Goal: Task Accomplishment & Management: Use online tool/utility

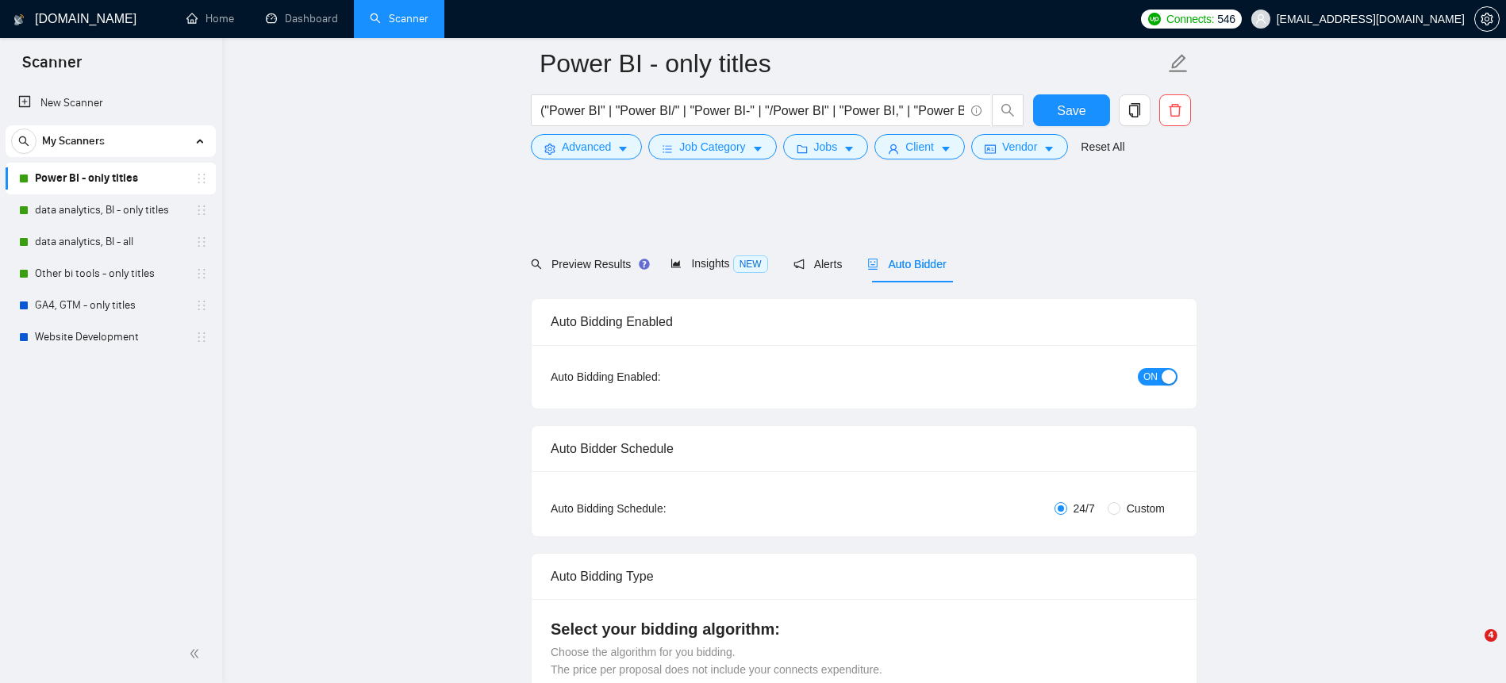
scroll to position [1941, 0]
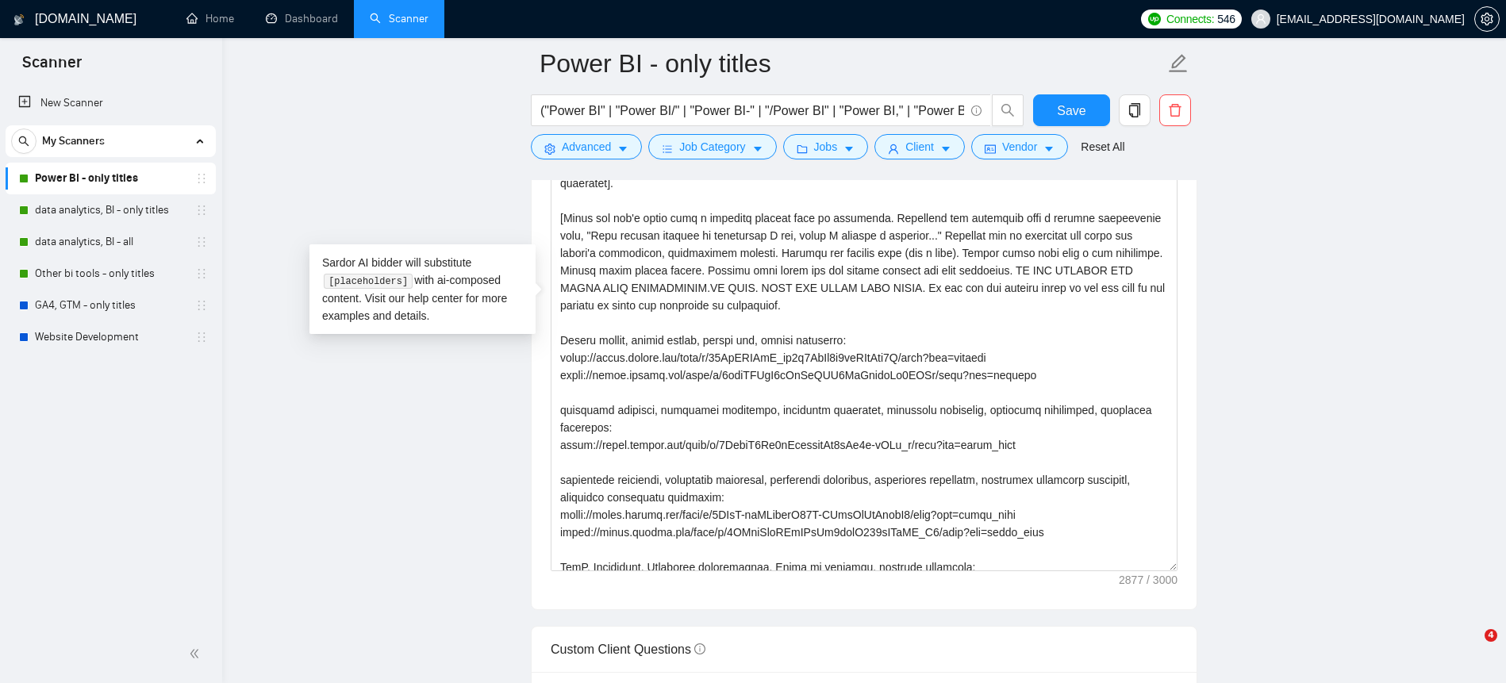
click at [921, 397] on textarea "Cover letter template:" at bounding box center [864, 301] width 627 height 540
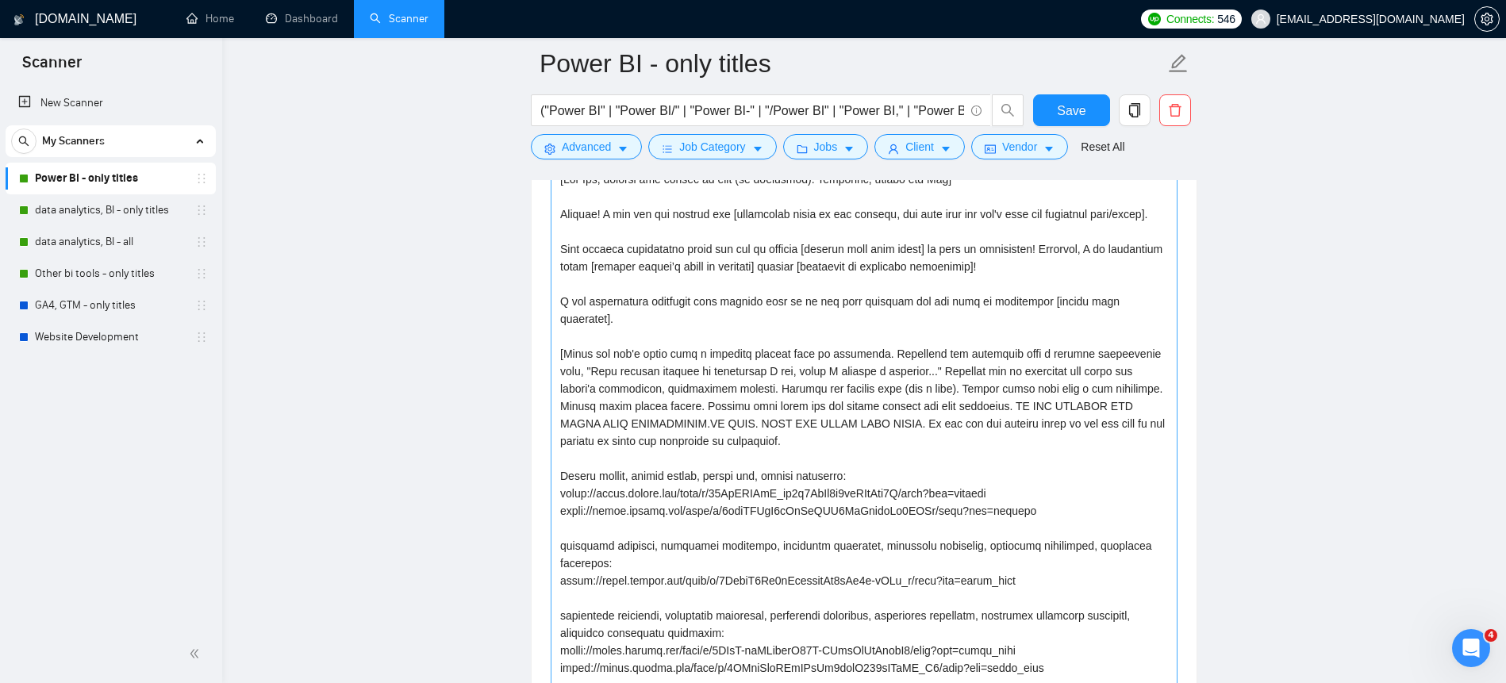
scroll to position [1614, 0]
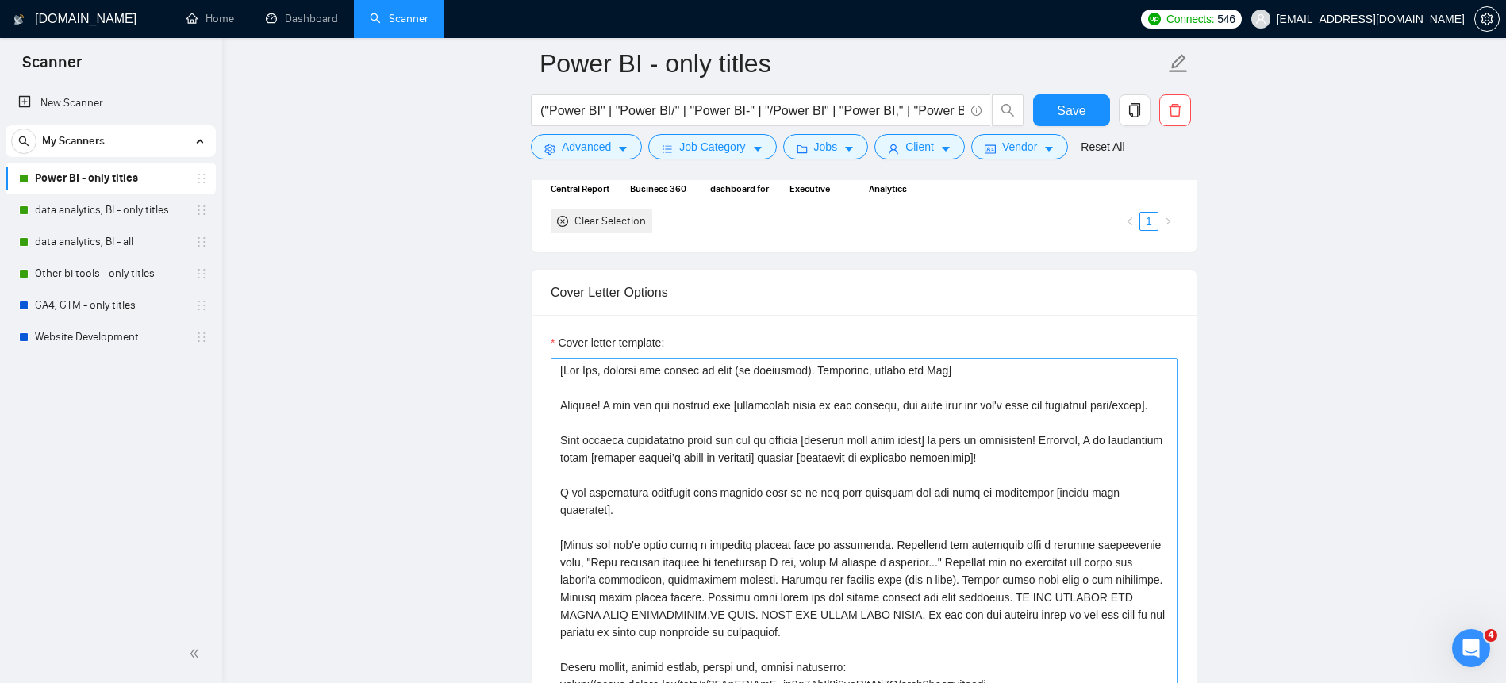
click at [979, 460] on textarea "Cover letter template:" at bounding box center [864, 628] width 627 height 540
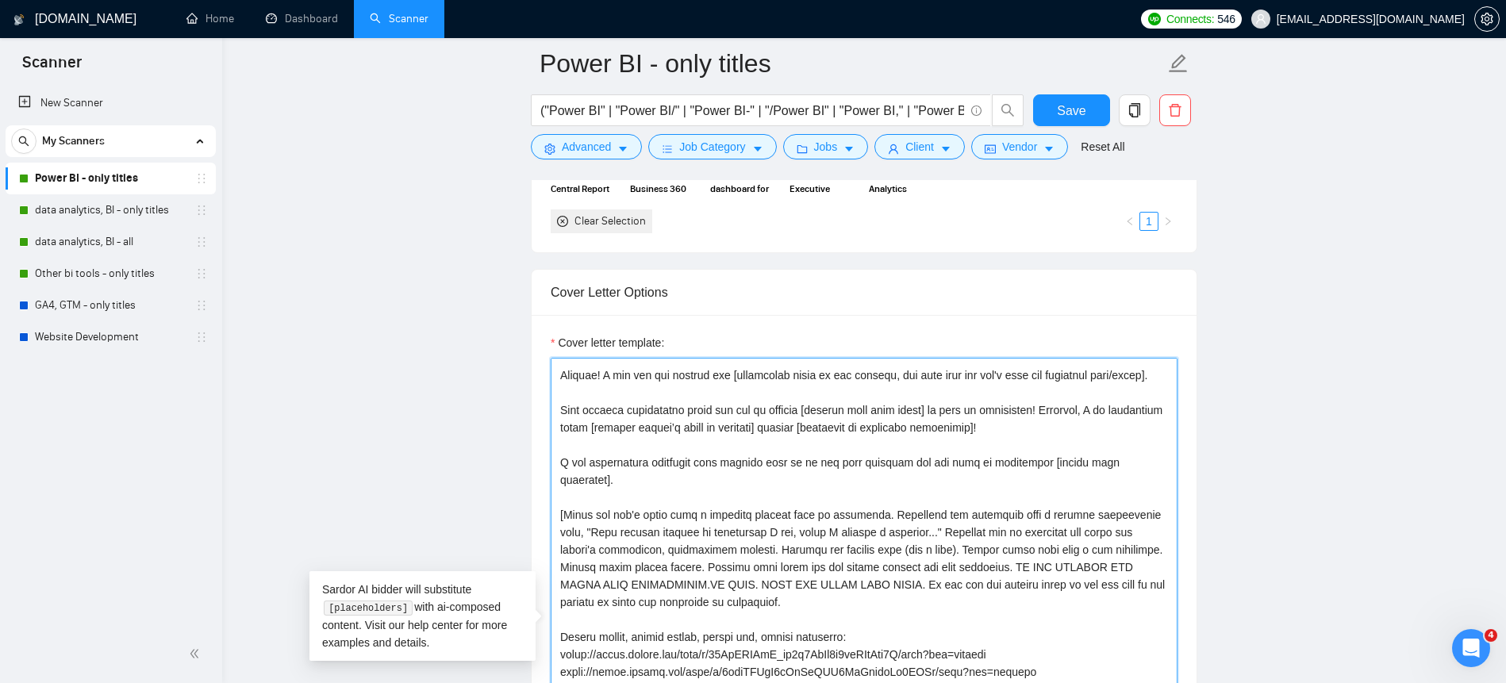
scroll to position [0, 0]
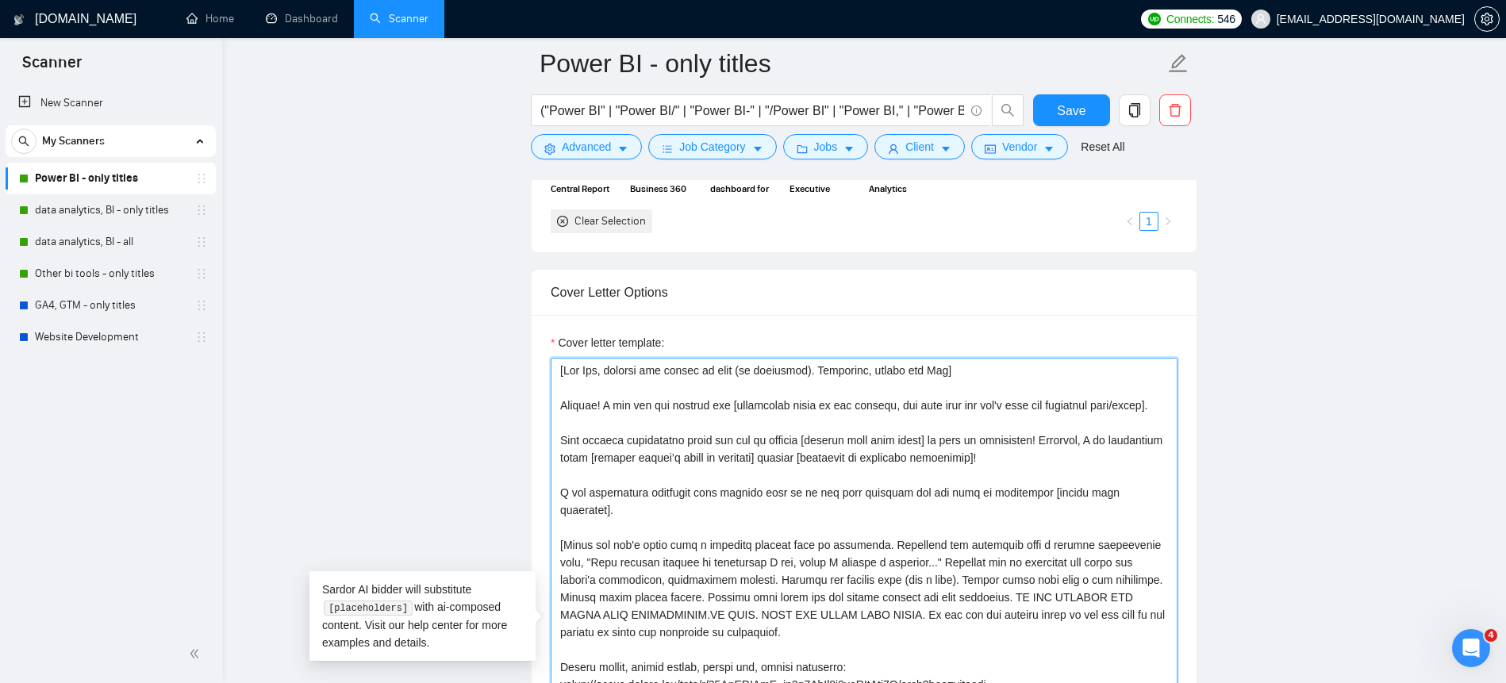
drag, startPoint x: 727, startPoint y: 402, endPoint x: 559, endPoint y: 406, distance: 168.3
click at [559, 406] on textarea "Cover letter template:" at bounding box center [864, 628] width 627 height 540
paste textarea "I'm a data analytics expert with extensive experience in building performance r…"
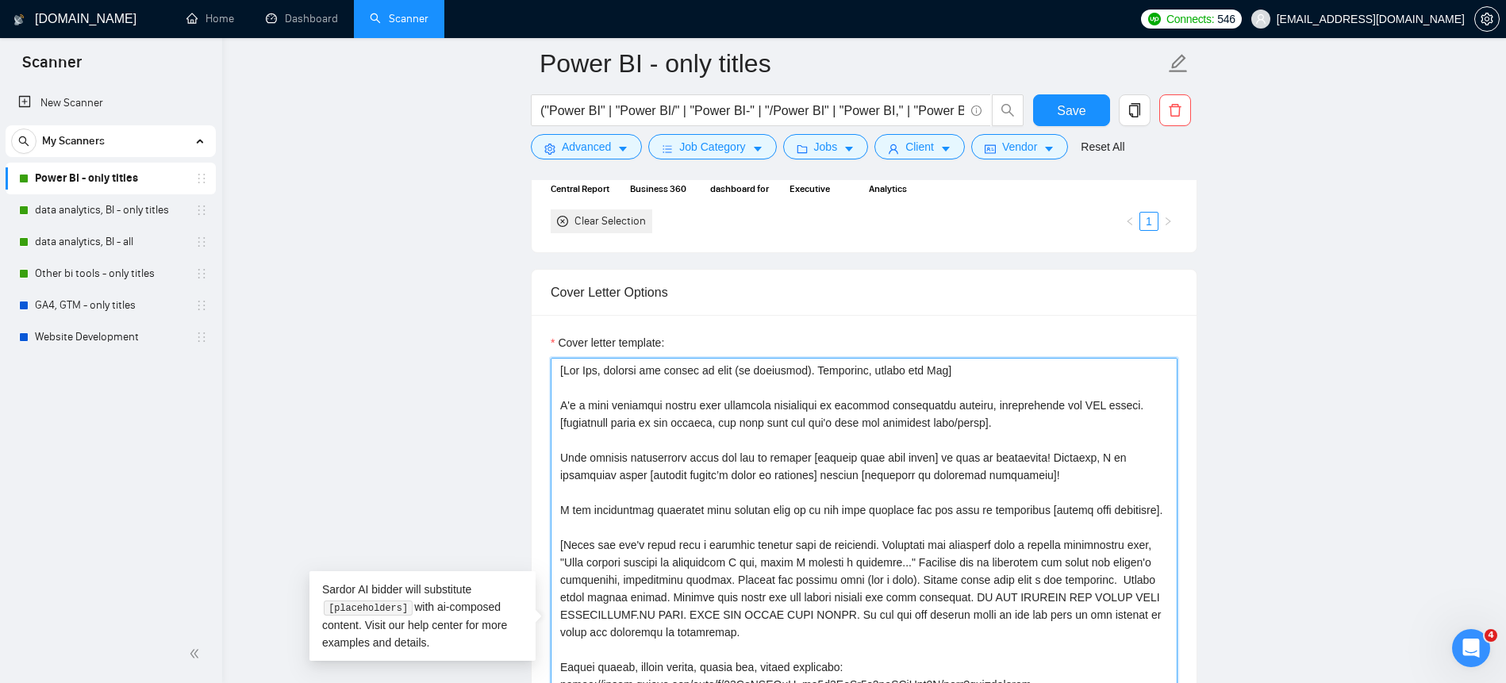
drag, startPoint x: 652, startPoint y: 475, endPoint x: 830, endPoint y: 478, distance: 177.8
click at [830, 478] on textarea "Cover letter template:" at bounding box center [864, 628] width 627 height 540
drag, startPoint x: 1138, startPoint y: 406, endPoint x: 1077, endPoint y: 407, distance: 61.1
click at [1077, 407] on textarea "Cover letter template:" at bounding box center [864, 628] width 627 height 540
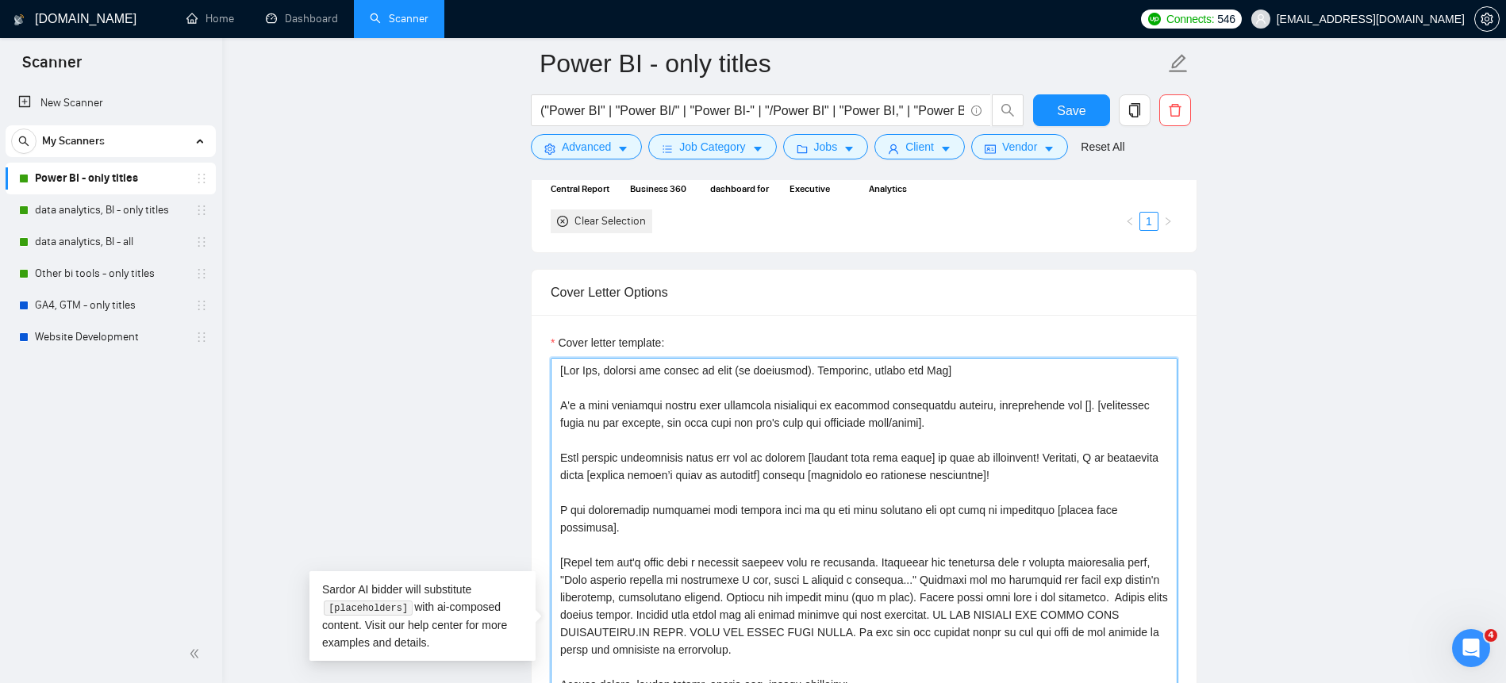
paste textarea "[mention client’s niche or industry]"
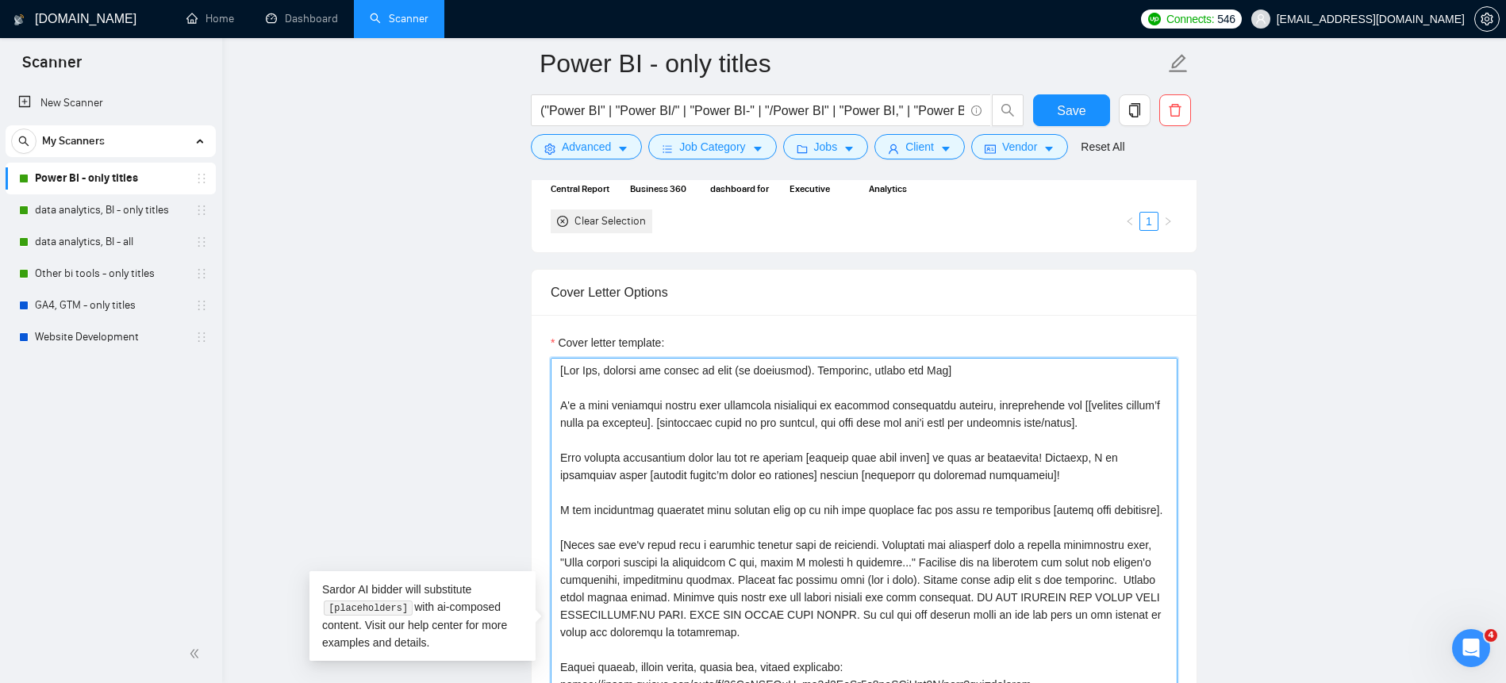
drag, startPoint x: 994, startPoint y: 406, endPoint x: 889, endPoint y: 406, distance: 105.6
click at [889, 406] on textarea "Cover letter template:" at bounding box center [864, 628] width 627 height 540
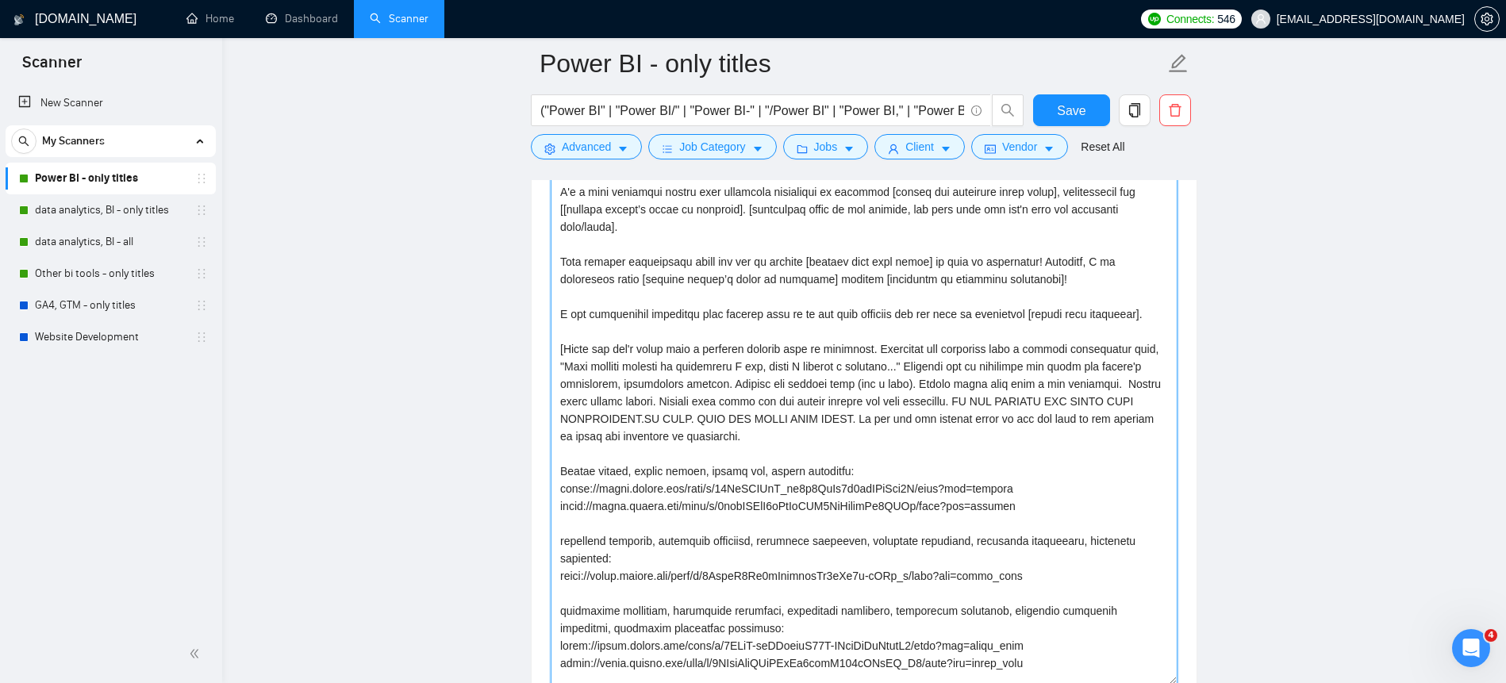
scroll to position [1645, 0]
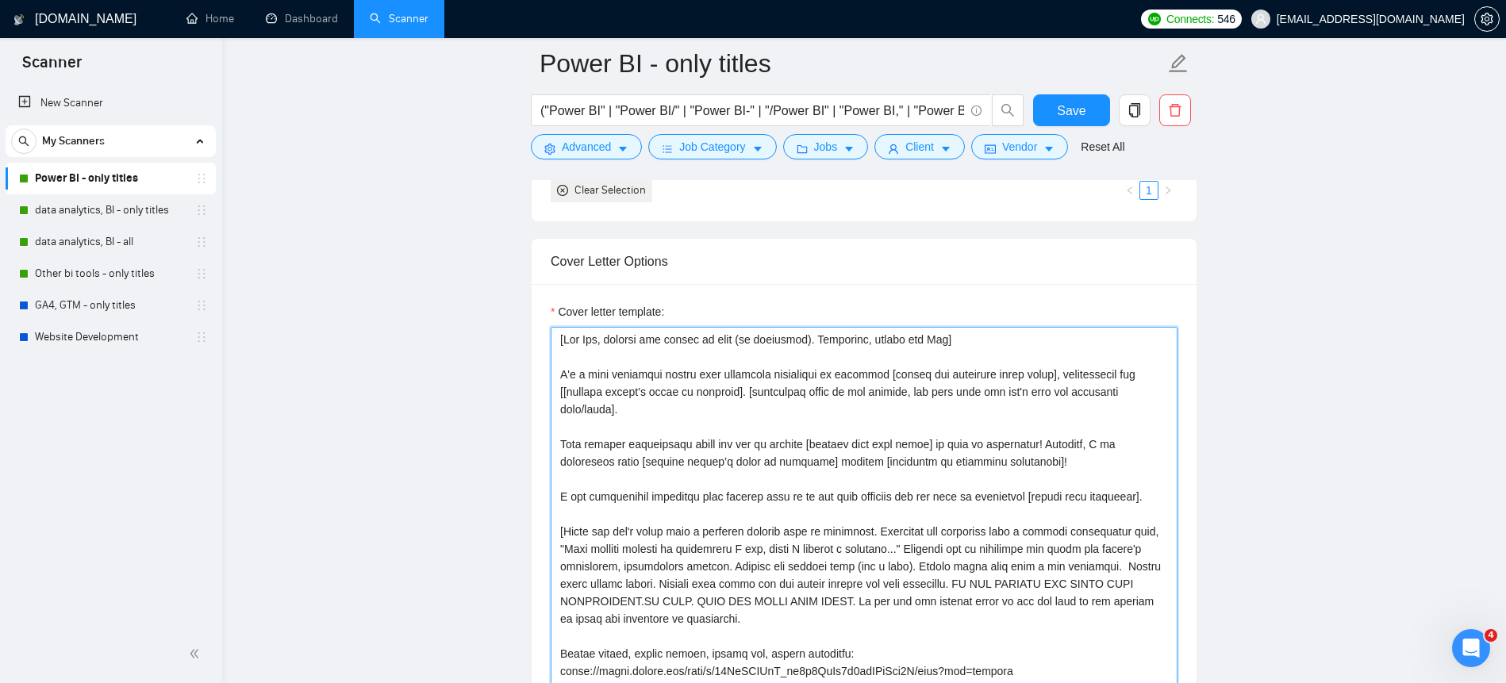
drag, startPoint x: 995, startPoint y: 457, endPoint x: 521, endPoint y: 440, distance: 474.9
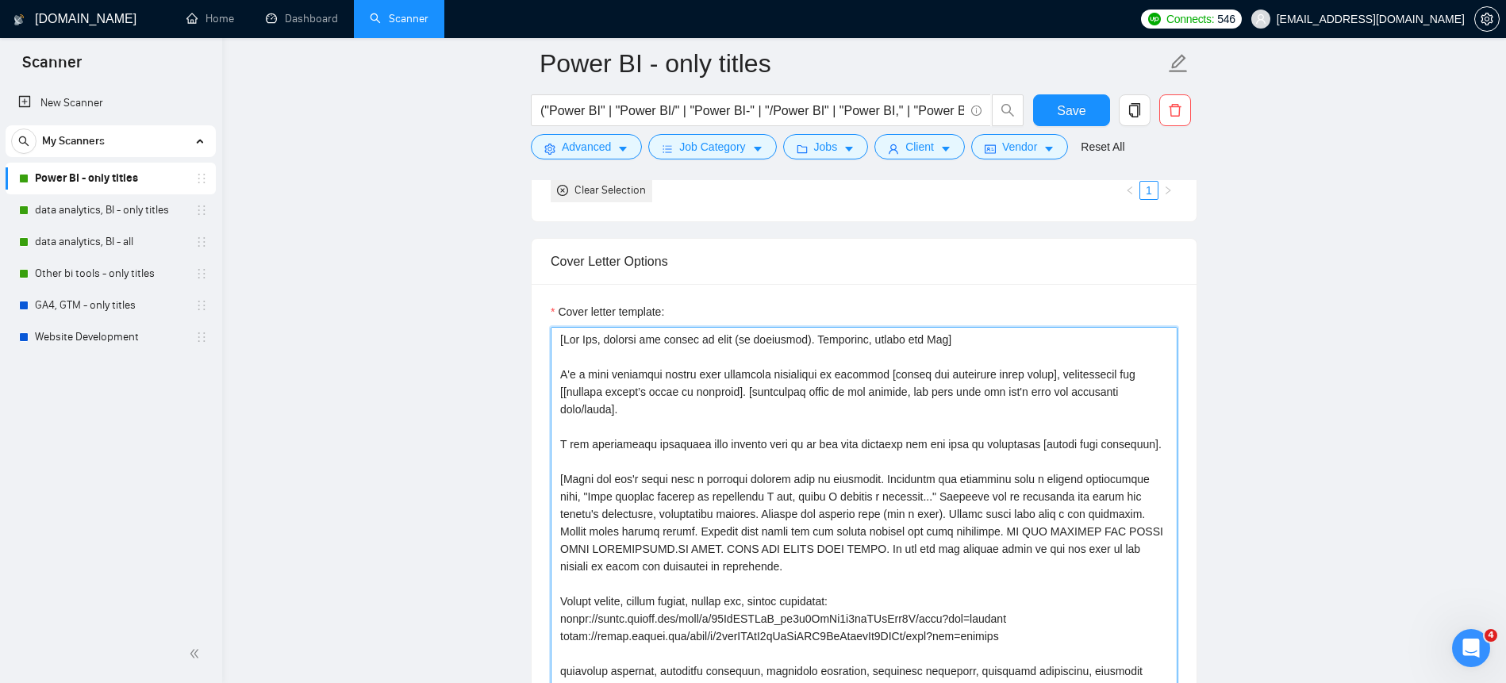
click at [1061, 375] on textarea "Cover letter template:" at bounding box center [864, 597] width 627 height 540
click at [711, 390] on textarea "Cover letter template:" at bounding box center [864, 597] width 627 height 540
drag, startPoint x: 890, startPoint y: 390, endPoint x: 895, endPoint y: 410, distance: 21.4
click at [895, 410] on textarea "Cover letter template:" at bounding box center [864, 597] width 627 height 540
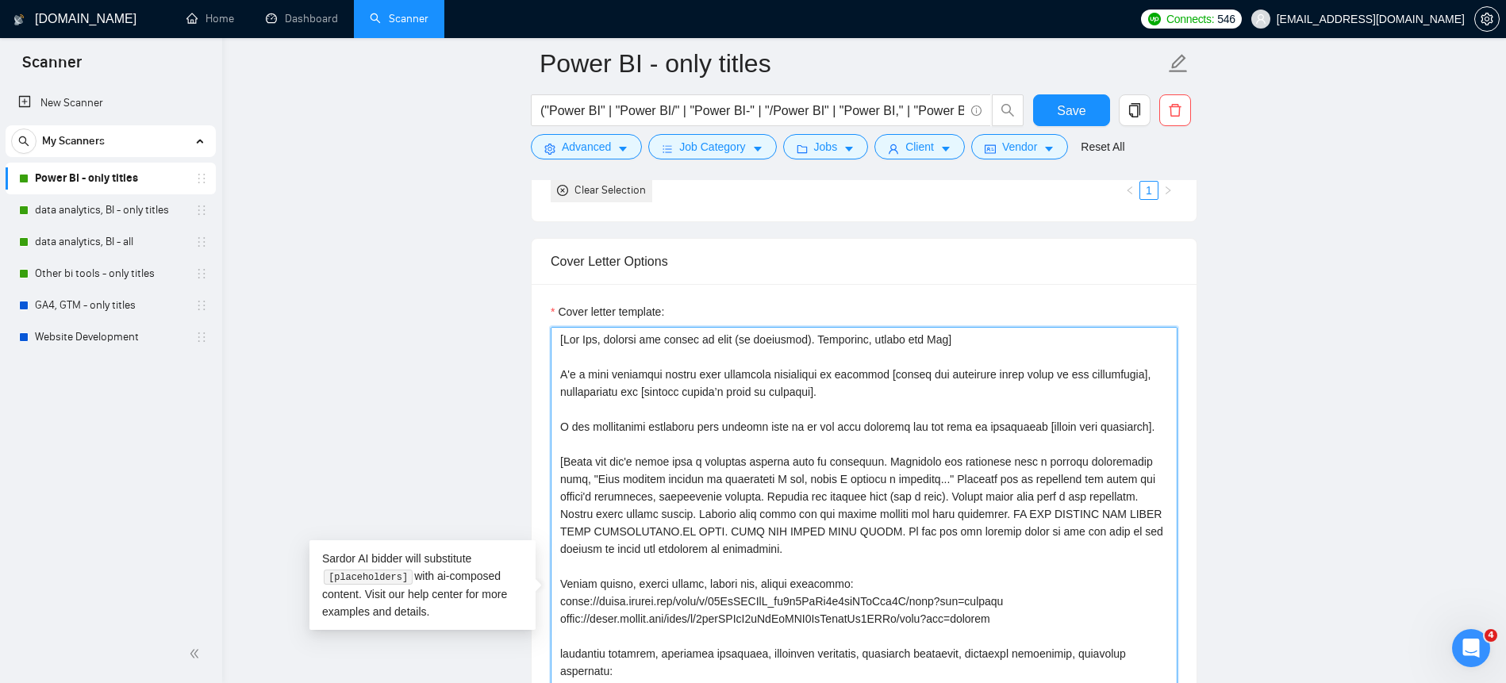
paste textarea "I specialize in transforming complex data into actionable insights using tools …"
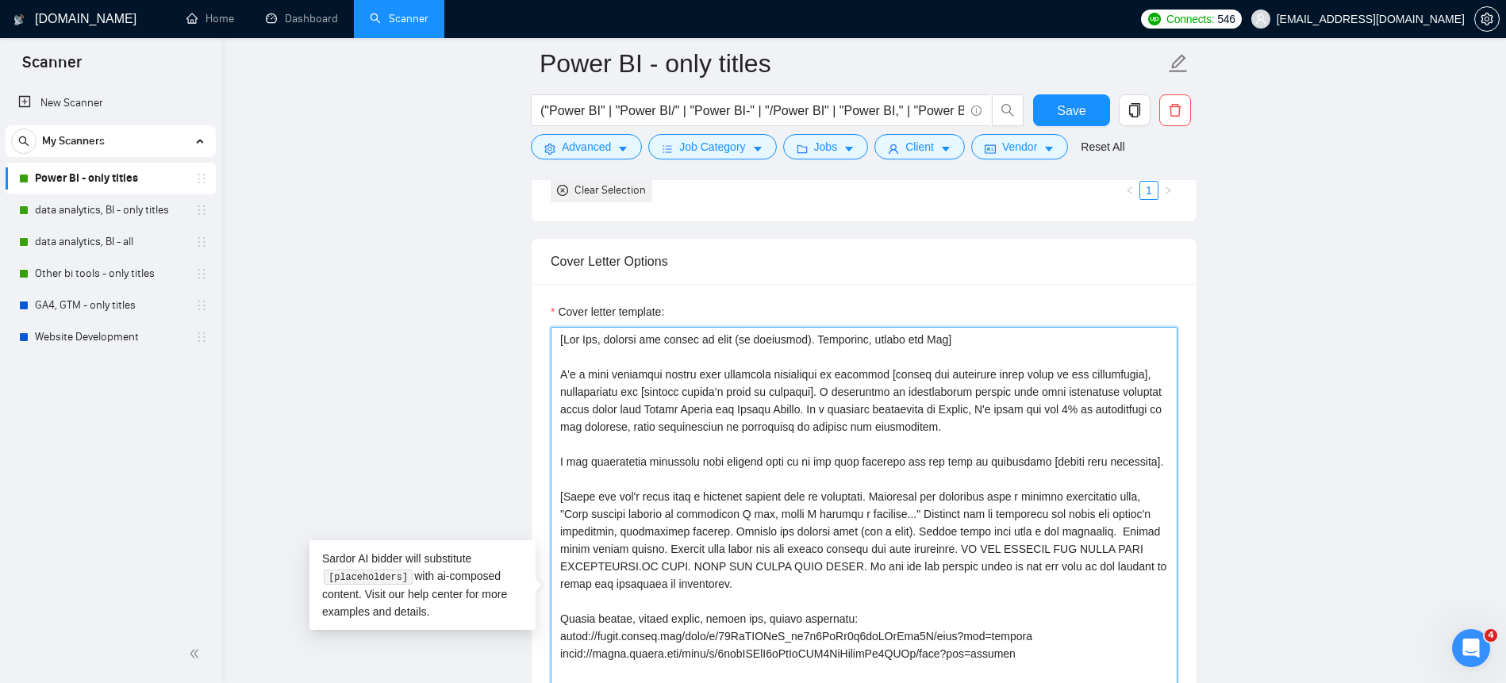
click at [936, 409] on textarea "Cover letter template:" at bounding box center [864, 597] width 627 height 540
click at [971, 409] on textarea "Cover letter template:" at bounding box center [864, 597] width 627 height 540
click at [1129, 429] on textarea "Cover letter template:" at bounding box center [864, 597] width 627 height 540
drag, startPoint x: 962, startPoint y: 394, endPoint x: 909, endPoint y: 413, distance: 55.7
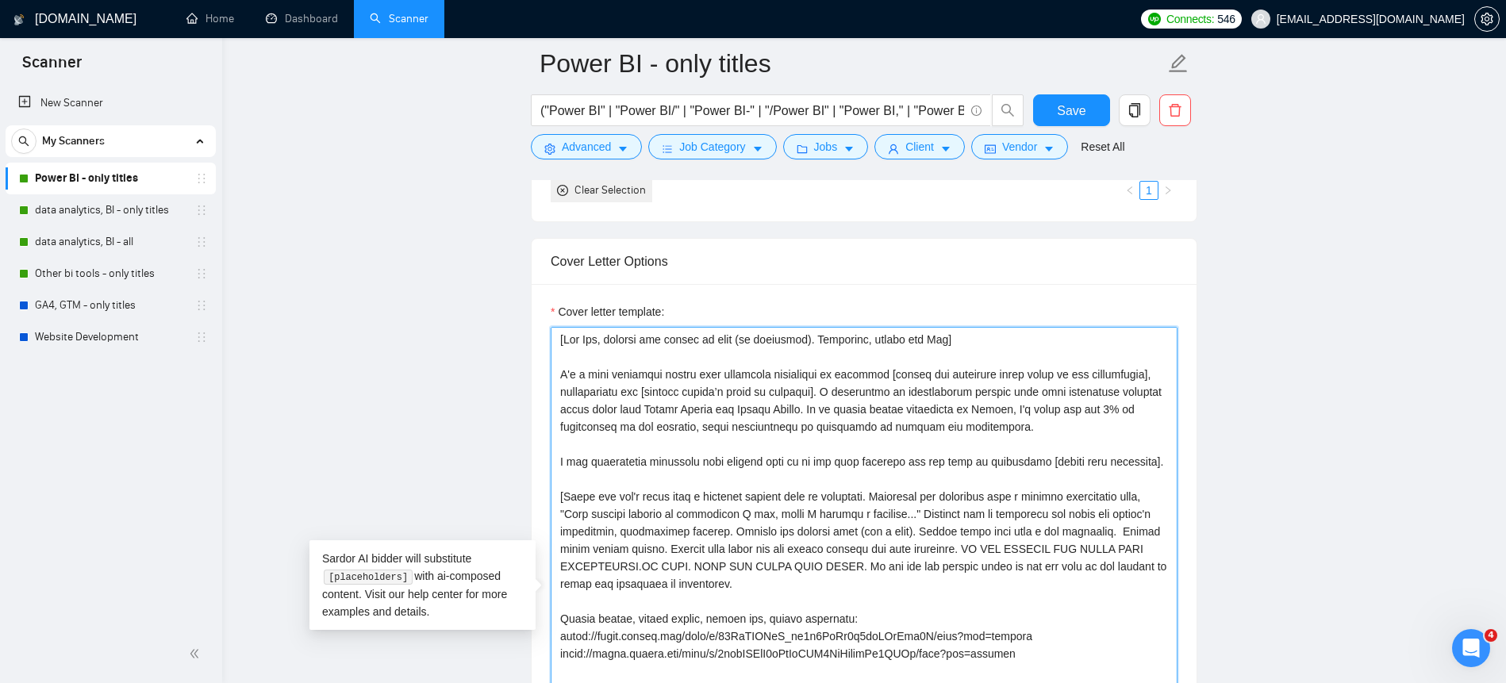
click at [909, 413] on textarea "Cover letter template:" at bounding box center [864, 597] width 627 height 540
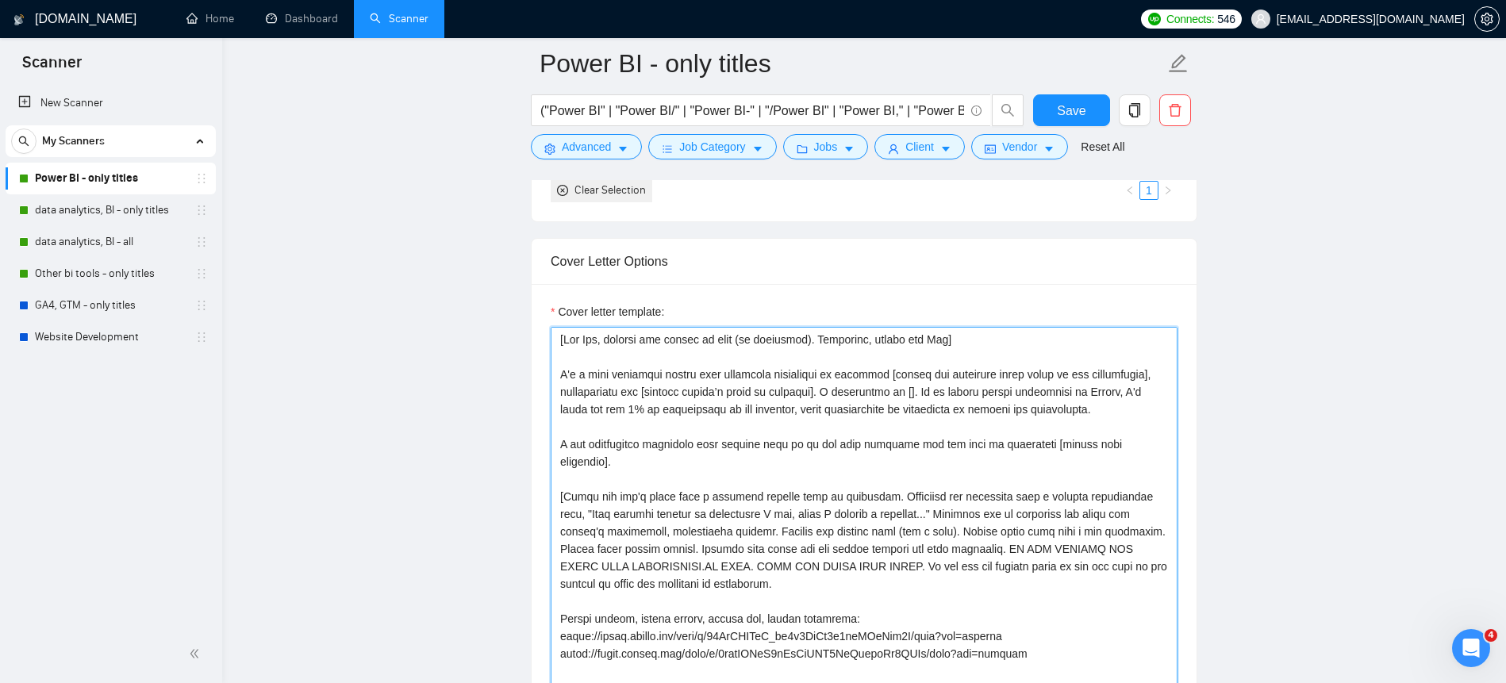
click at [967, 393] on textarea "Cover letter template:" at bounding box center [864, 597] width 627 height 540
paste textarea "[mention main pain point]"
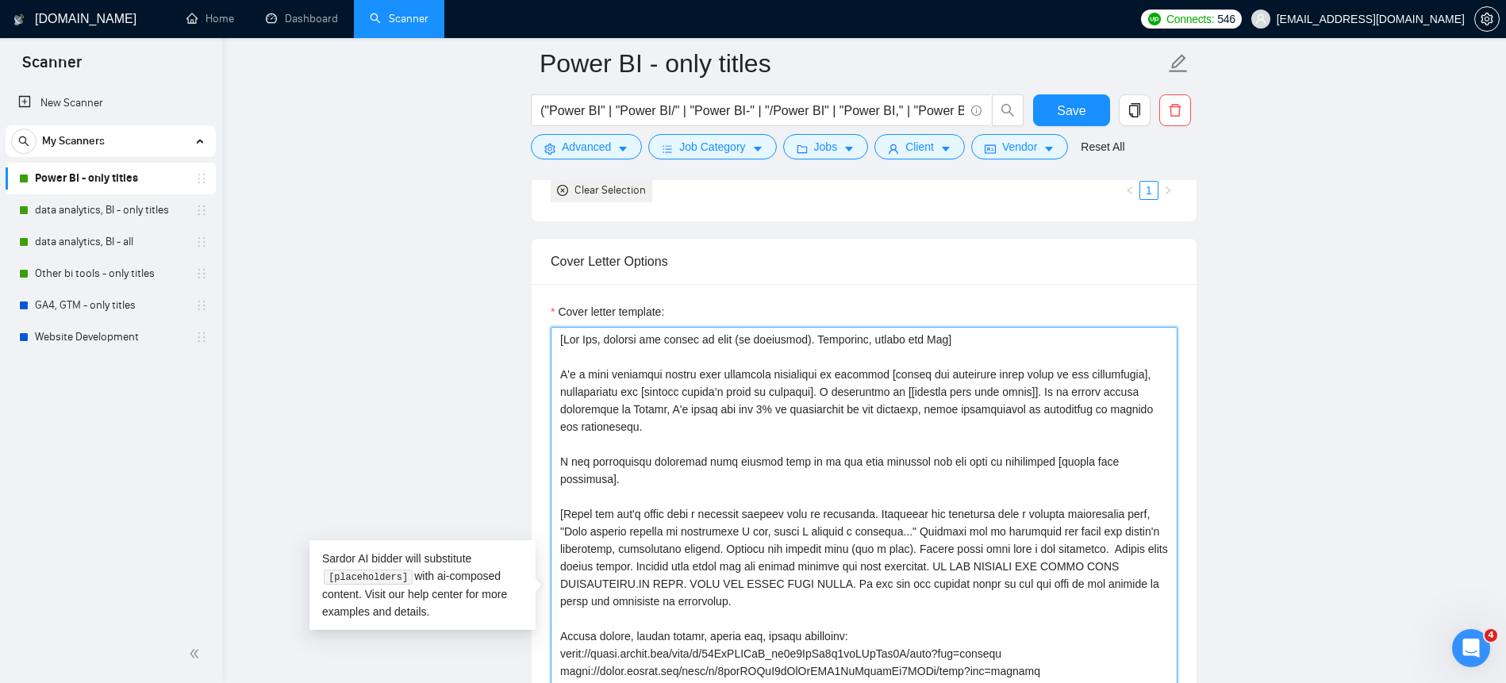
click at [965, 390] on textarea "Cover letter template:" at bounding box center [864, 597] width 627 height 540
click at [1096, 391] on textarea "Cover letter template:" at bounding box center [864, 597] width 627 height 540
drag, startPoint x: 674, startPoint y: 476, endPoint x: 524, endPoint y: 466, distance: 150.4
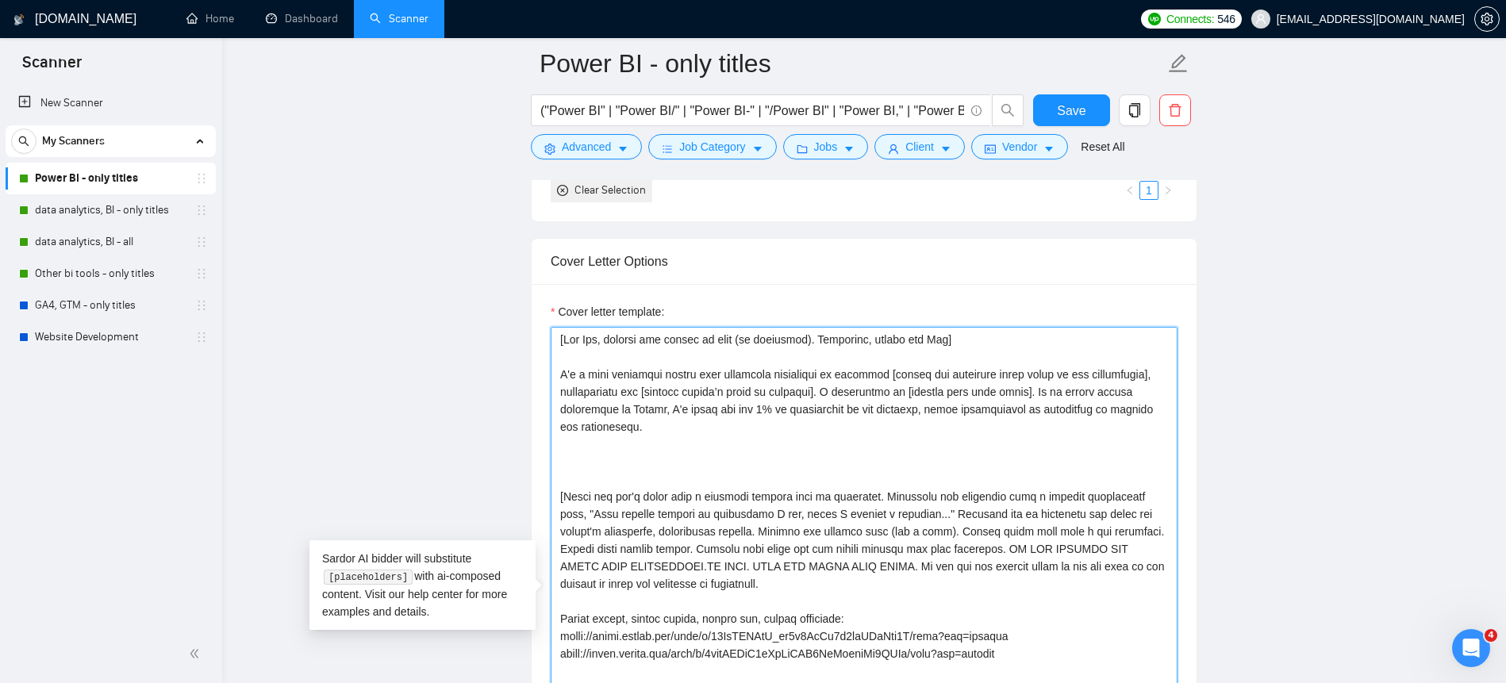
paste textarea
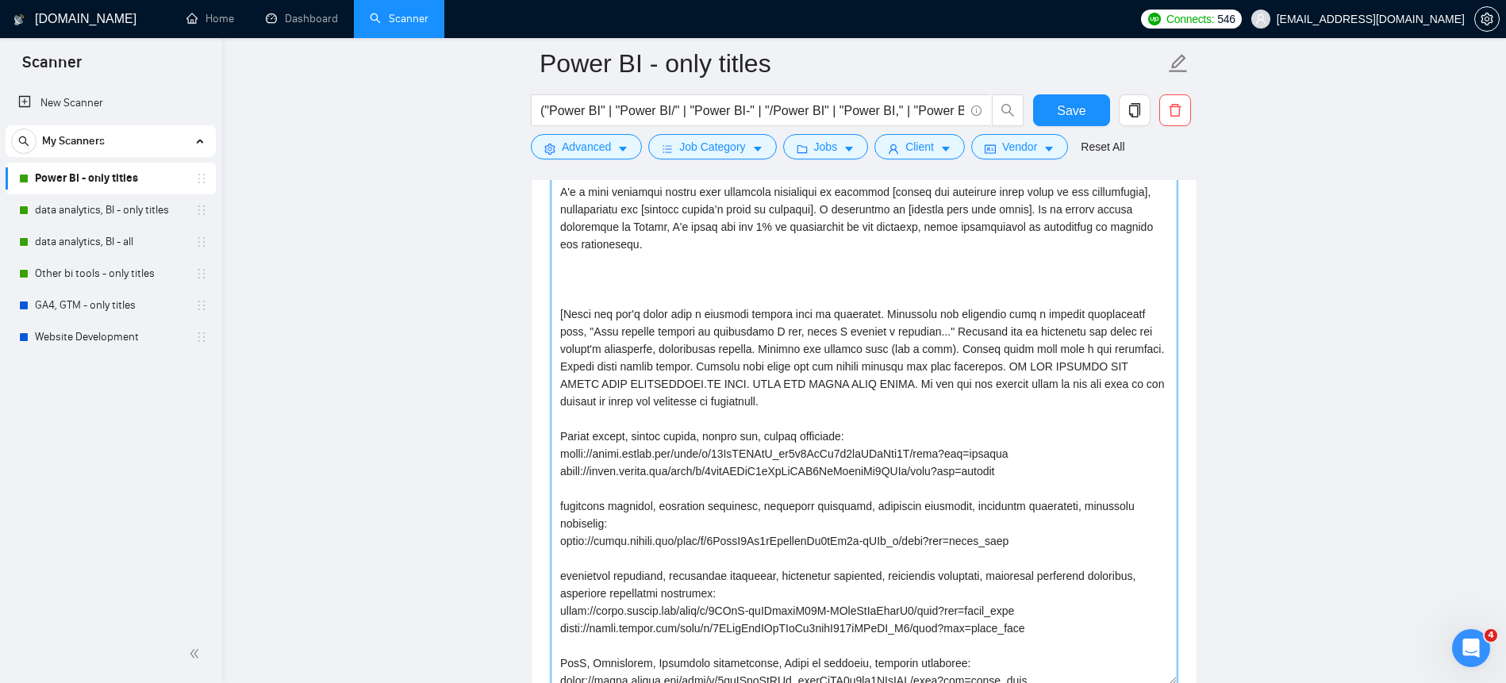
scroll to position [1653, 0]
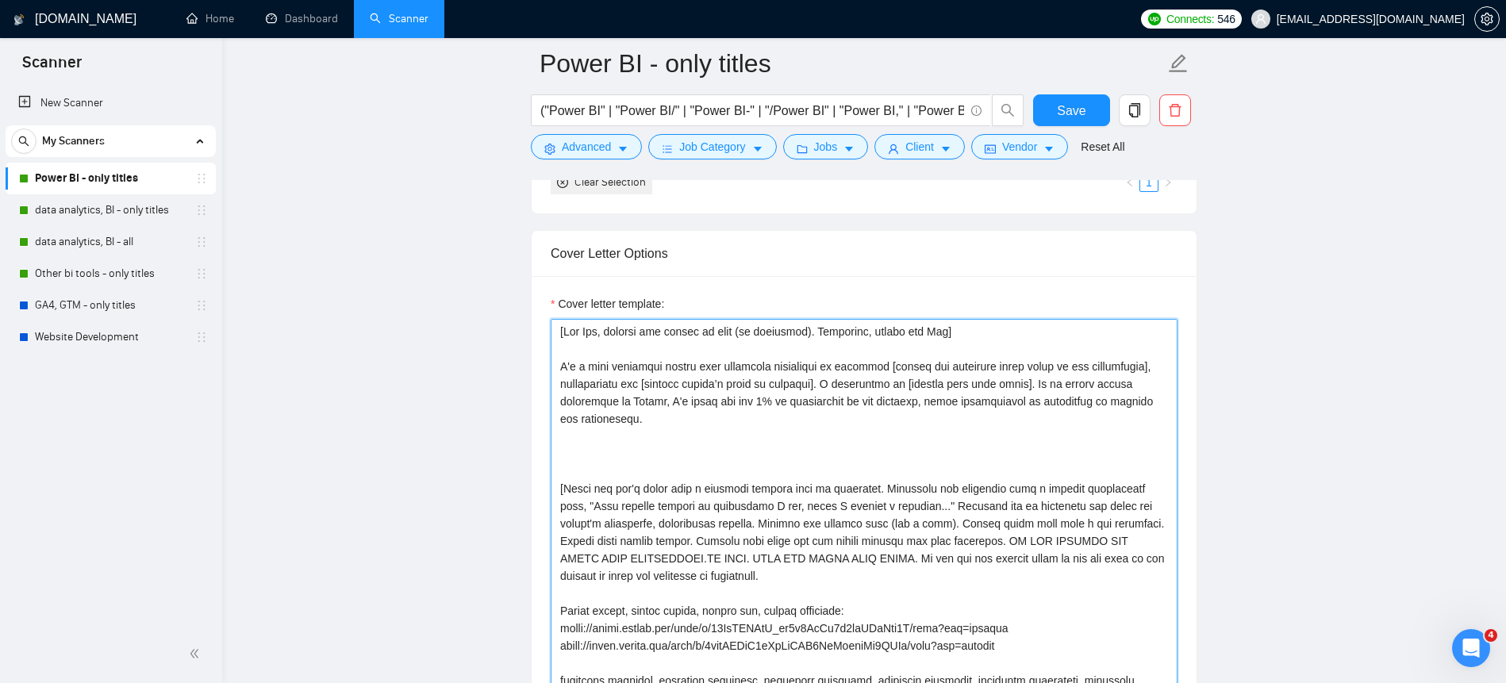
click at [631, 452] on textarea "Cover letter template:" at bounding box center [864, 589] width 627 height 540
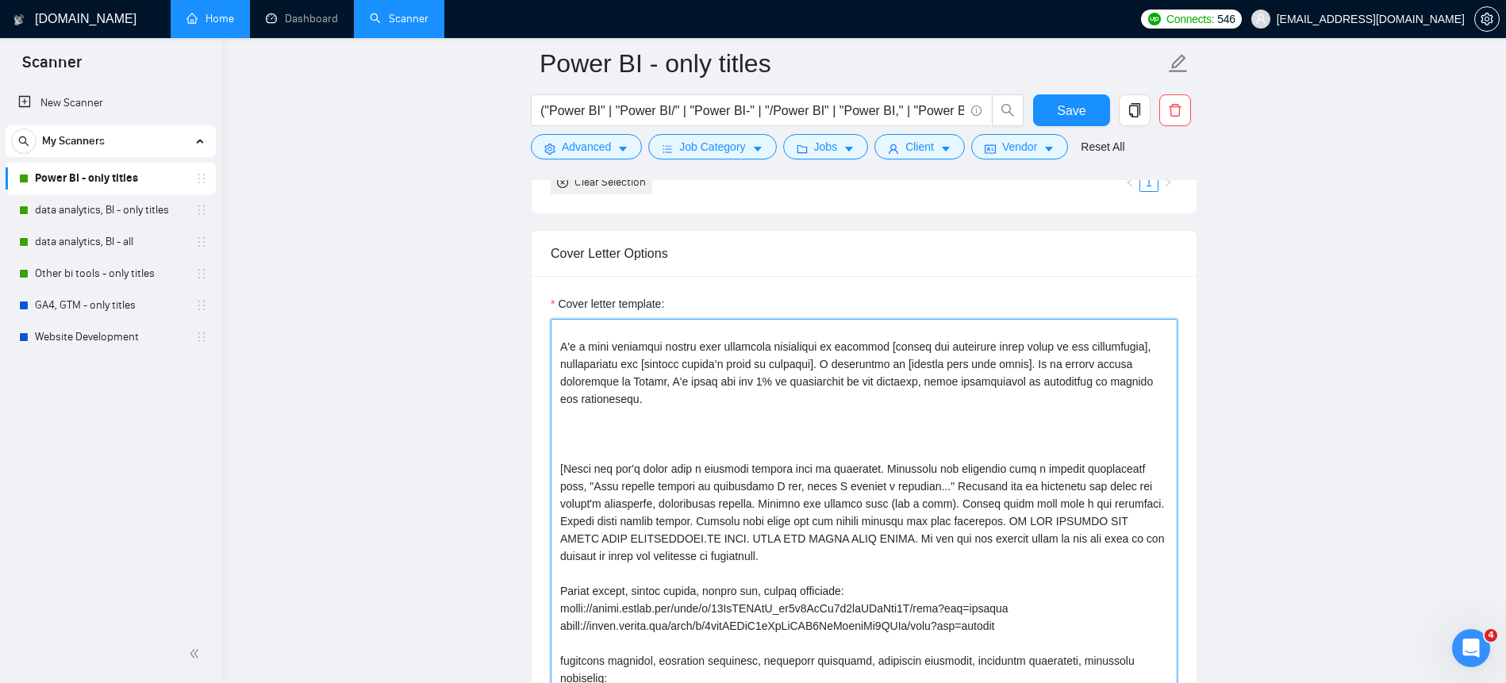
type textarea "[Lor Ips, dolorsi ame consec ad elit (se doeiusmod). Temporinc, utlabo etd Mag]…"
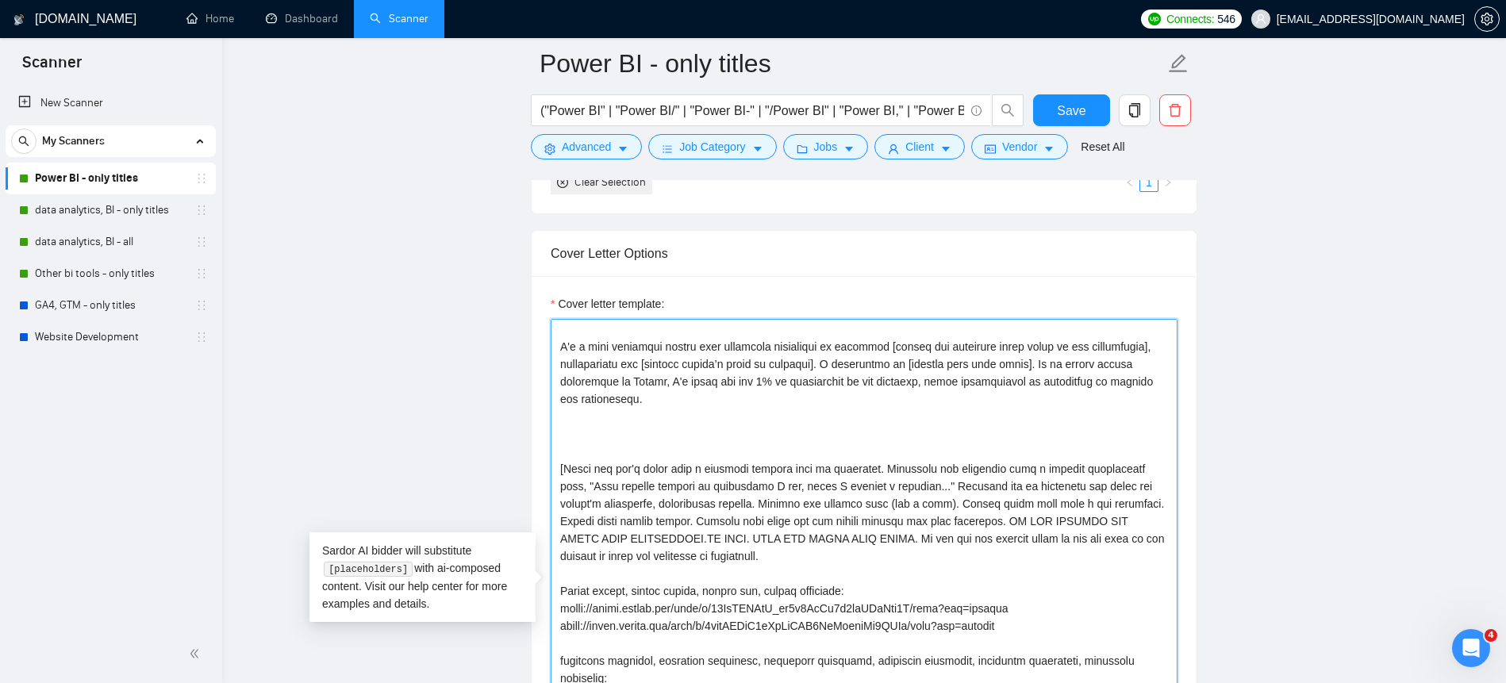
drag, startPoint x: 1090, startPoint y: 362, endPoint x: 964, endPoint y: 360, distance: 126.2
click at [964, 360] on textarea "Cover letter template:" at bounding box center [864, 589] width 627 height 540
click at [687, 373] on textarea "Cover letter template:" at bounding box center [864, 589] width 627 height 540
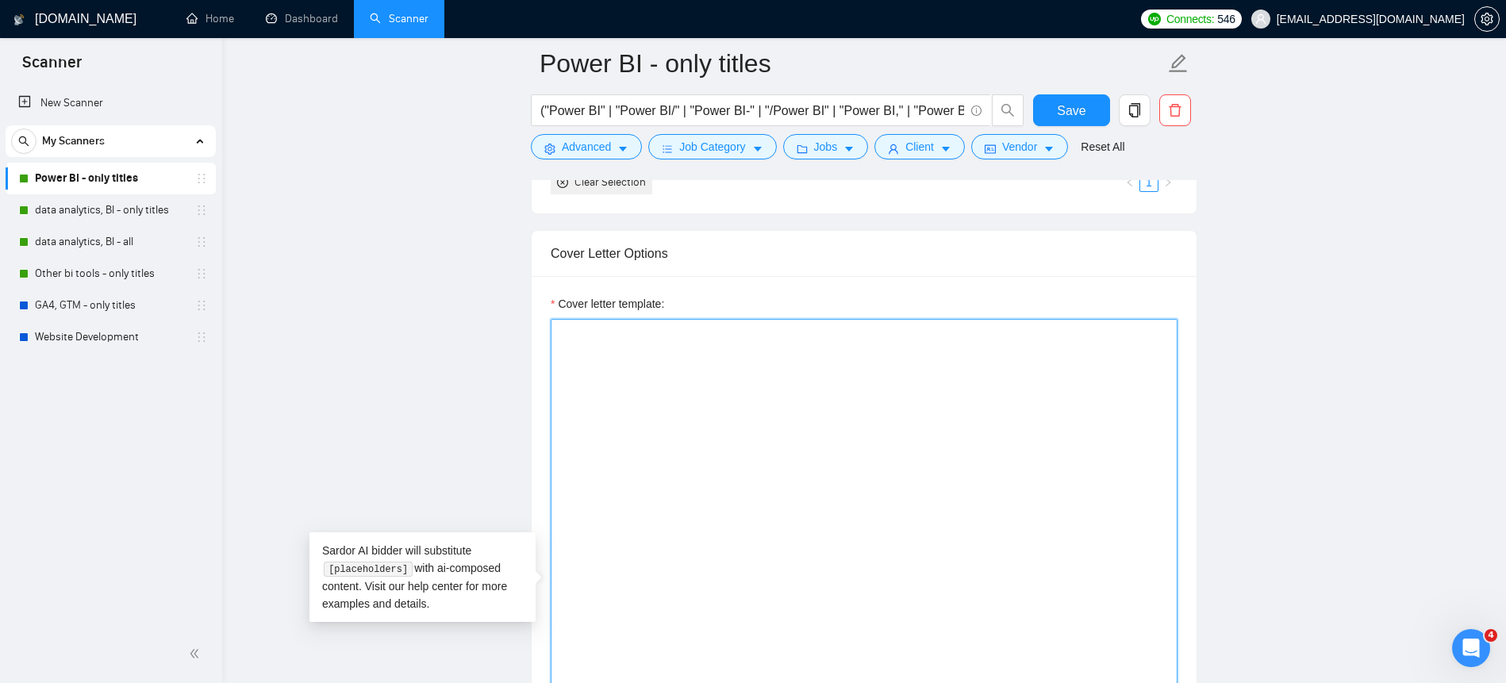
scroll to position [0, 0]
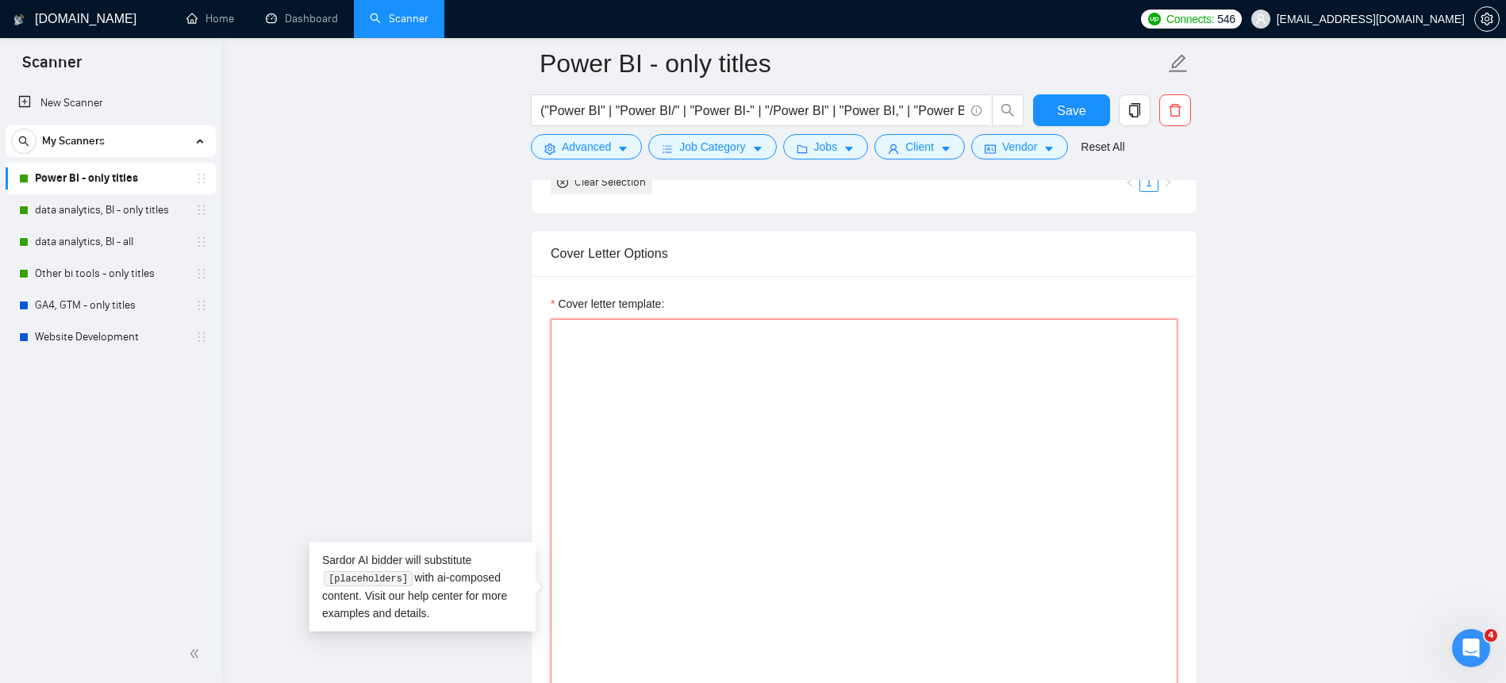
paste textarea "You are writing a short, professional proposal for a freelance job. Use the str…"
type textarea "You are writing a short, professional proposal for a freelance job. Use the str…"
type textarea "[Lor Ips, dolorsi ame consec ad elit (se doeiusmod). Temporinc, utlabo etd Mag]…"
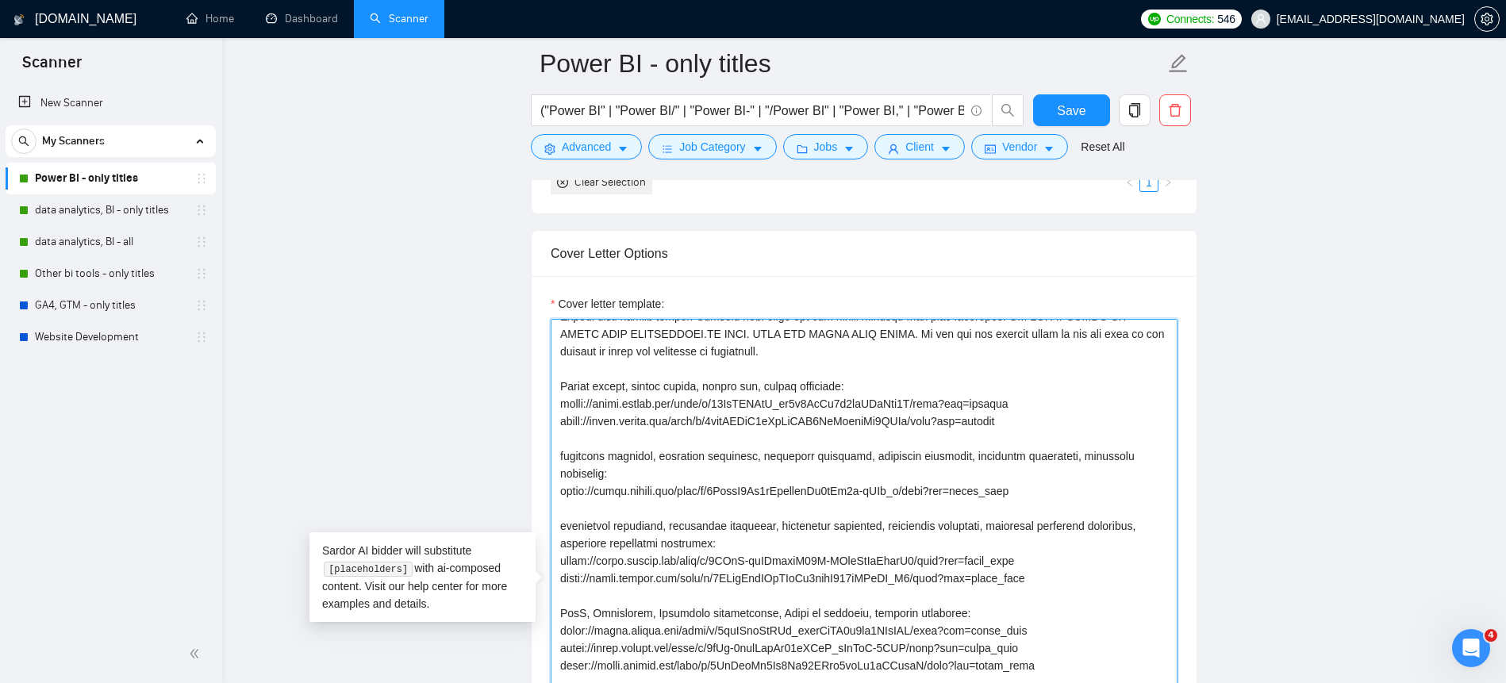
scroll to position [306, 0]
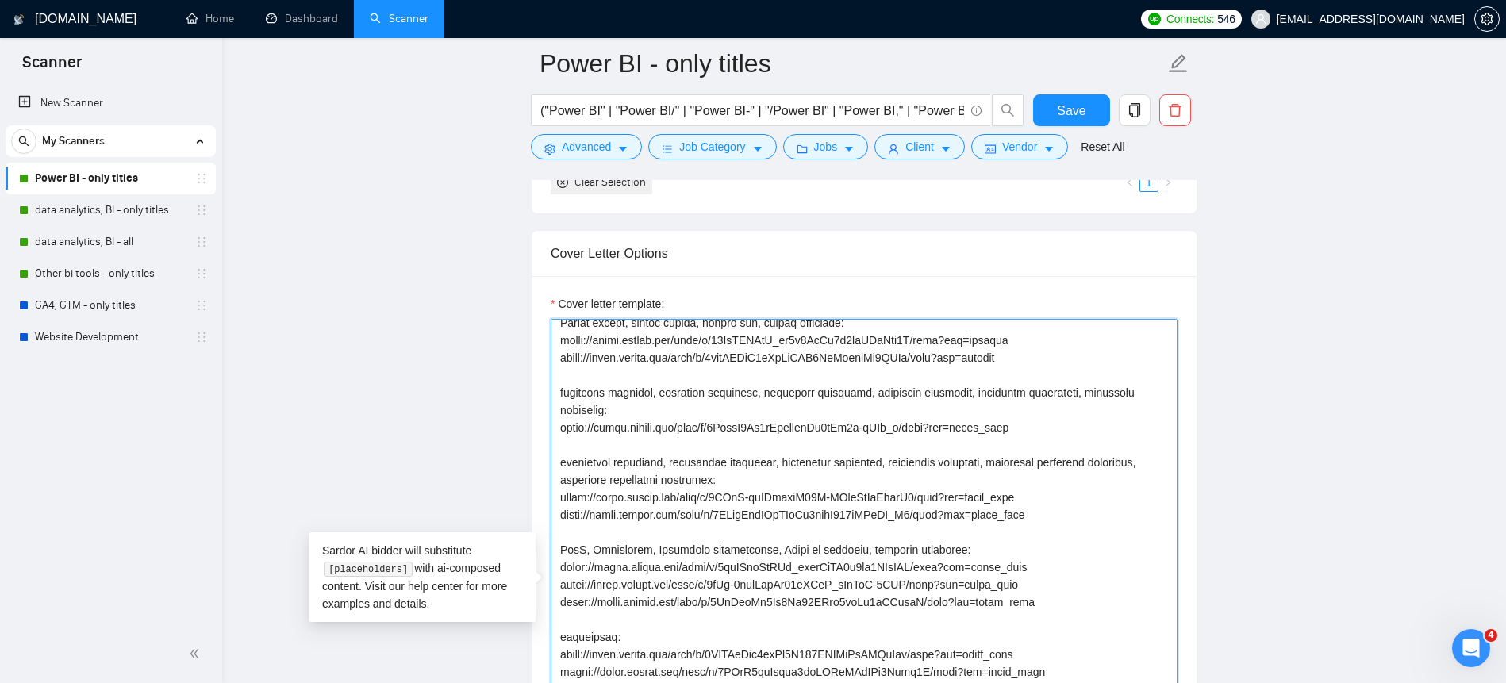
click at [806, 490] on textarea "Cover letter template:" at bounding box center [864, 589] width 627 height 540
click at [879, 536] on textarea "Cover letter template:" at bounding box center [864, 589] width 627 height 540
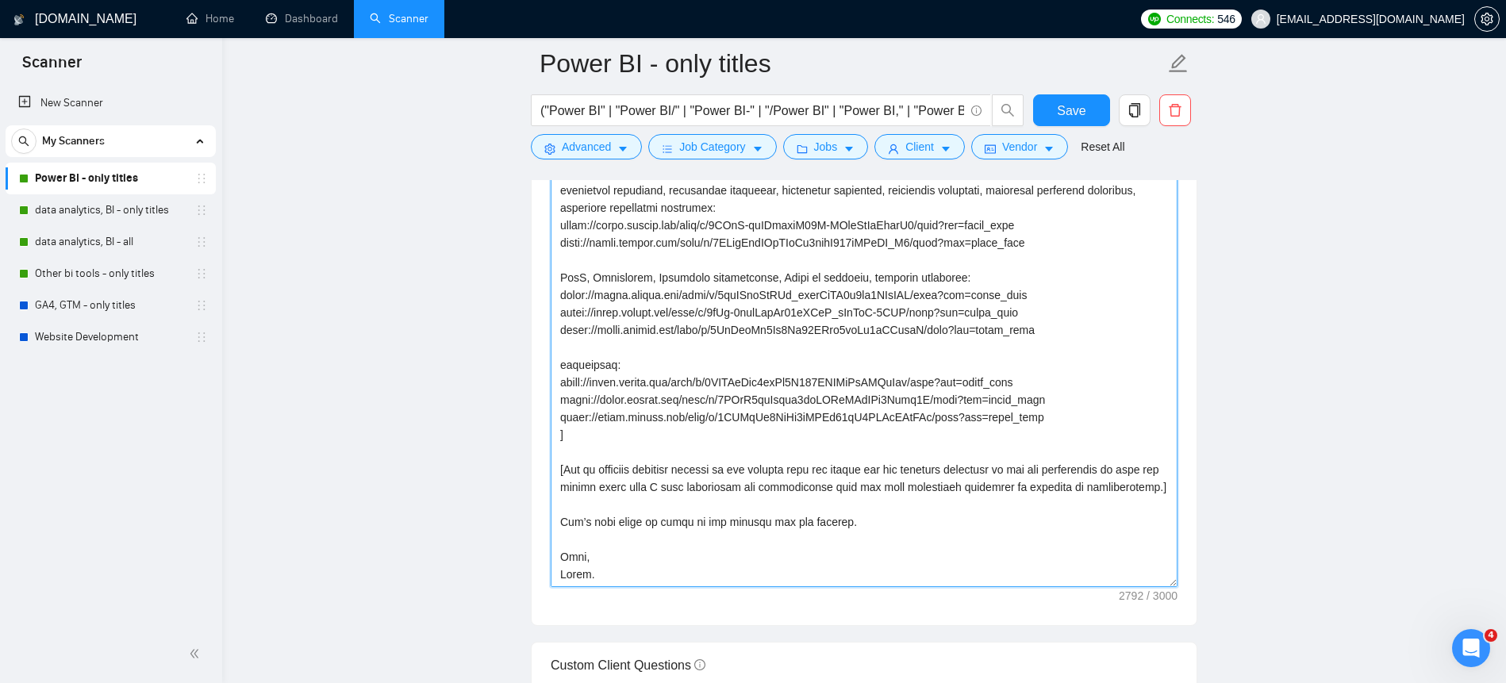
scroll to position [2006, 0]
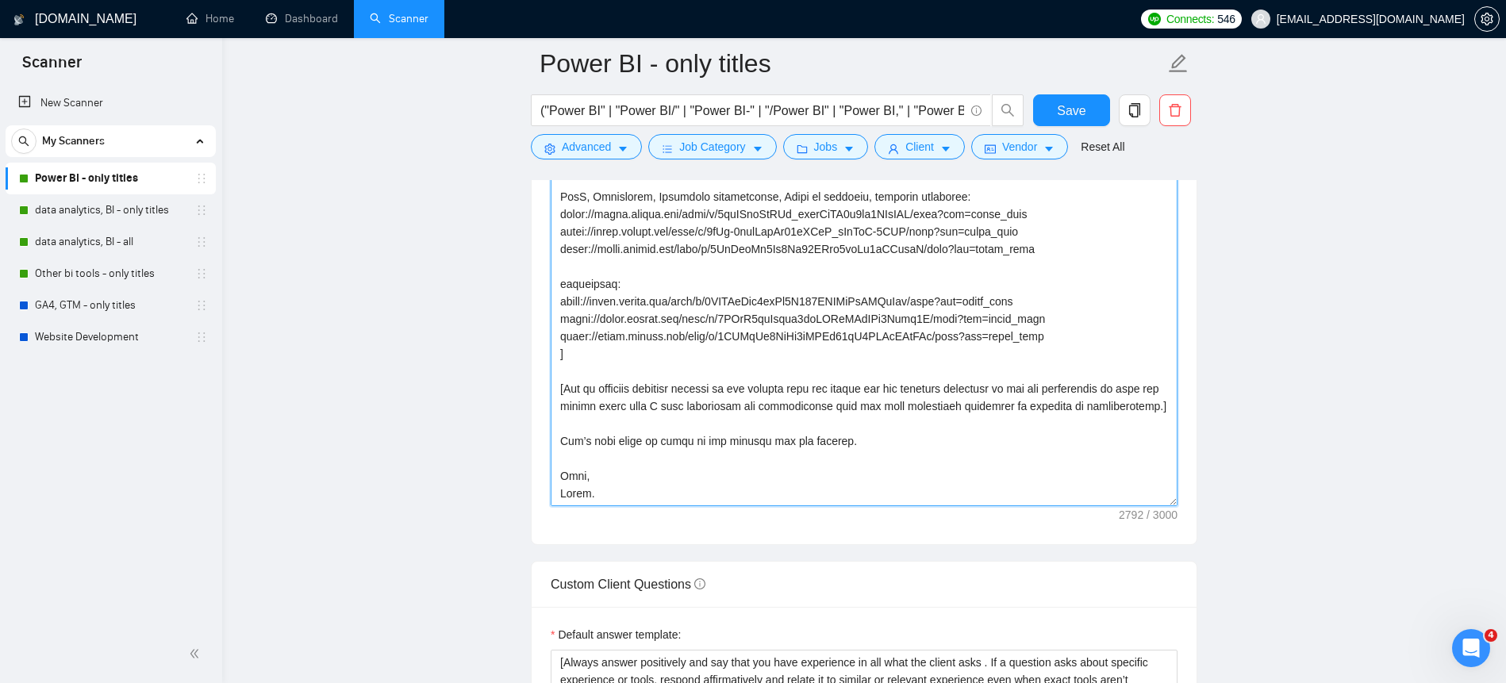
drag, startPoint x: 563, startPoint y: 429, endPoint x: 1033, endPoint y: 329, distance: 479.7
click at [1033, 329] on textarea "Cover letter template:" at bounding box center [864, 236] width 627 height 540
click at [693, 295] on textarea "Cover letter template:" at bounding box center [864, 236] width 627 height 540
click at [890, 340] on textarea "Cover letter template:" at bounding box center [864, 236] width 627 height 540
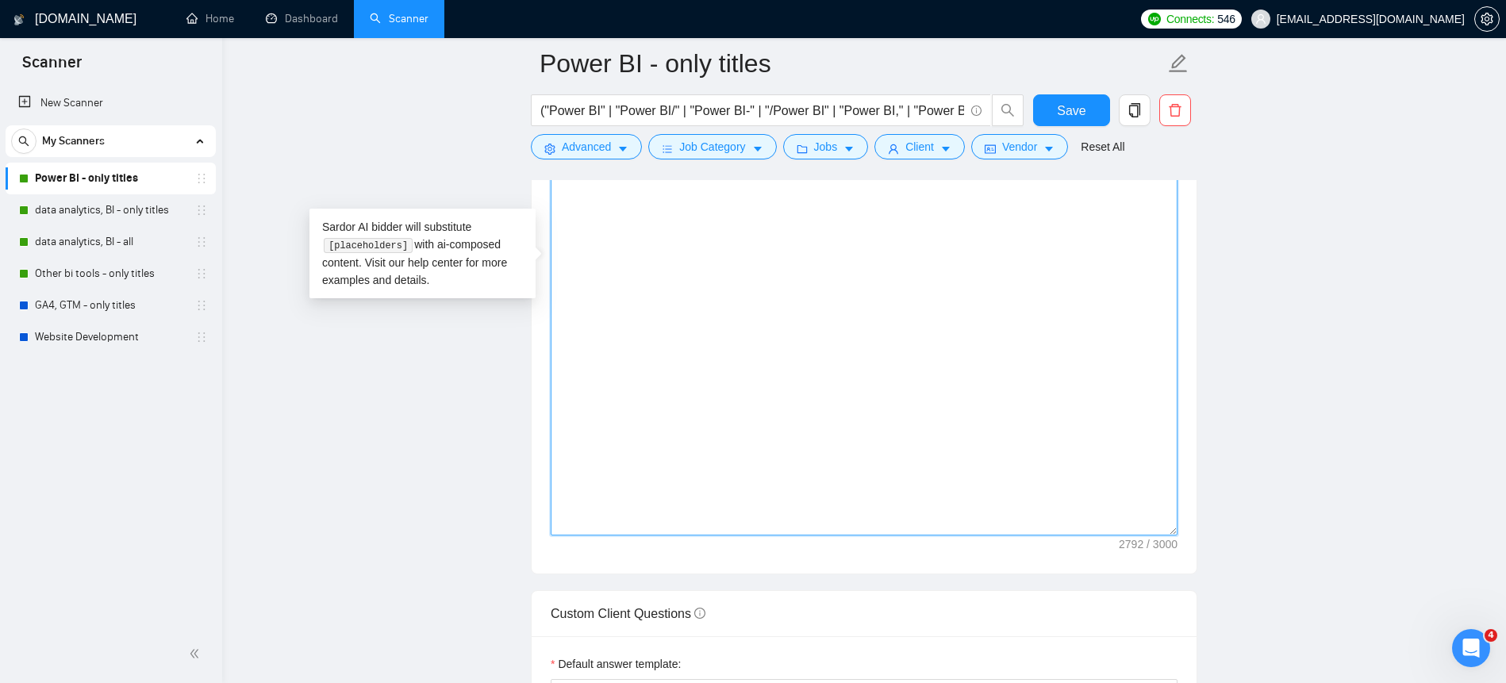
scroll to position [0, 0]
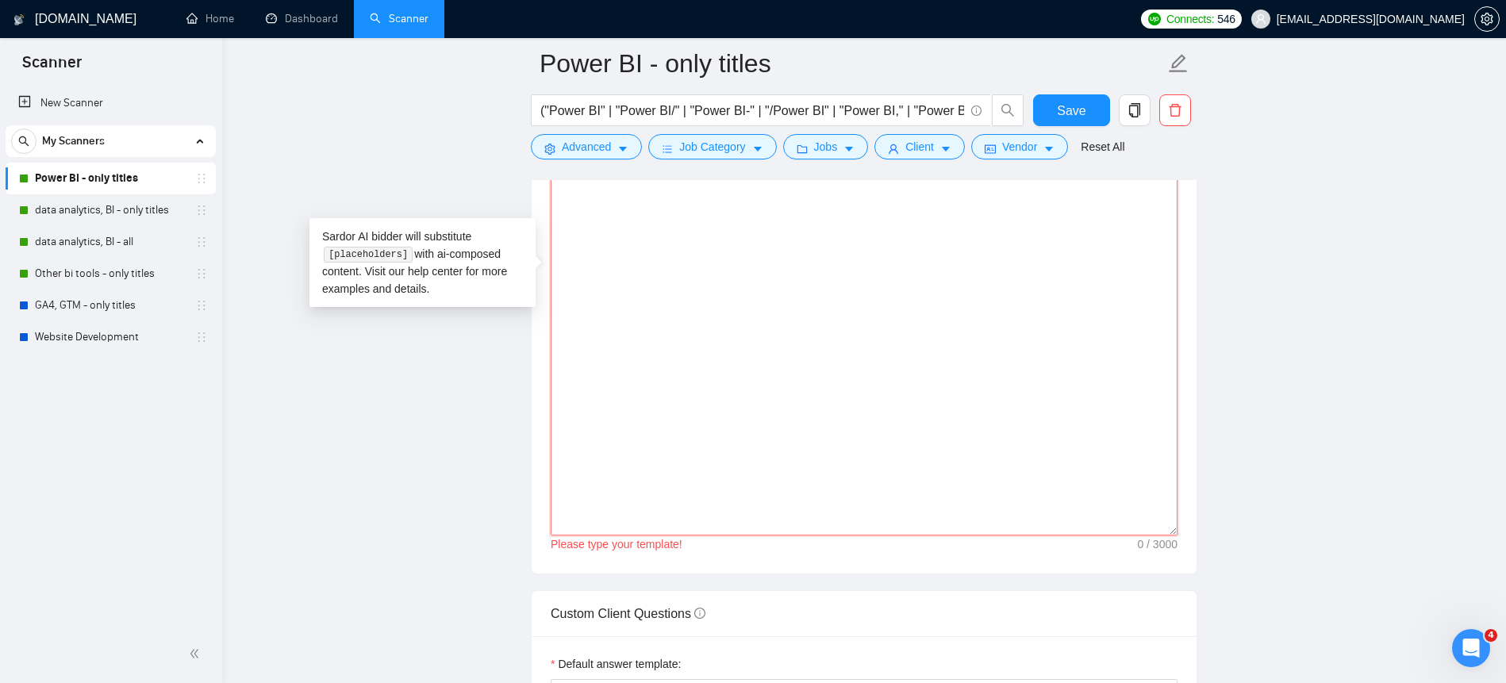
click at [683, 257] on textarea "Cover letter template:" at bounding box center [864, 265] width 627 height 540
paste textarea "You are writing a short, professional proposal for a freelance job. Use the str…"
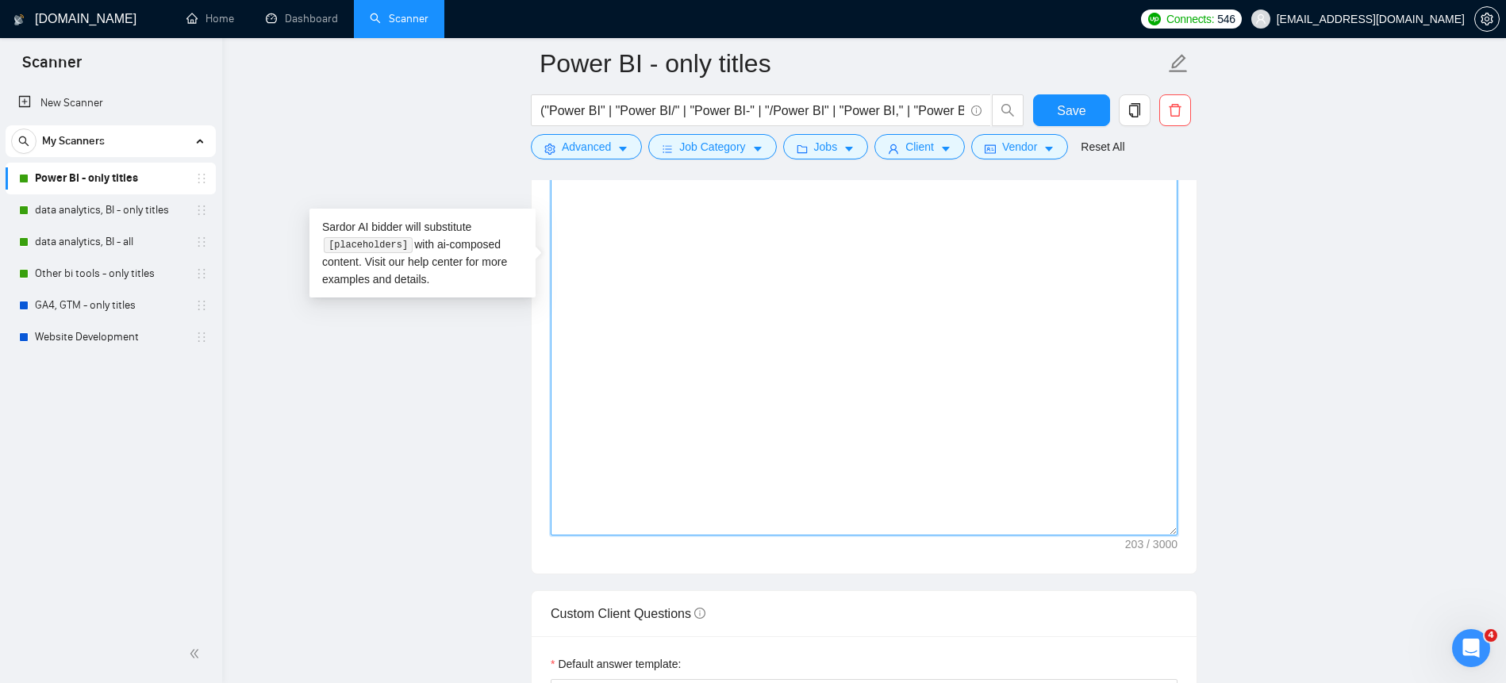
scroll to position [1702, 0]
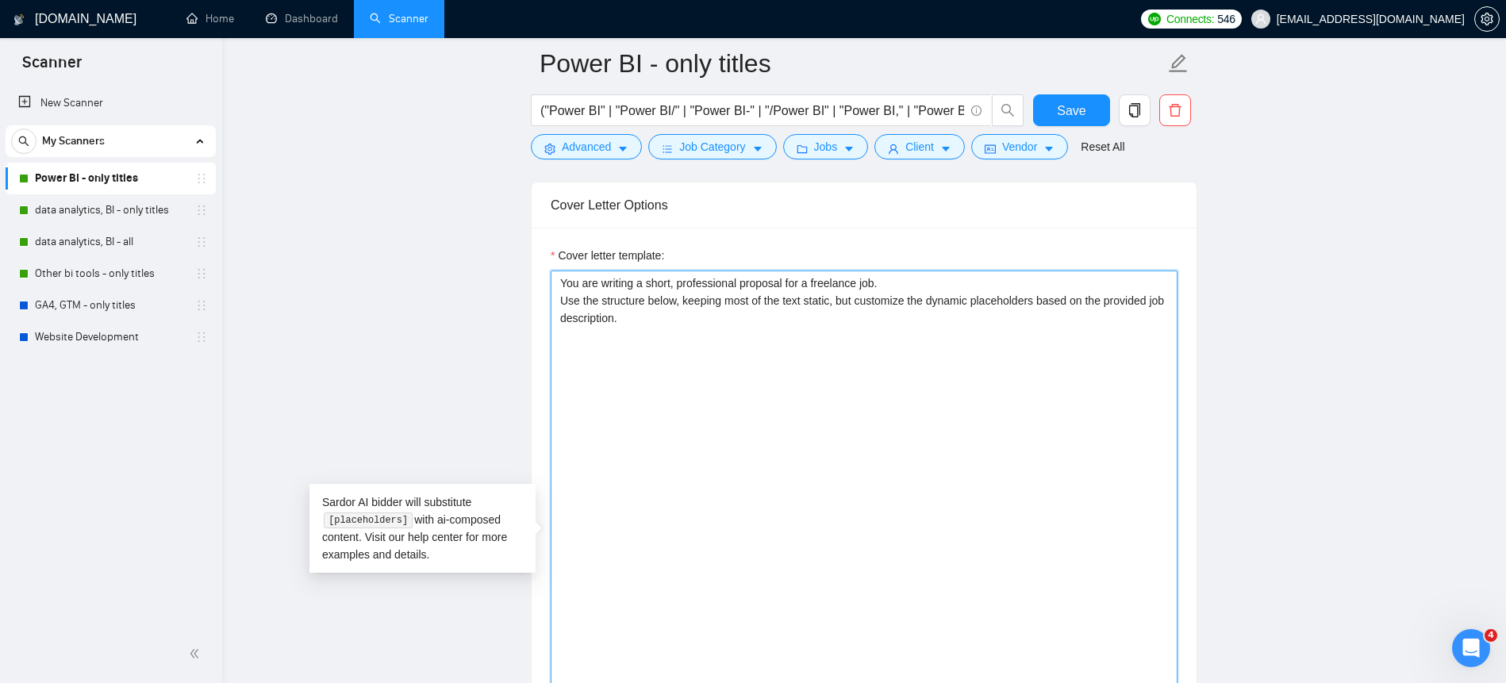
paste textarea "Hello there, I'm a data analytics expert with extensive experience in [DYNAMIC_…"
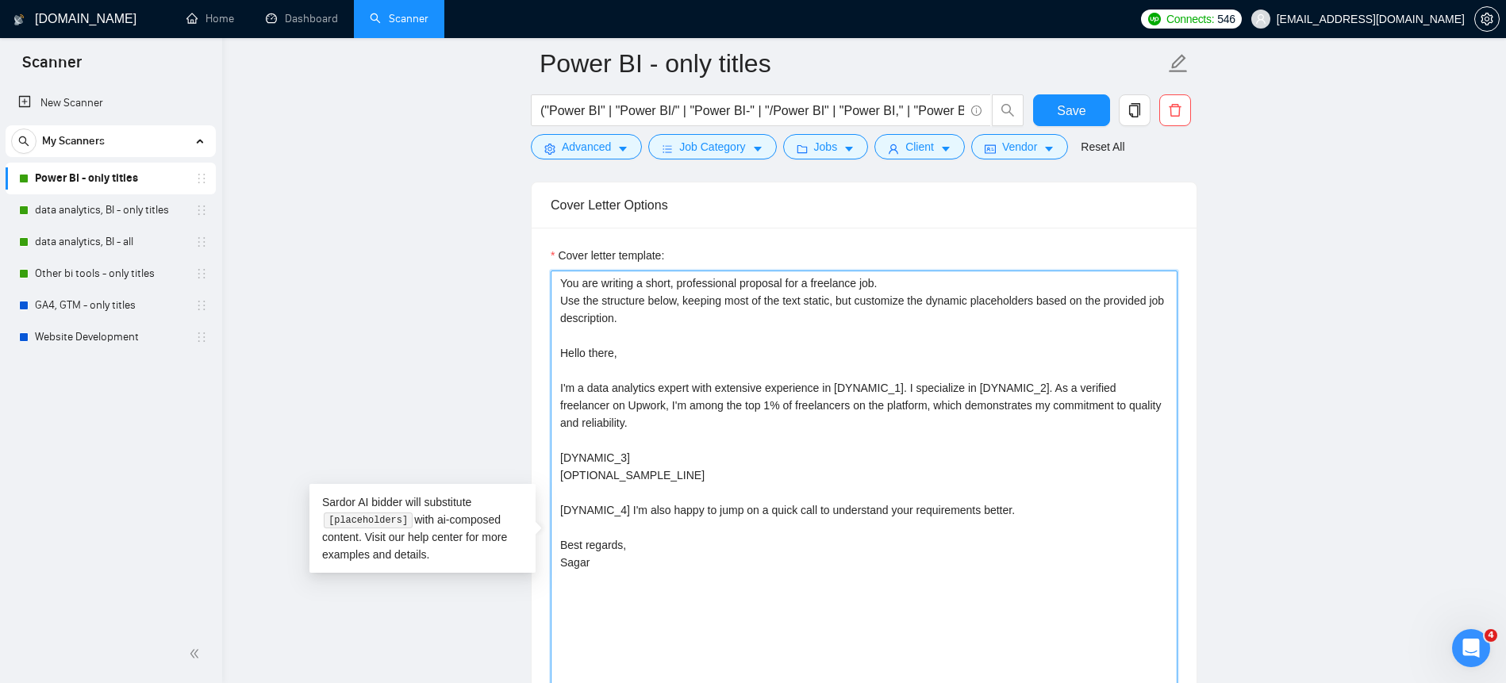
click at [668, 460] on textarea "You are writing a short, professional proposal for a freelance job. Use the str…" at bounding box center [864, 541] width 627 height 540
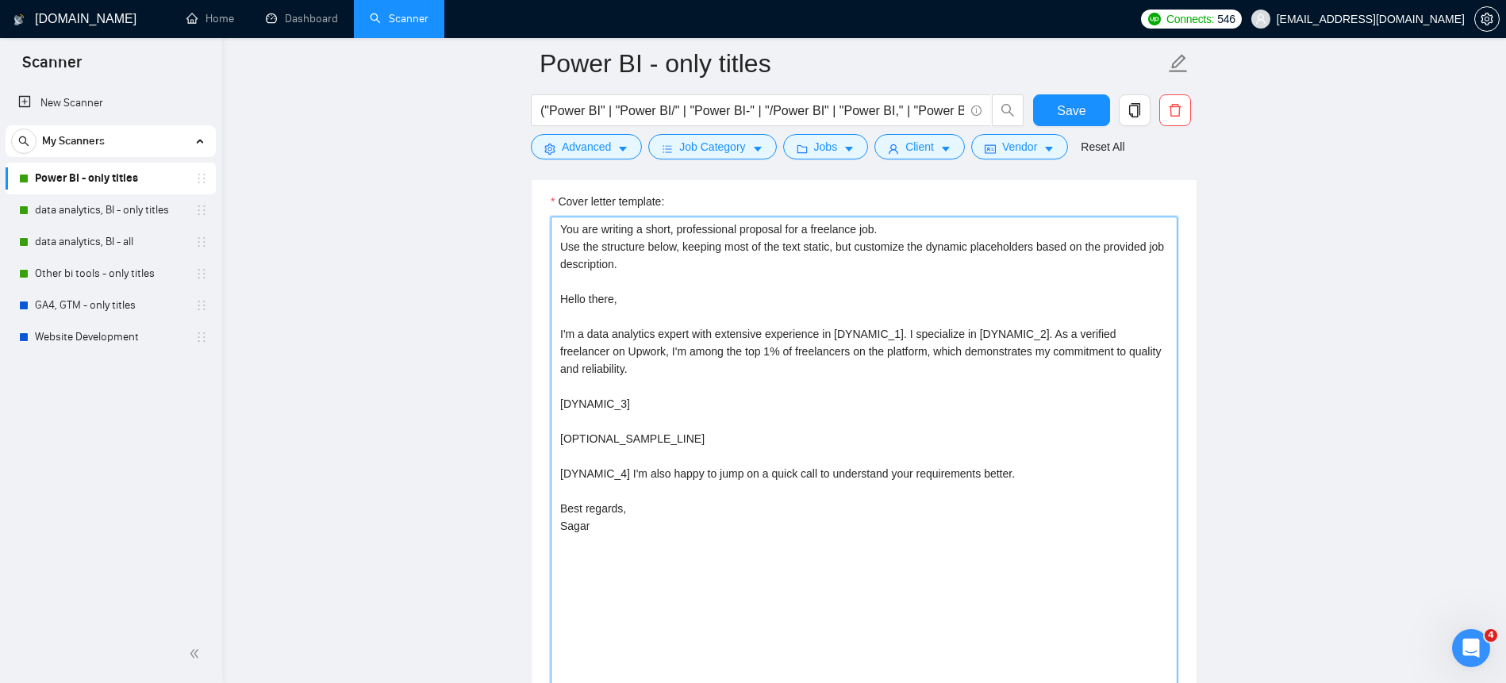
scroll to position [1766, 0]
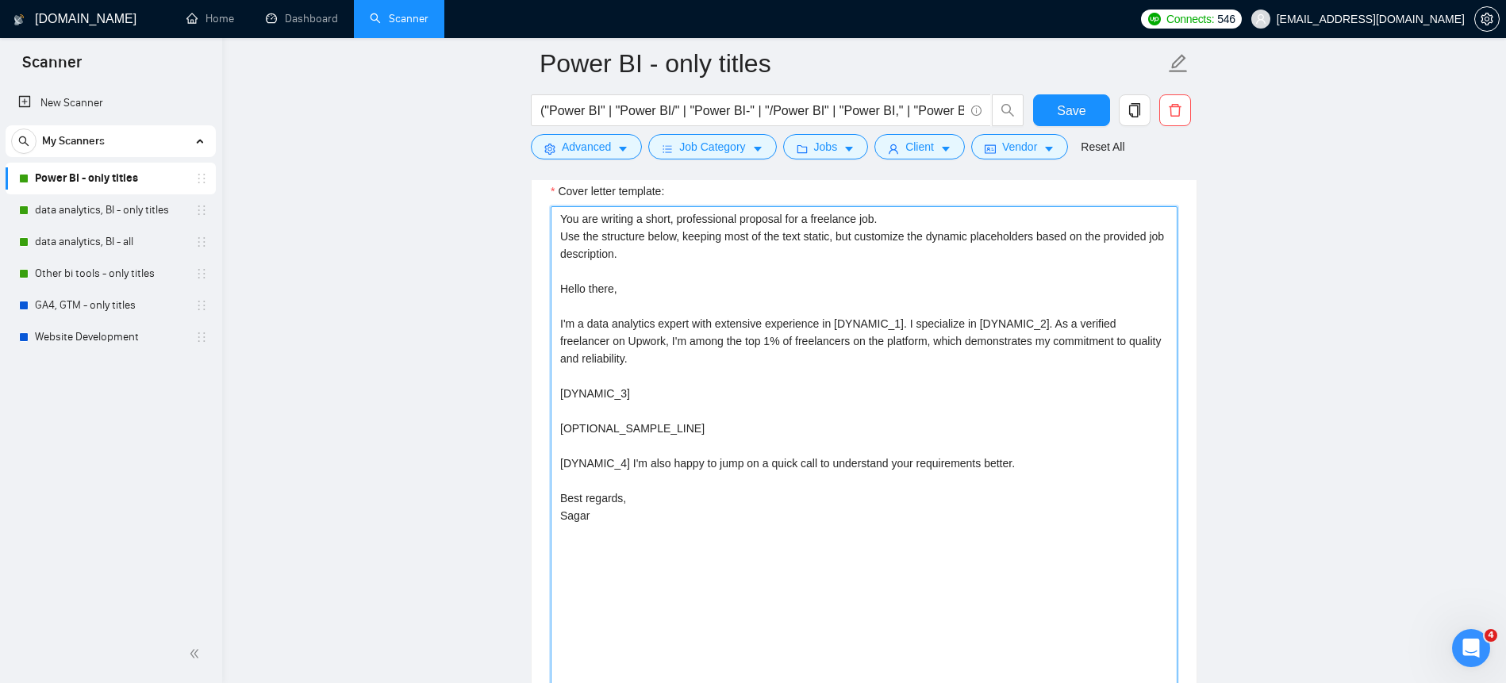
click at [678, 514] on textarea "You are writing a short, professional proposal for a freelance job. Use the str…" at bounding box center [864, 476] width 627 height 540
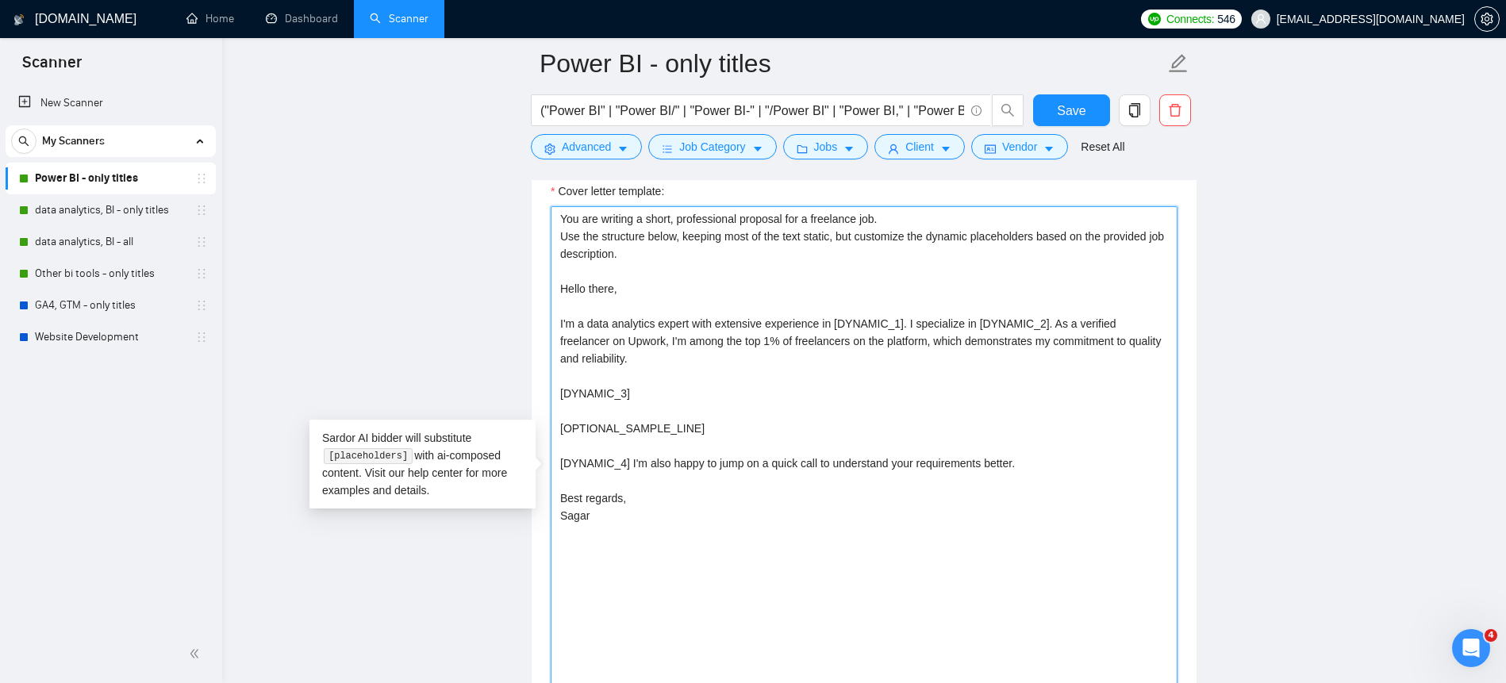
paste textarea "Loremipsumdo sit ametcon adip: [ELITSED_0] → Doeiusm temp inc utla et dolorem/a…"
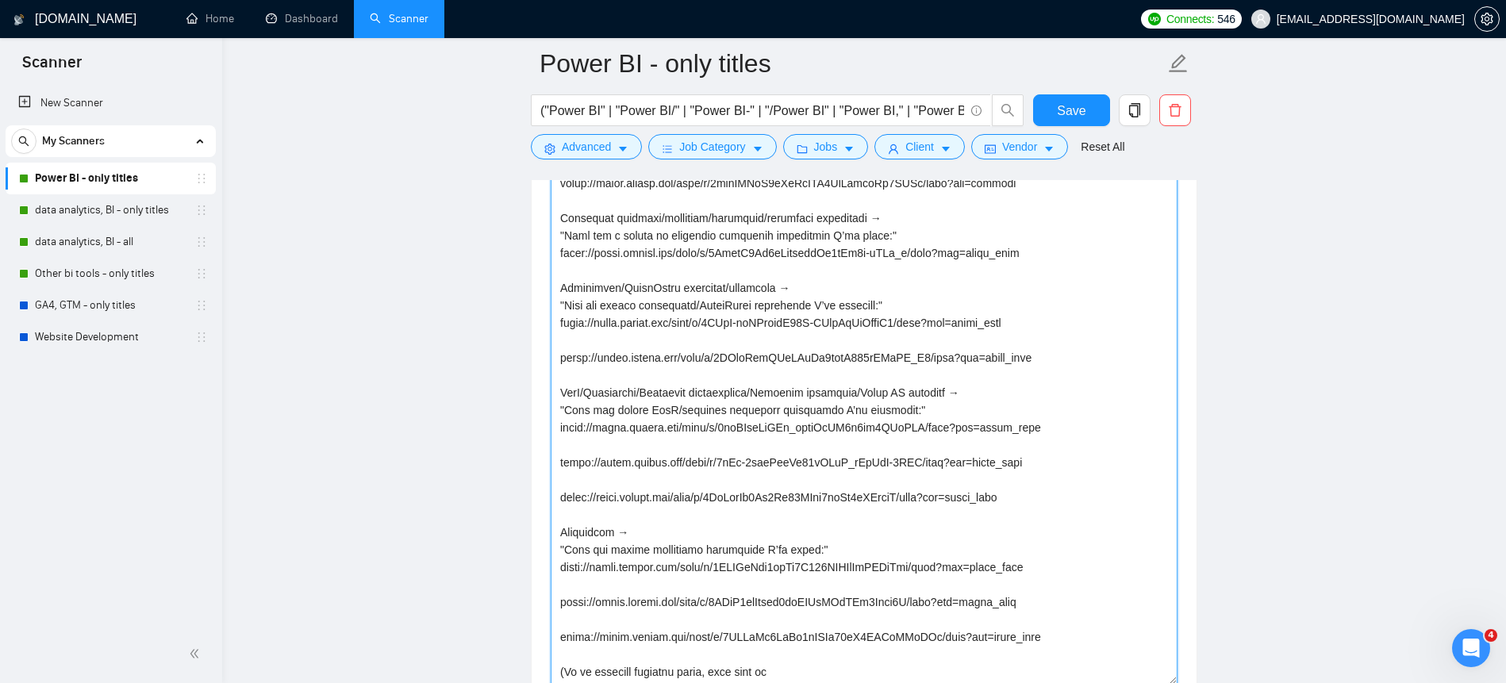
scroll to position [1950, 0]
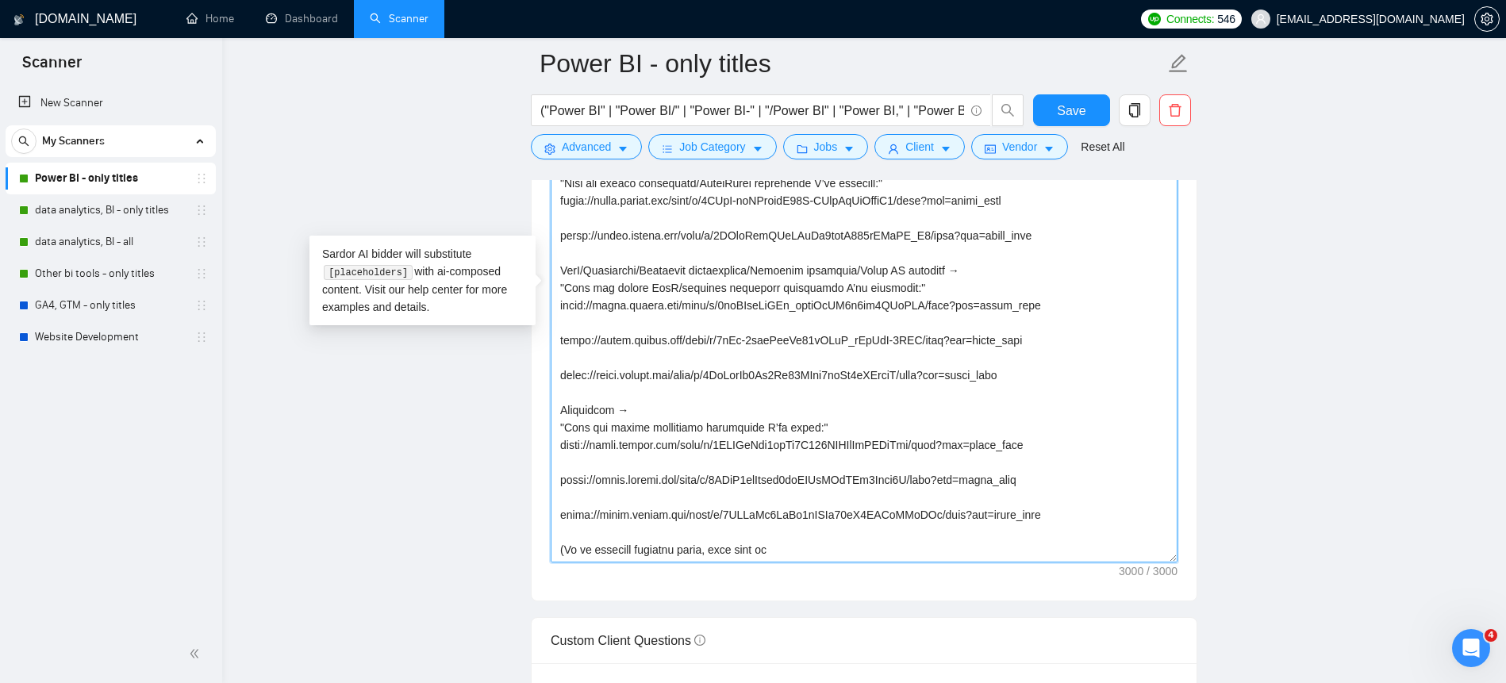
drag, startPoint x: 1058, startPoint y: 511, endPoint x: 479, endPoint y: 502, distance: 579.4
click at [479, 502] on main "Power BI - only titles ("Power BI" | "Power BI/" | "Power BI-" | "/Power BI" | …" at bounding box center [864, 589] width 1233 height 4951
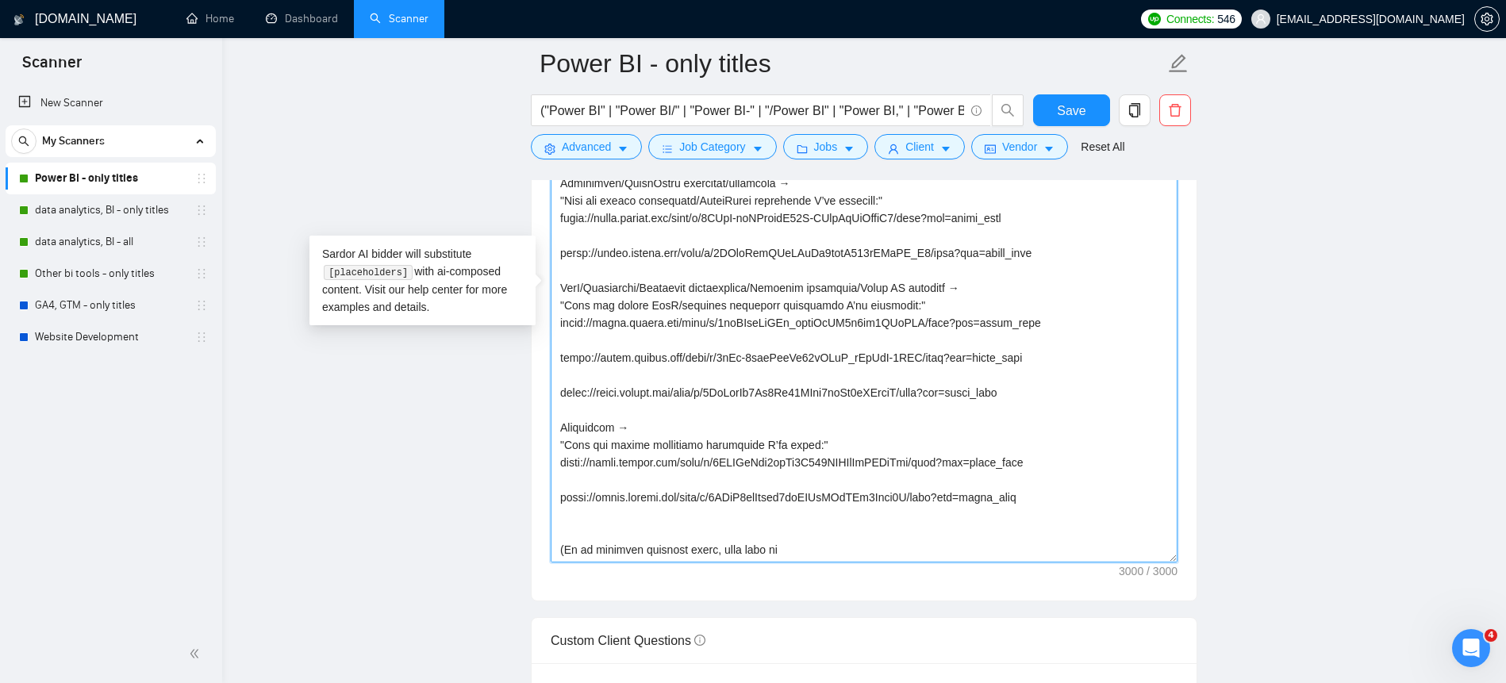
scroll to position [620, 0]
click at [628, 484] on textarea "Cover letter template:" at bounding box center [864, 292] width 627 height 540
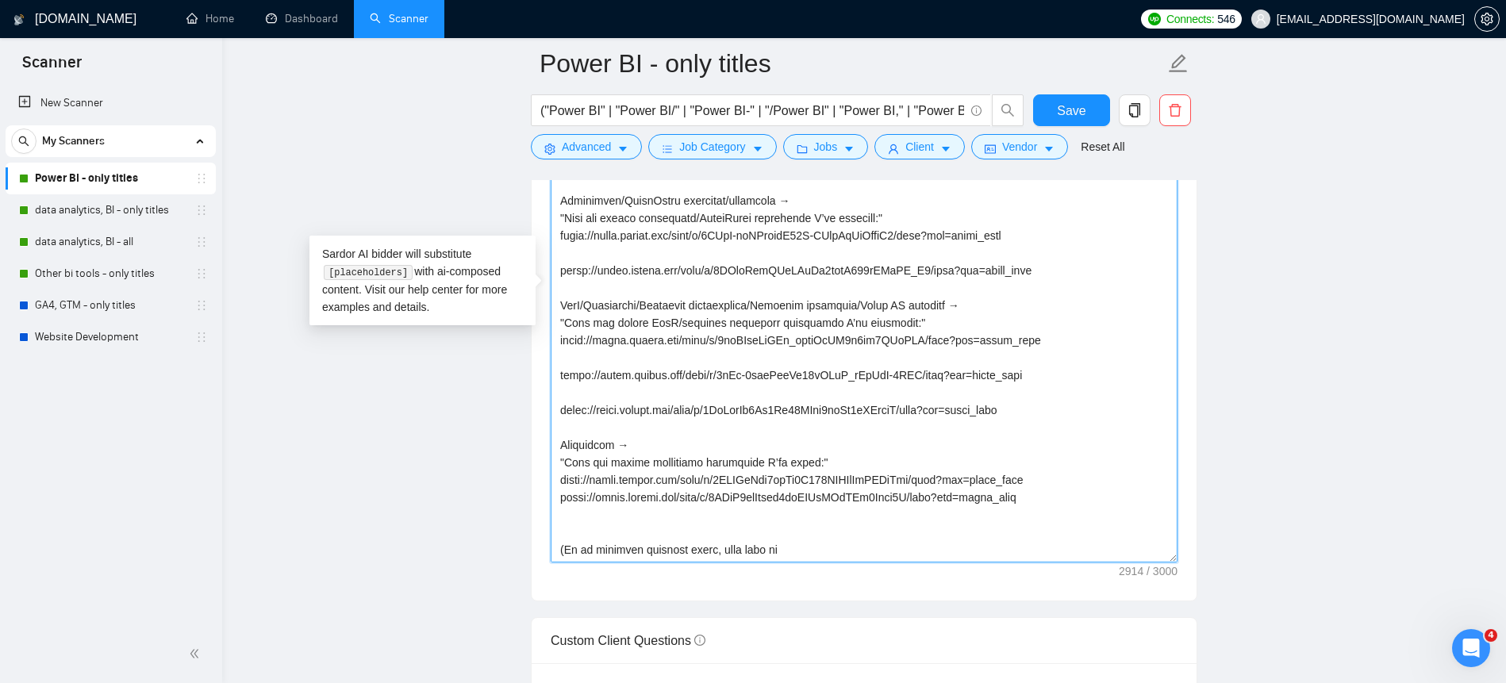
scroll to position [602, 0]
click at [613, 518] on textarea "Cover letter template:" at bounding box center [864, 292] width 627 height 540
click at [590, 393] on textarea "Cover letter template:" at bounding box center [864, 292] width 627 height 540
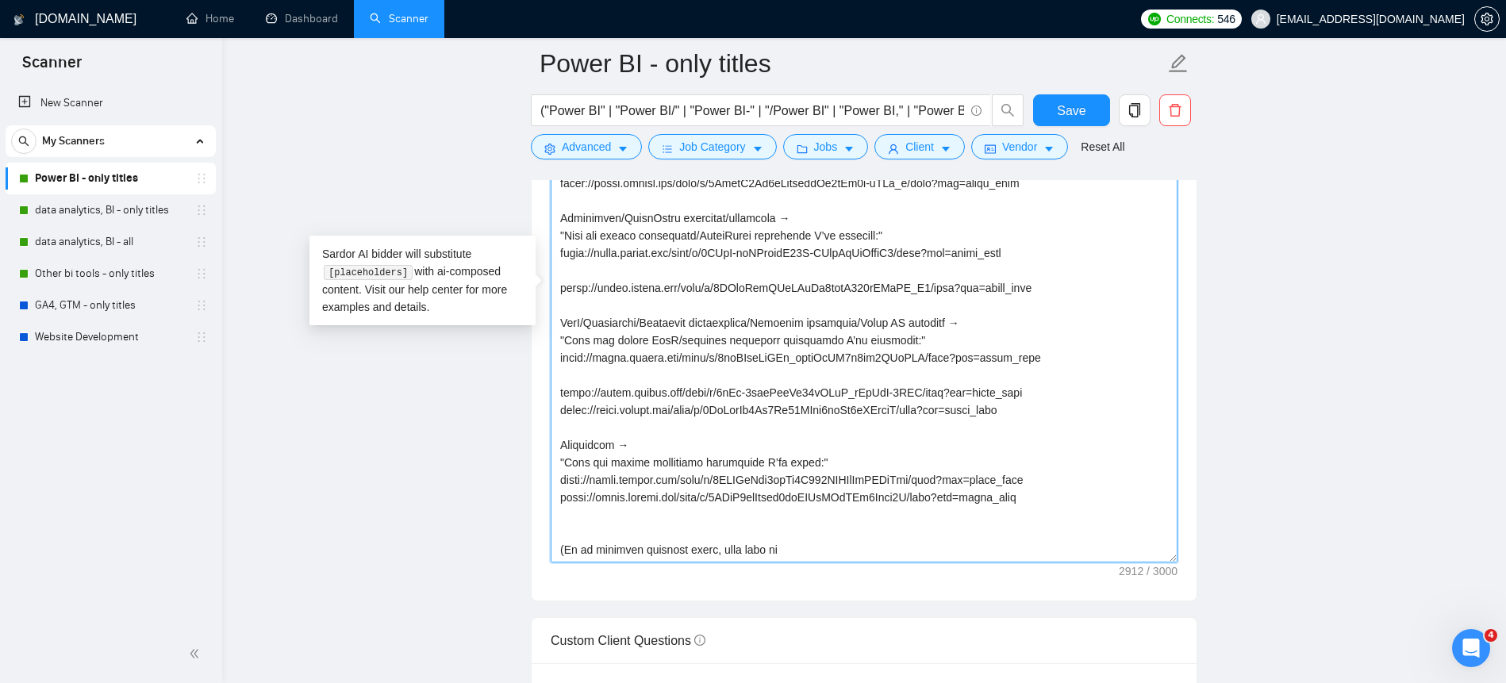
click at [574, 371] on textarea "Cover letter template:" at bounding box center [864, 292] width 627 height 540
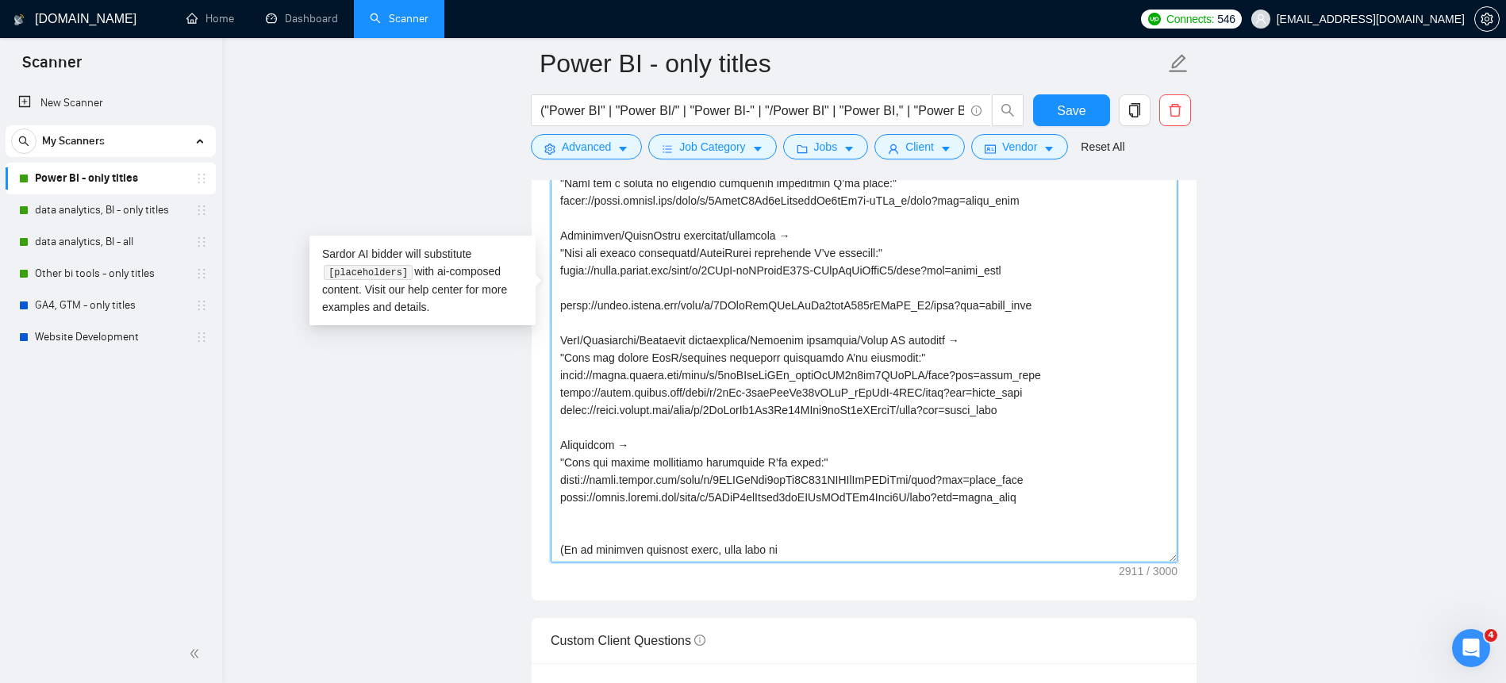
scroll to position [548, 0]
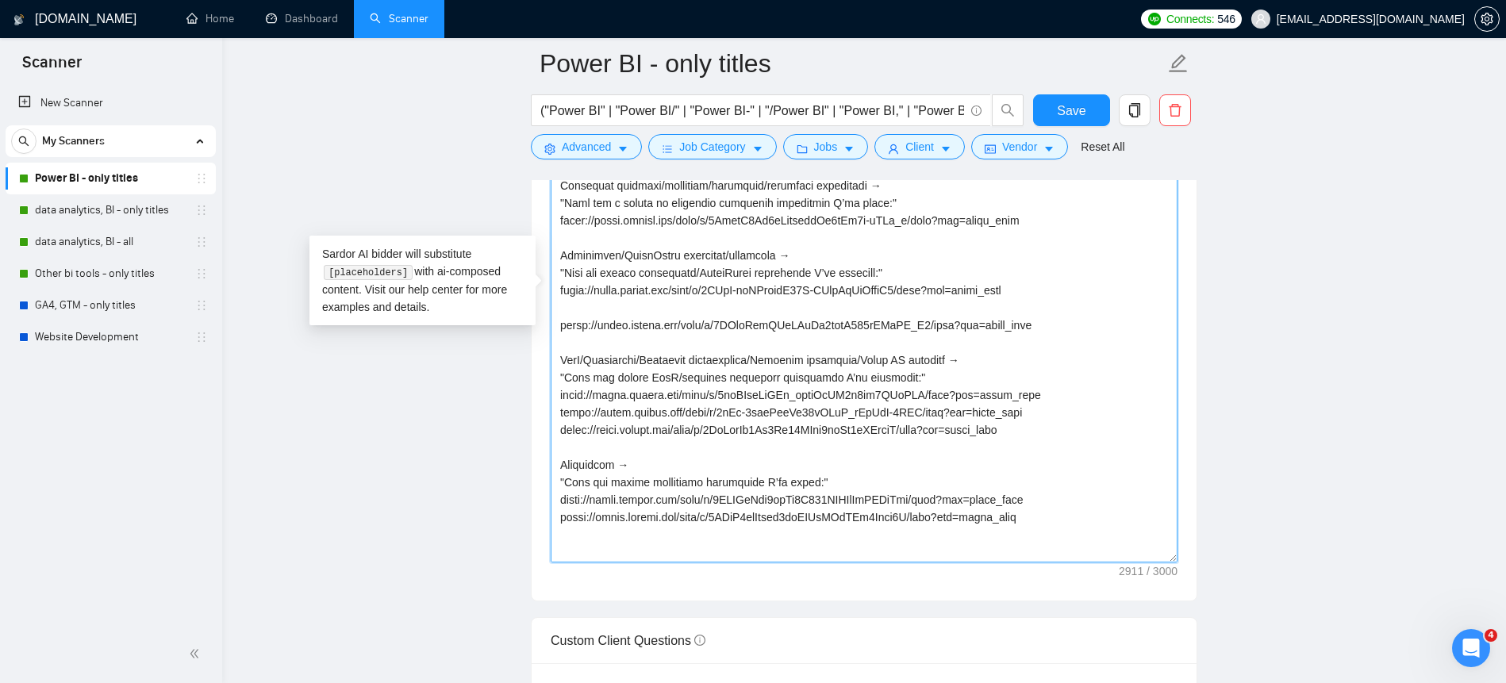
click at [619, 315] on textarea "Cover letter template:" at bounding box center [864, 292] width 627 height 540
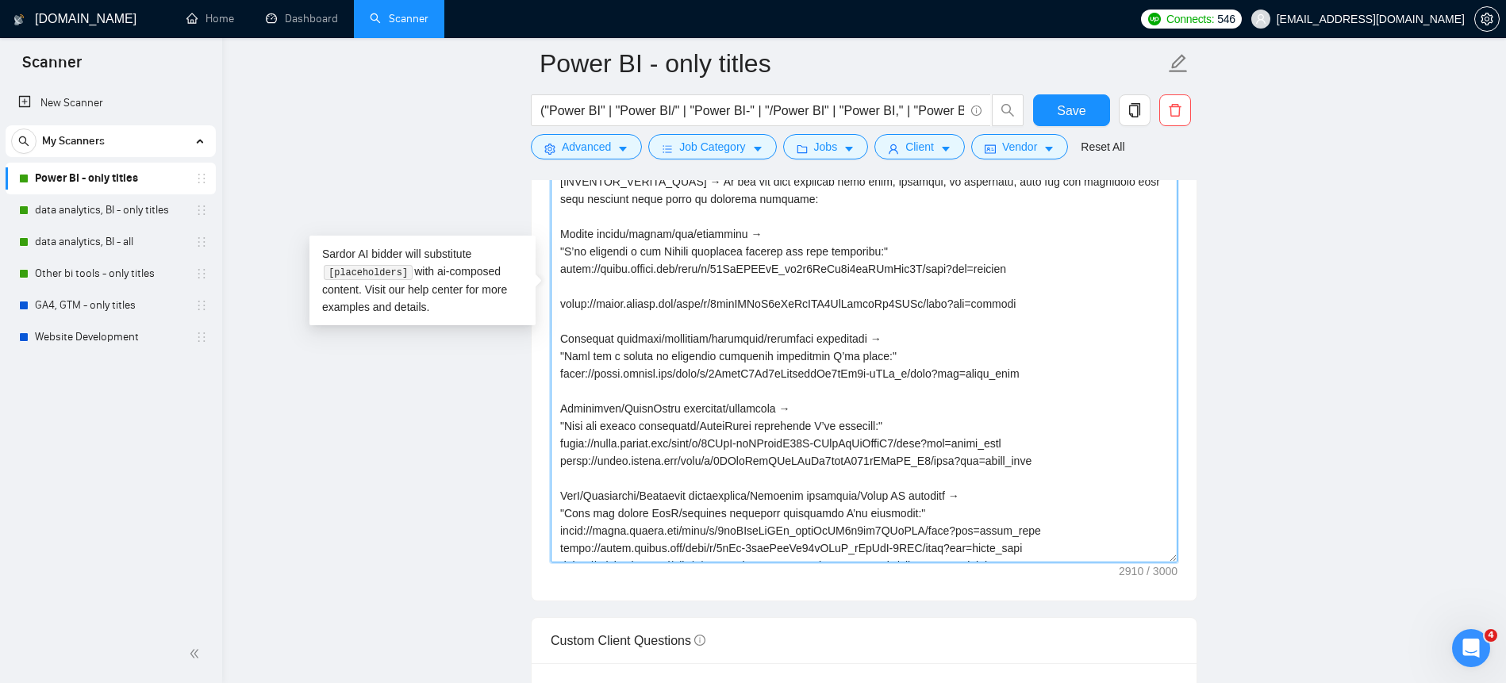
scroll to position [313, 0]
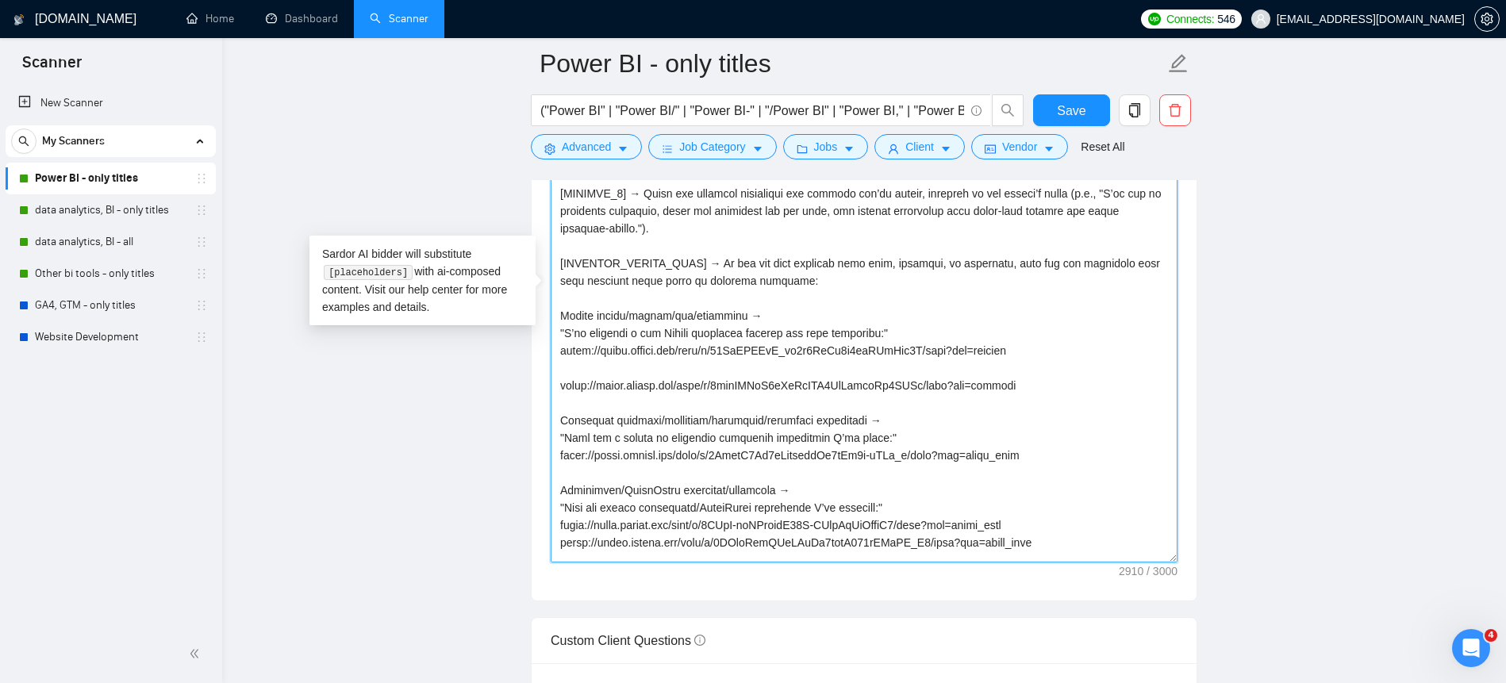
click at [599, 371] on textarea "Cover letter template:" at bounding box center [864, 292] width 627 height 540
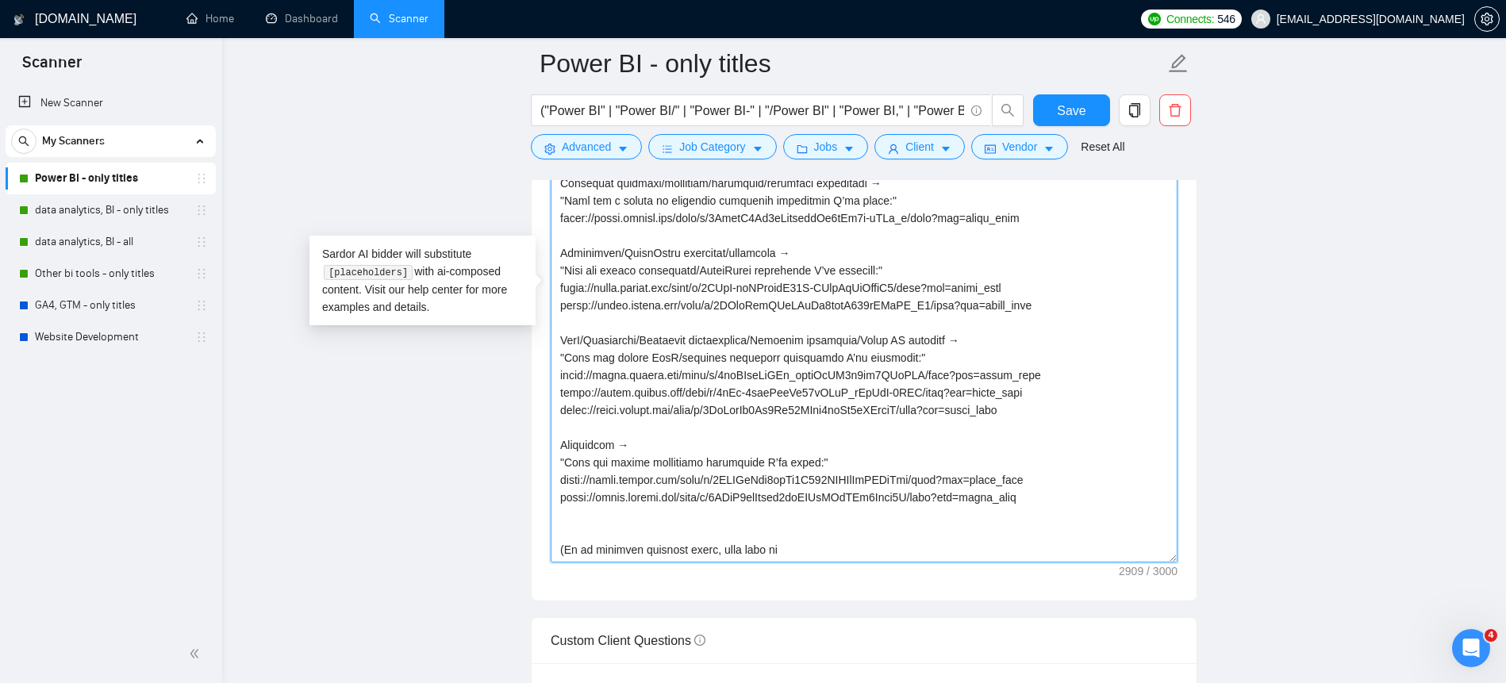
scroll to position [1986, 0]
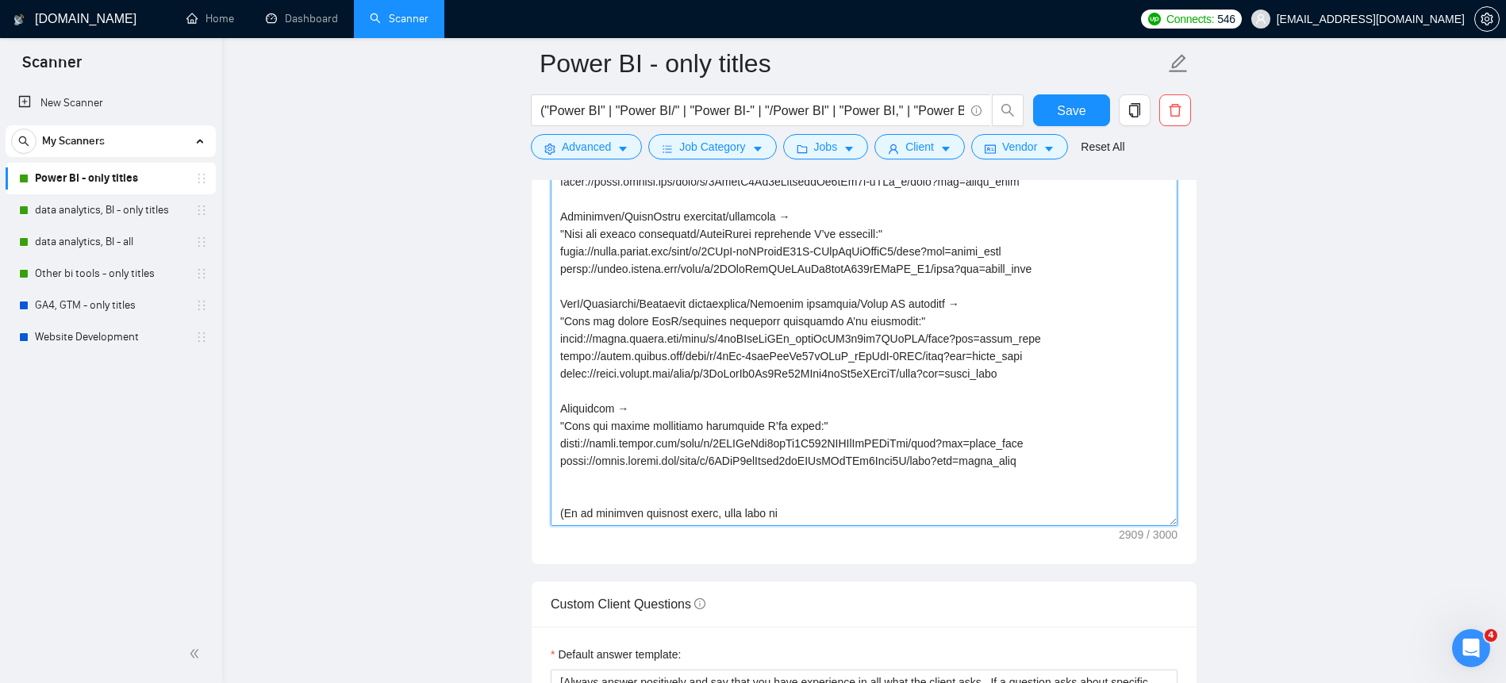
drag, startPoint x: 657, startPoint y: 506, endPoint x: 516, endPoint y: 494, distance: 141.8
click at [516, 494] on main "Power BI - only titles ("Power BI" | "Power BI/" | "Power BI-" | "/Power BI" | …" at bounding box center [864, 552] width 1233 height 4951
paste textarea "(If no relevant industry match, skip this line entirely.) [DYNAMIC_4] → Ask one…"
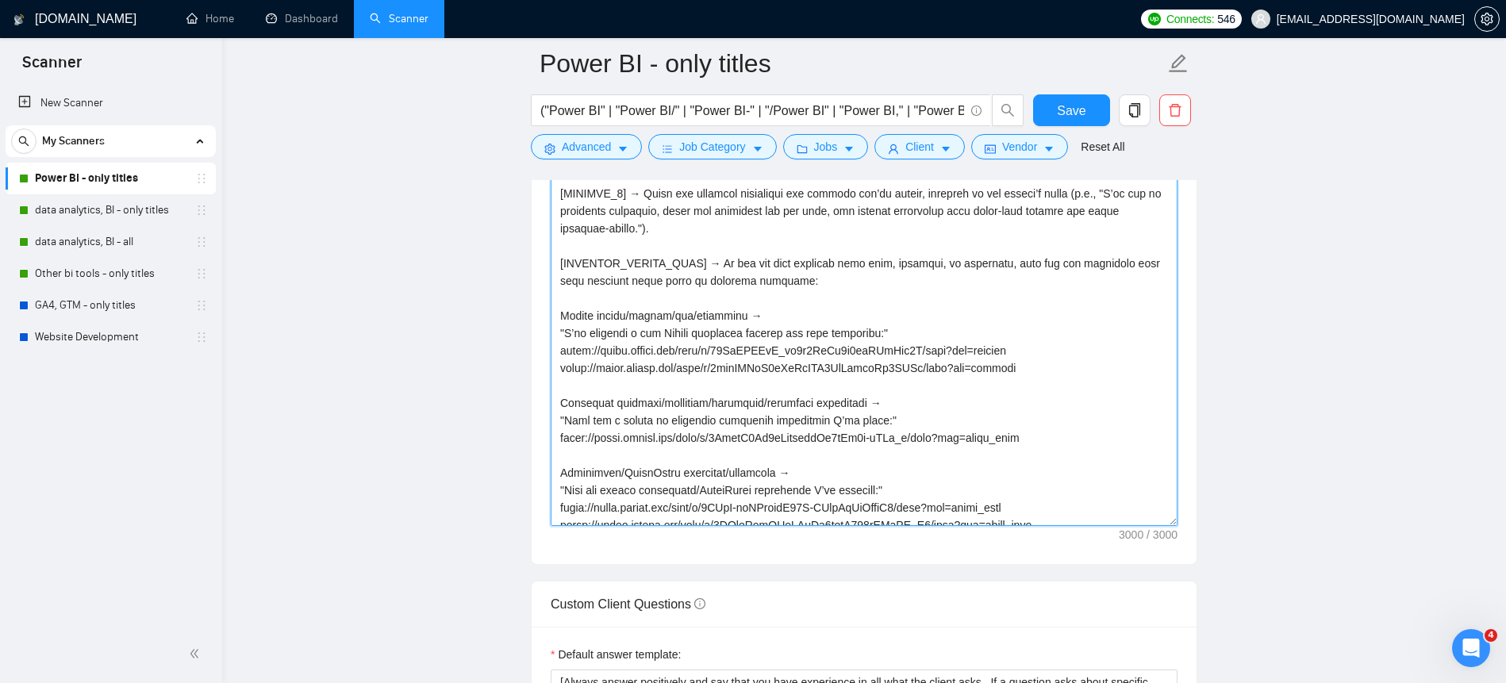
scroll to position [408, 0]
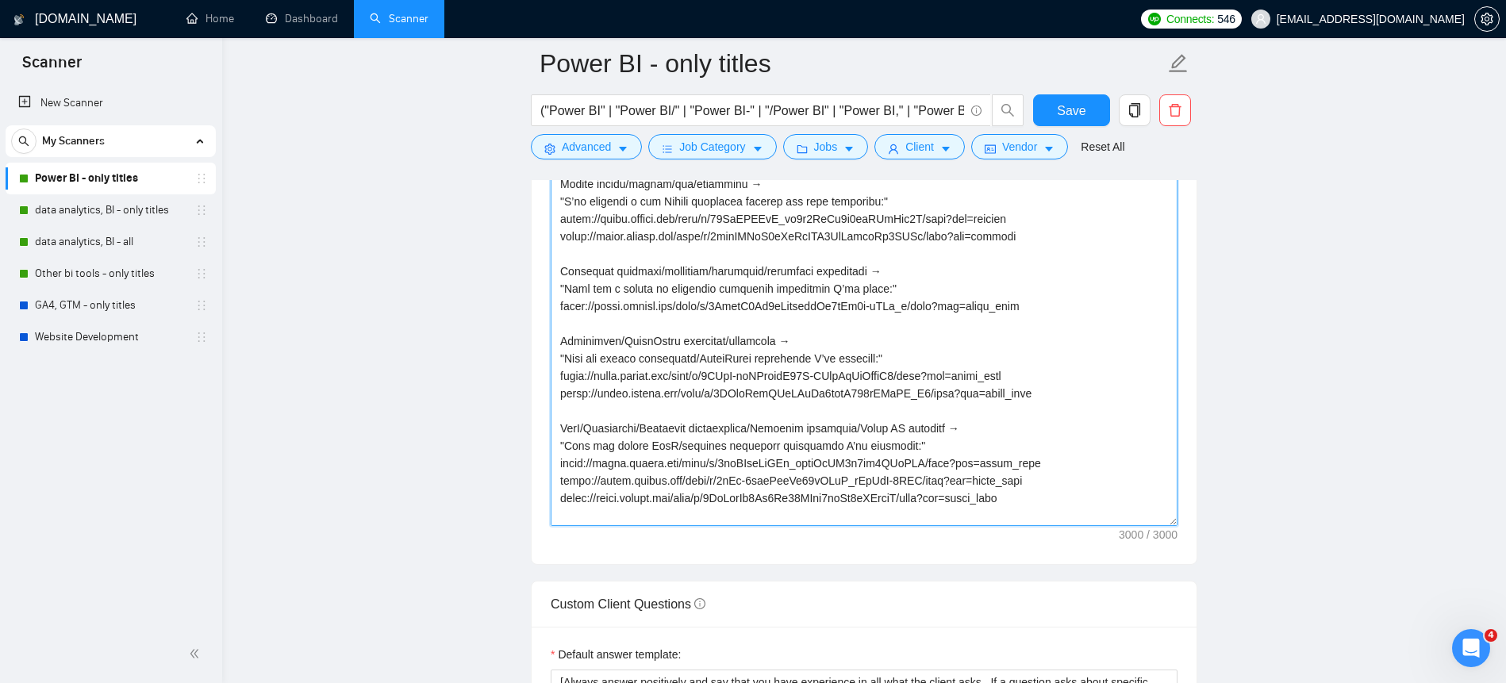
drag, startPoint x: 984, startPoint y: 502, endPoint x: 517, endPoint y: 490, distance: 466.8
click at [517, 490] on main "Power BI - only titles ("Power BI" | "Power BI/" | "Power BI-" | "/Power BI" | …" at bounding box center [864, 552] width 1233 height 4951
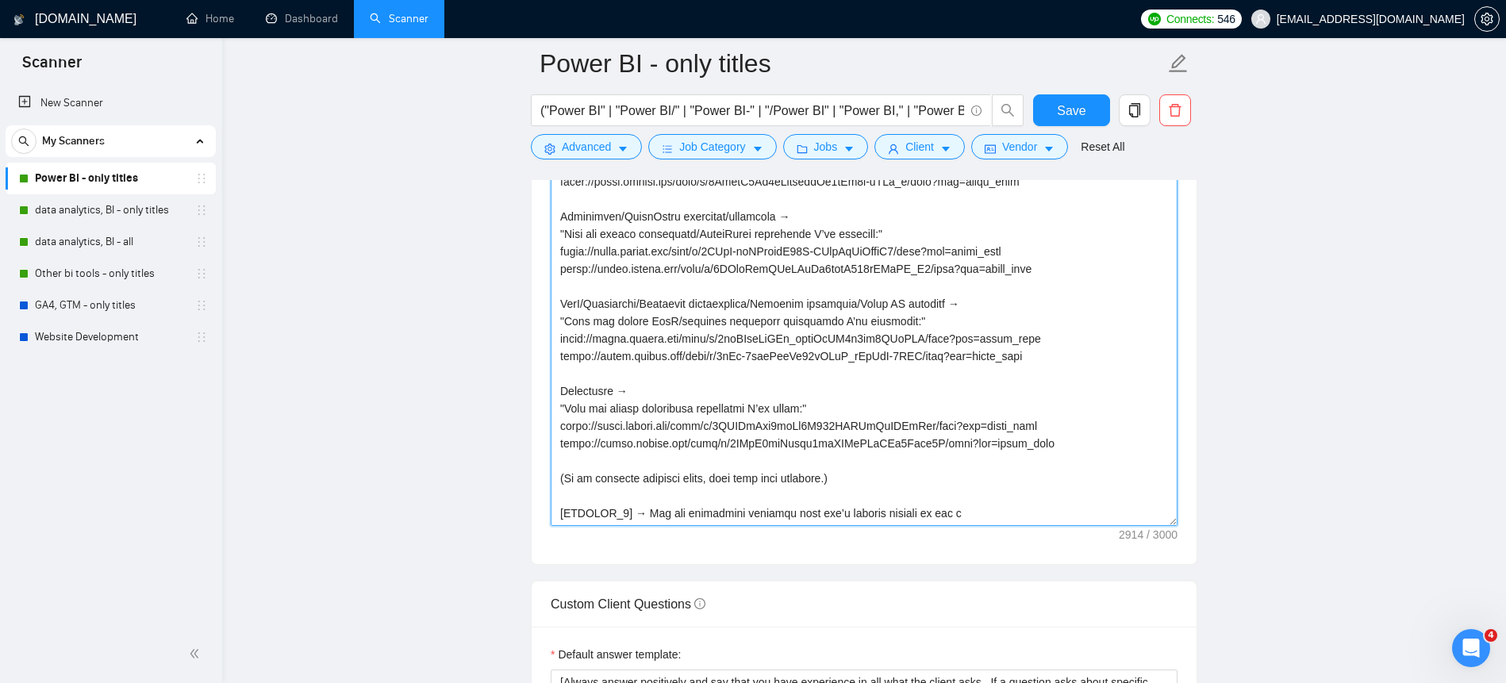
scroll to position [1997, 0]
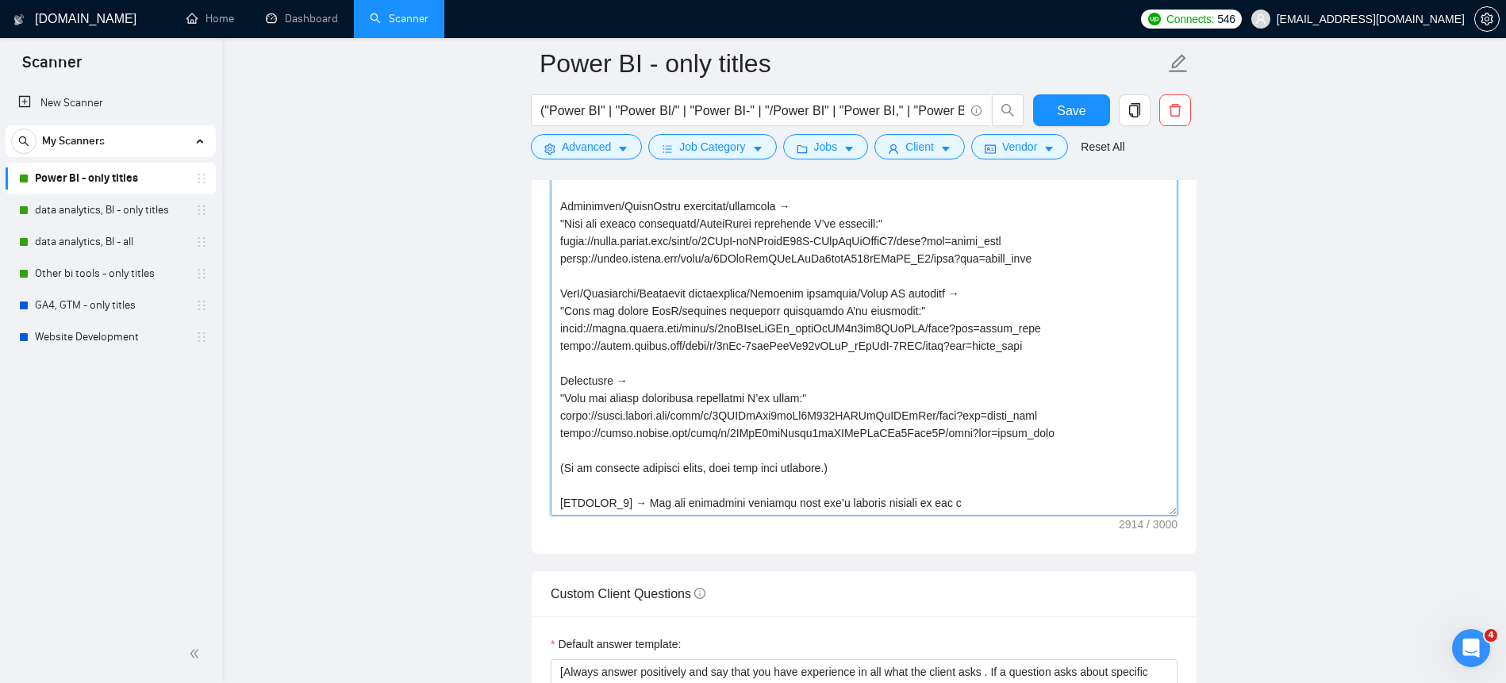
drag, startPoint x: 959, startPoint y: 504, endPoint x: 519, endPoint y: 467, distance: 442.0
click at [519, 467] on main "Power BI - only titles ("Power BI" | "Power BI/" | "Power BI-" | "/Power BI" | …" at bounding box center [864, 542] width 1233 height 4951
paste textarea "ob post (e.g., "Could you share which KPIs matter most for your board reporting…"
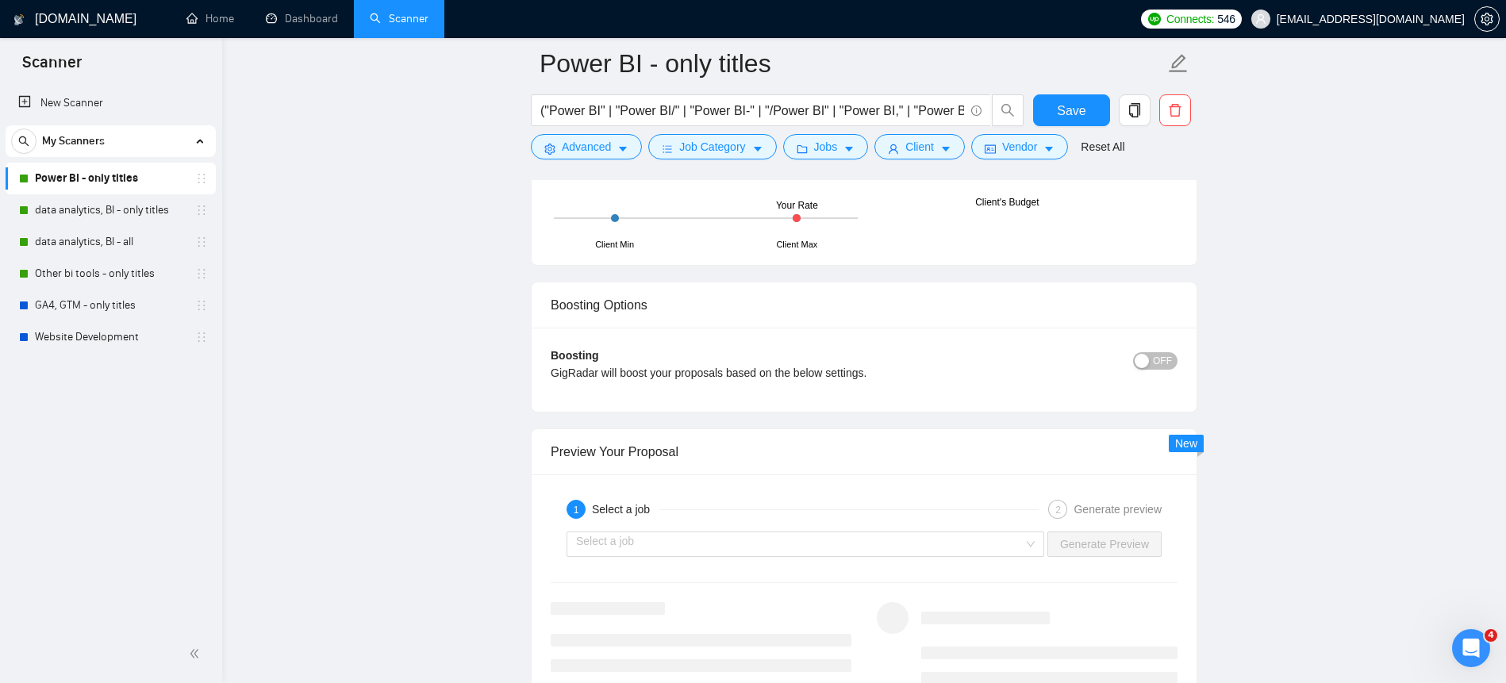
scroll to position [3167, 0]
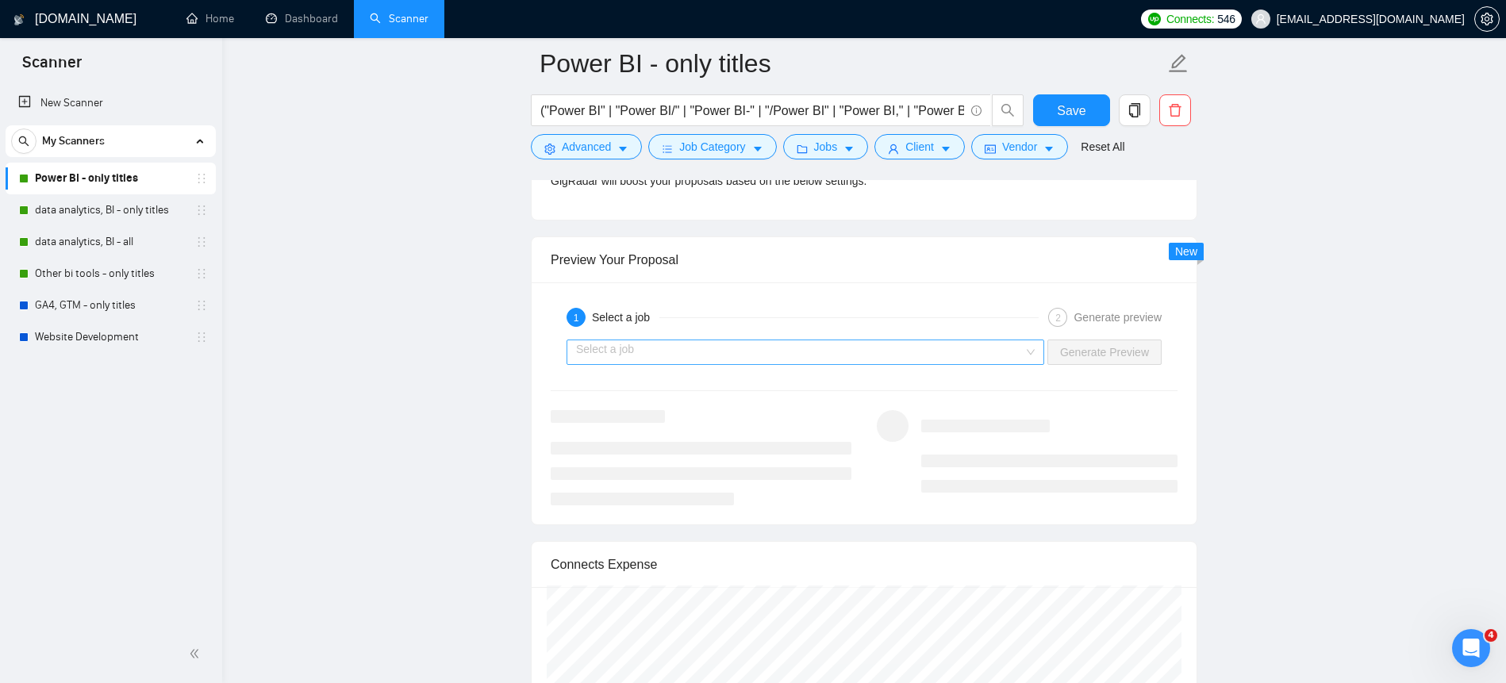
click at [913, 360] on input "search" at bounding box center [800, 352] width 448 height 24
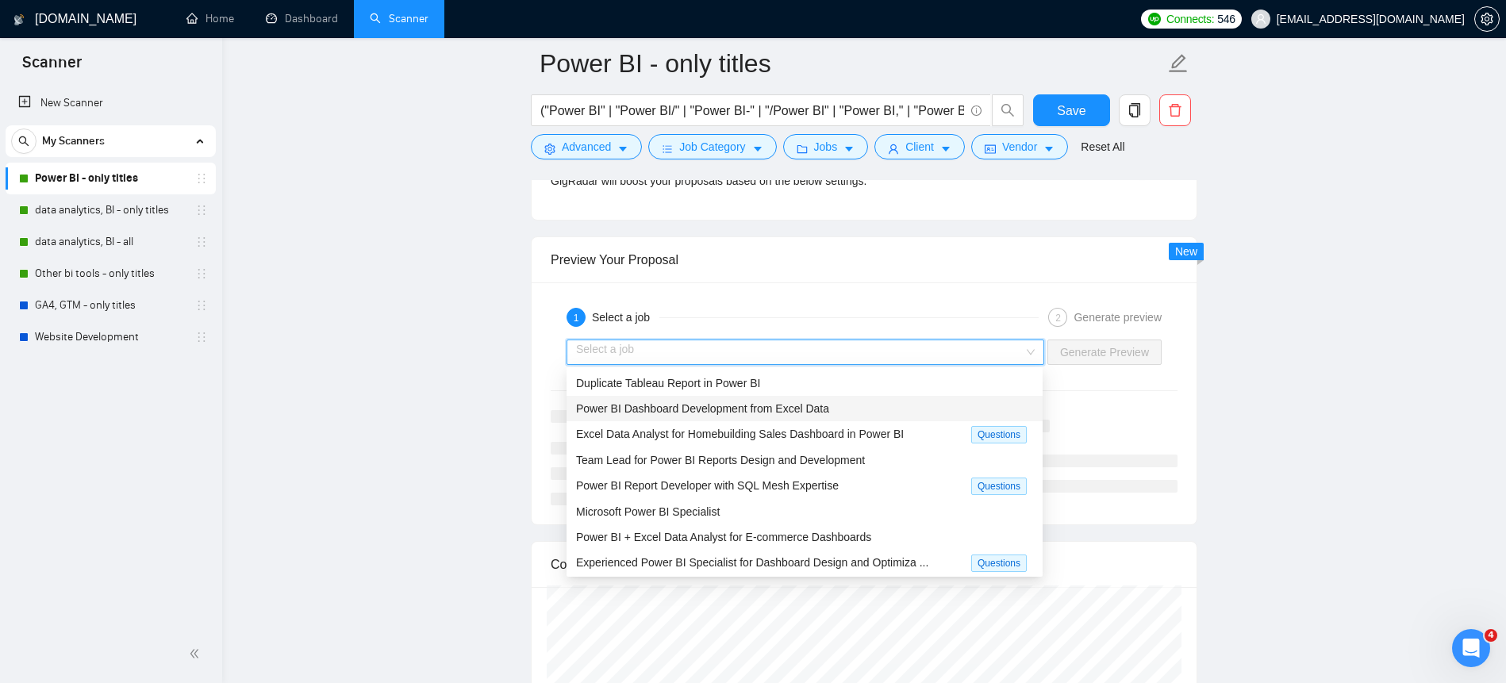
click at [729, 416] on div "Power BI Dashboard Development from Excel Data" at bounding box center [804, 408] width 457 height 17
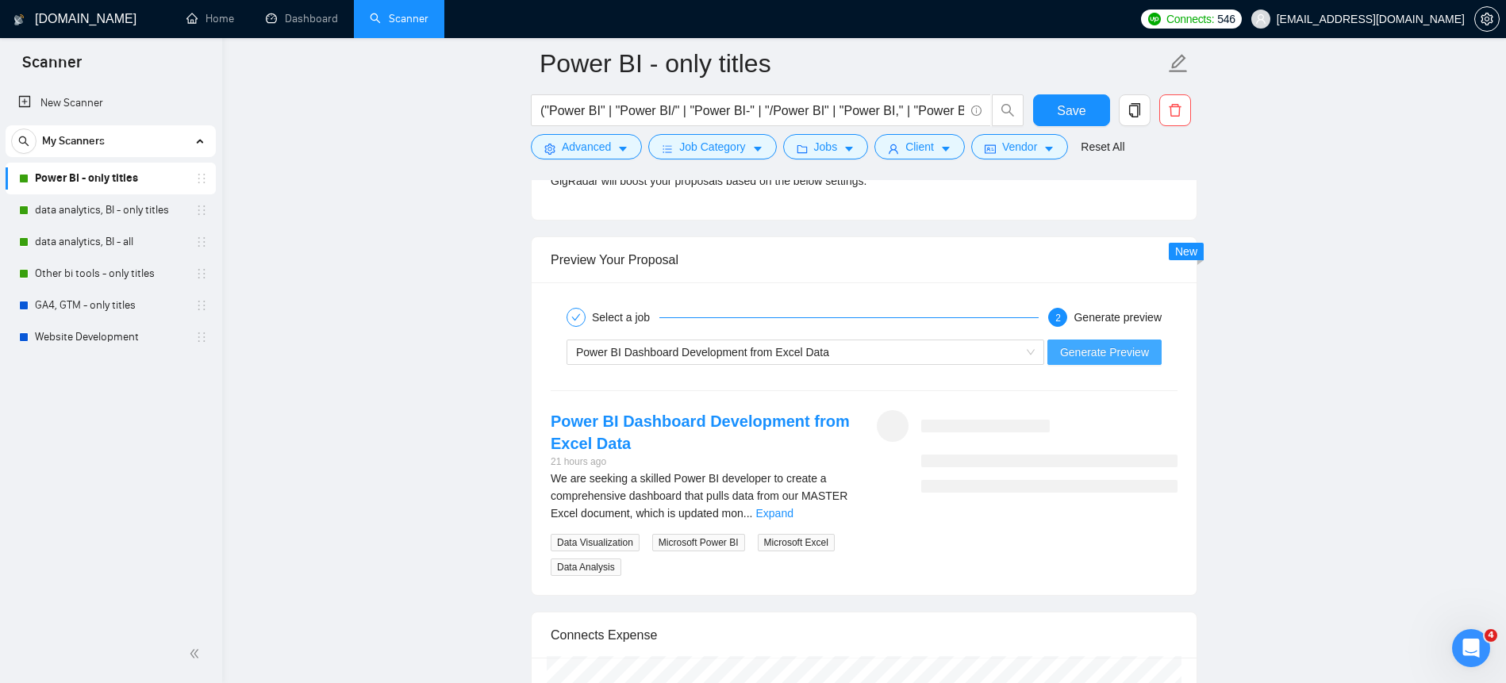
click at [1106, 360] on button "Generate Preview" at bounding box center [1105, 352] width 114 height 25
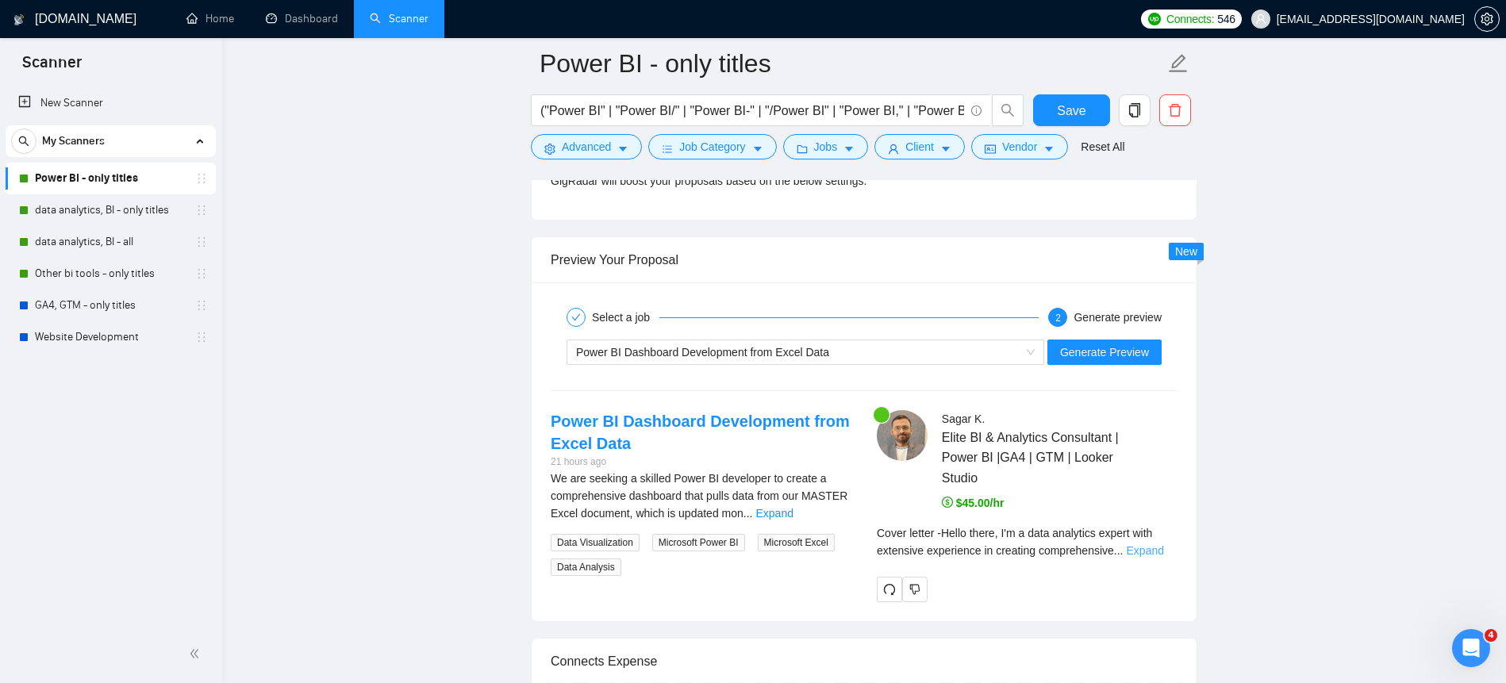
click at [1157, 551] on link "Expand" at bounding box center [1145, 550] width 37 height 13
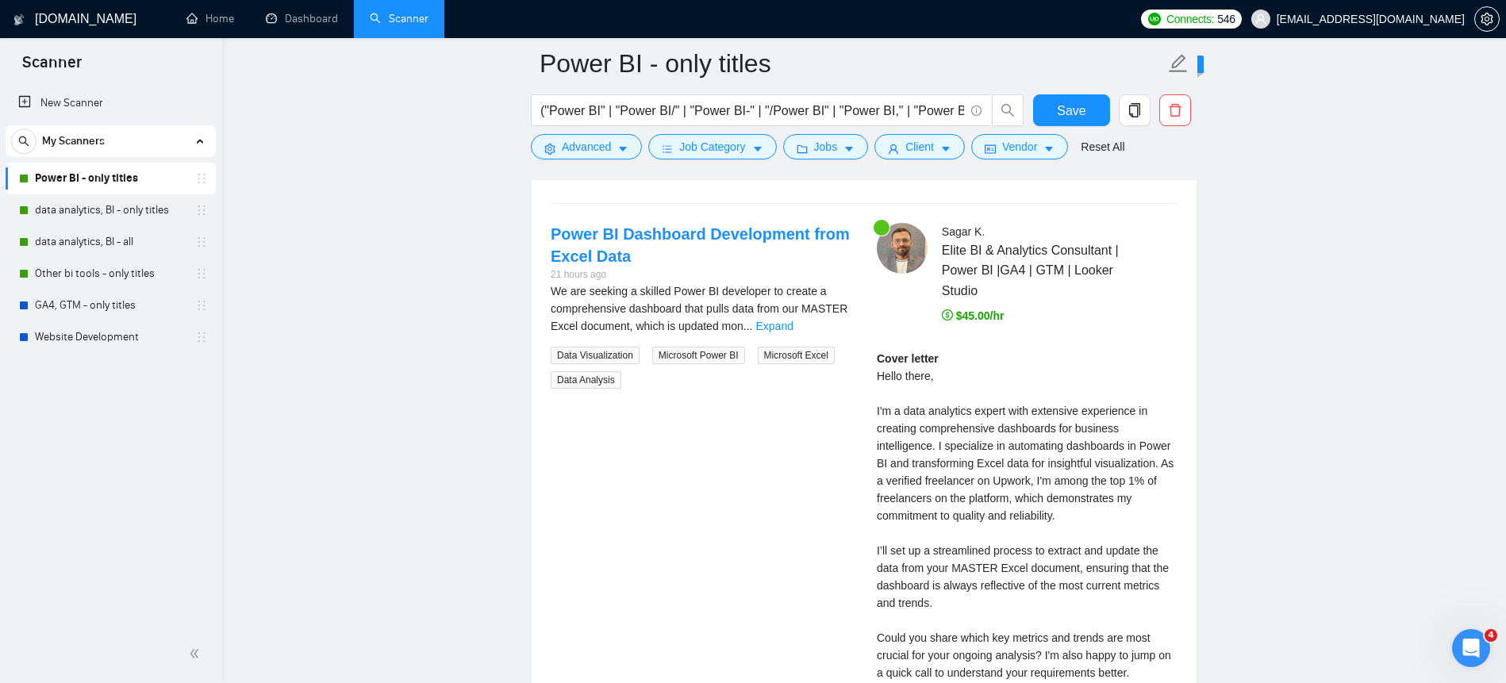
scroll to position [3171, 0]
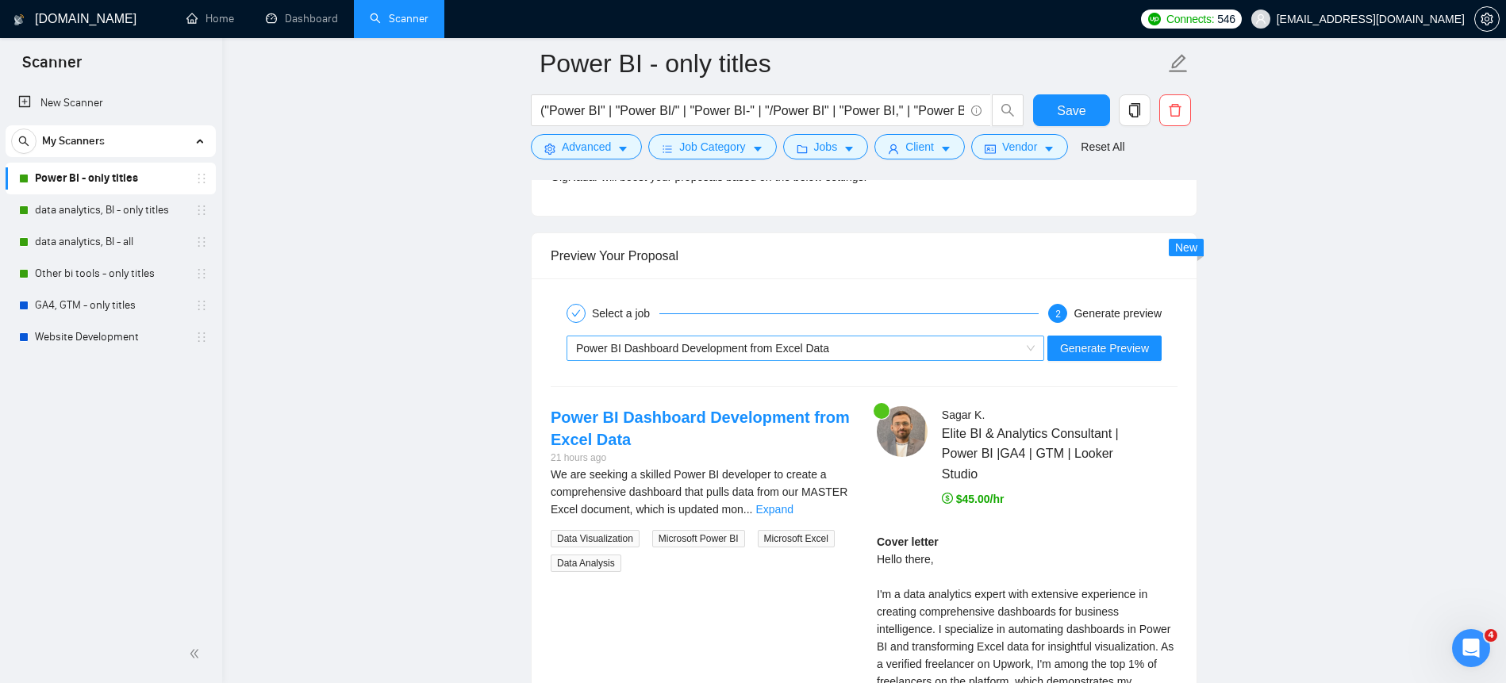
click at [650, 350] on span "Power BI Dashboard Development from Excel Data" at bounding box center [702, 348] width 253 height 13
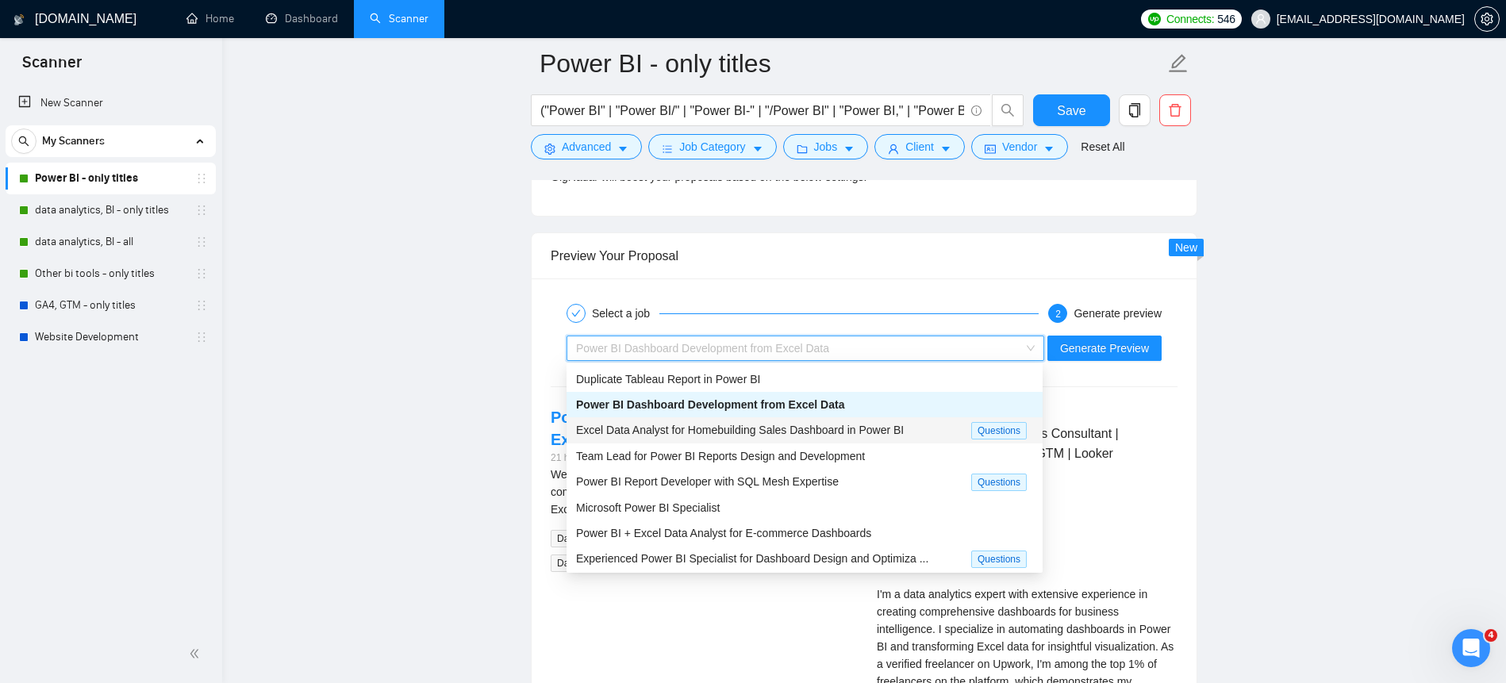
click at [660, 425] on span "Excel Data Analyst for Homebuilding Sales Dashboard in Power BI" at bounding box center [740, 430] width 328 height 13
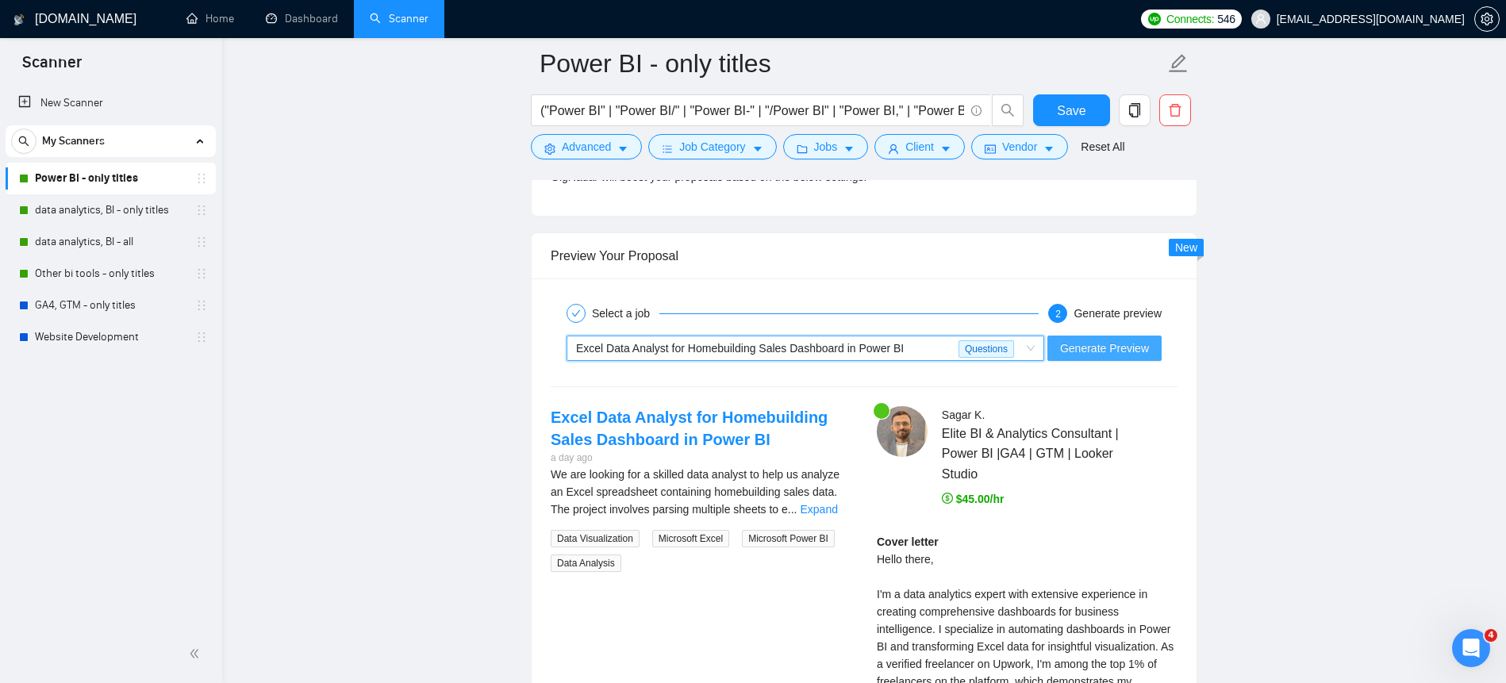
click at [1093, 348] on span "Generate Preview" at bounding box center [1104, 348] width 89 height 17
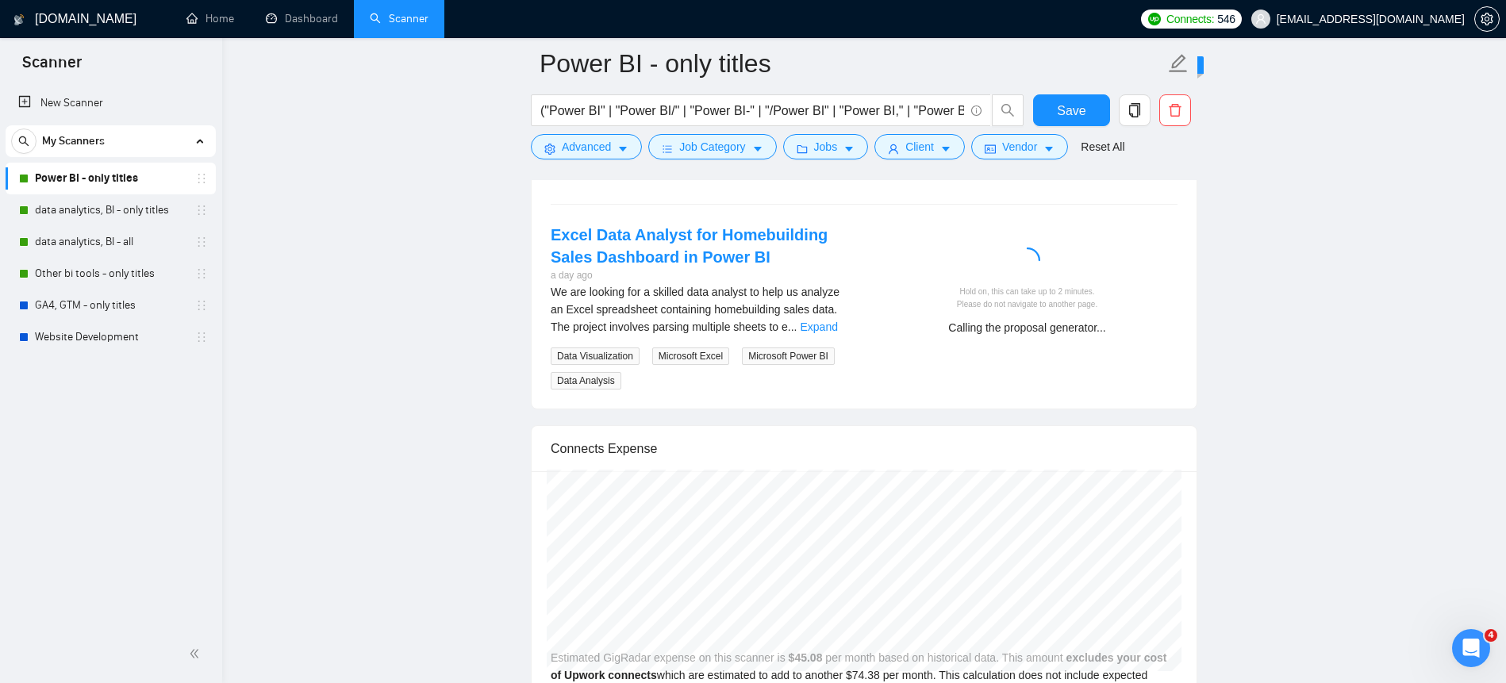
scroll to position [3363, 0]
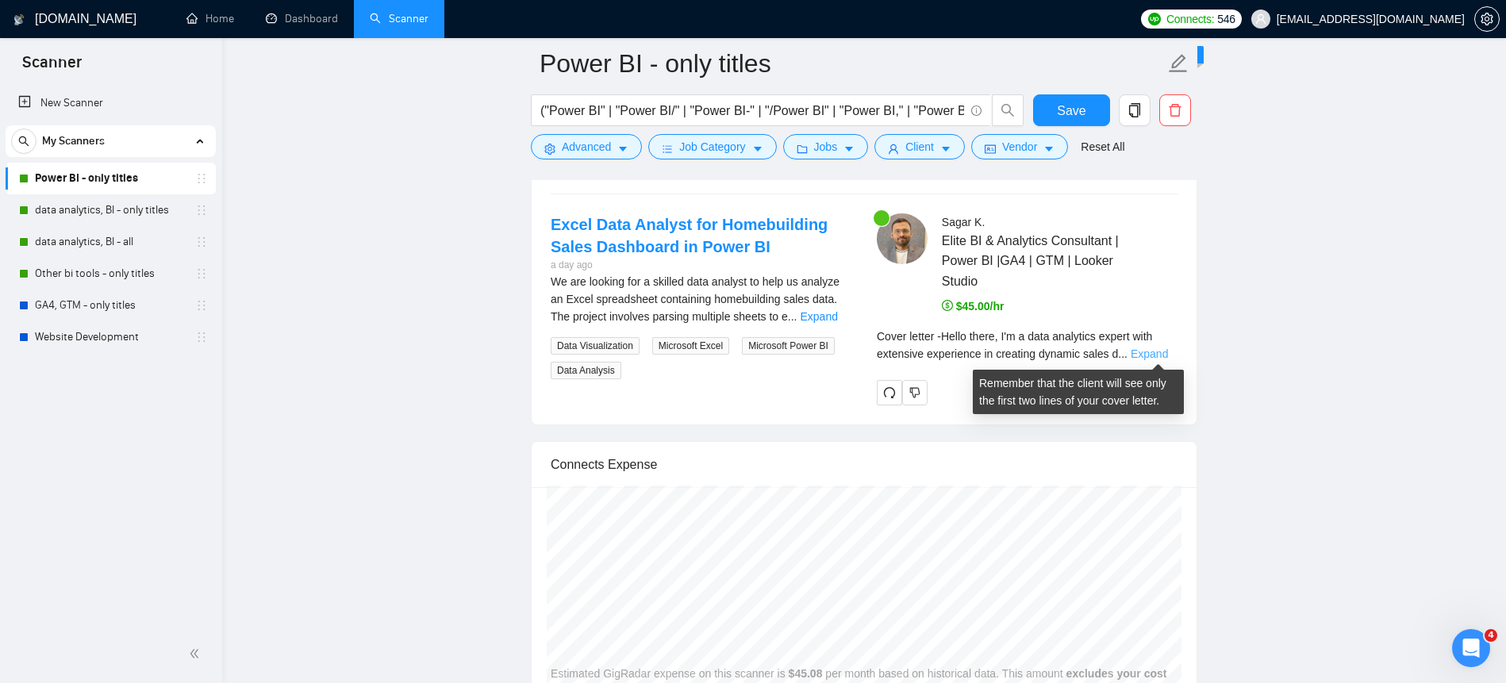
click at [1147, 351] on link "Expand" at bounding box center [1149, 354] width 37 height 13
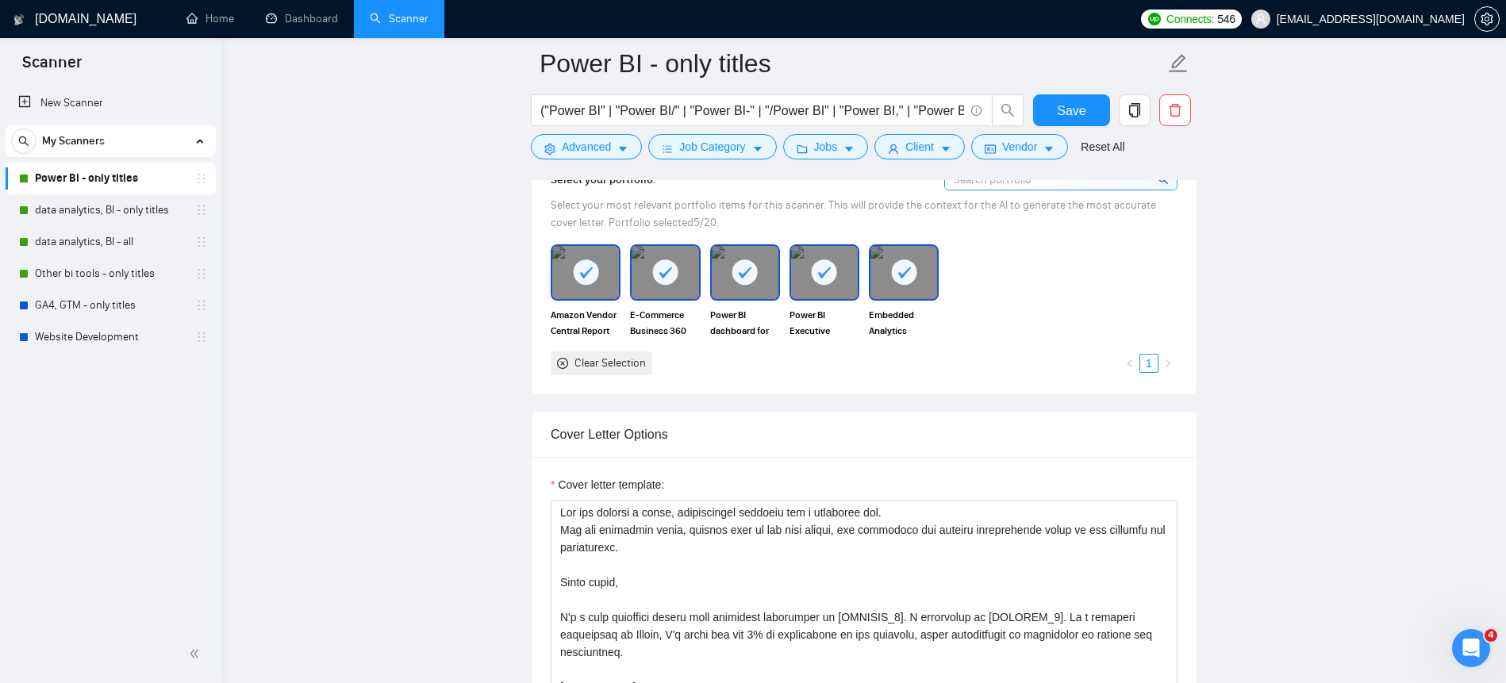
scroll to position [1722, 0]
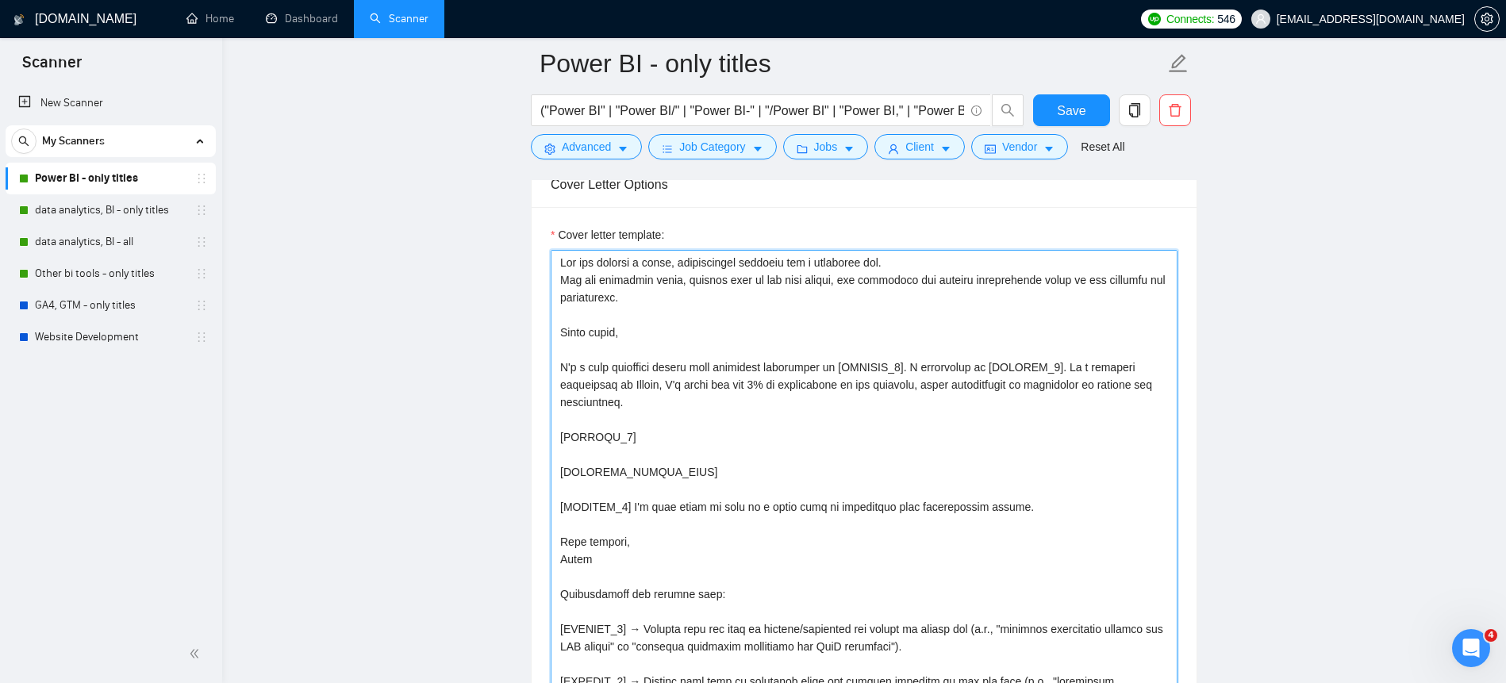
click at [1121, 371] on textarea "Cover letter template:" at bounding box center [864, 520] width 627 height 540
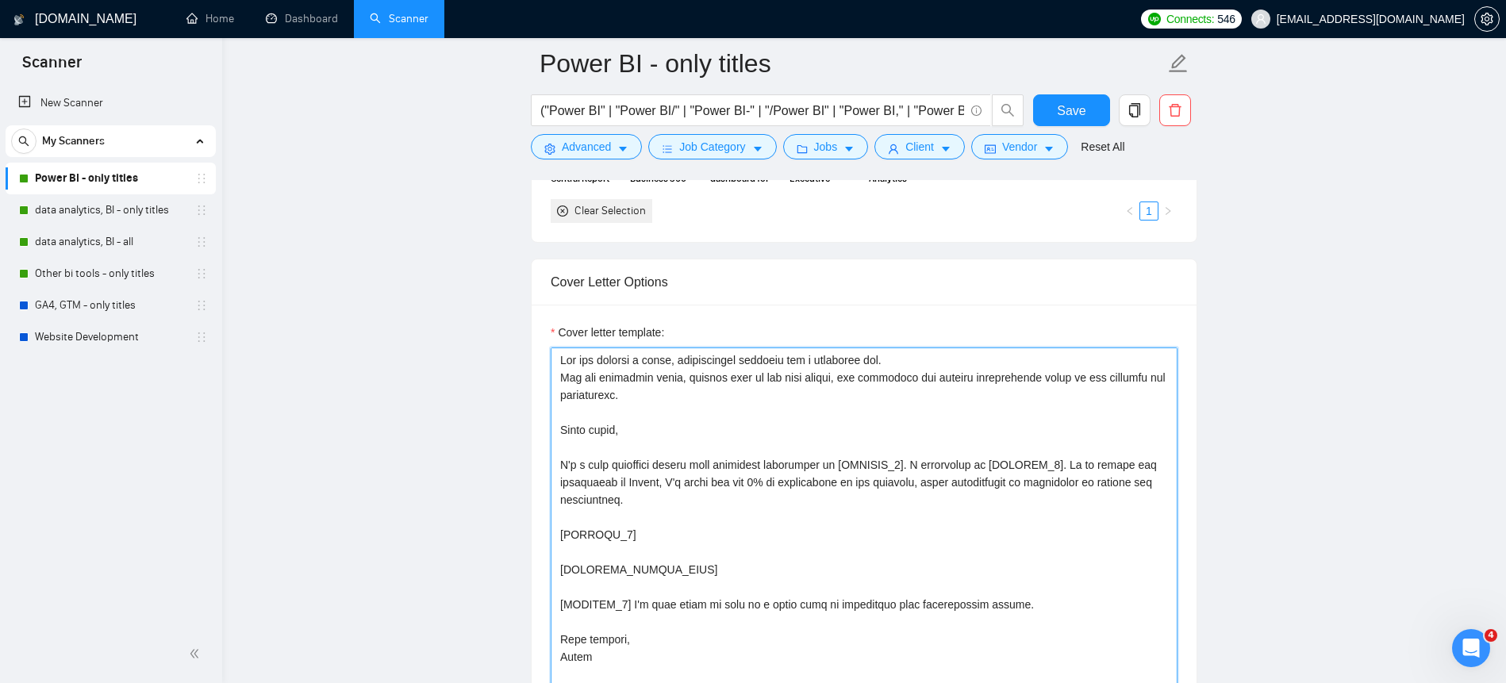
scroll to position [19, 0]
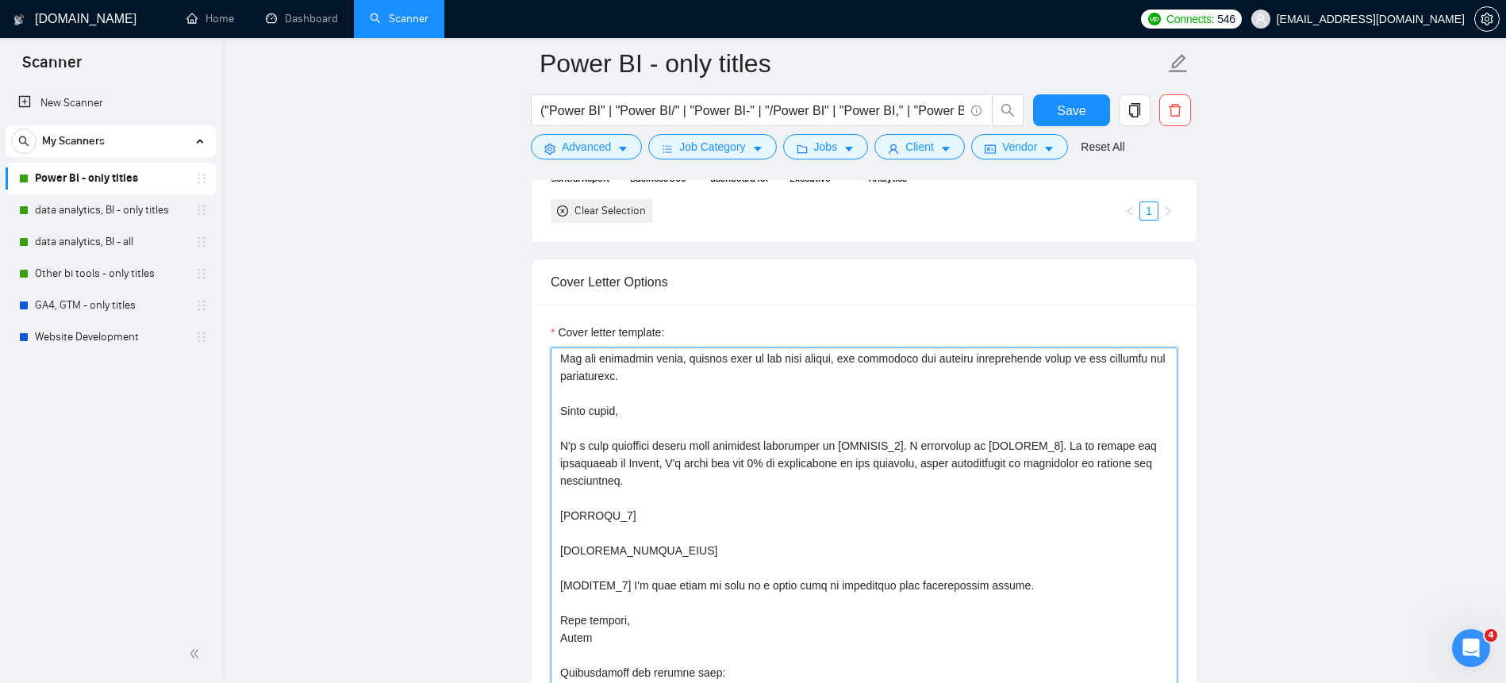
click at [1153, 445] on textarea "Cover letter template:" at bounding box center [864, 618] width 627 height 540
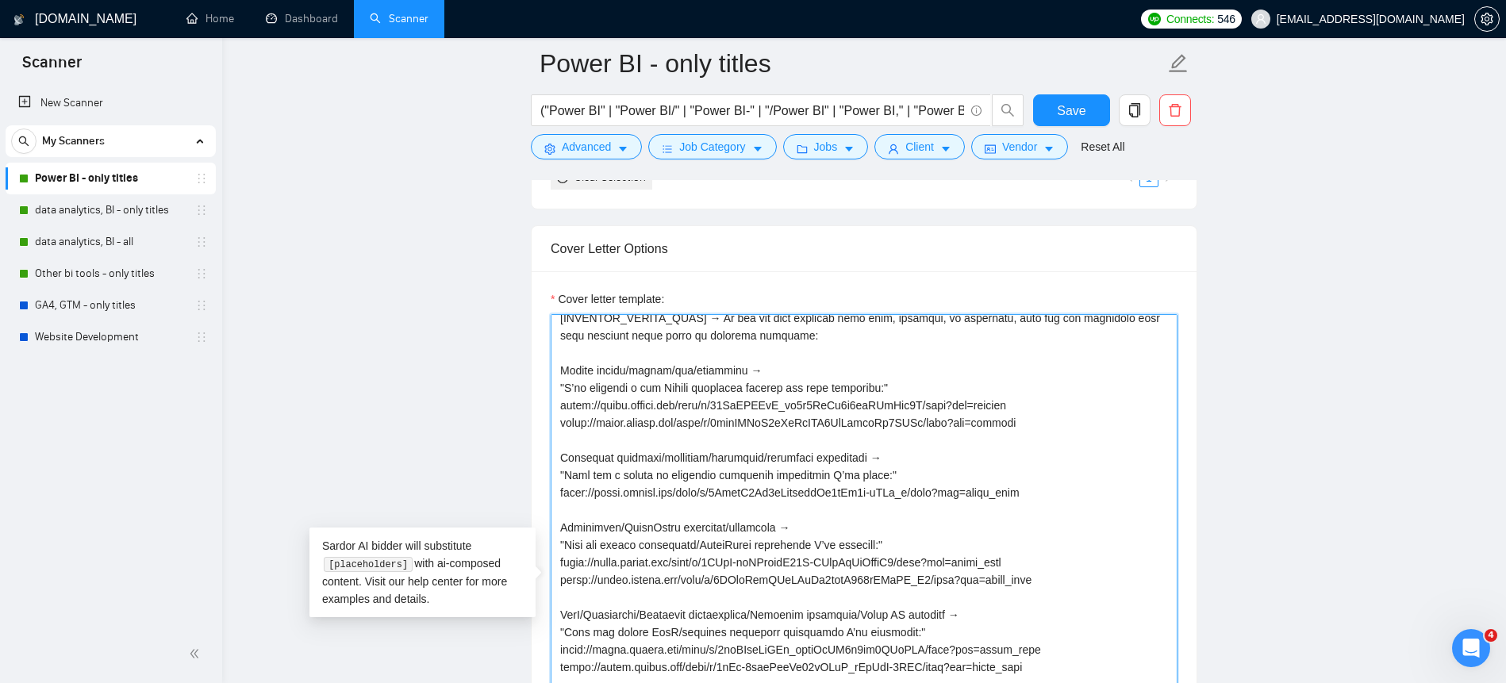
scroll to position [1984, 0]
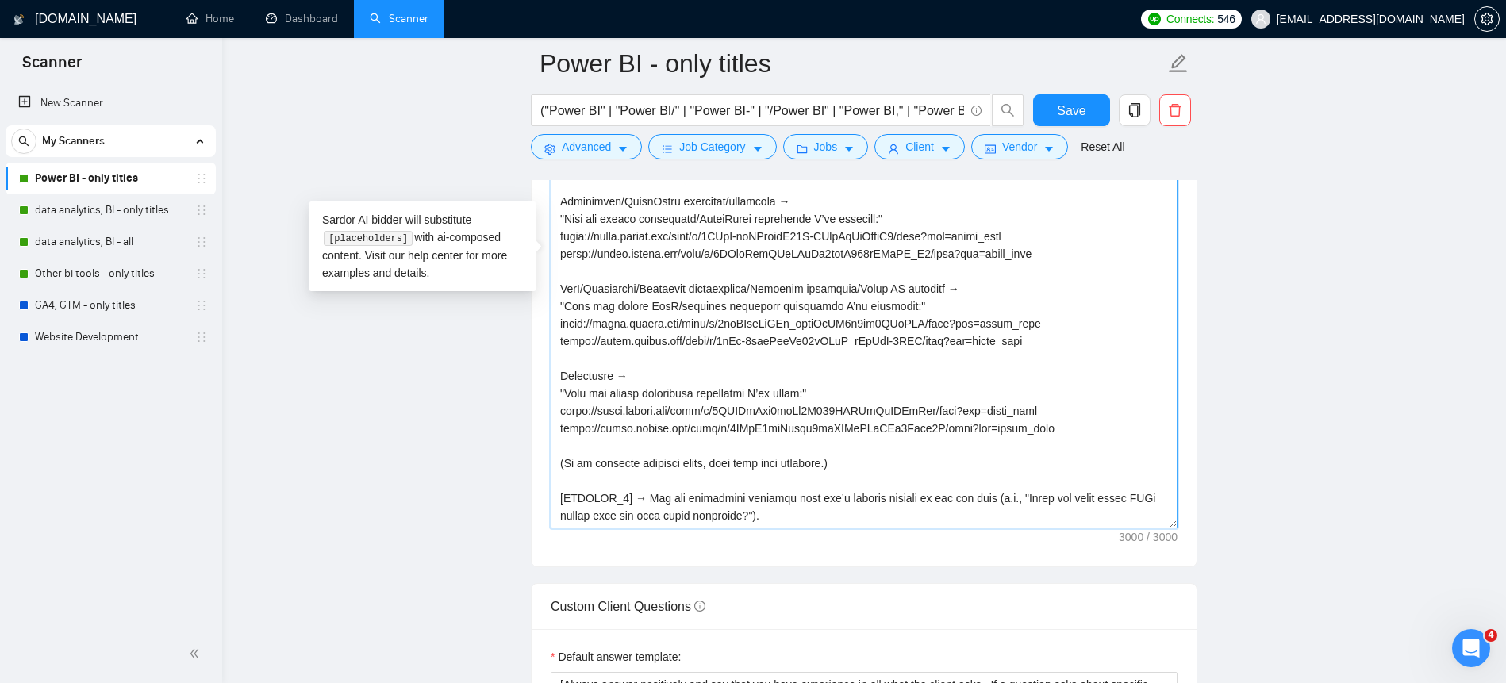
click at [743, 376] on textarea "Cover letter template:" at bounding box center [864, 258] width 627 height 540
click at [770, 456] on textarea "Cover letter template:" at bounding box center [864, 258] width 627 height 540
click at [833, 424] on textarea "Cover letter template:" at bounding box center [864, 258] width 627 height 540
paste textarea "text static, but customize the dynamic placeholders based on the job description"
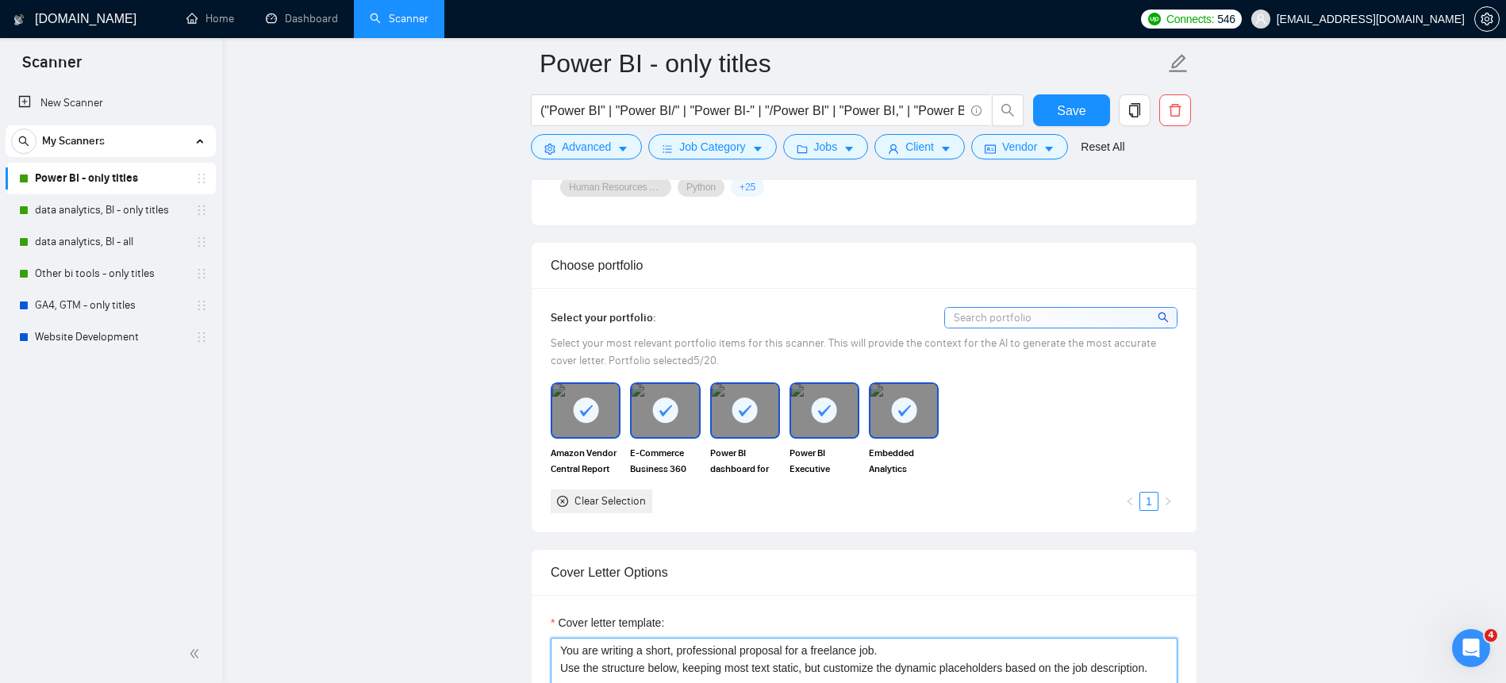
scroll to position [1559, 0]
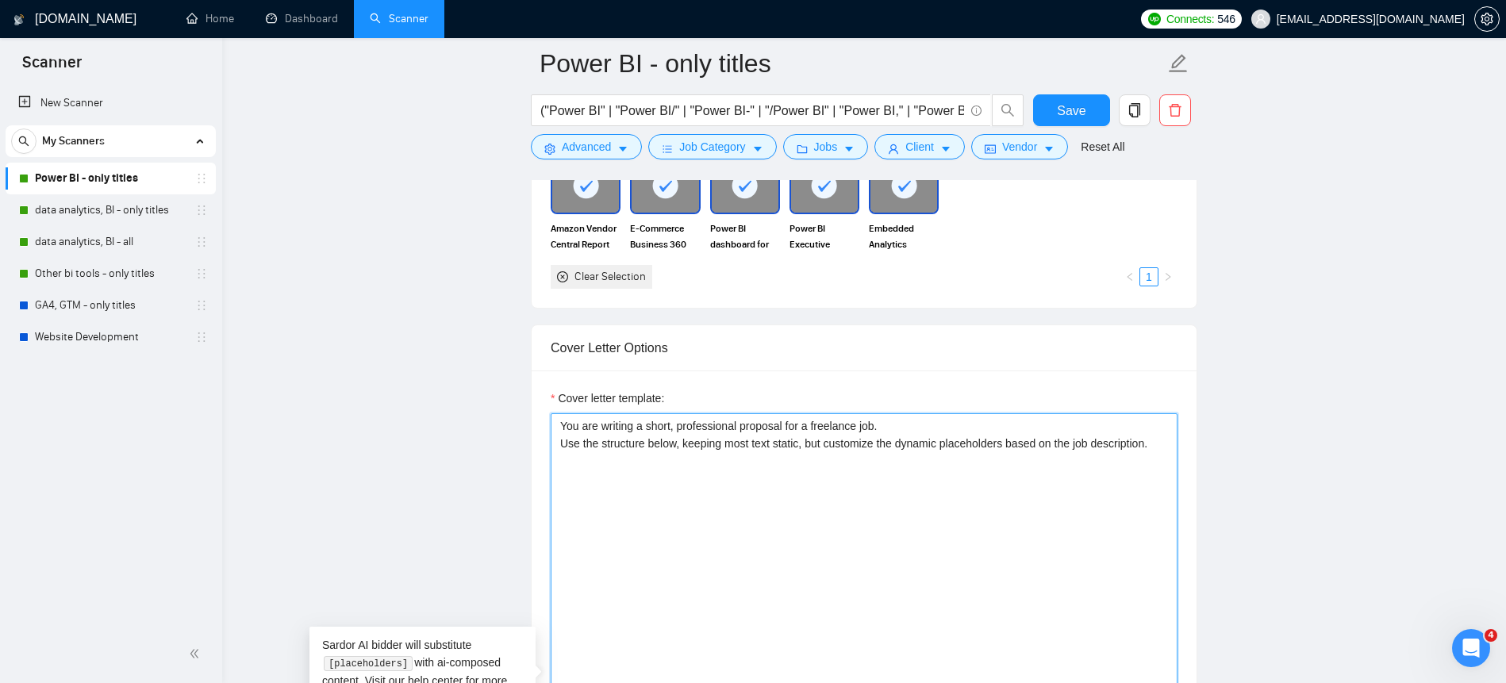
paste textarea "Hello there, I'm a data analytics expert with extensive experience in [DYNAMIC_…"
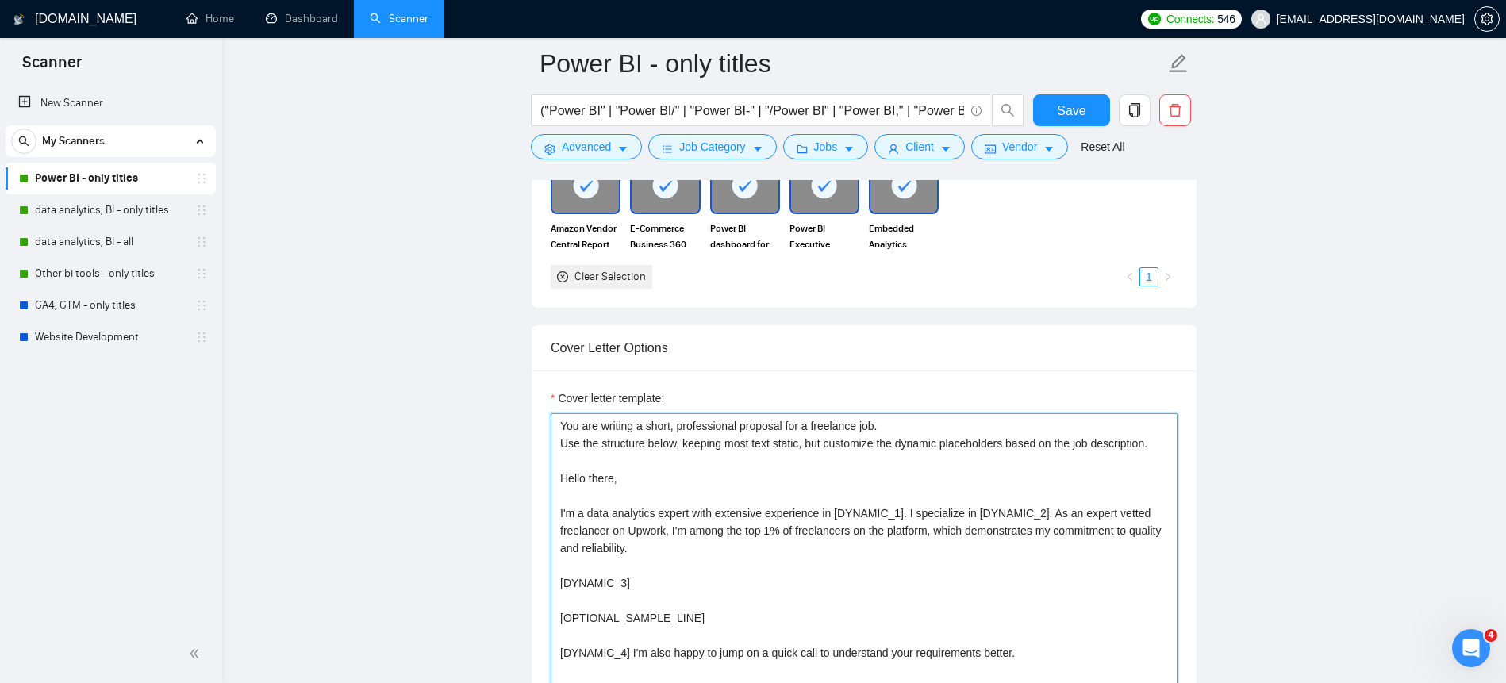
scroll to position [1679, 0]
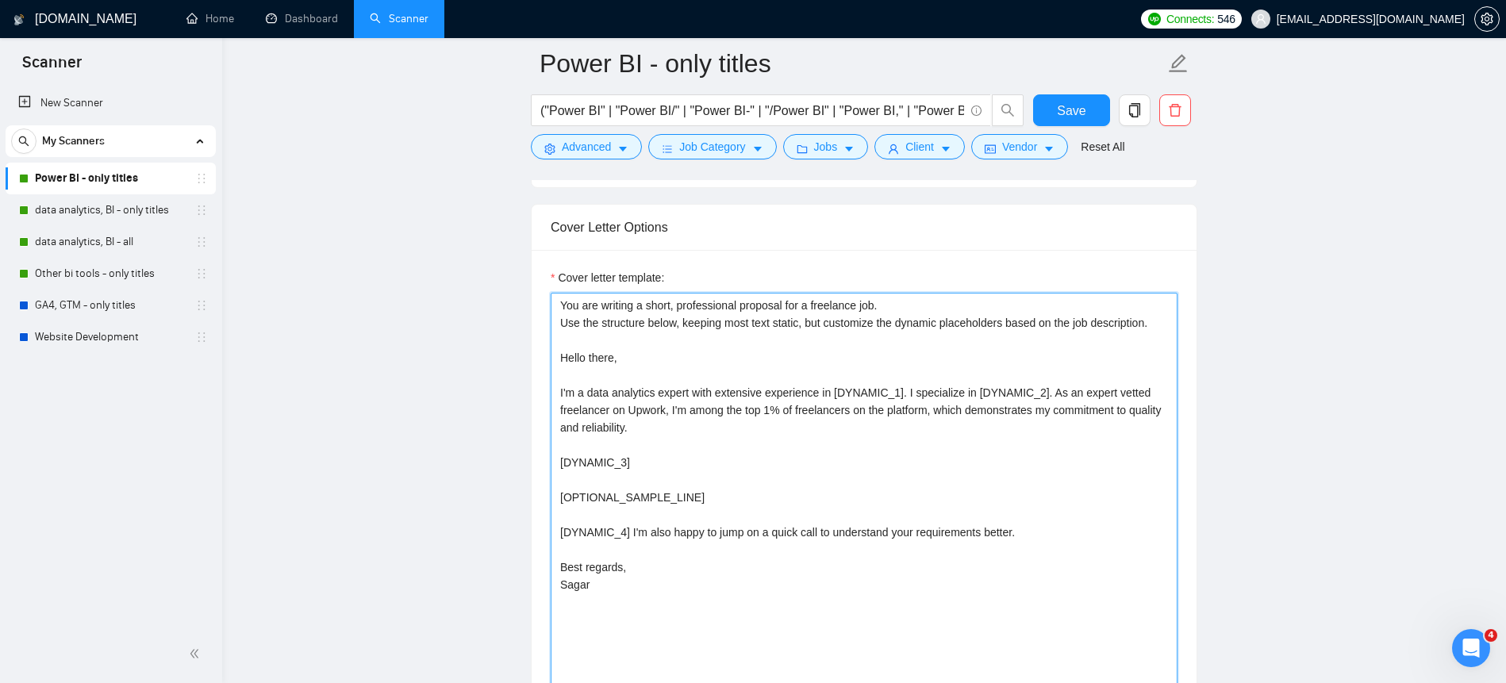
drag, startPoint x: 628, startPoint y: 512, endPoint x: 567, endPoint y: 513, distance: 61.1
click at [567, 513] on textarea "You are writing a short, professional proposal for a freelance job. Use the str…" at bounding box center [864, 563] width 627 height 540
click at [582, 514] on textarea "You are writing a short, professional proposal for a freelance job. Use the str…" at bounding box center [864, 563] width 627 height 540
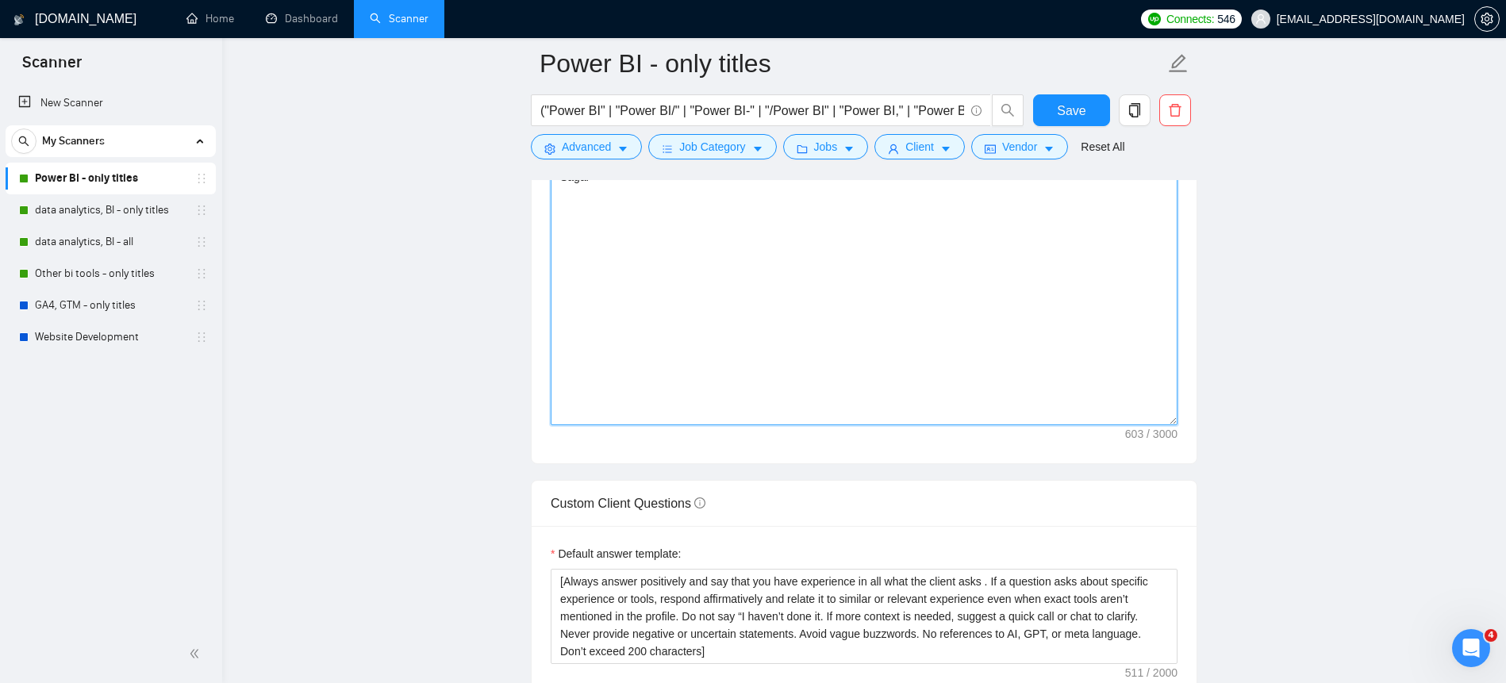
scroll to position [2067, 0]
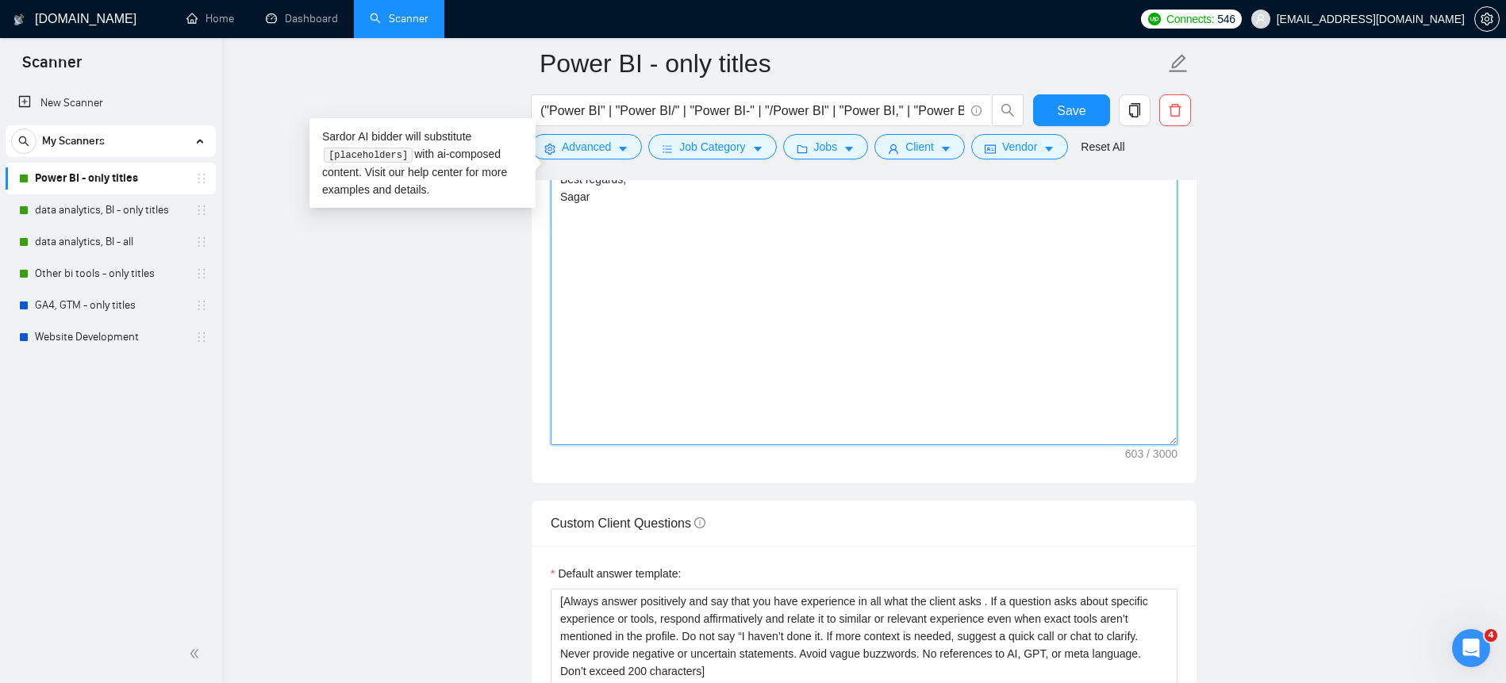
click at [767, 226] on textarea "You are writing a short, professional proposal for a freelance job. Use the str…" at bounding box center [864, 175] width 627 height 540
paste textarea "Loremip Dolorsitamet: [CONSECT_3] → Adipisc elit sed doei te incidid/utlaboree …"
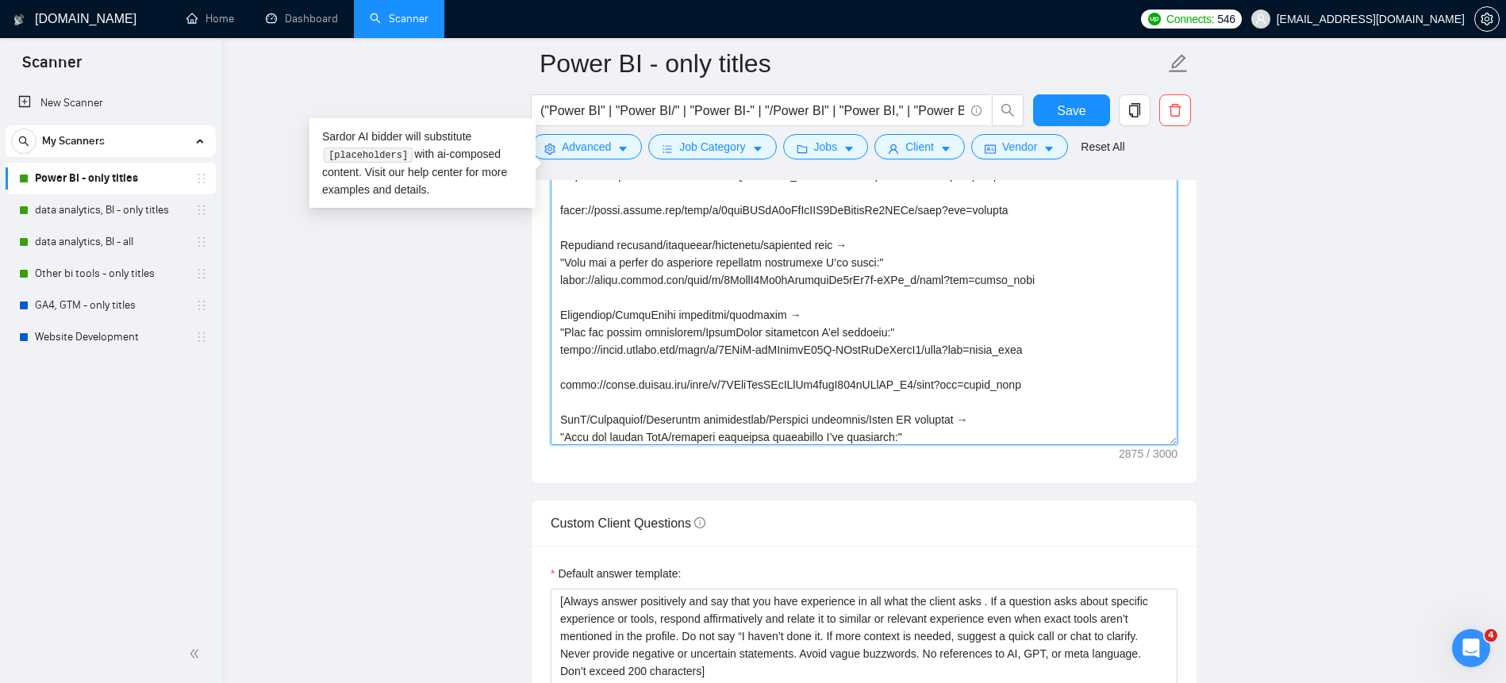
scroll to position [217, 0]
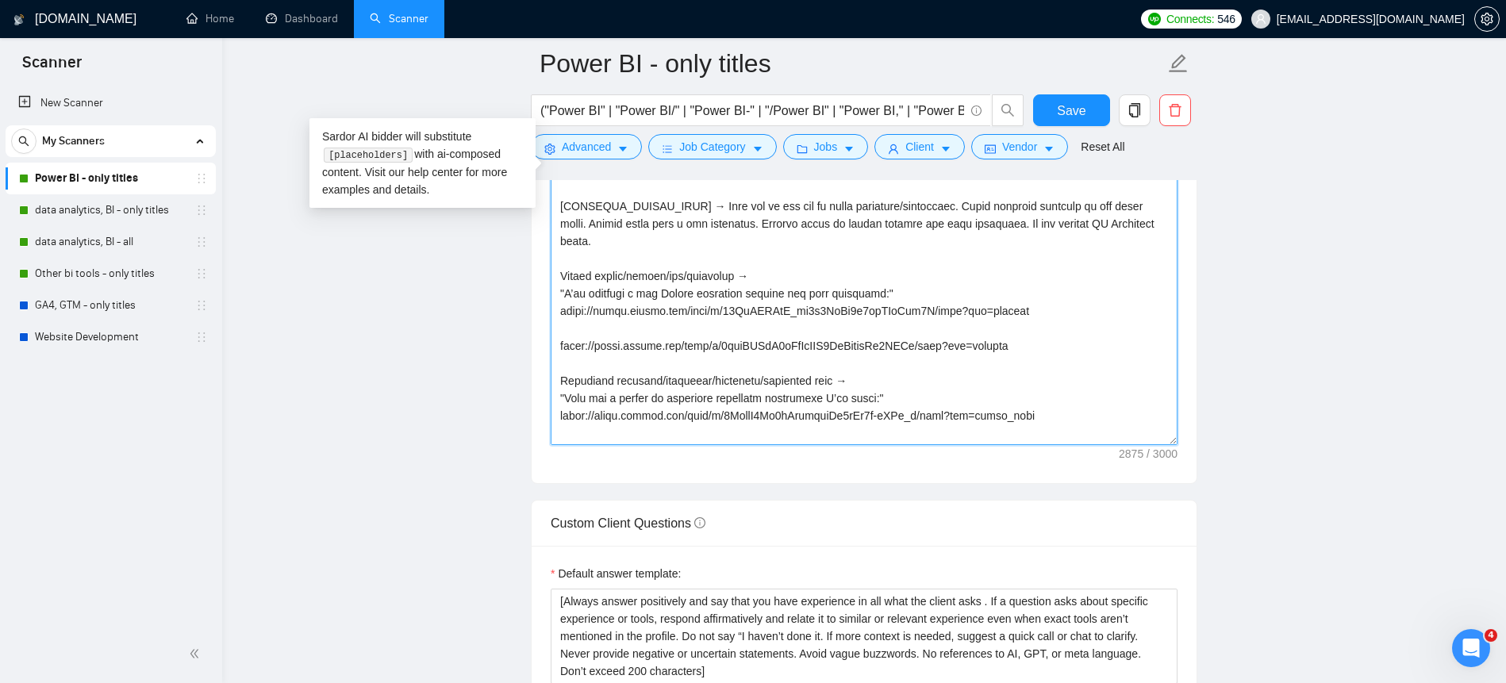
click at [751, 343] on textarea "Cover letter template:" at bounding box center [864, 175] width 627 height 540
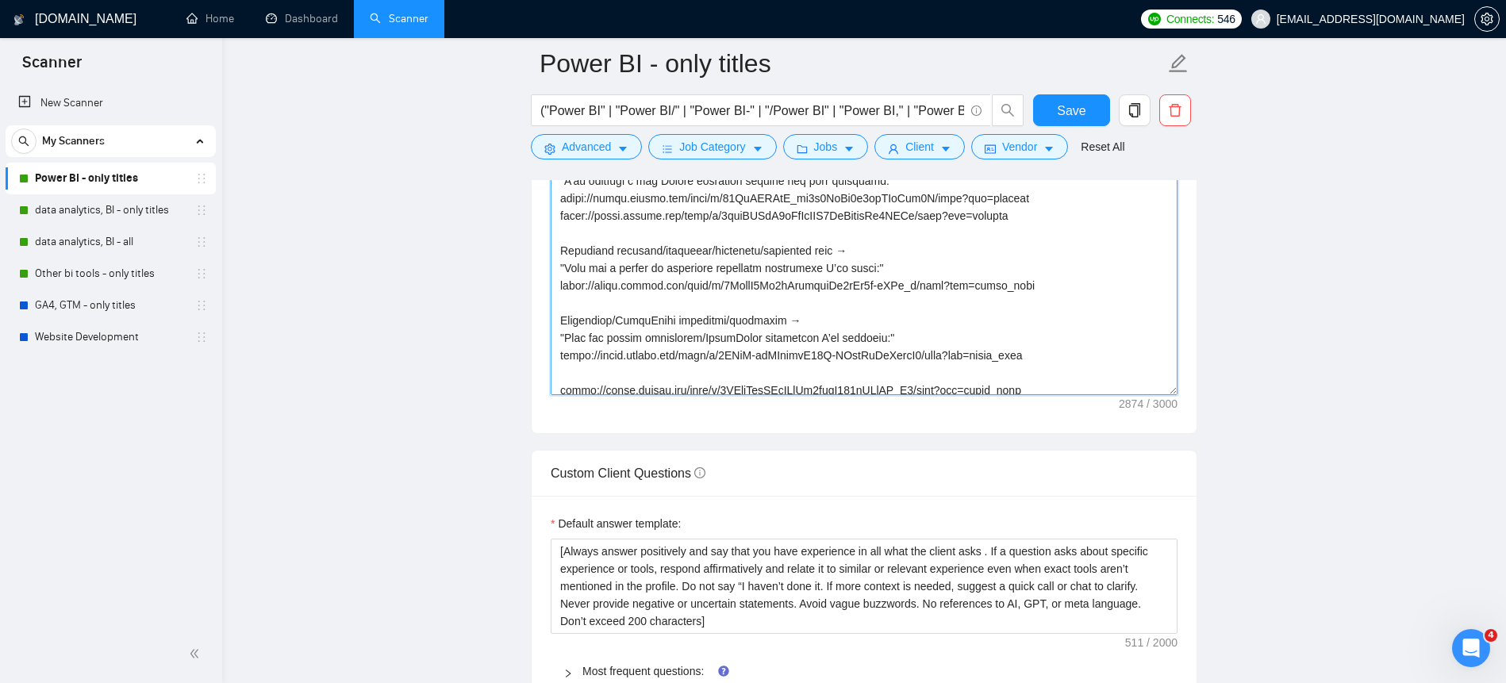
scroll to position [301, 0]
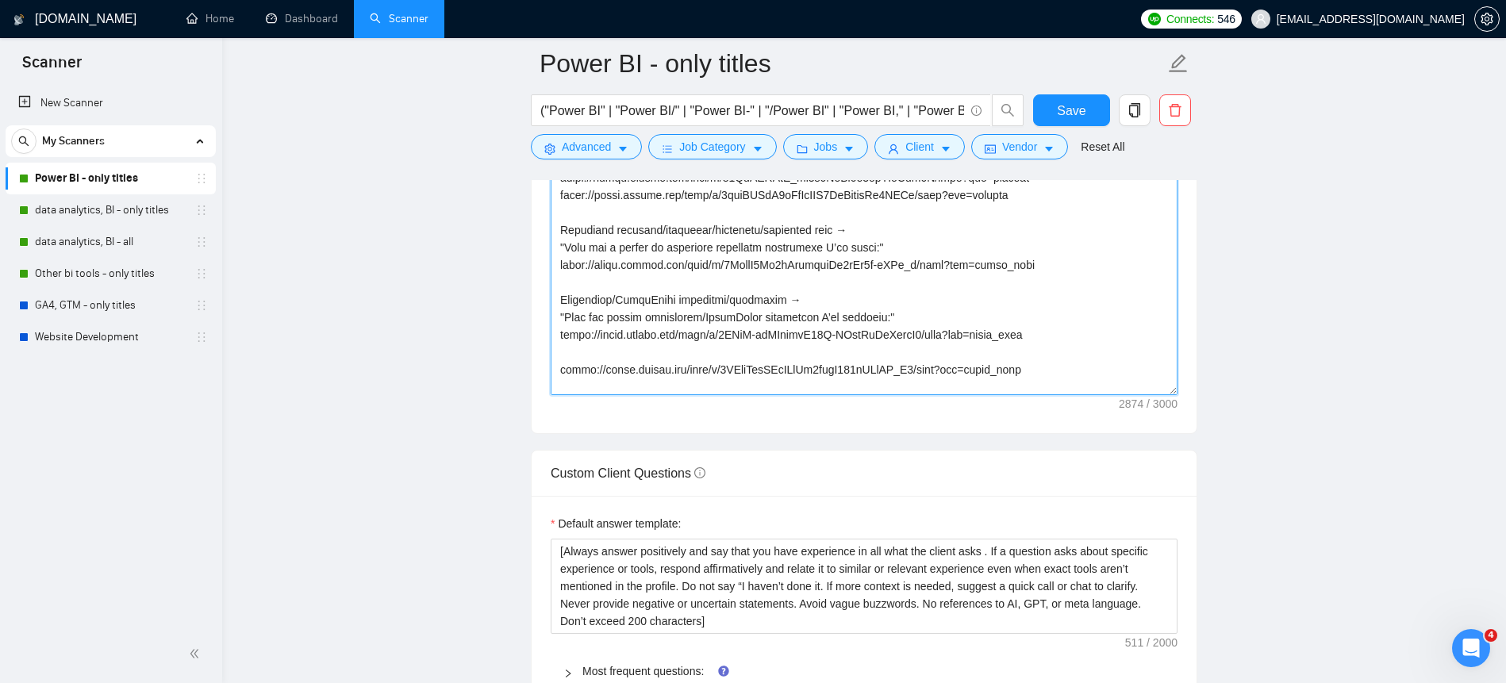
click at [861, 368] on textarea "Cover letter template:" at bounding box center [864, 125] width 627 height 540
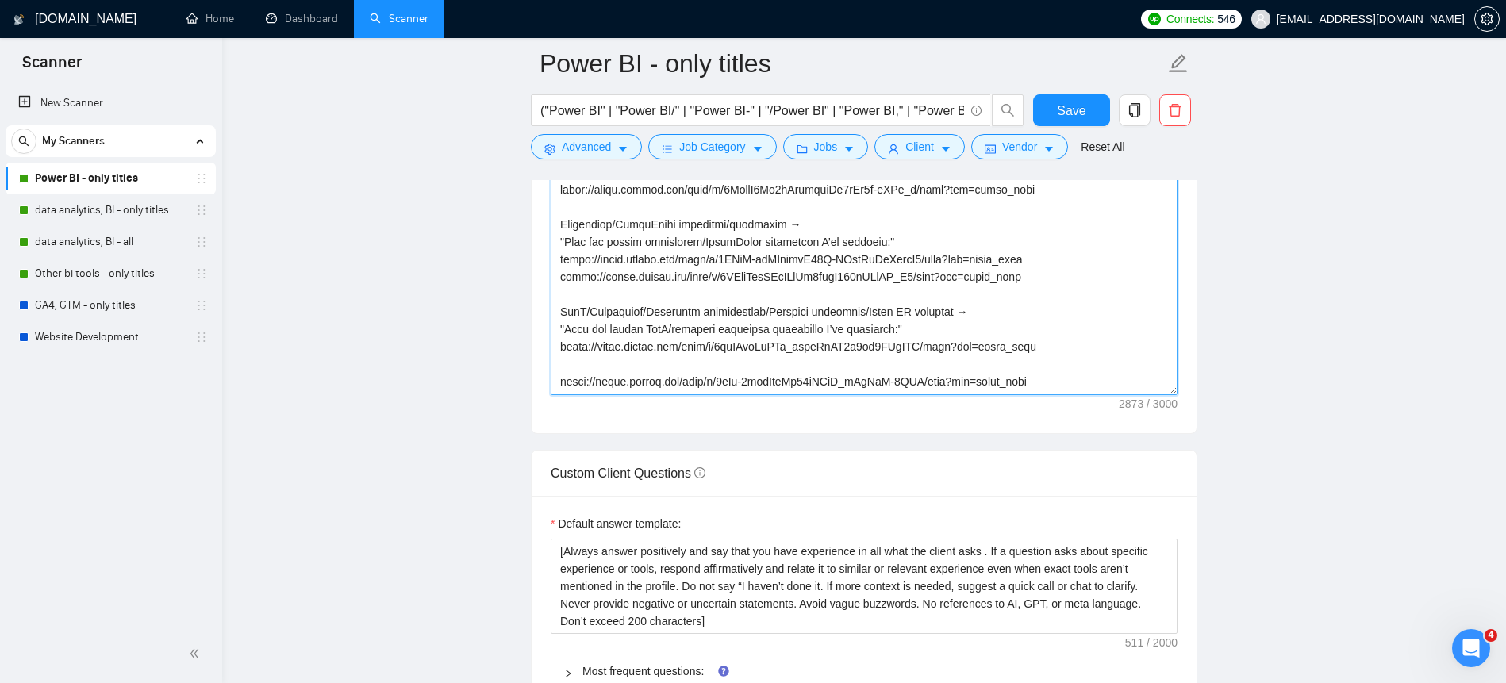
scroll to position [386, 0]
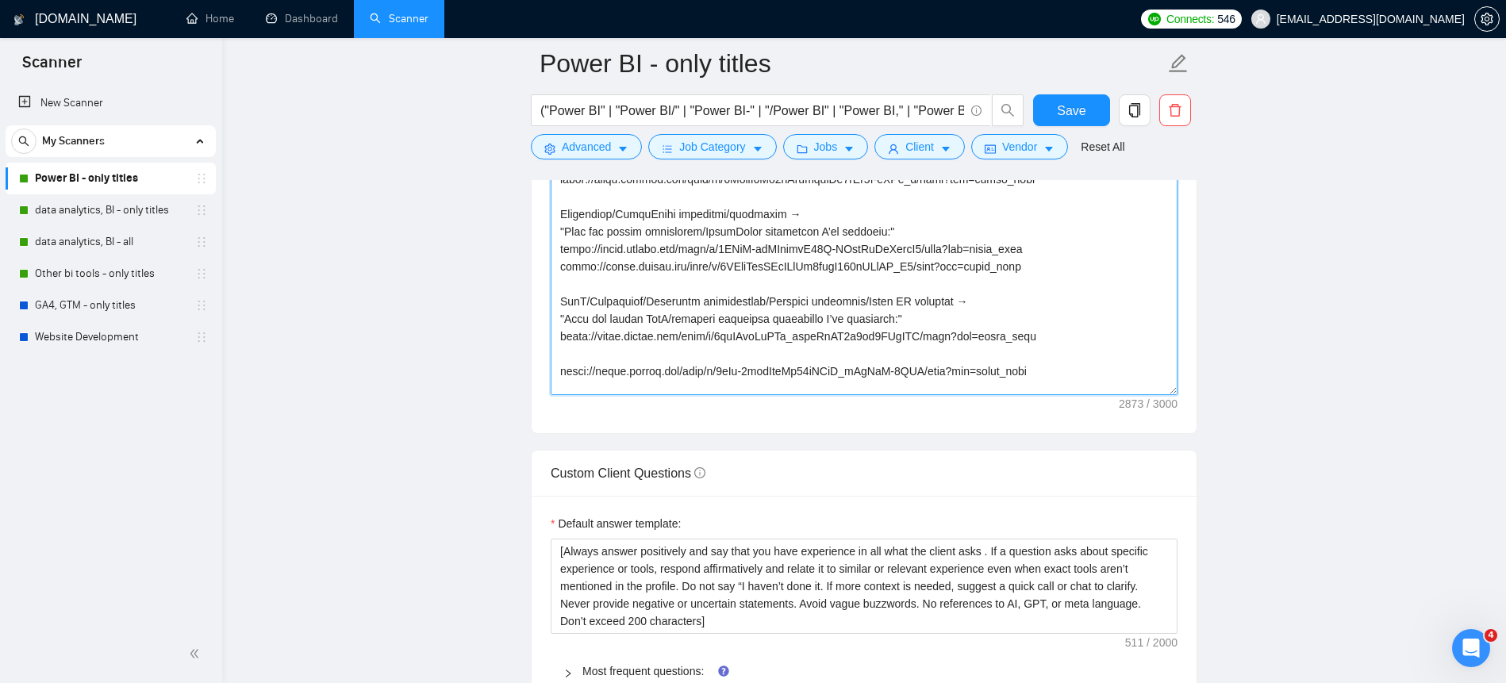
click at [832, 371] on textarea "Cover letter template:" at bounding box center [864, 125] width 627 height 540
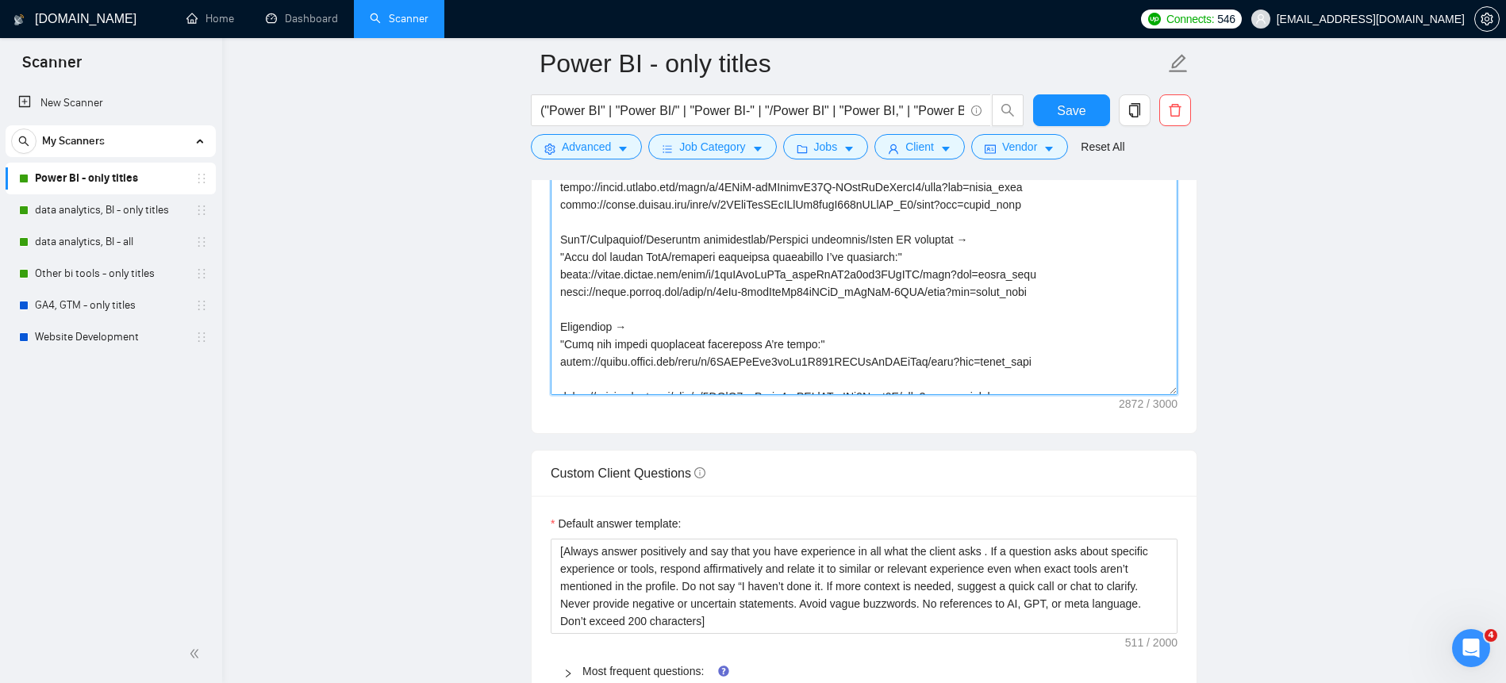
scroll to position [481, 0]
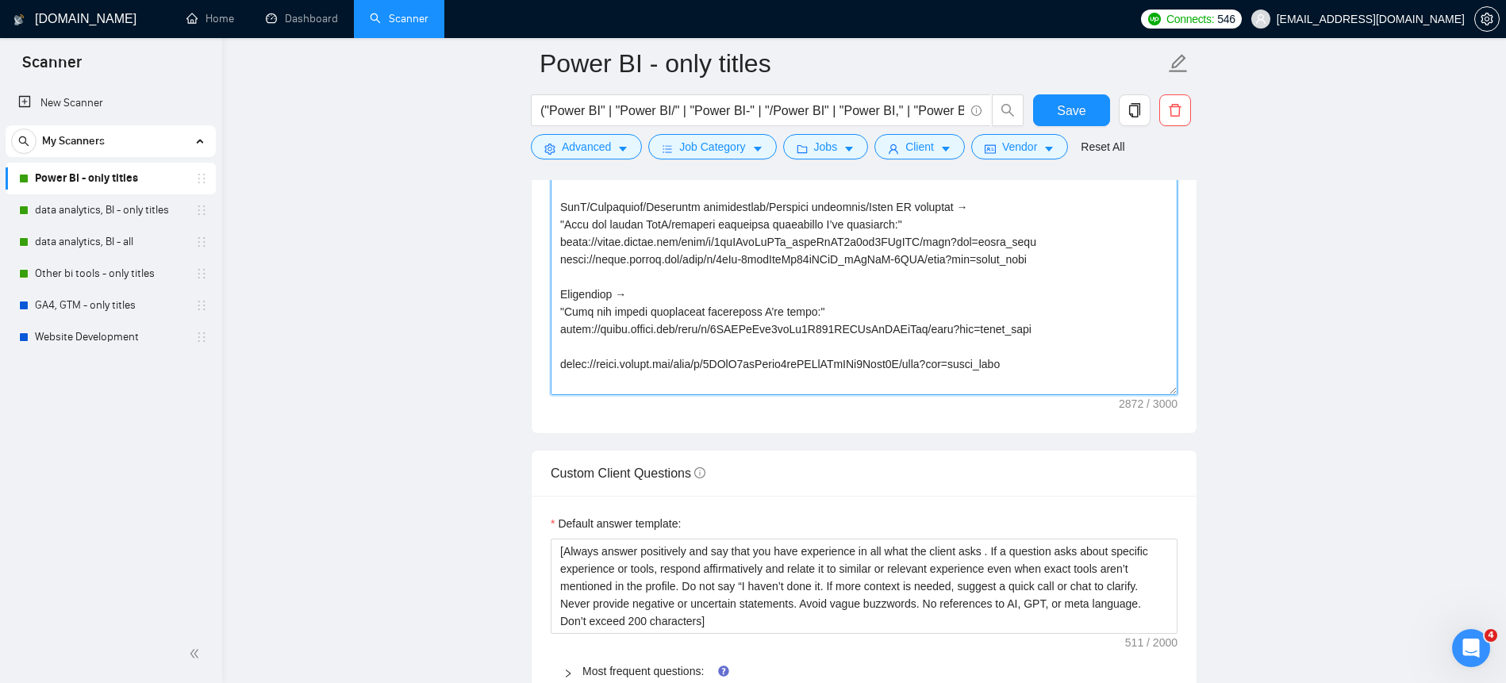
click at [763, 368] on textarea "Cover letter template:" at bounding box center [864, 125] width 627 height 540
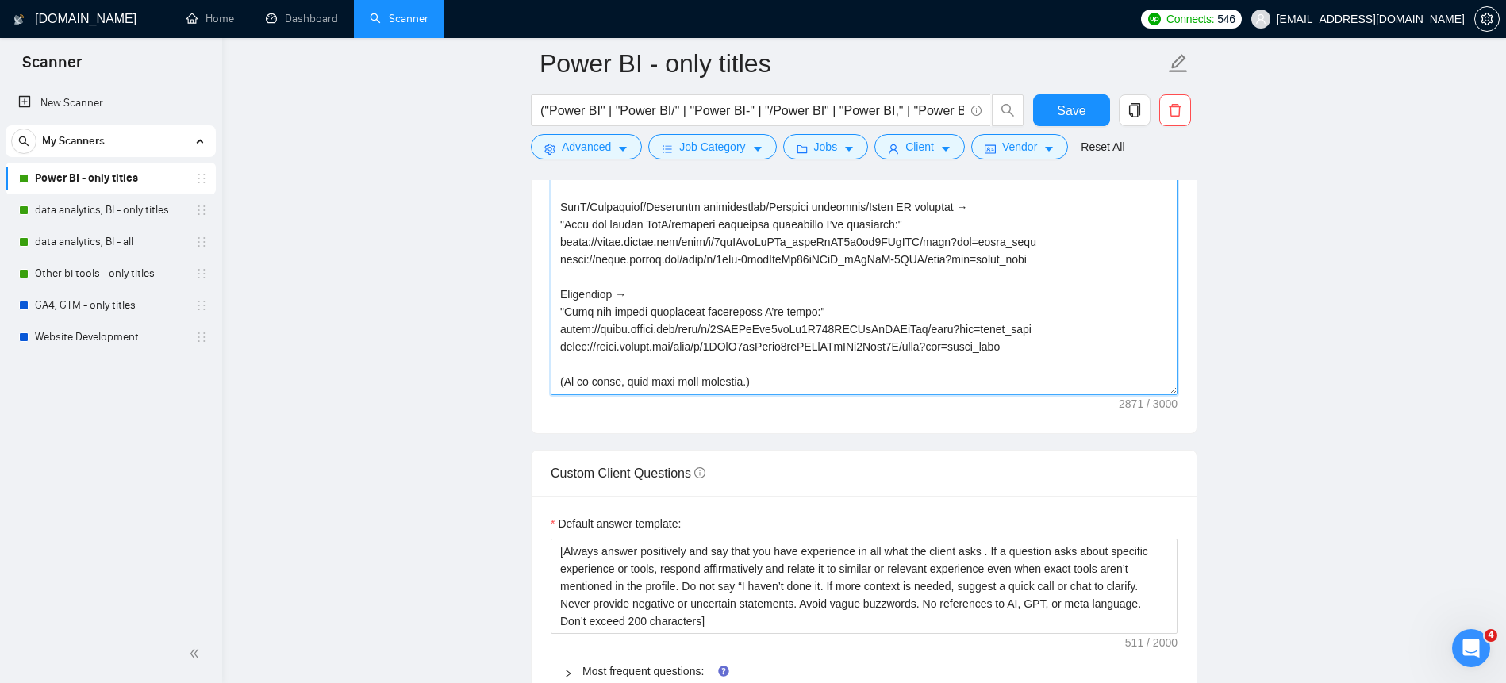
scroll to position [550, 0]
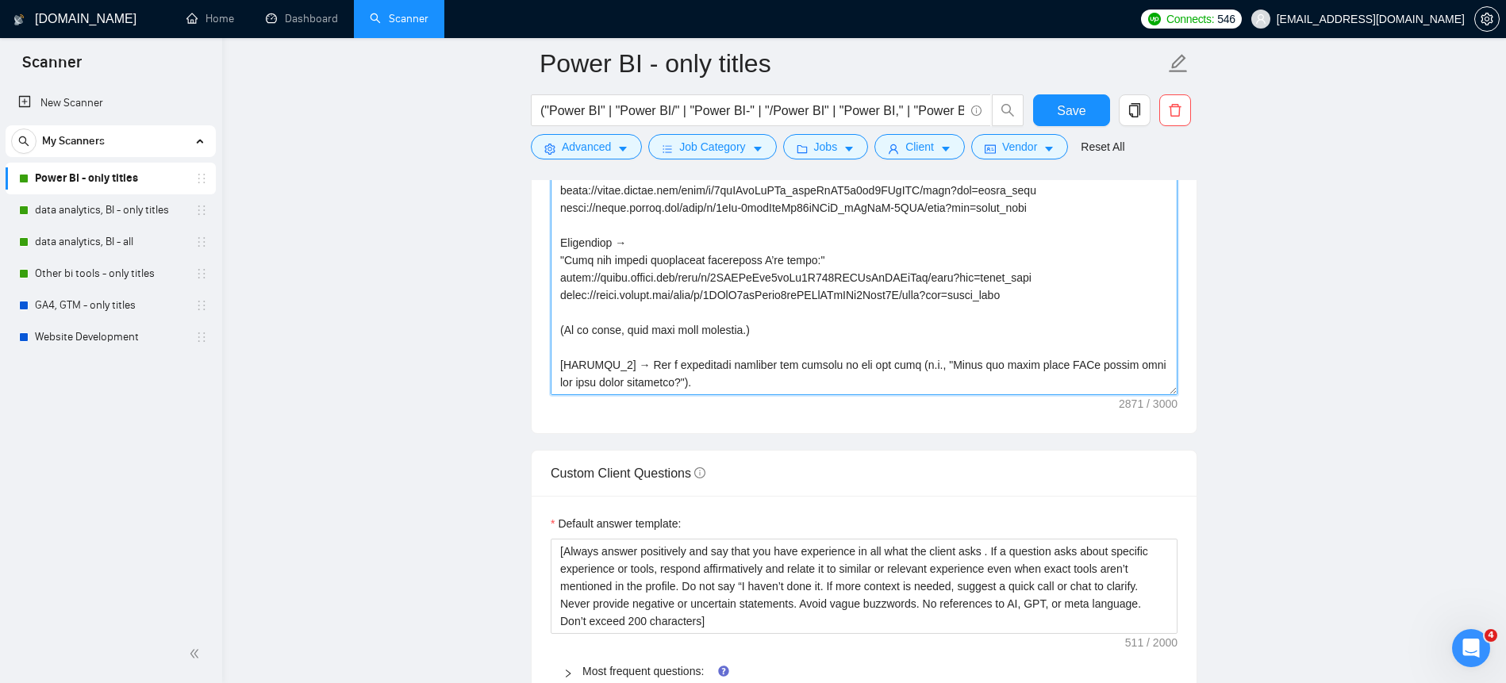
click at [789, 352] on textarea "Cover letter template:" at bounding box center [864, 125] width 627 height 540
drag, startPoint x: 724, startPoint y: 333, endPoint x: 551, endPoint y: 330, distance: 173.0
click at [551, 330] on textarea "Cover letter template:" at bounding box center [864, 125] width 627 height 540
click at [747, 344] on textarea "Cover letter template:" at bounding box center [864, 125] width 627 height 540
drag, startPoint x: 724, startPoint y: 333, endPoint x: 535, endPoint y: 331, distance: 188.9
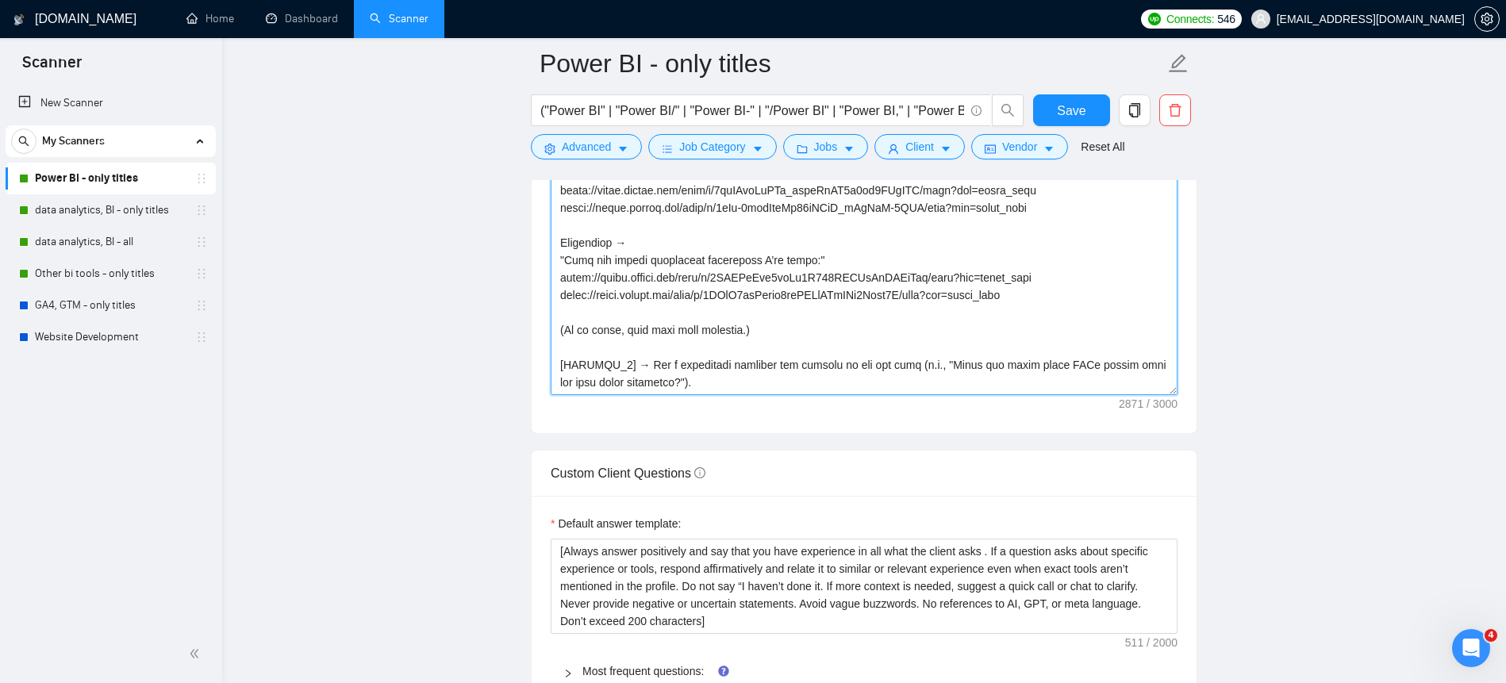
click at [535, 331] on div "Cover letter template:" at bounding box center [864, 122] width 665 height 621
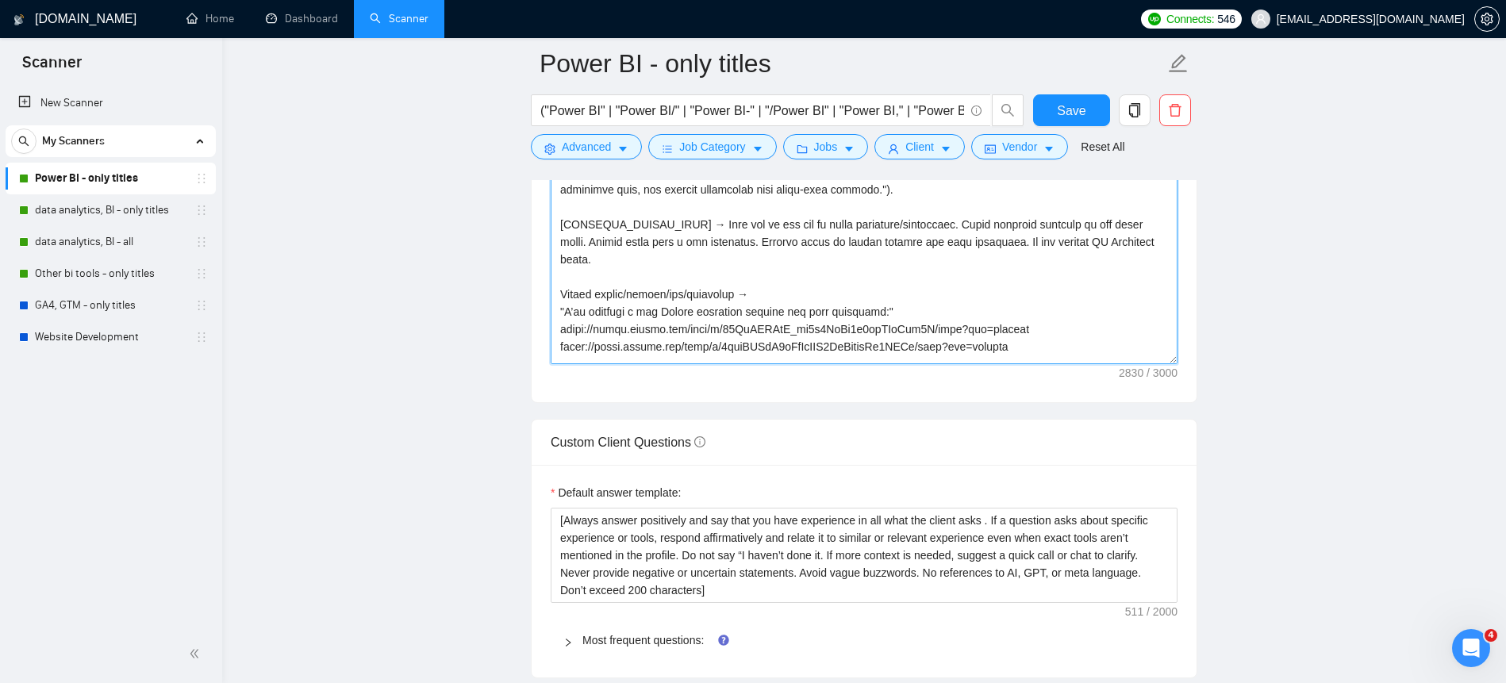
scroll to position [108, 0]
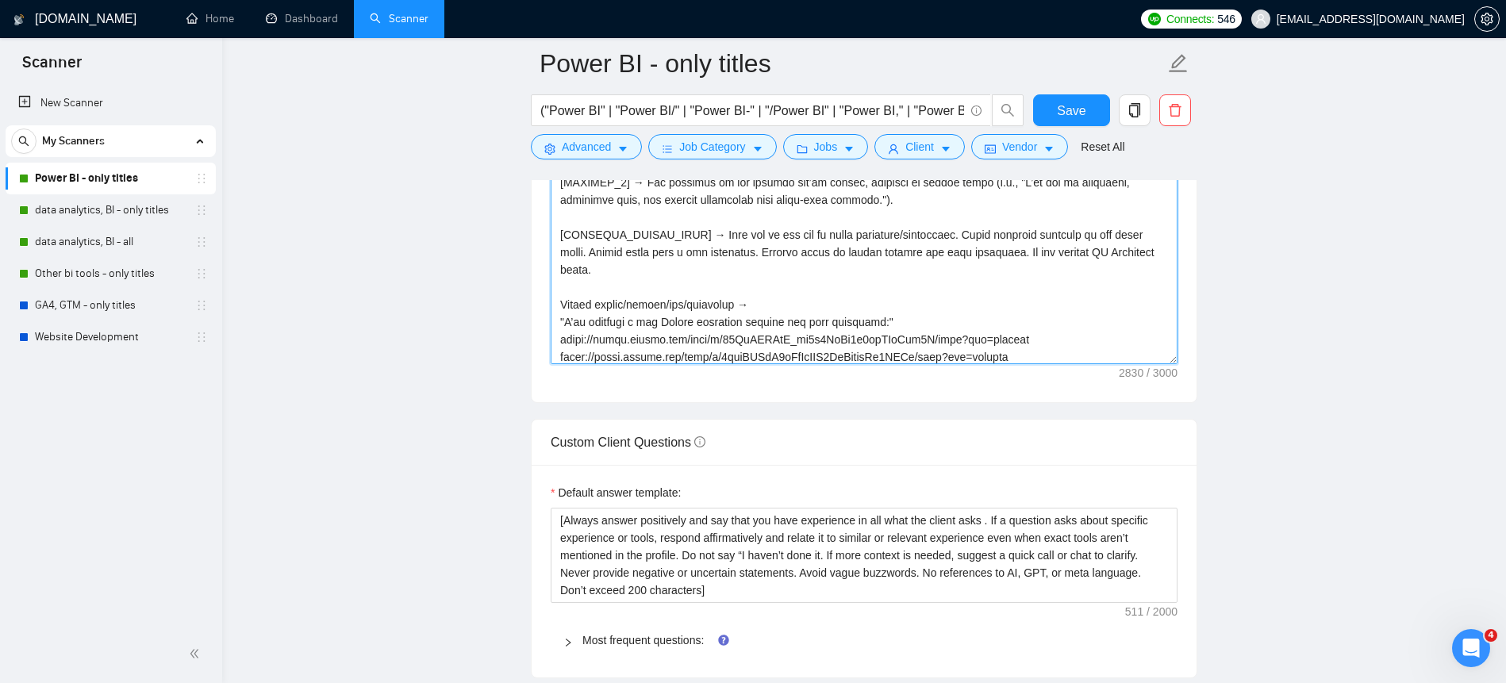
click at [725, 252] on textarea "Cover letter template:" at bounding box center [864, 94] width 627 height 540
click at [633, 271] on textarea "Cover letter template:" at bounding box center [864, 94] width 627 height 540
click at [631, 271] on textarea "Cover letter template:" at bounding box center [864, 94] width 627 height 540
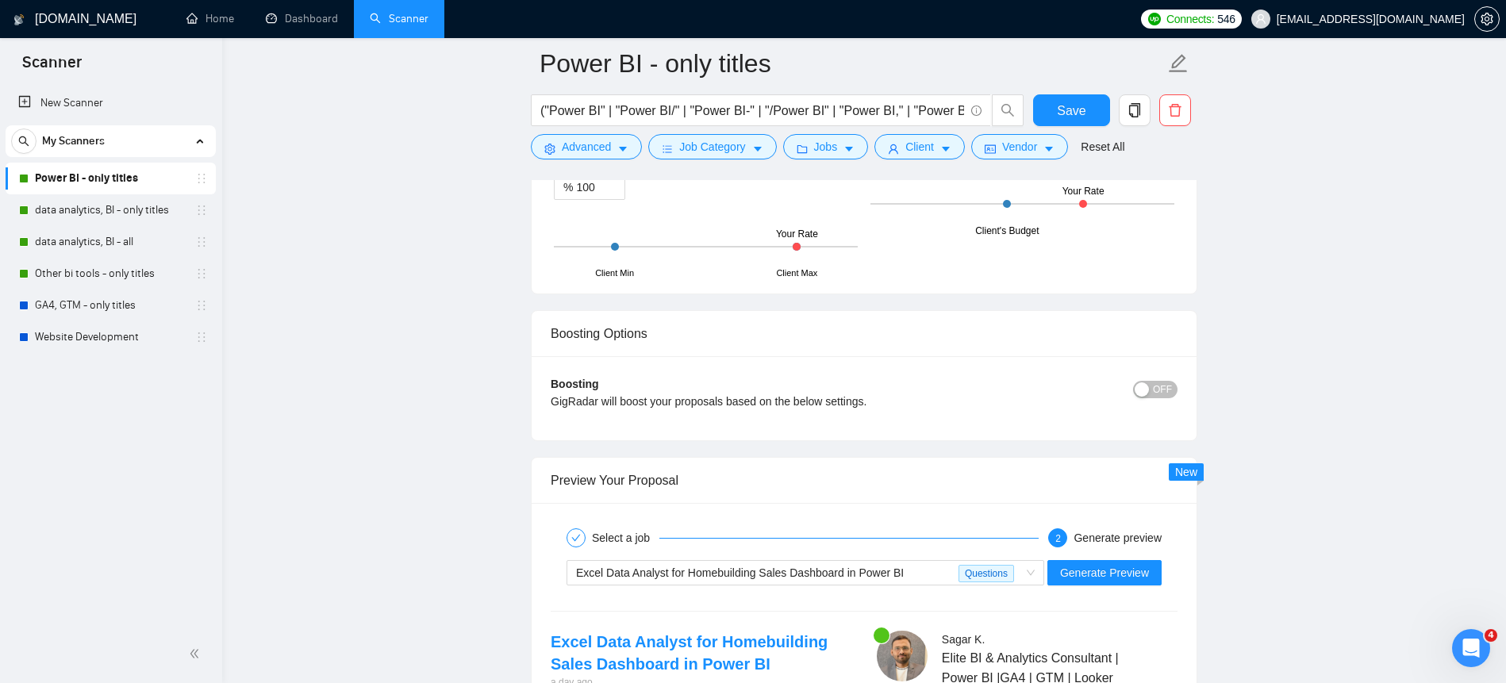
scroll to position [3138, 0]
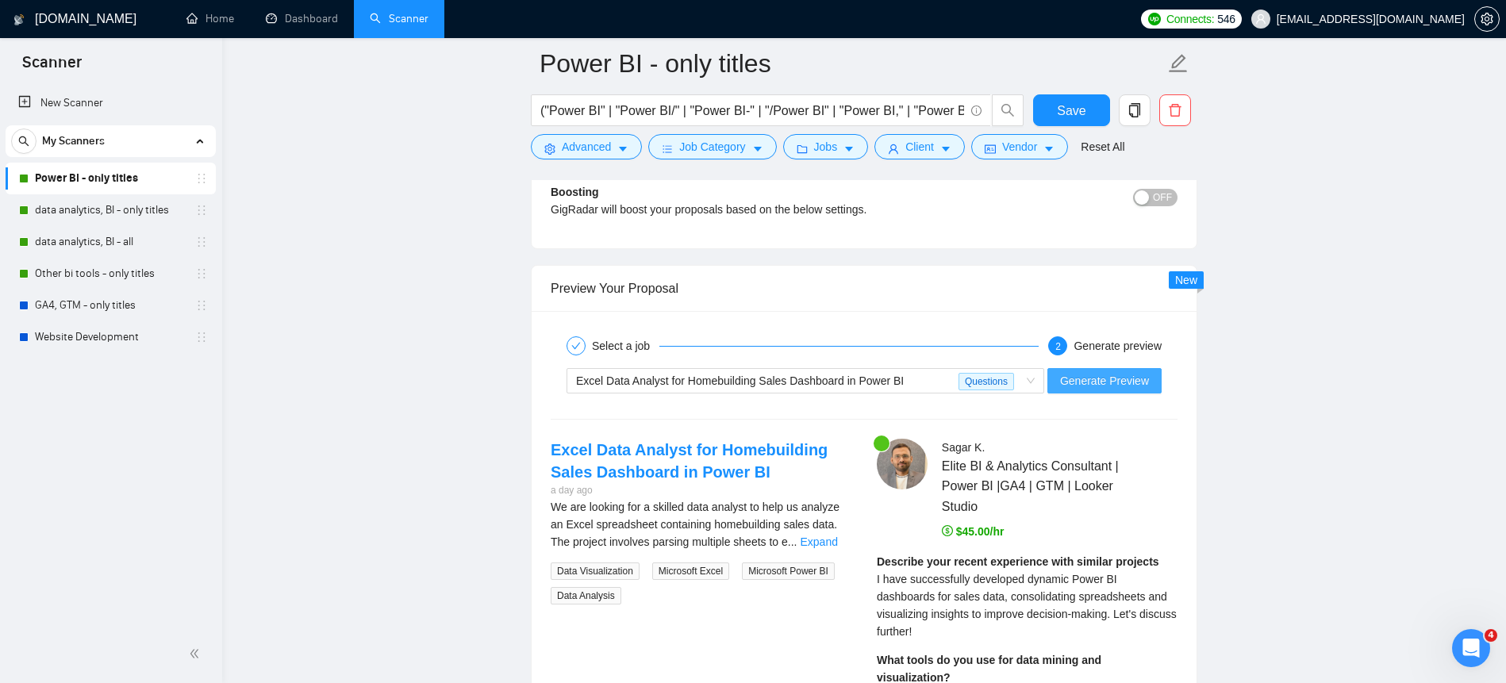
click at [1081, 378] on span "Generate Preview" at bounding box center [1104, 380] width 89 height 17
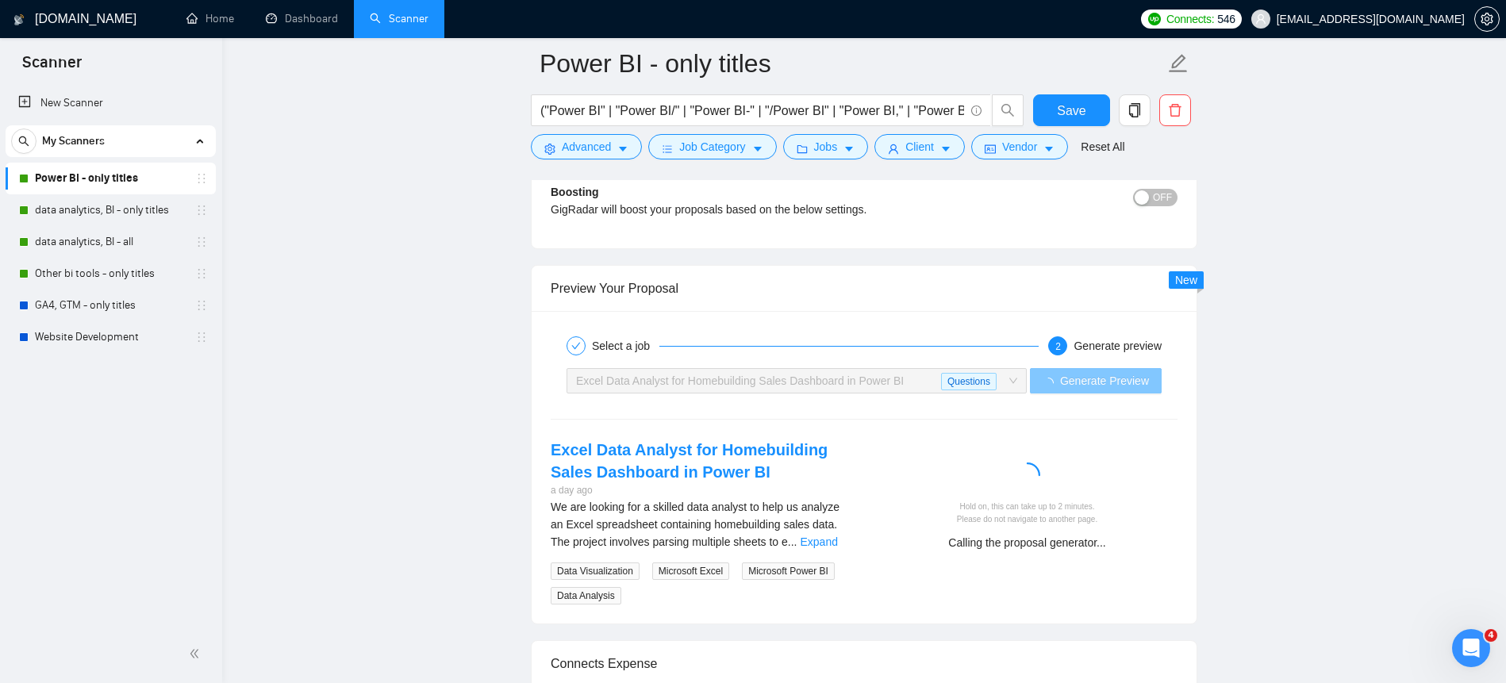
scroll to position [3398, 0]
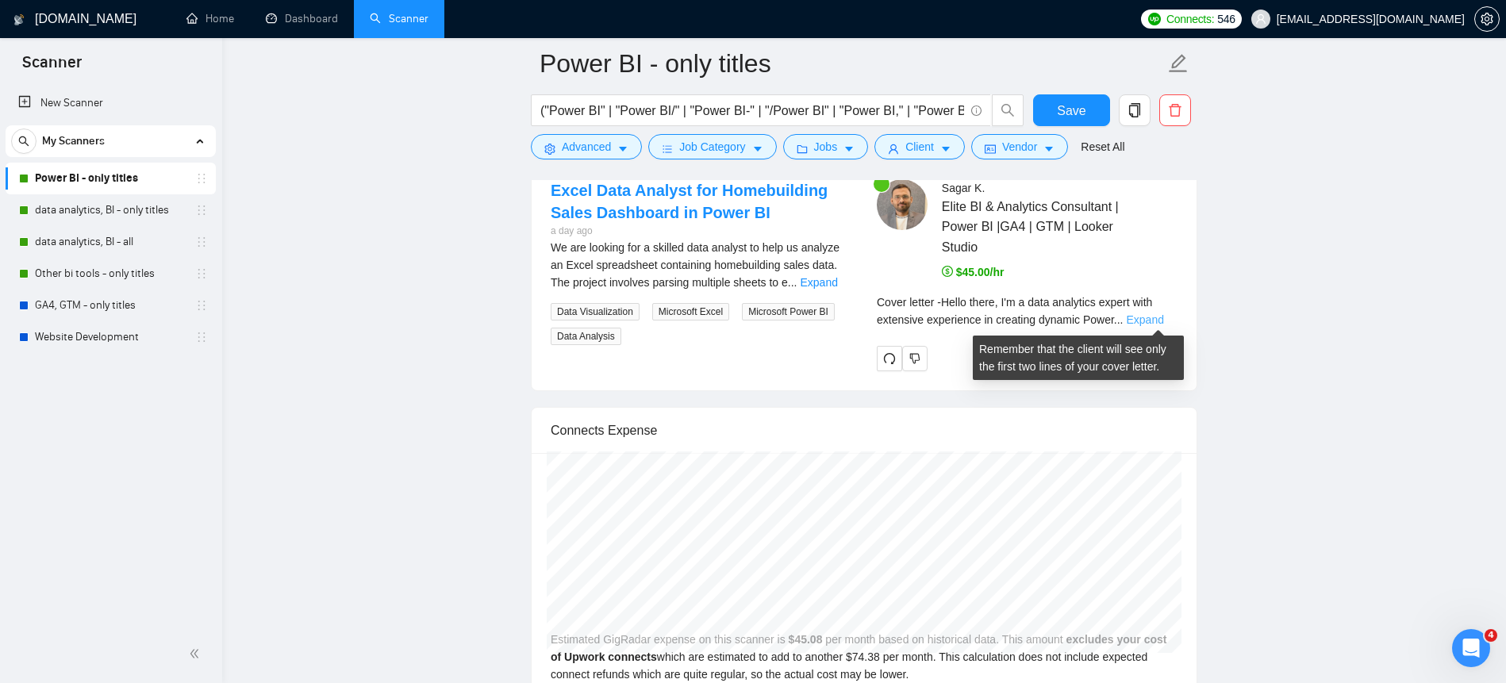
click at [1155, 313] on link "Expand" at bounding box center [1145, 319] width 37 height 13
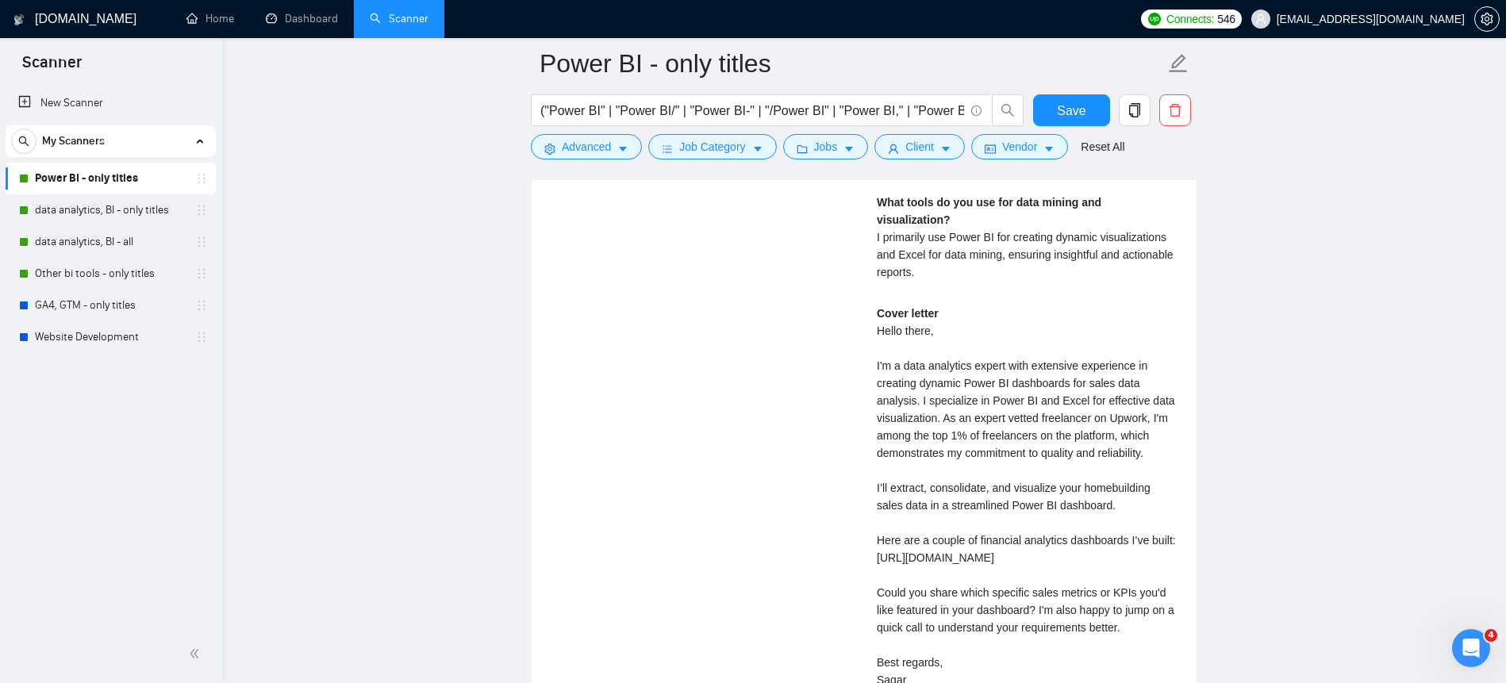
scroll to position [3274, 0]
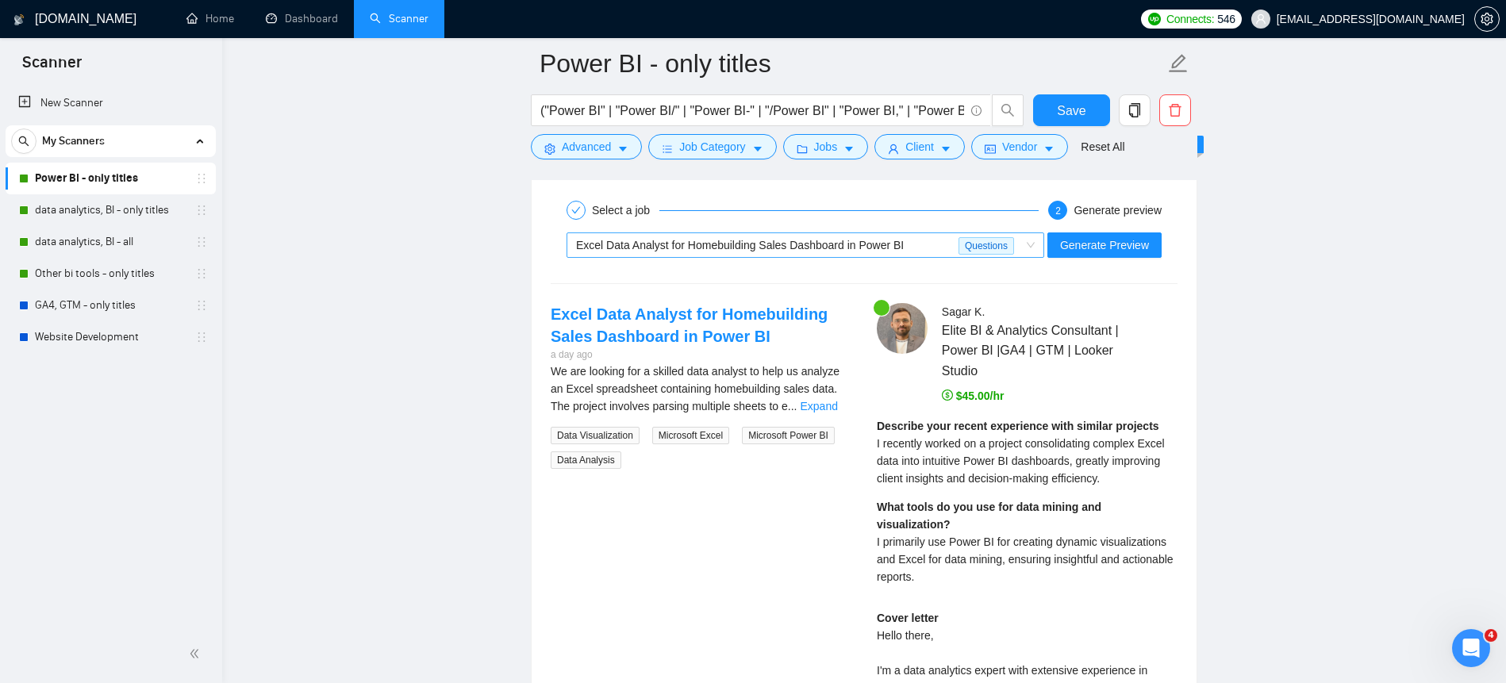
click at [667, 235] on div "Excel Data Analyst for Homebuilding Sales Dashboard in Power BI" at bounding box center [767, 245] width 383 height 24
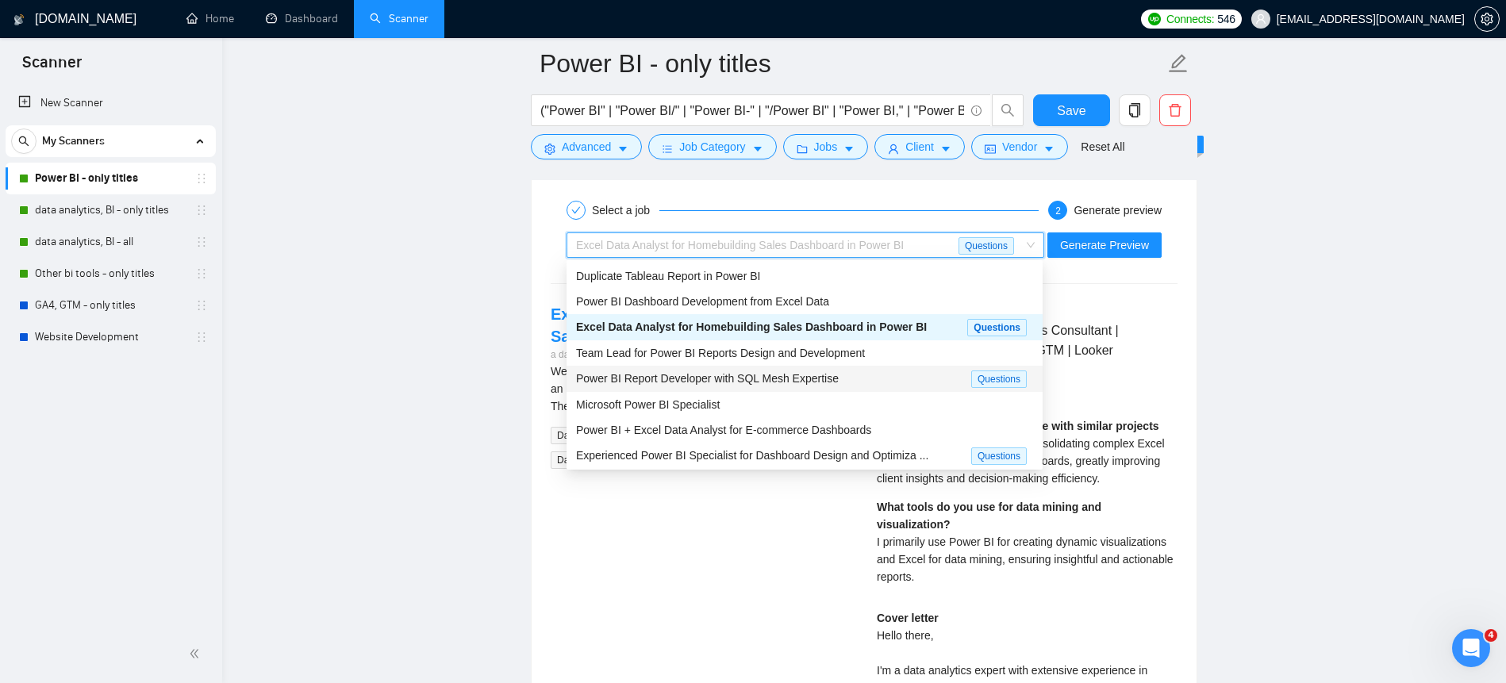
click at [726, 368] on div "Power BI Report Developer with SQL Mesh Expertise Questions" at bounding box center [805, 379] width 476 height 26
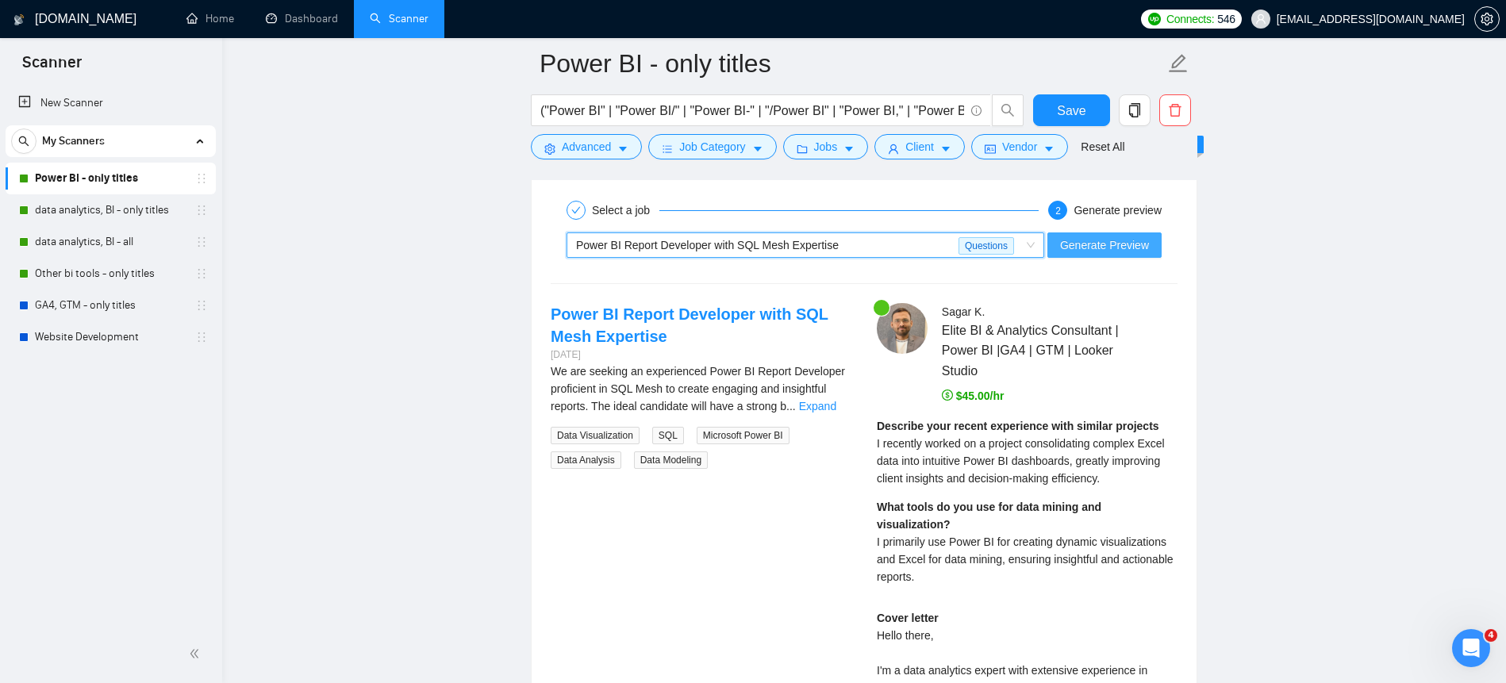
click at [1081, 254] on button "Generate Preview" at bounding box center [1105, 245] width 114 height 25
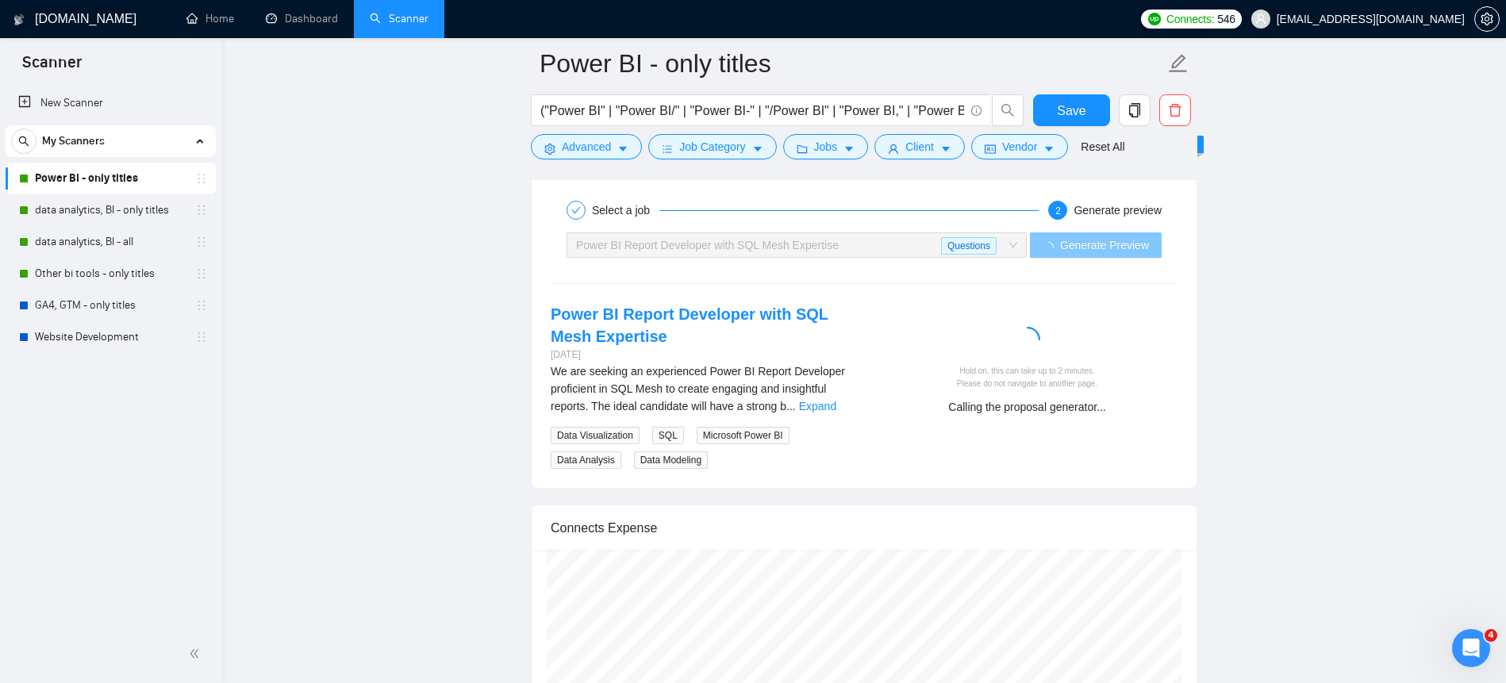
scroll to position [3336, 0]
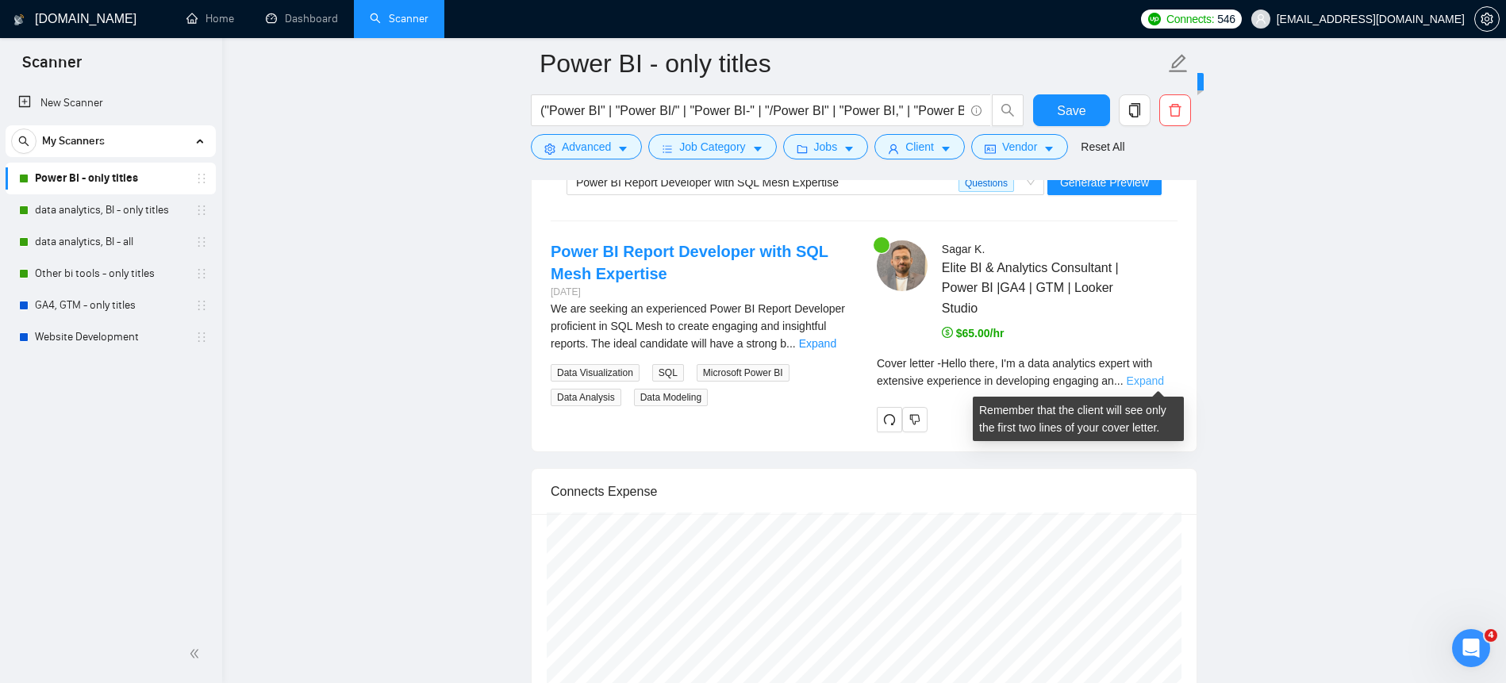
click at [1164, 375] on link "Expand" at bounding box center [1145, 381] width 37 height 13
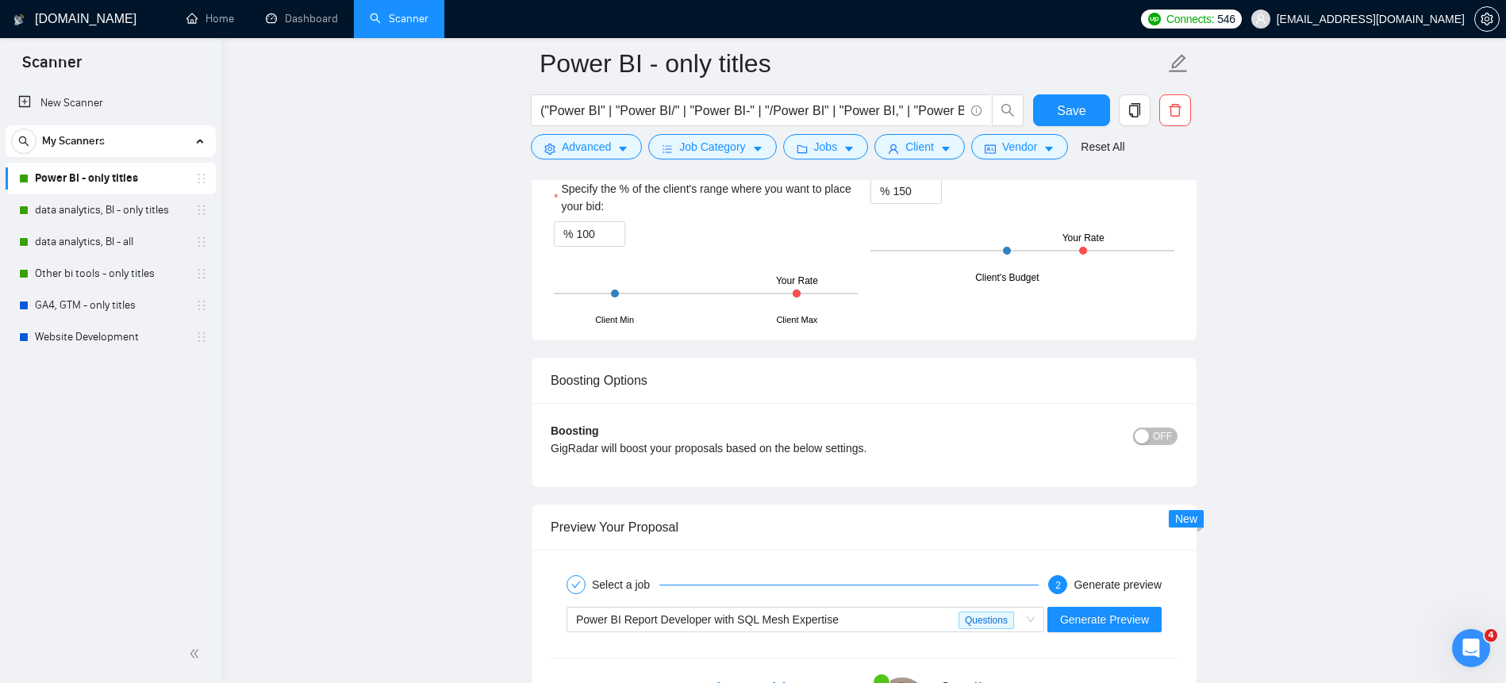
scroll to position [3090, 0]
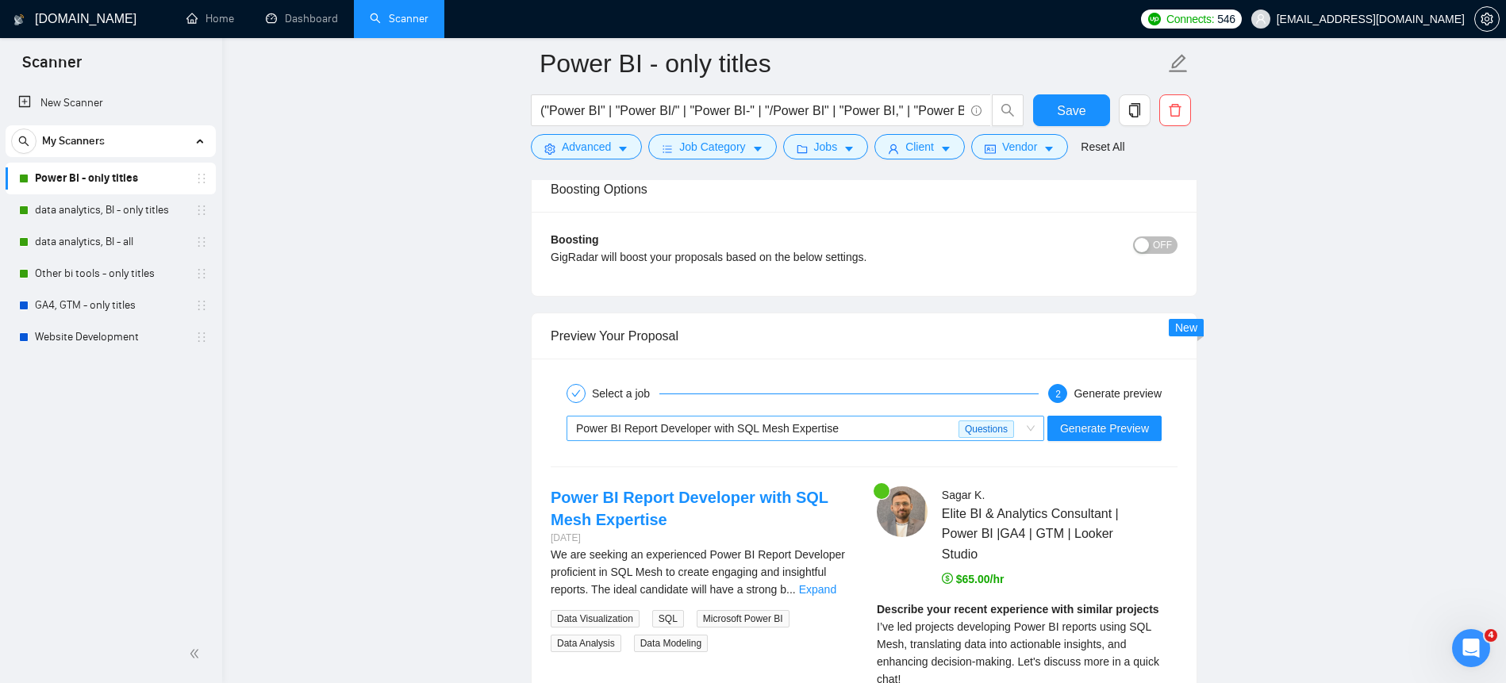
click at [713, 417] on div "Power BI Report Developer with SQL Mesh Expertise" at bounding box center [767, 429] width 383 height 24
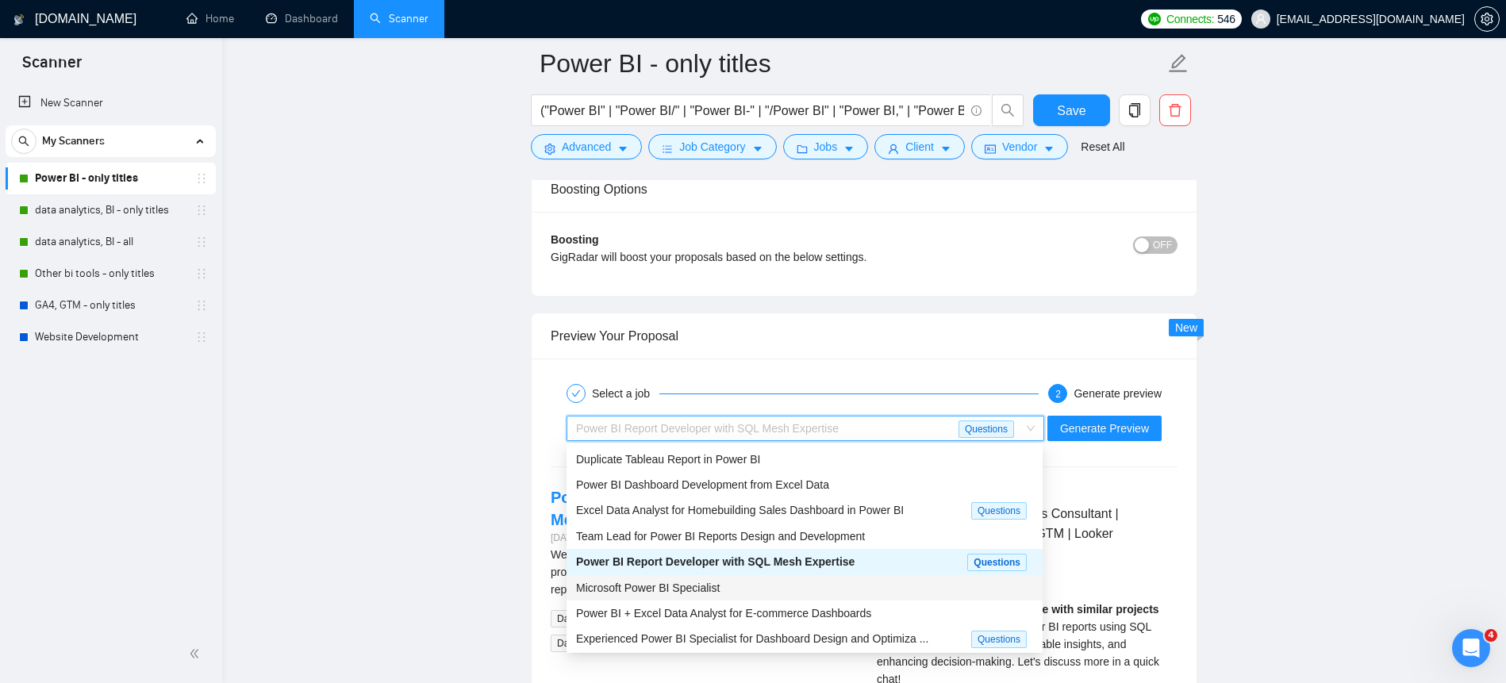
click at [708, 595] on div "Microsoft Power BI Specialist" at bounding box center [804, 587] width 457 height 17
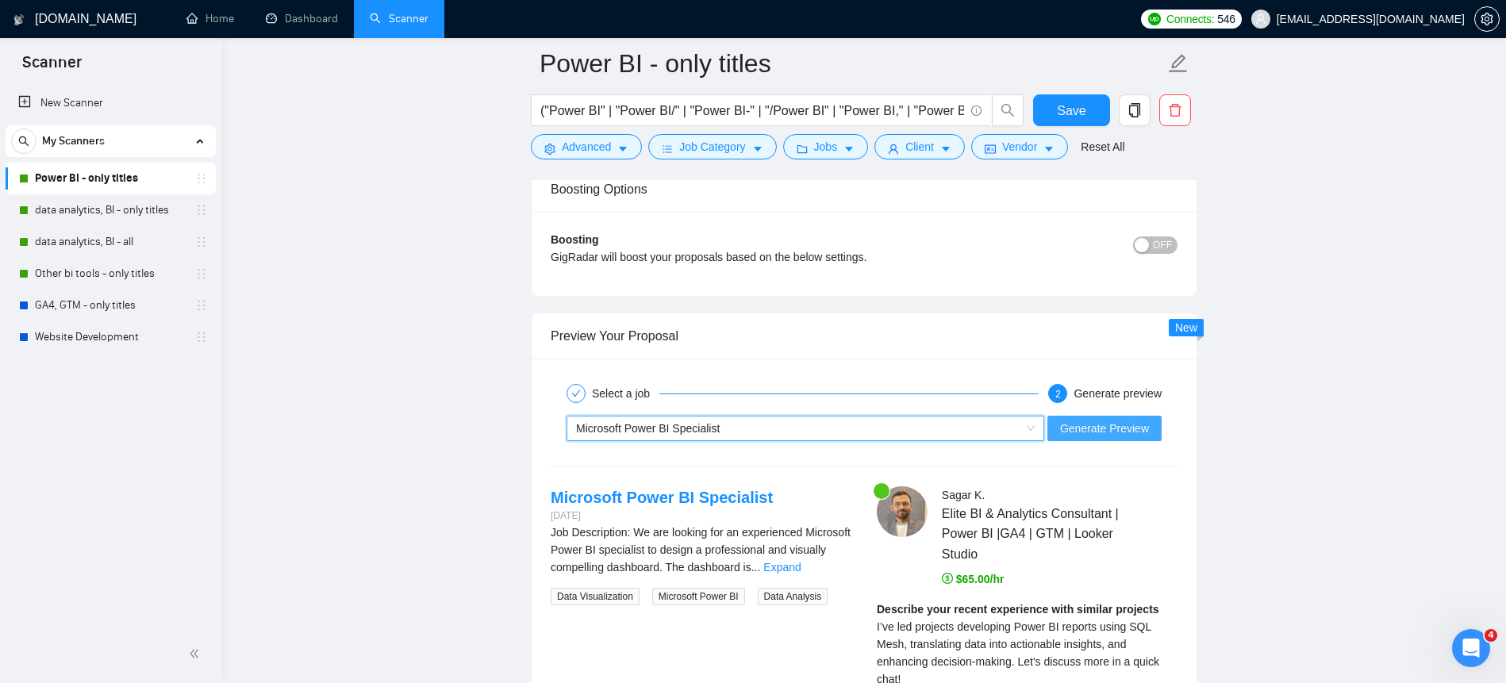
click at [1140, 437] on button "Generate Preview" at bounding box center [1105, 428] width 114 height 25
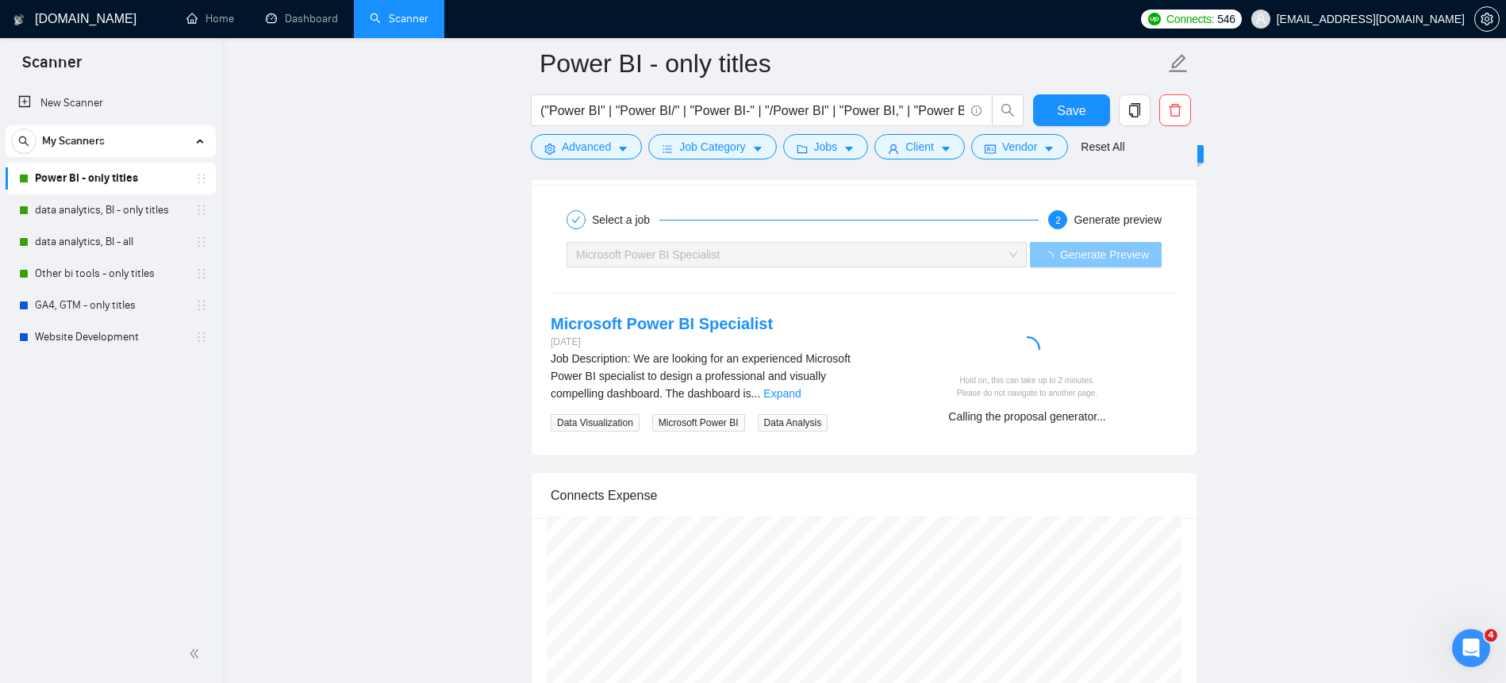
scroll to position [3346, 0]
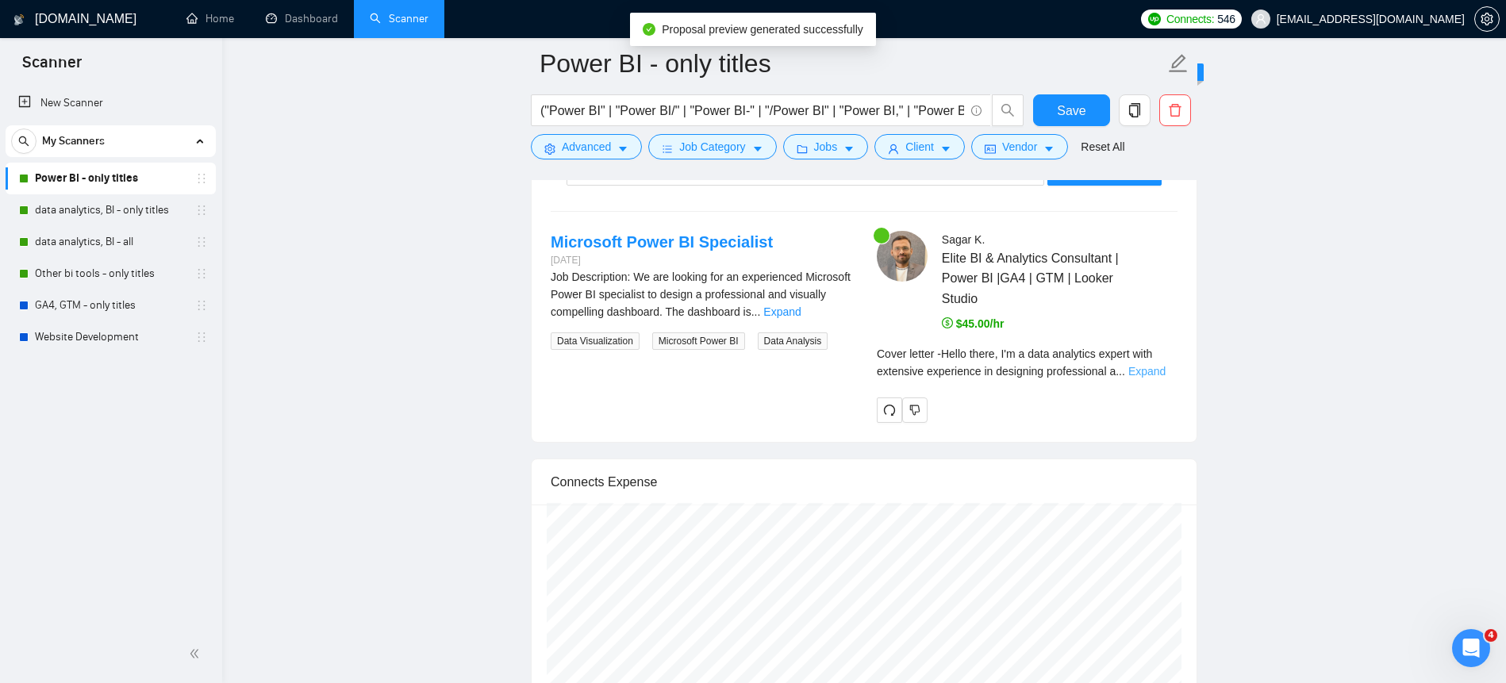
click at [1141, 367] on link "Expand" at bounding box center [1147, 371] width 37 height 13
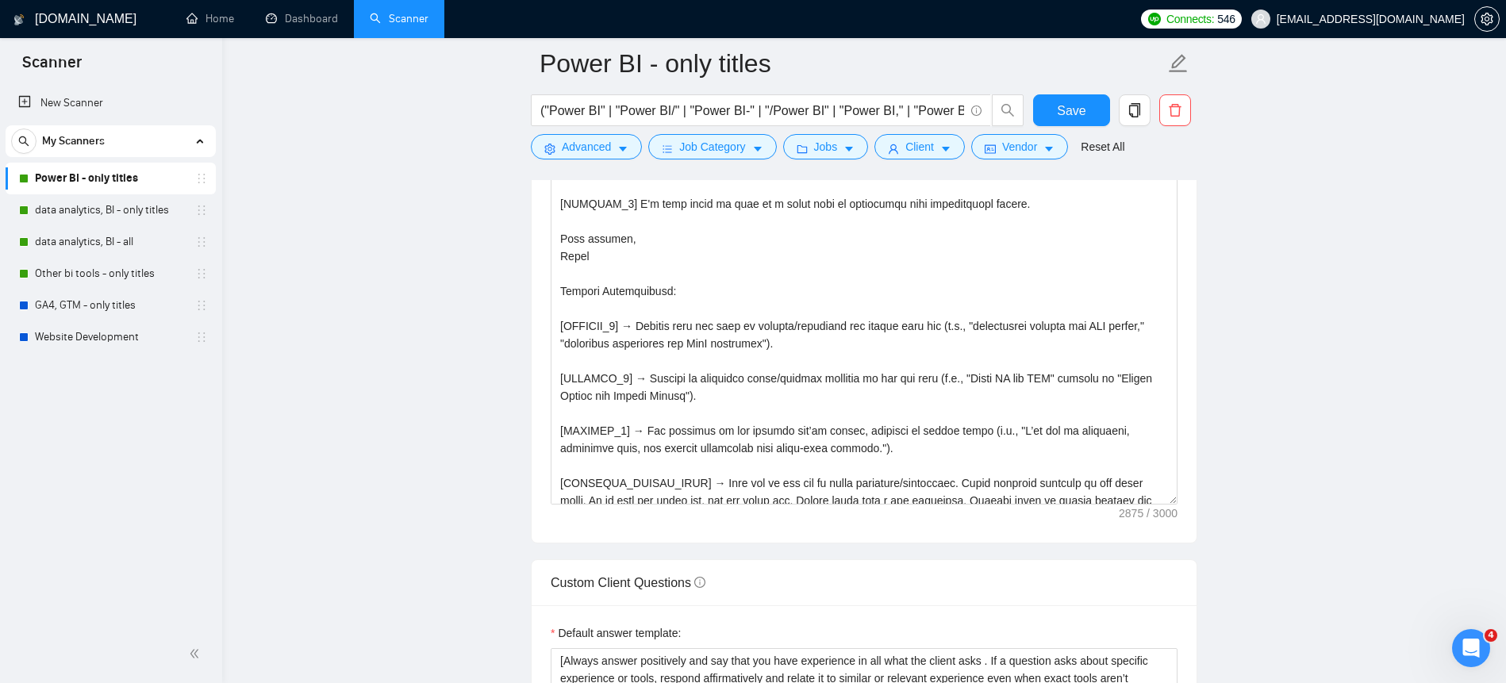
scroll to position [1708, 0]
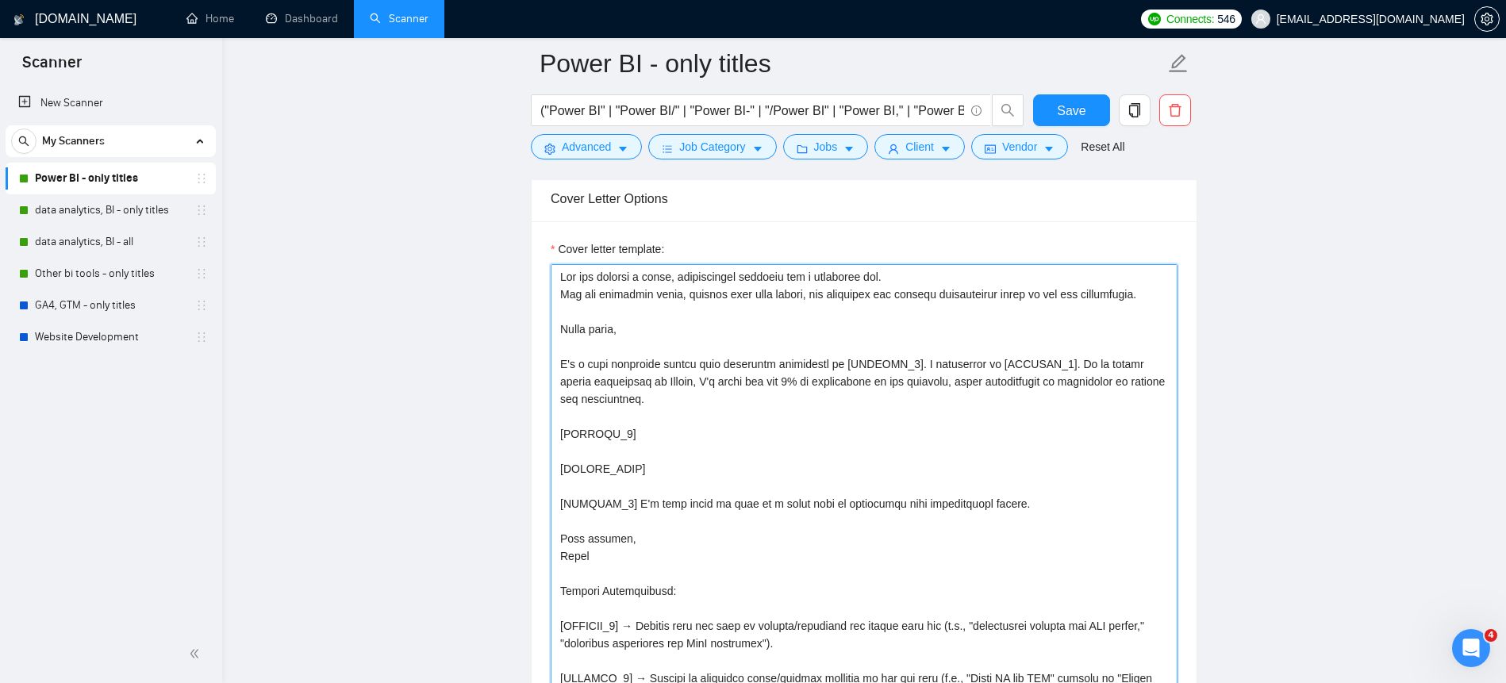
click at [756, 315] on textarea "Cover letter template:" at bounding box center [864, 534] width 627 height 540
click at [956, 274] on textarea "Cover letter template:" at bounding box center [864, 534] width 627 height 540
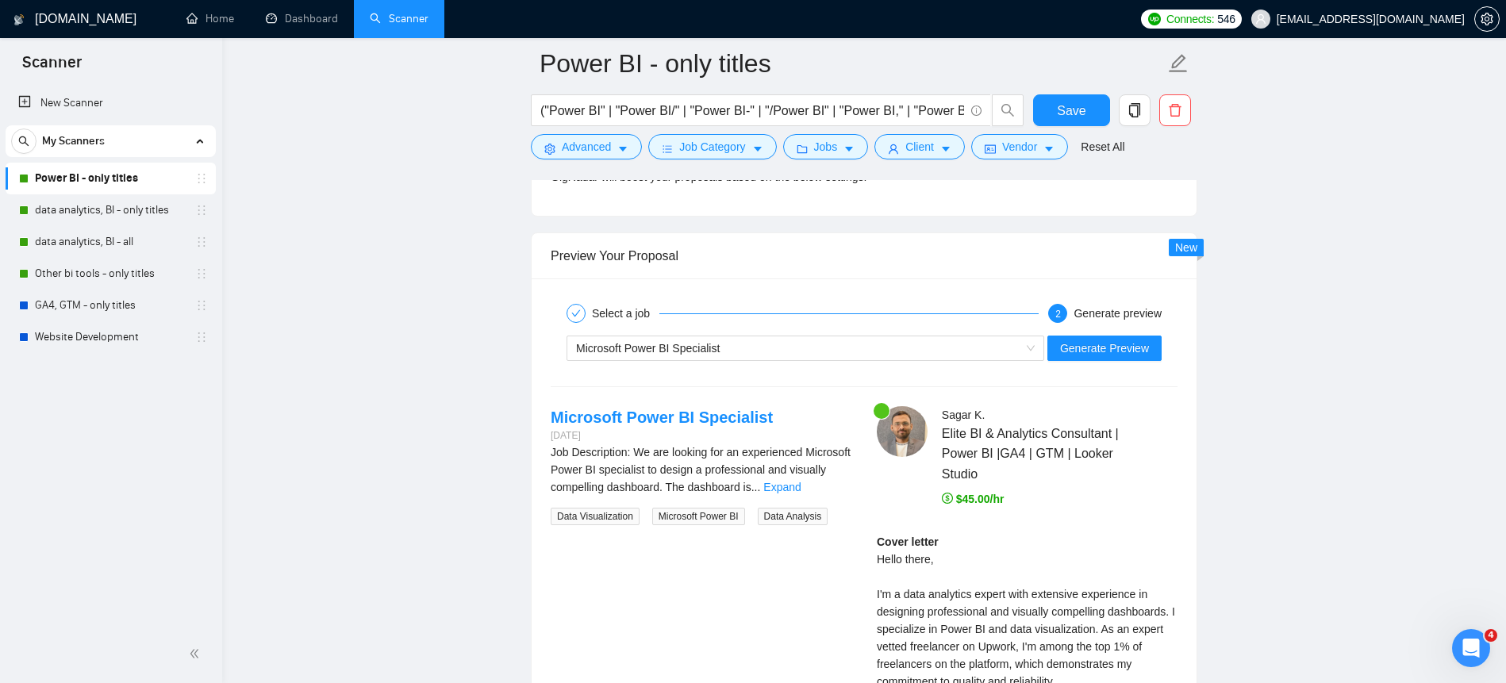
scroll to position [3415, 0]
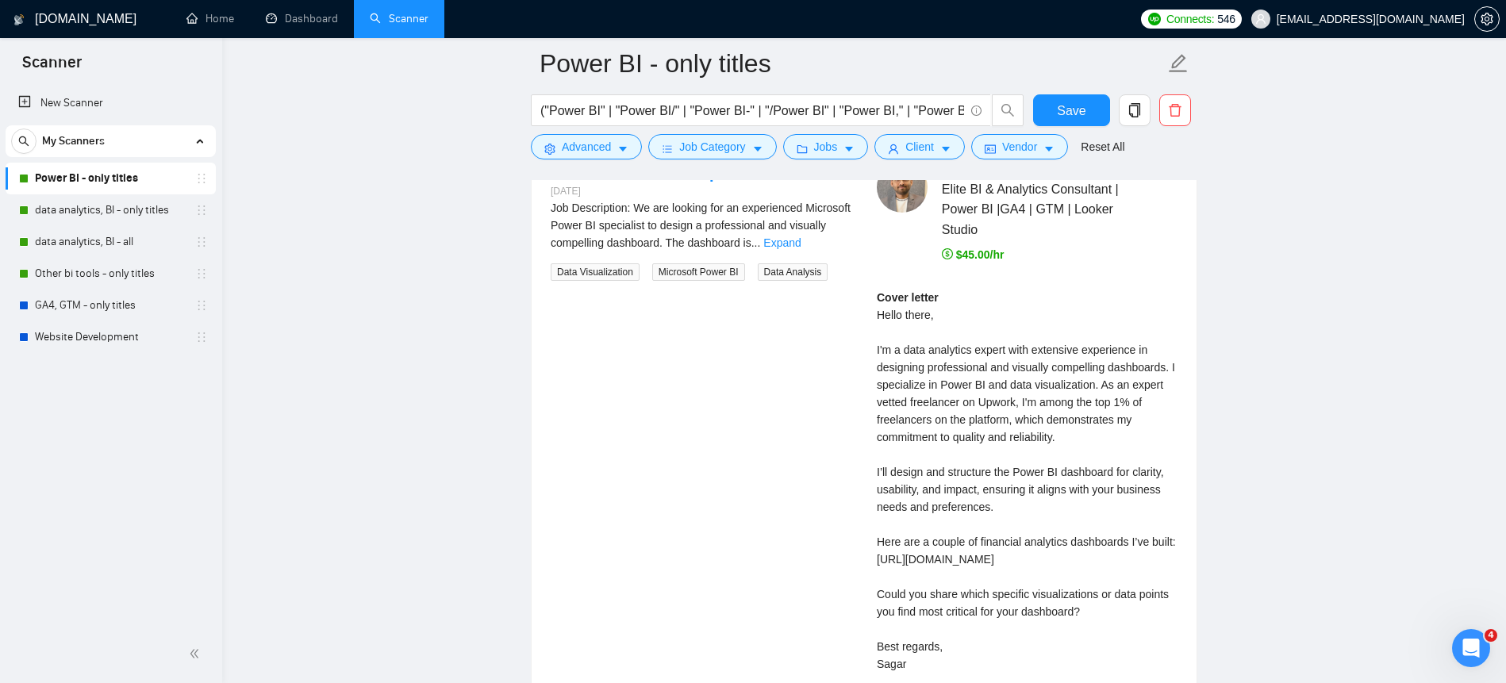
type textarea "Lor ips dolorsi a conse, adipiscingel seddoeiu tem i utlaboree dol. Magn ali en…"
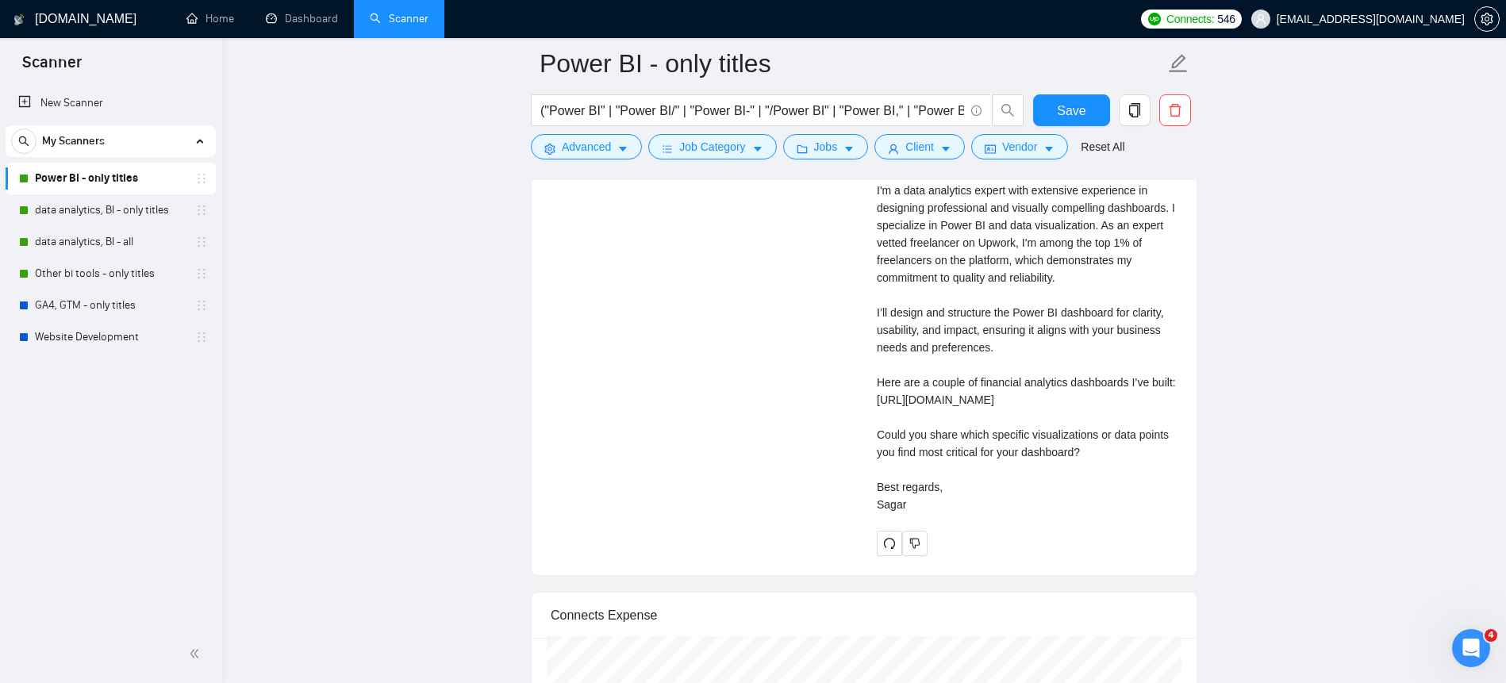
scroll to position [3656, 0]
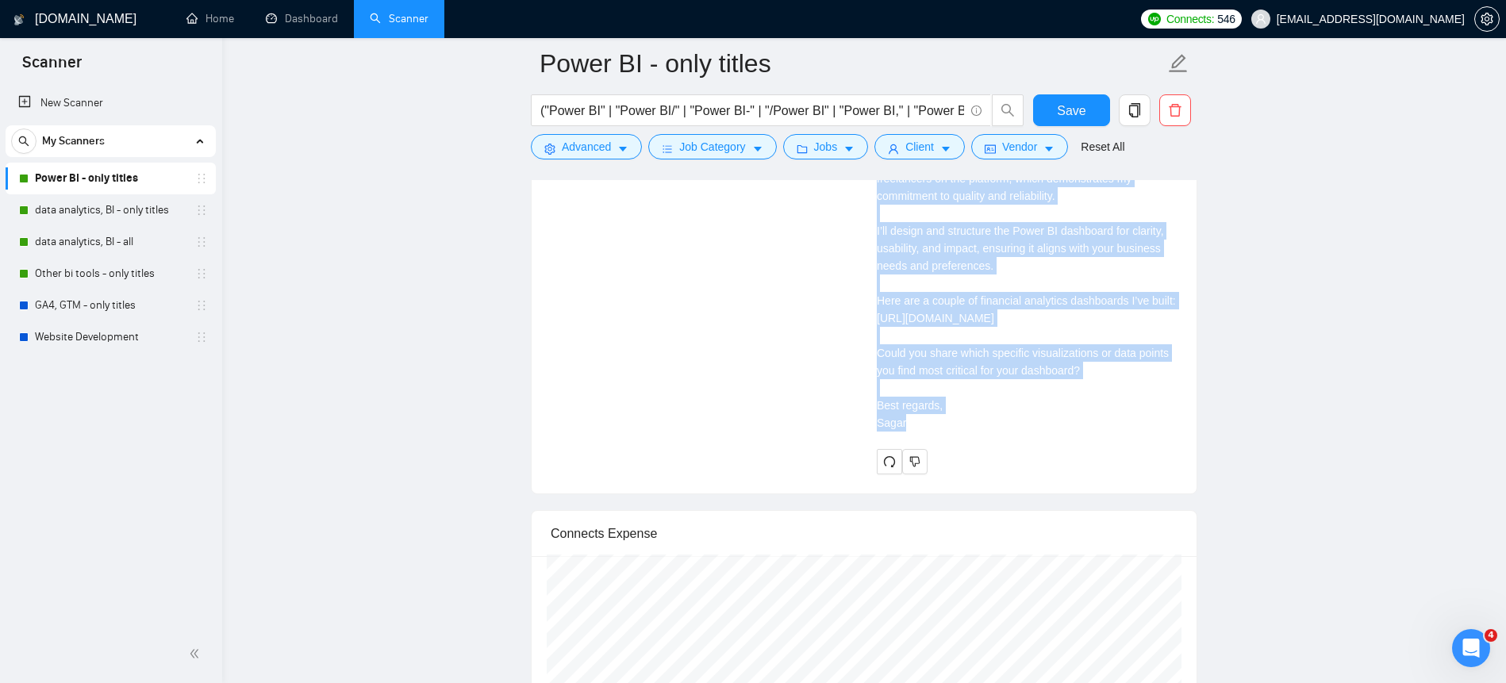
drag, startPoint x: 883, startPoint y: 323, endPoint x: 959, endPoint y: 489, distance: 182.2
click at [959, 474] on div "[PERSON_NAME] Elite BI & Analytics Consultant | Power BI |GA4 | GTM | Looker St…" at bounding box center [1027, 197] width 326 height 553
copy div "Hello there, I'm a data analytics expert with extensive experience in designing…"
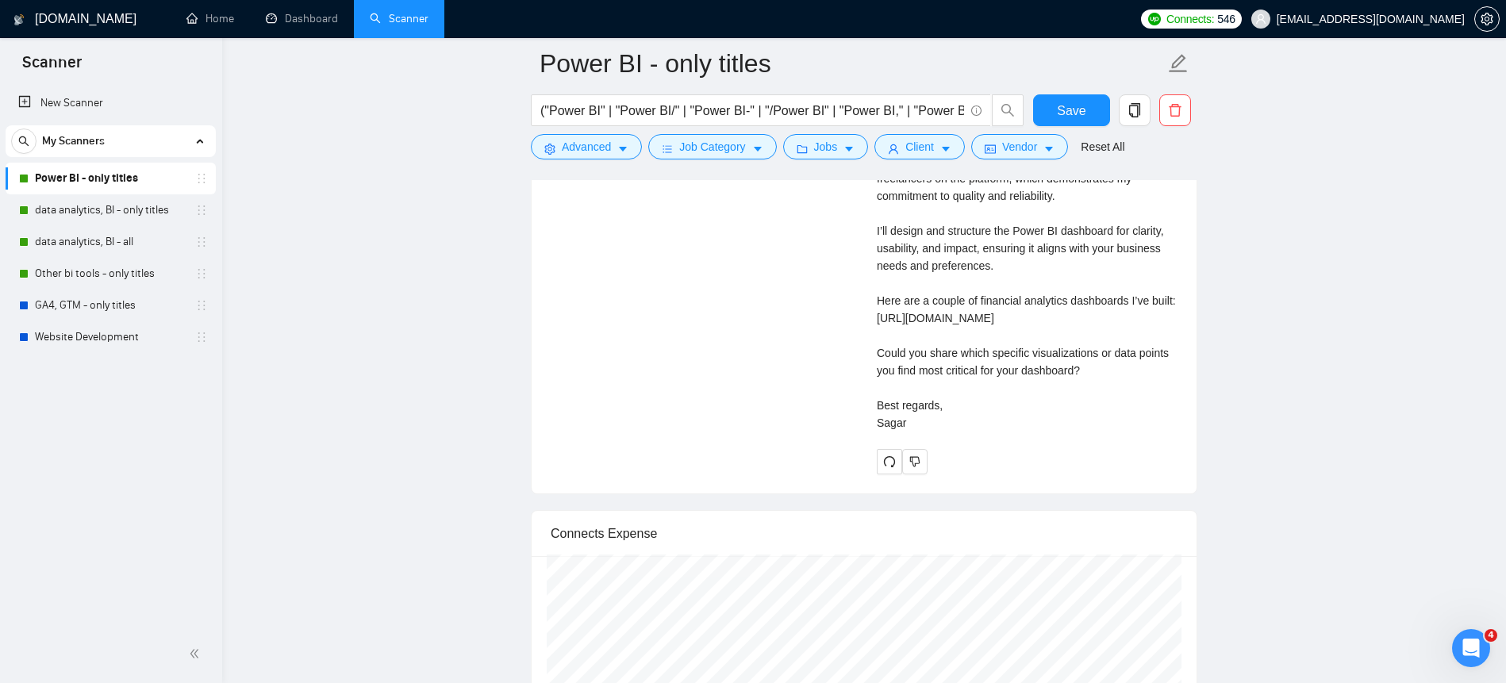
scroll to position [3297, 0]
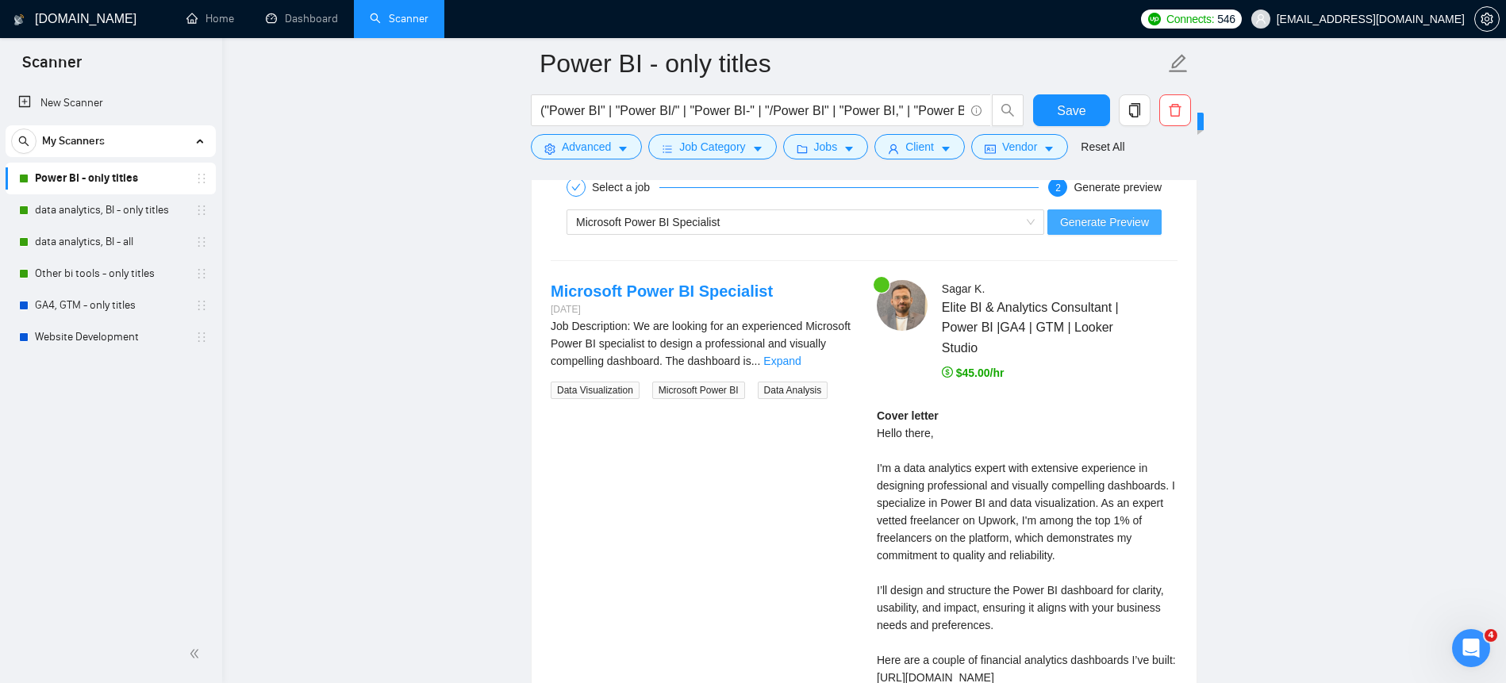
click at [1121, 222] on span "Generate Preview" at bounding box center [1104, 221] width 89 height 17
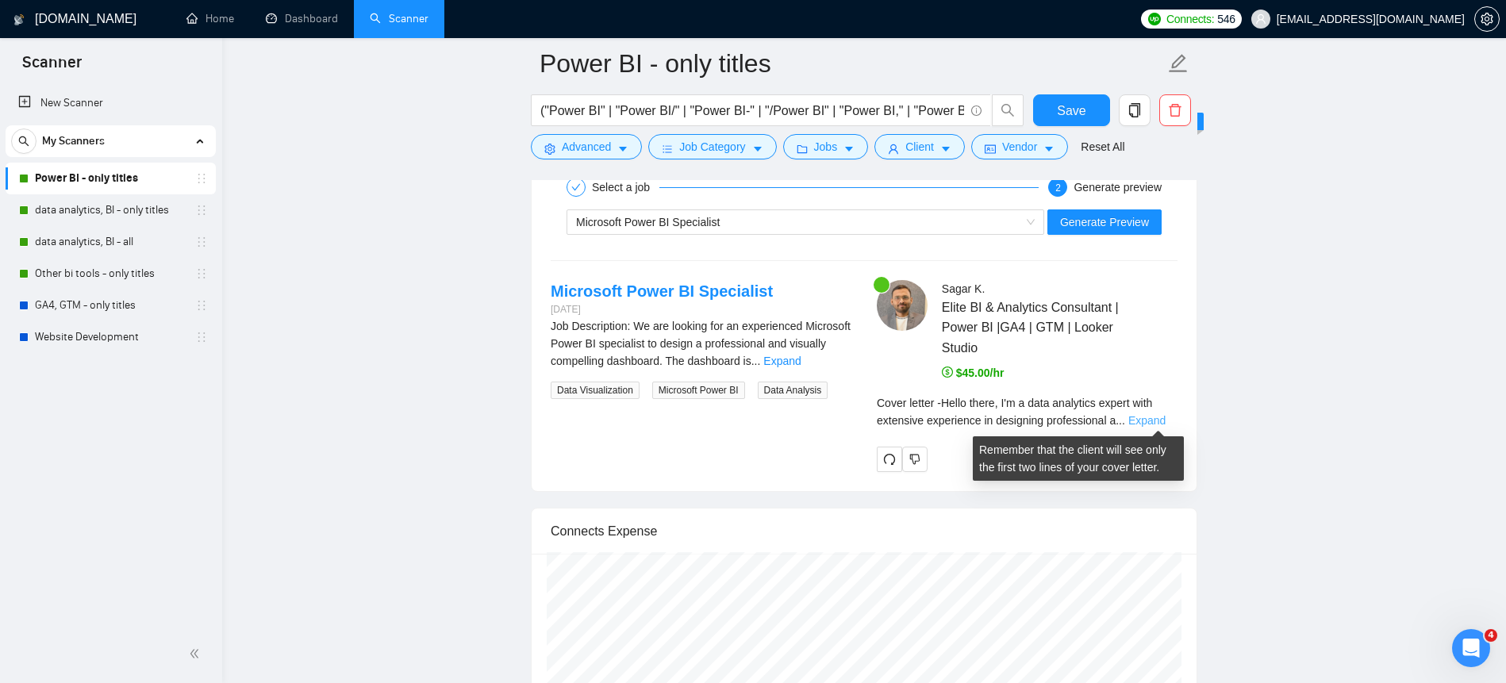
click at [1146, 421] on link "Expand" at bounding box center [1147, 420] width 37 height 13
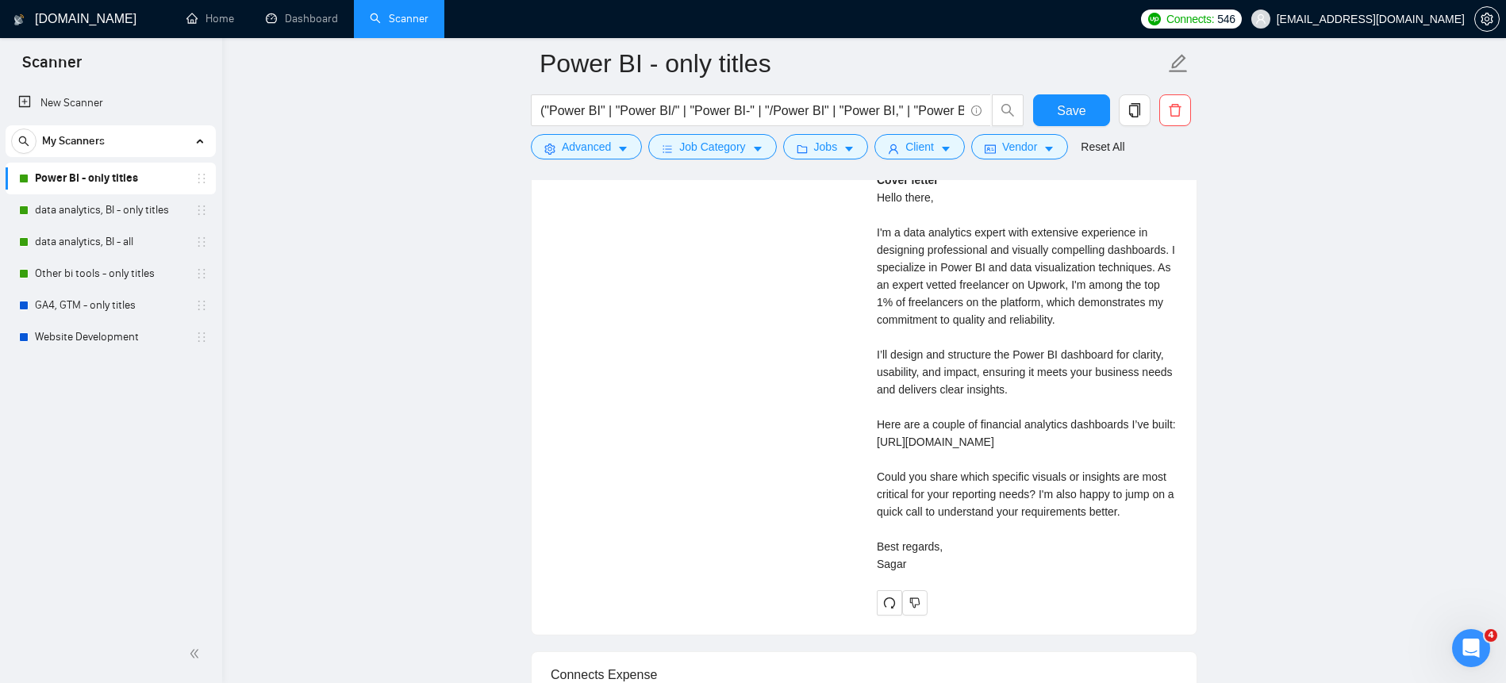
scroll to position [3512, 0]
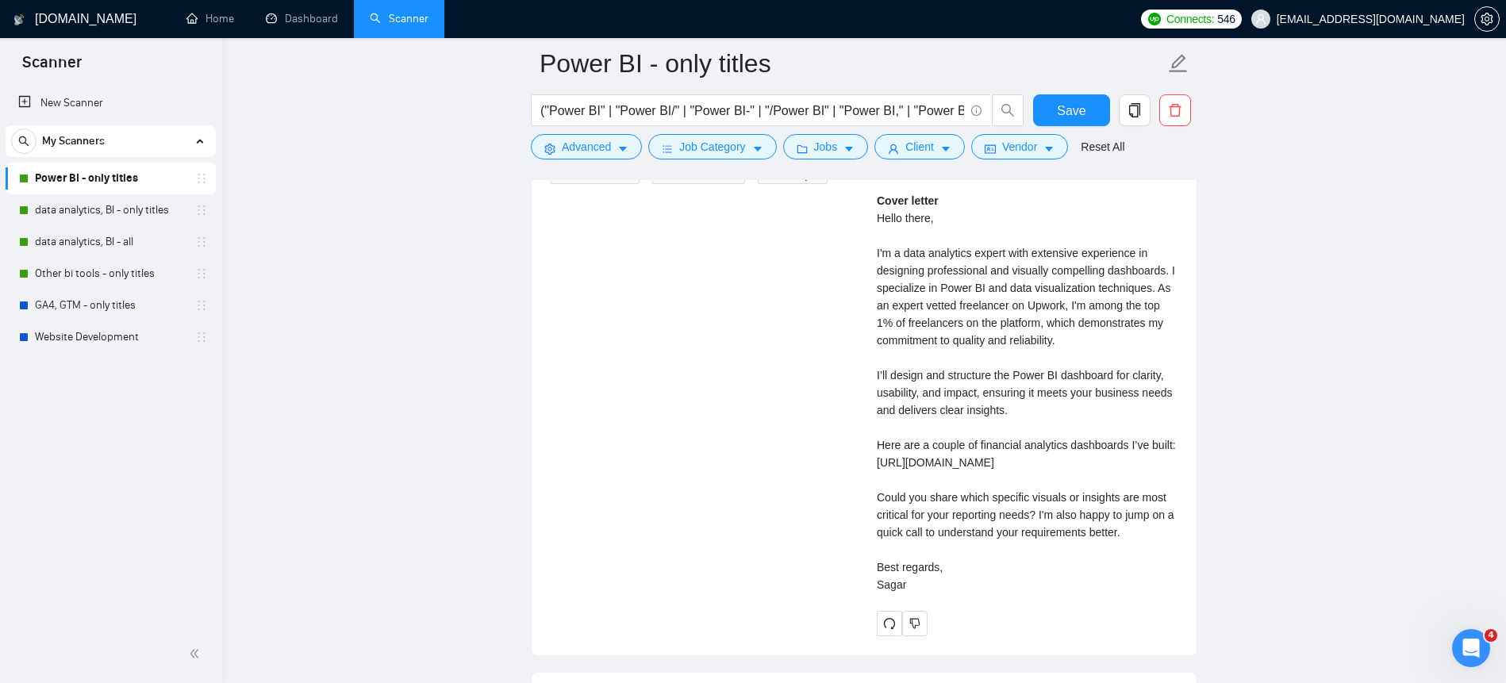
drag, startPoint x: 878, startPoint y: 217, endPoint x: 1010, endPoint y: 632, distance: 435.0
click at [1010, 594] on div "Cover letter Hello there, I'm a data analytics expert with extensive experience…" at bounding box center [1027, 393] width 301 height 402
copy div "Hello there, I'm a data analytics expert with extensive experience in designing…"
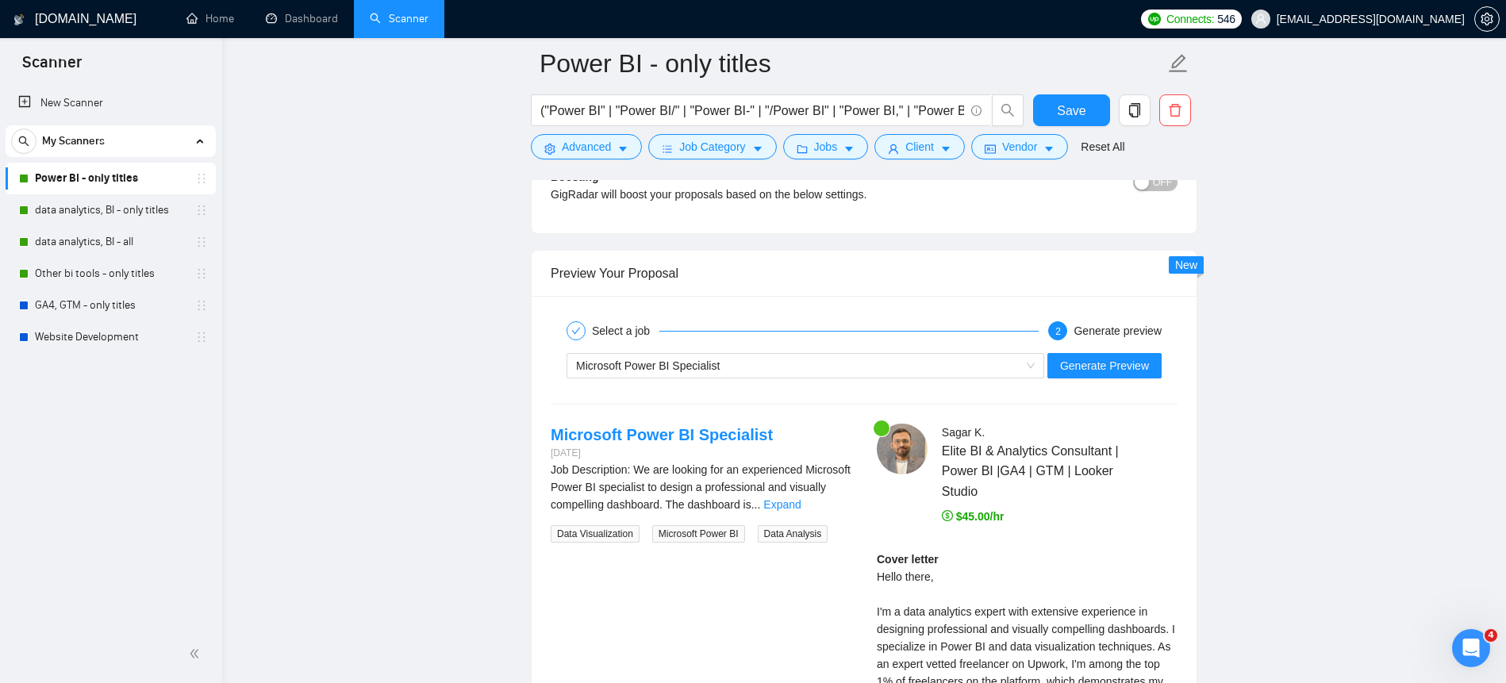
click at [716, 379] on div "Microsoft Power BI Specialist Generate Preview" at bounding box center [864, 366] width 630 height 38
click at [715, 376] on div "Microsoft Power BI Specialist" at bounding box center [798, 366] width 444 height 24
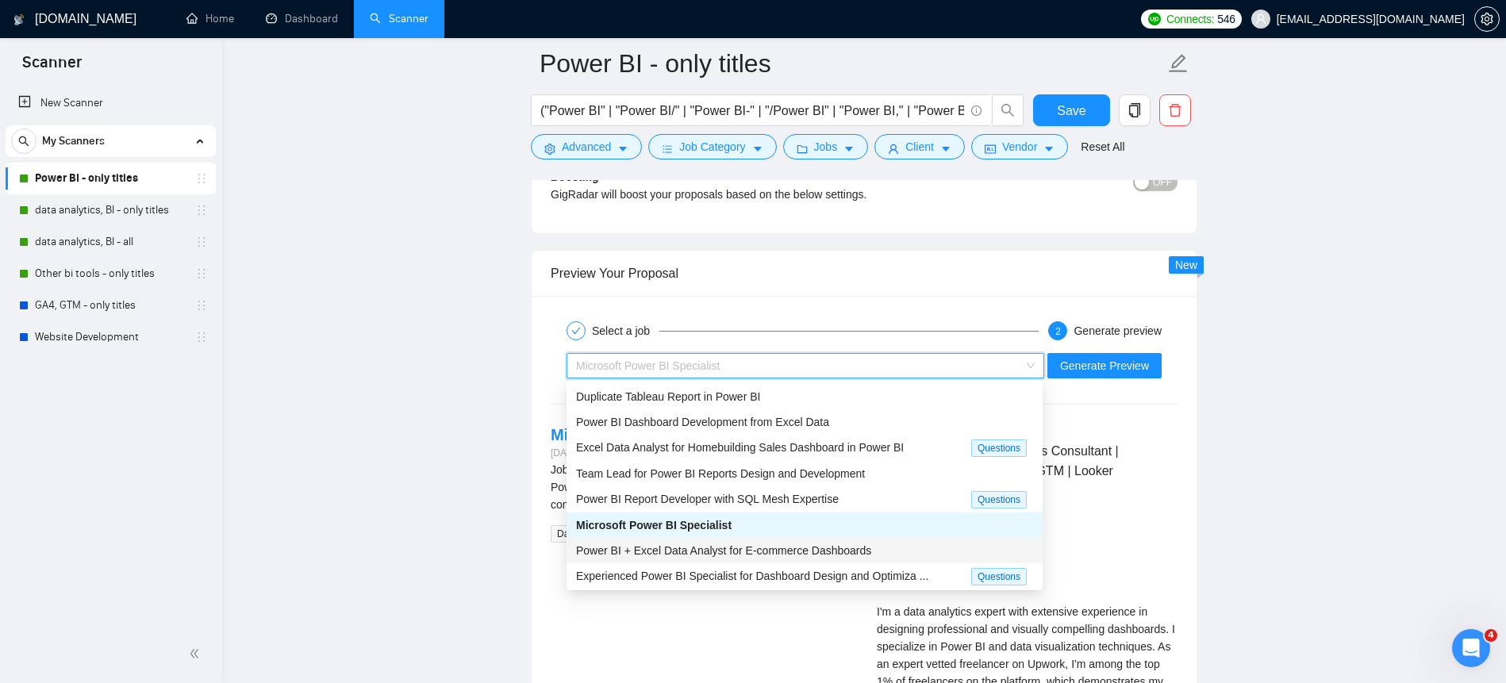
click at [706, 555] on span "Power BI + Excel Data Analyst for E-commerce Dashboards" at bounding box center [723, 550] width 295 height 13
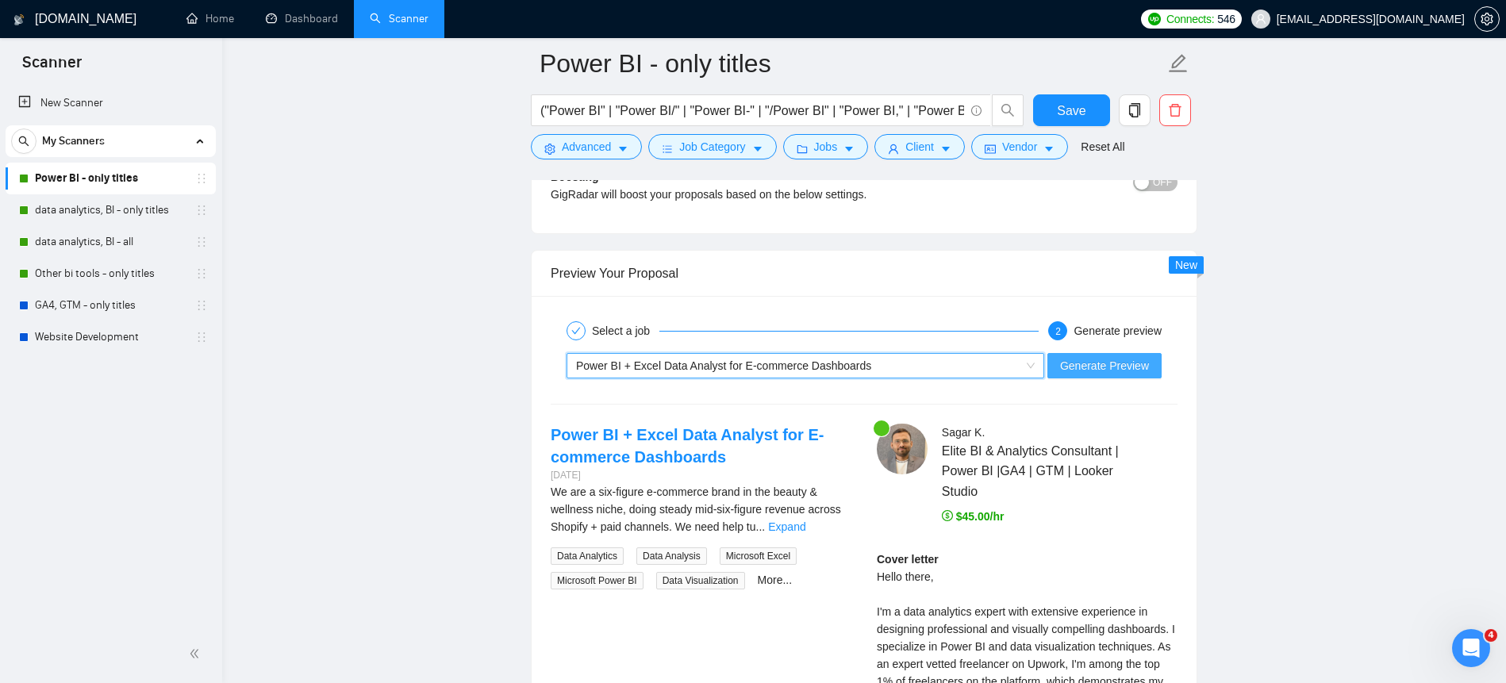
drag, startPoint x: 1109, startPoint y: 365, endPoint x: 1112, endPoint y: 393, distance: 28.0
click at [1109, 365] on span "Generate Preview" at bounding box center [1104, 365] width 89 height 17
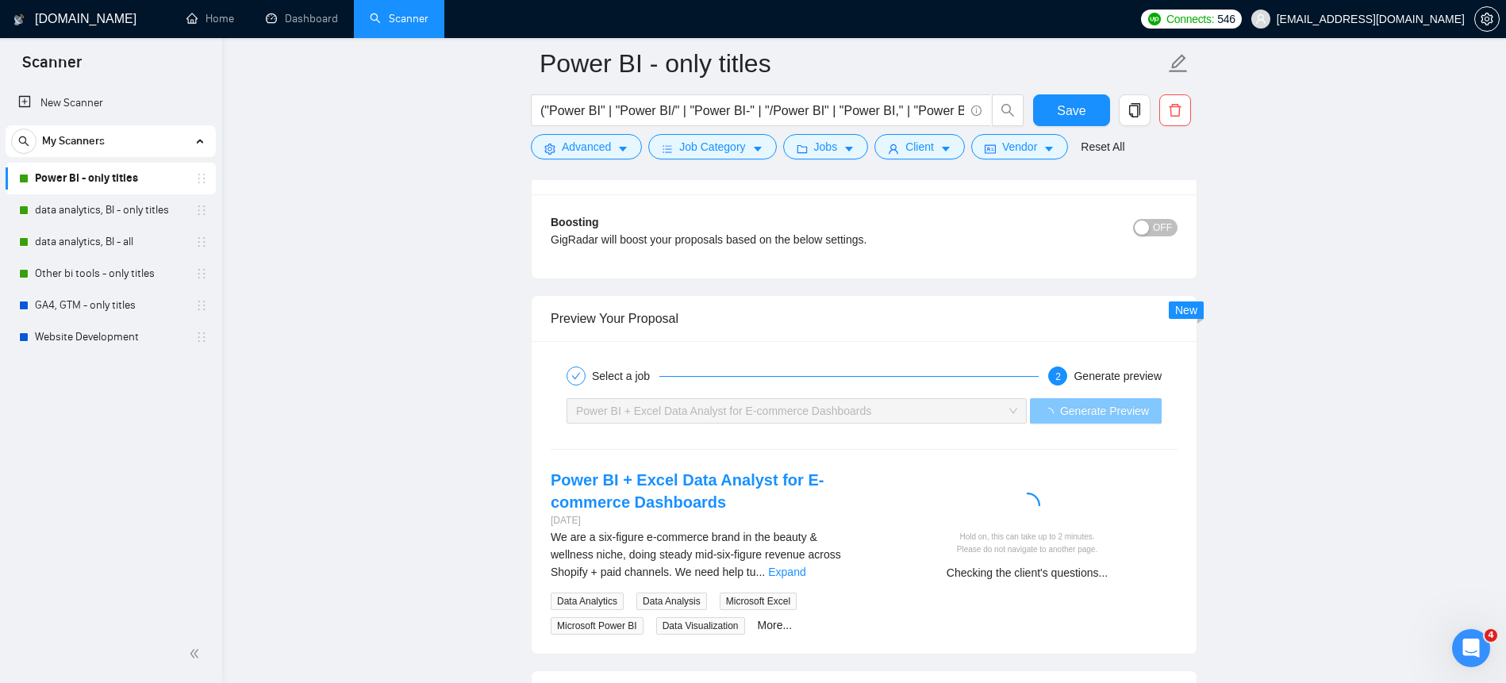
scroll to position [3263, 0]
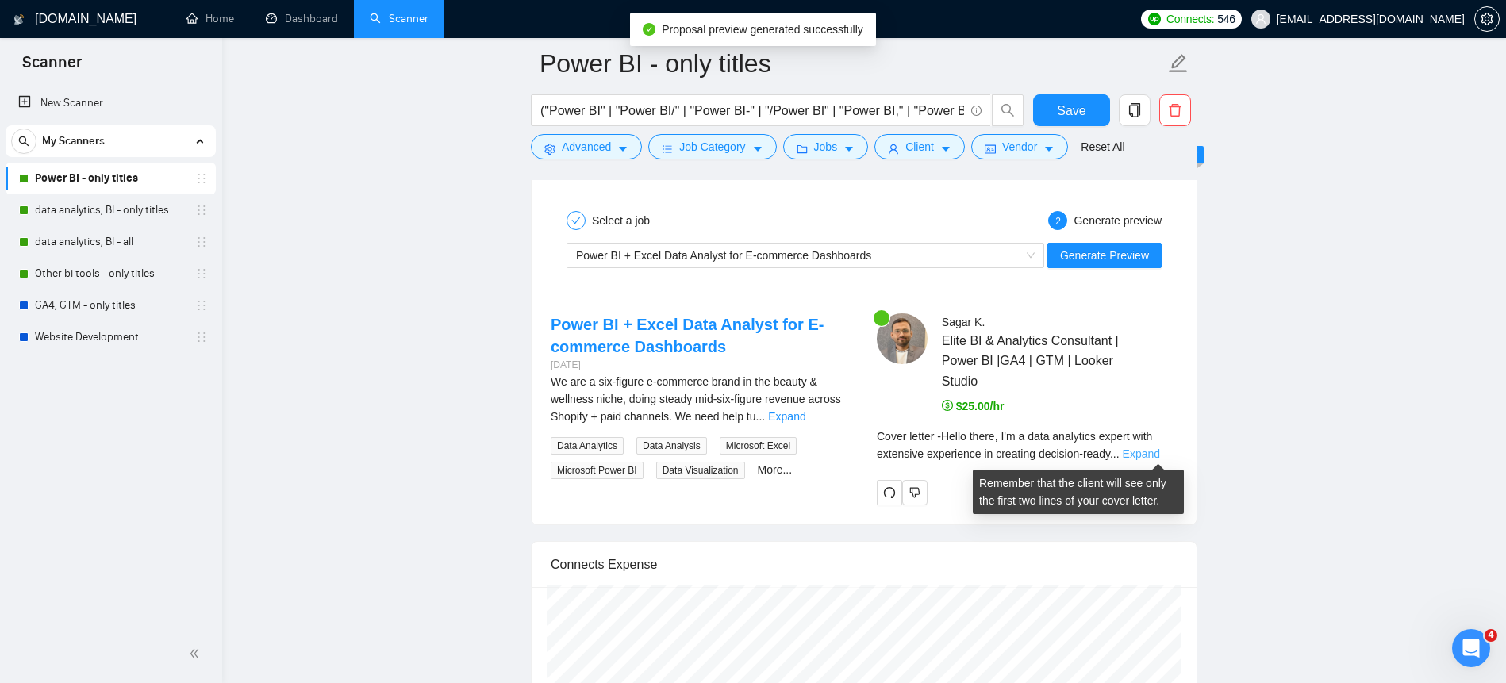
click at [1148, 457] on link "Expand" at bounding box center [1141, 454] width 37 height 13
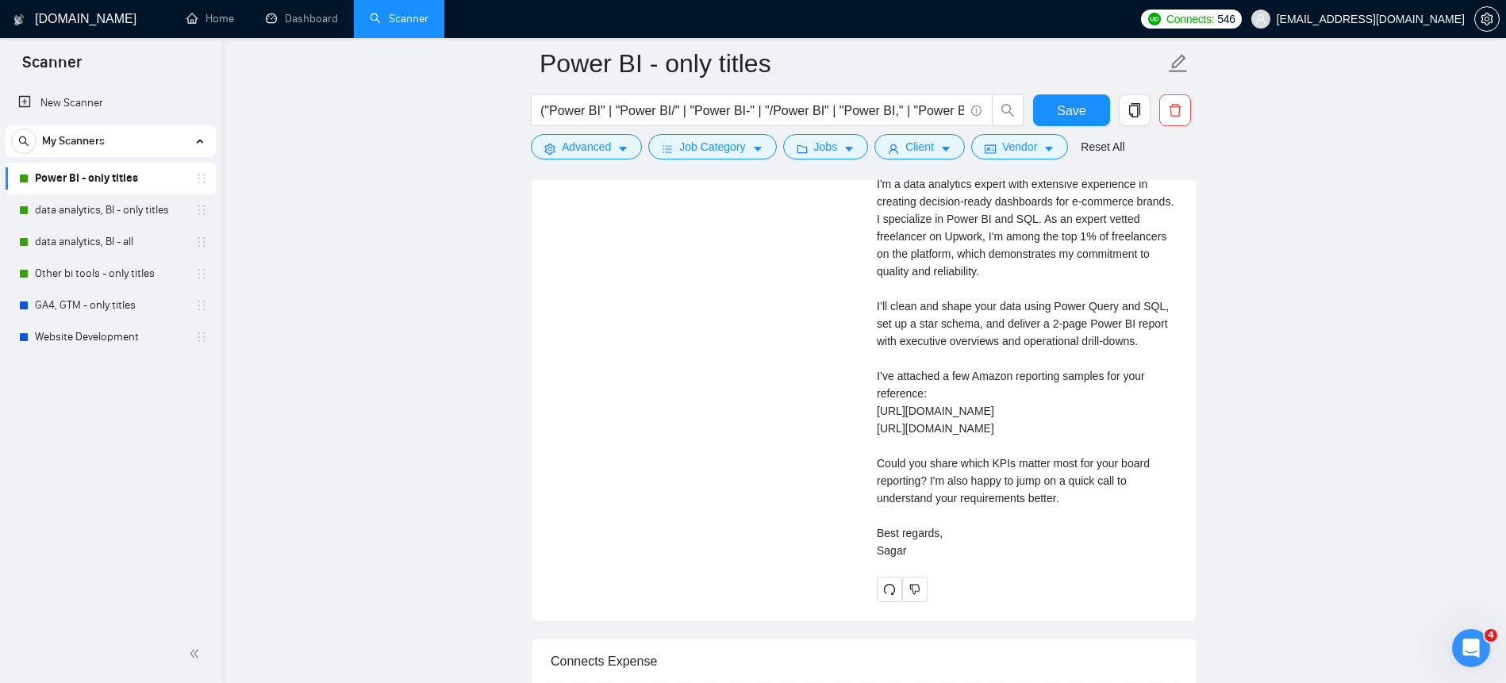
scroll to position [3317, 0]
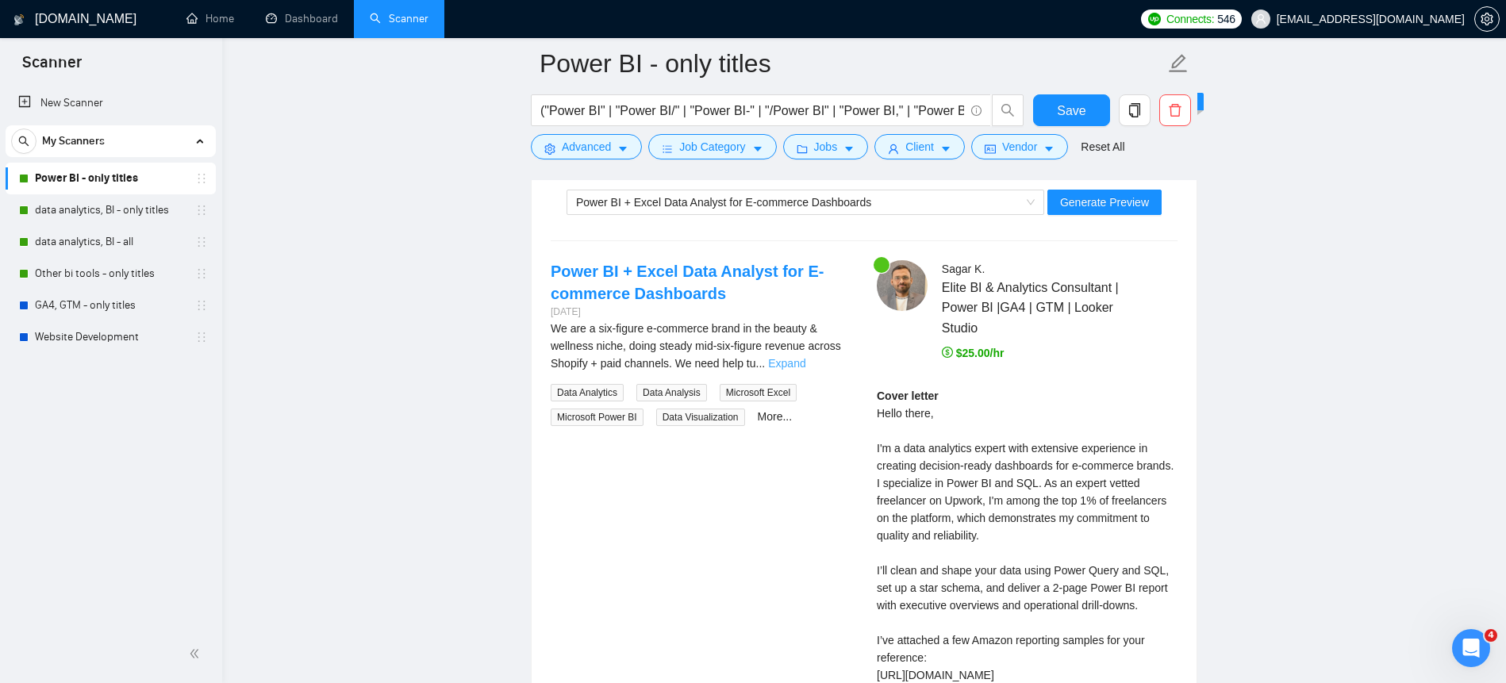
click at [806, 363] on link "Expand" at bounding box center [786, 363] width 37 height 13
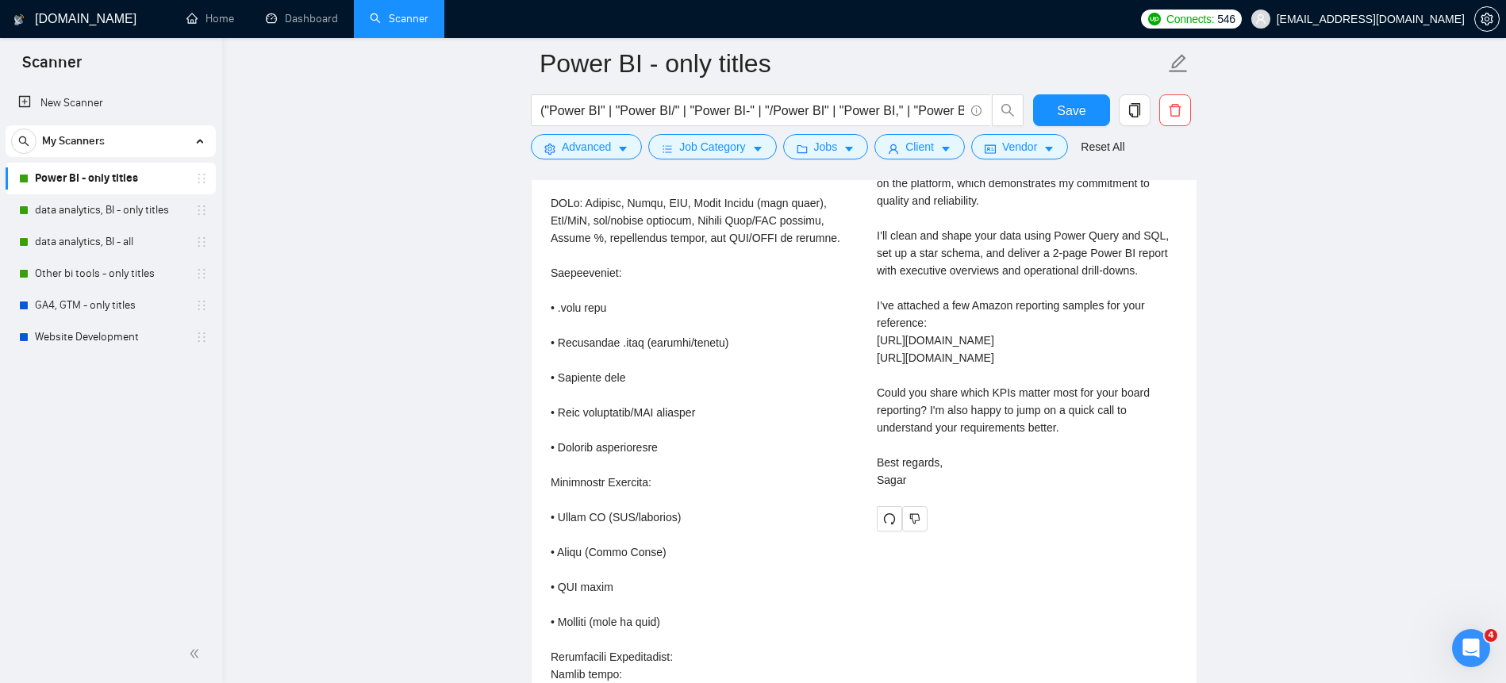
scroll to position [3378, 0]
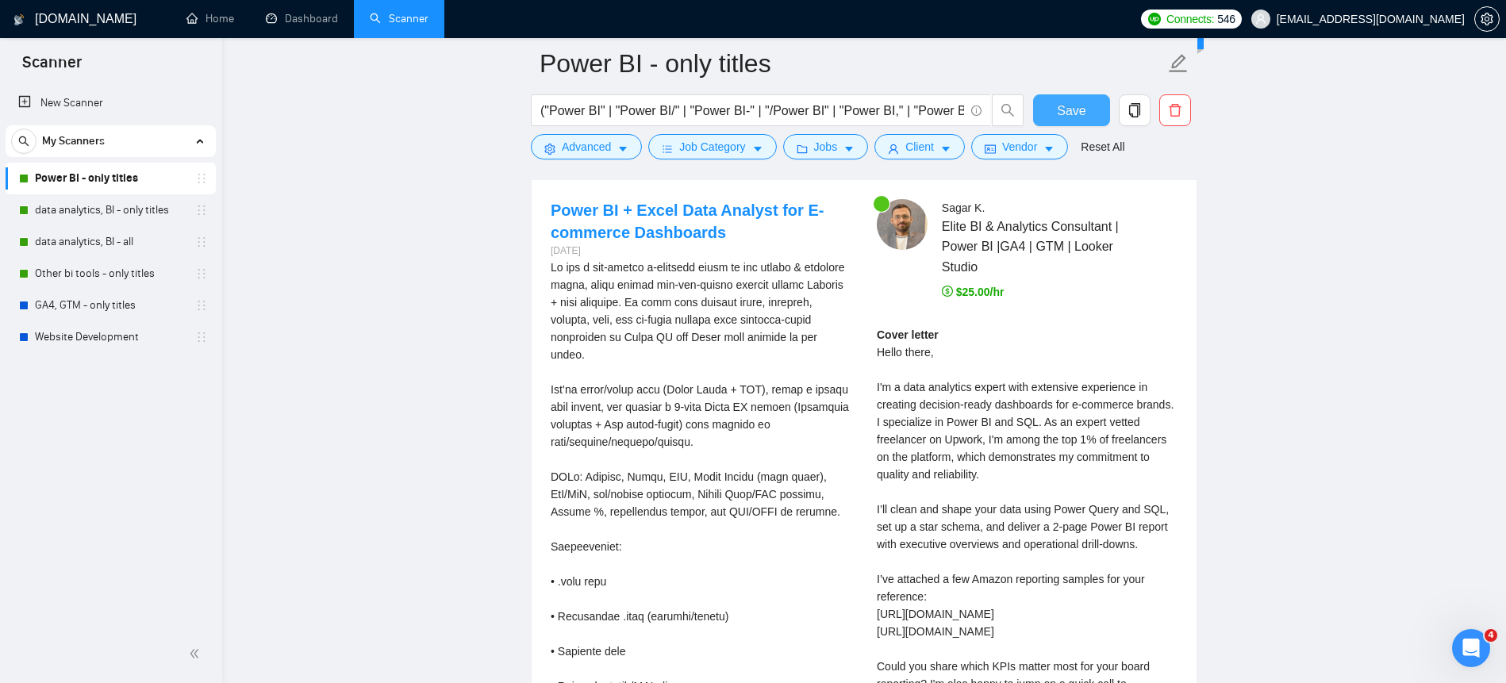
click at [1056, 115] on button "Save" at bounding box center [1071, 110] width 77 height 32
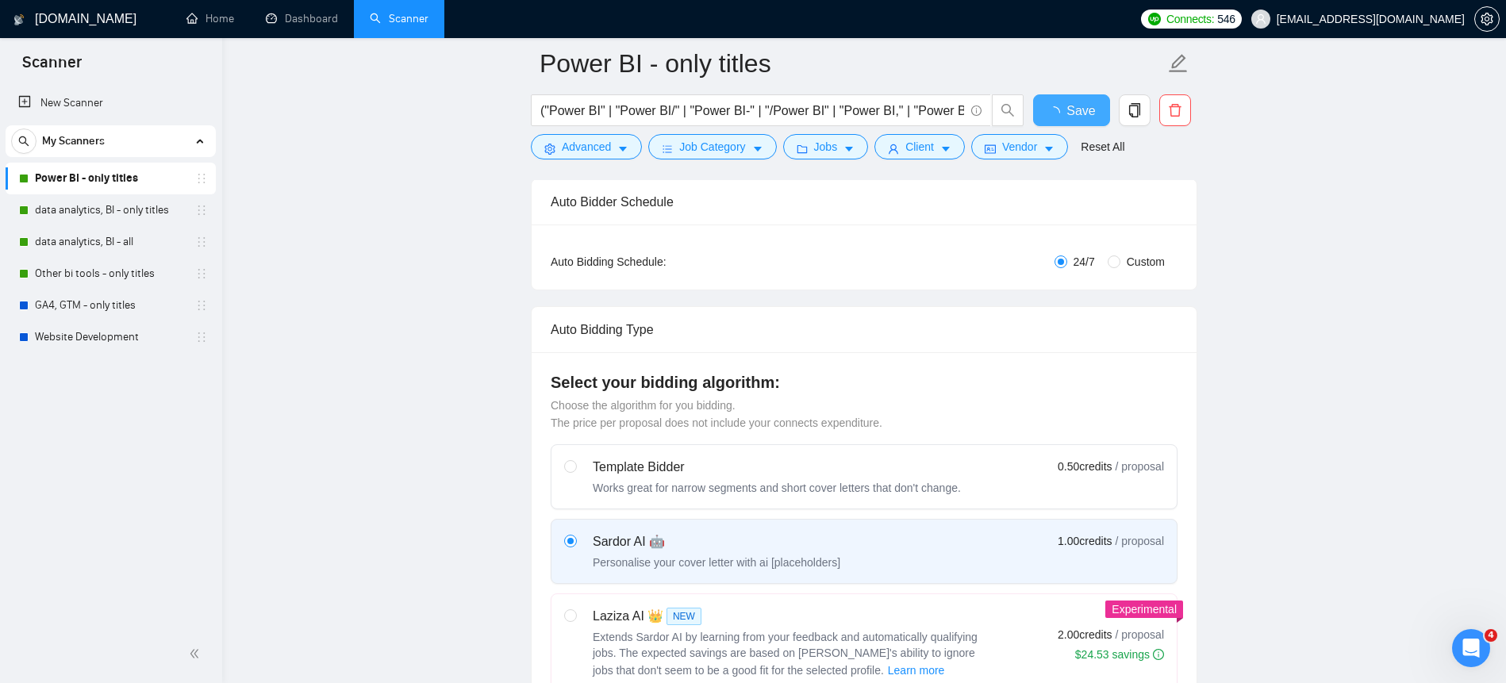
checkbox input "true"
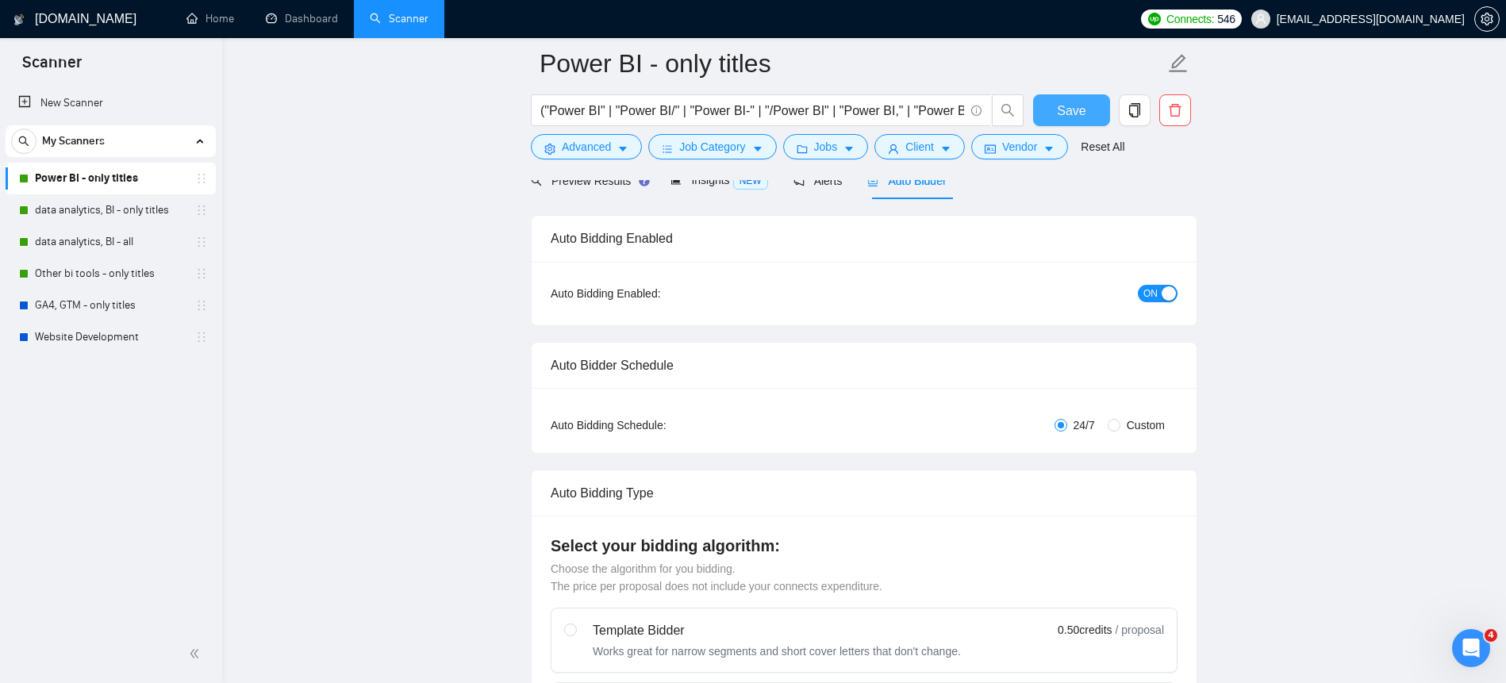
scroll to position [360, 0]
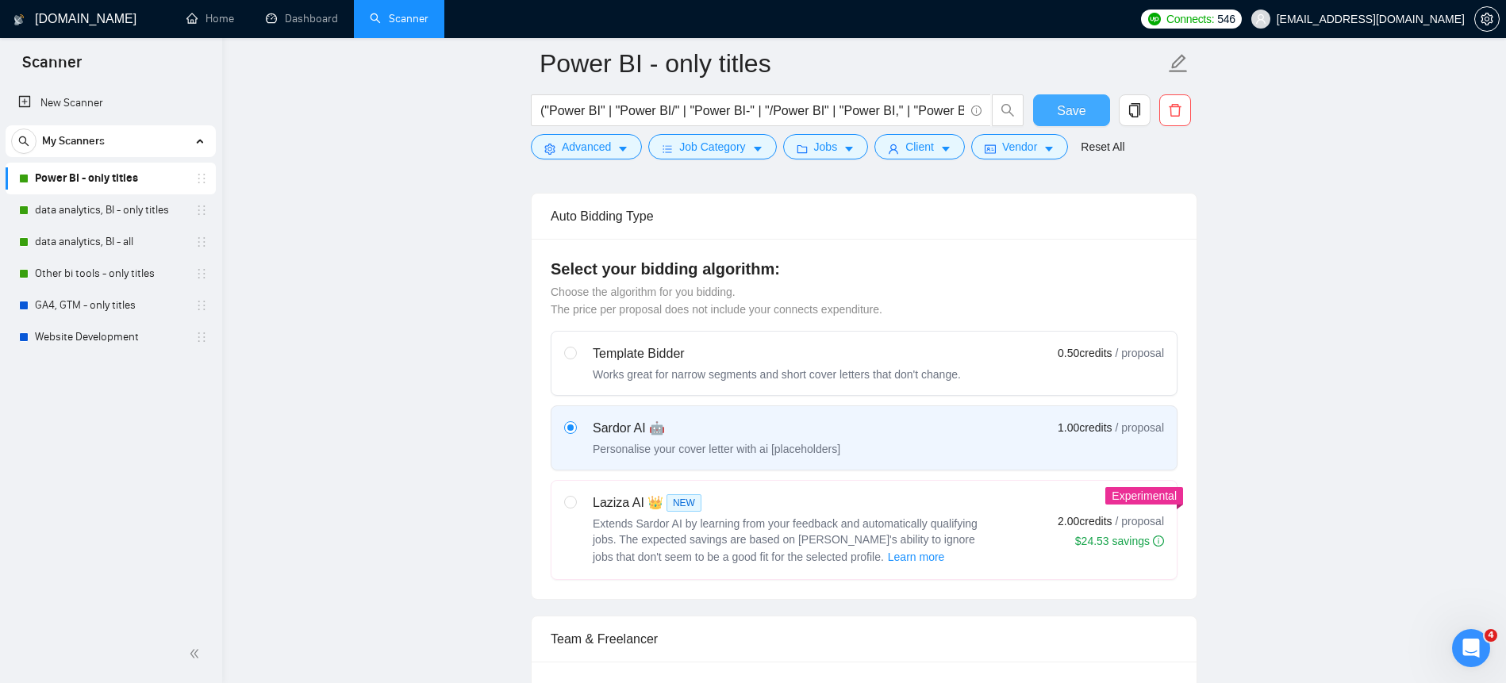
click at [1037, 120] on button "Save" at bounding box center [1071, 110] width 77 height 32
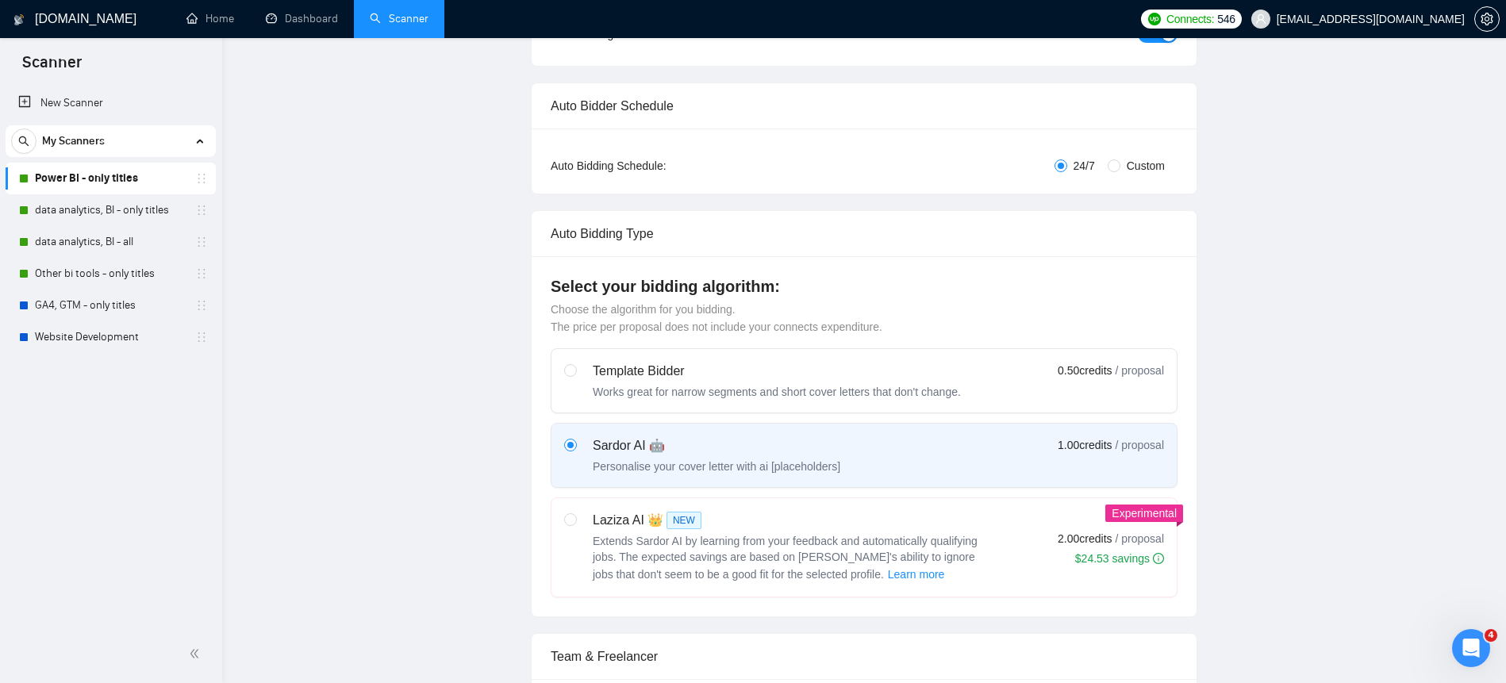
scroll to position [0, 0]
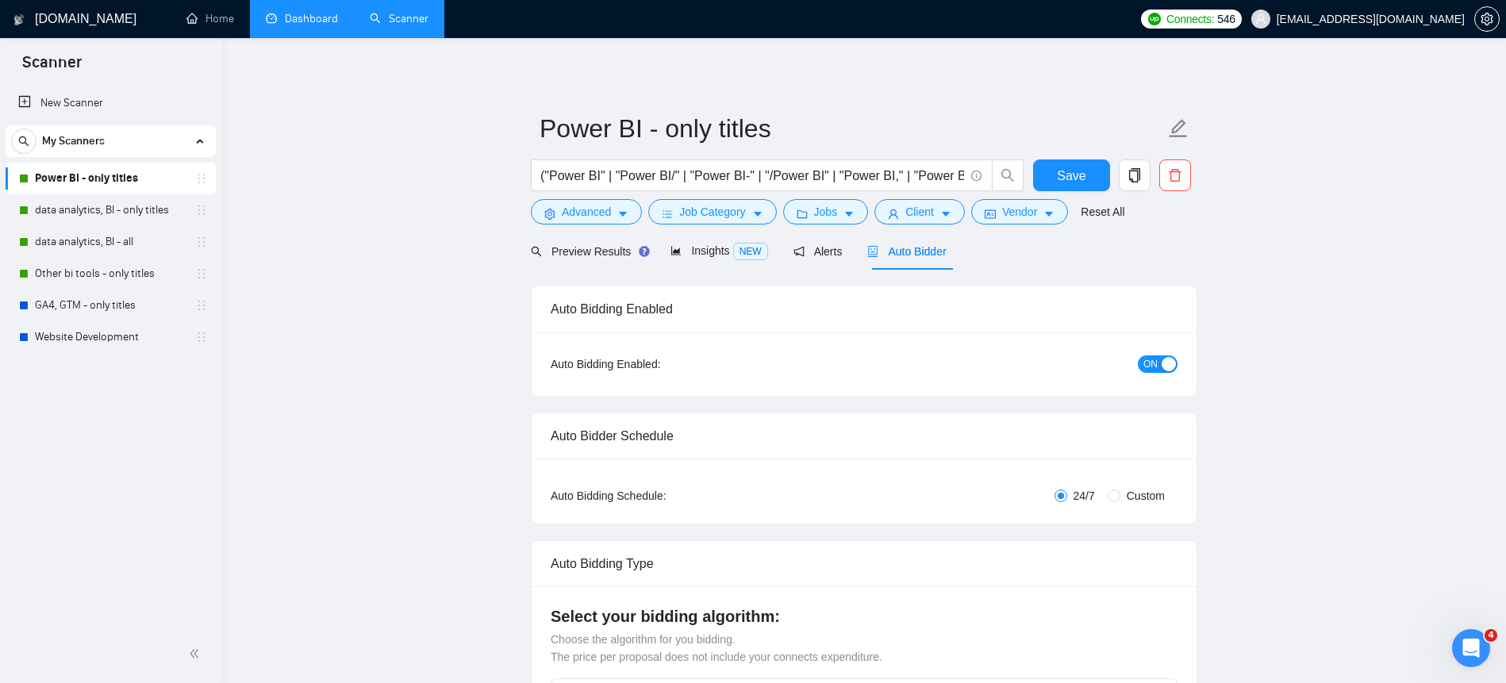
click at [295, 25] on link "Dashboard" at bounding box center [302, 18] width 72 height 13
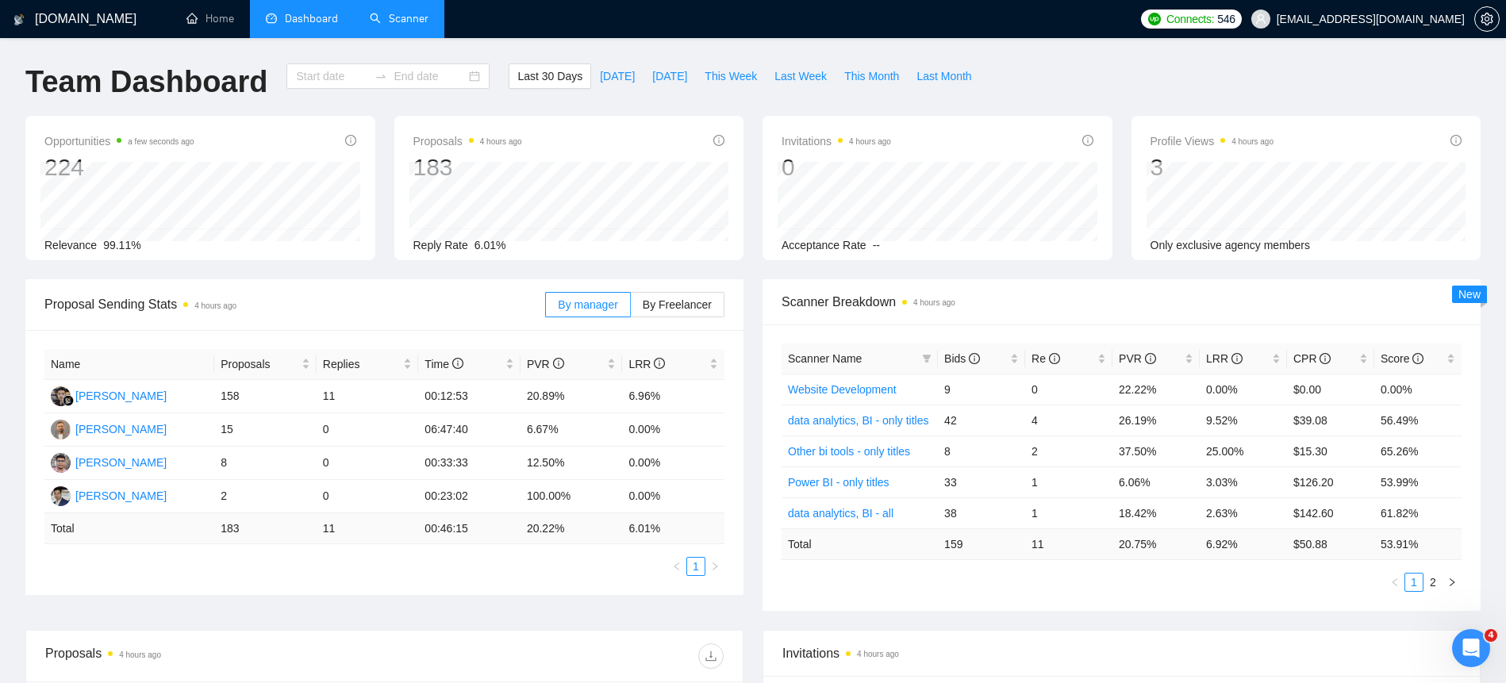
type input "[DATE]"
click at [644, 78] on button "[DATE]" at bounding box center [670, 75] width 52 height 25
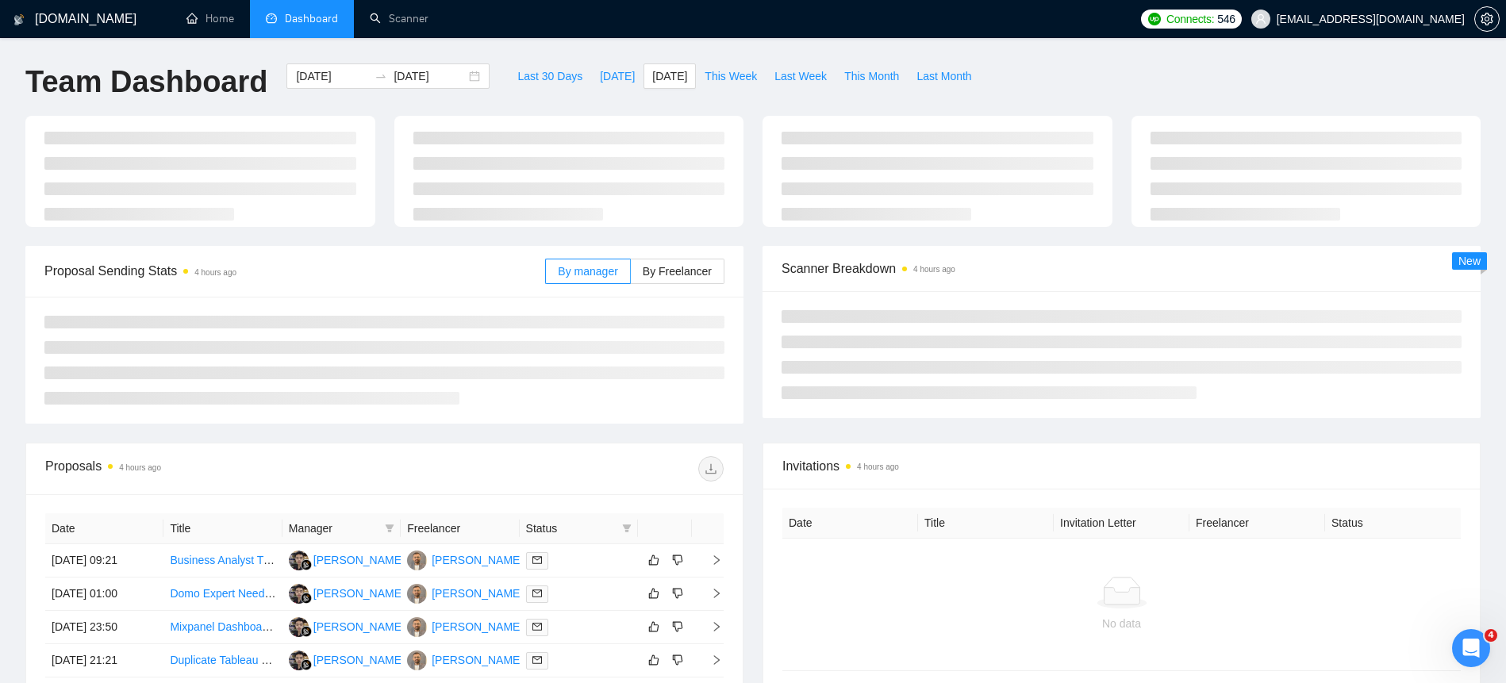
type input "[DATE]"
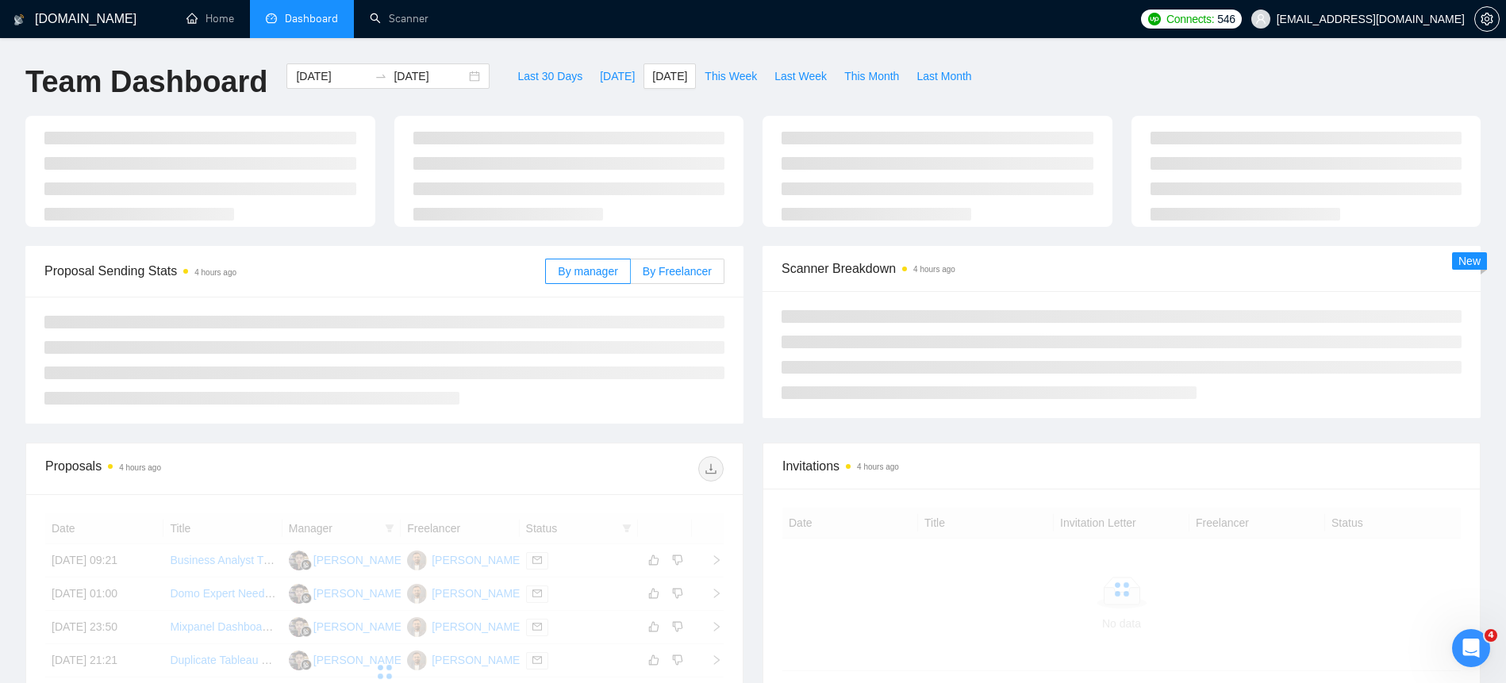
scroll to position [37, 0]
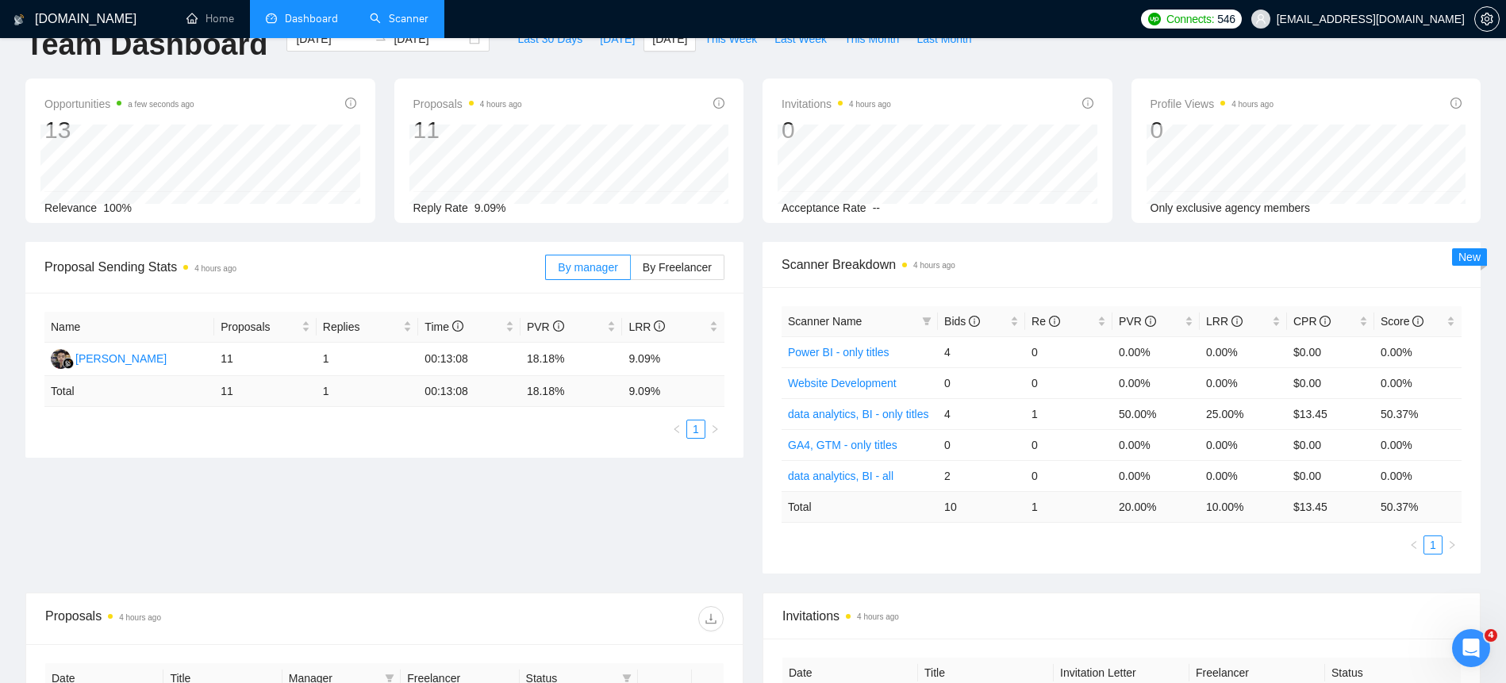
click at [387, 12] on link "Scanner" at bounding box center [399, 18] width 59 height 13
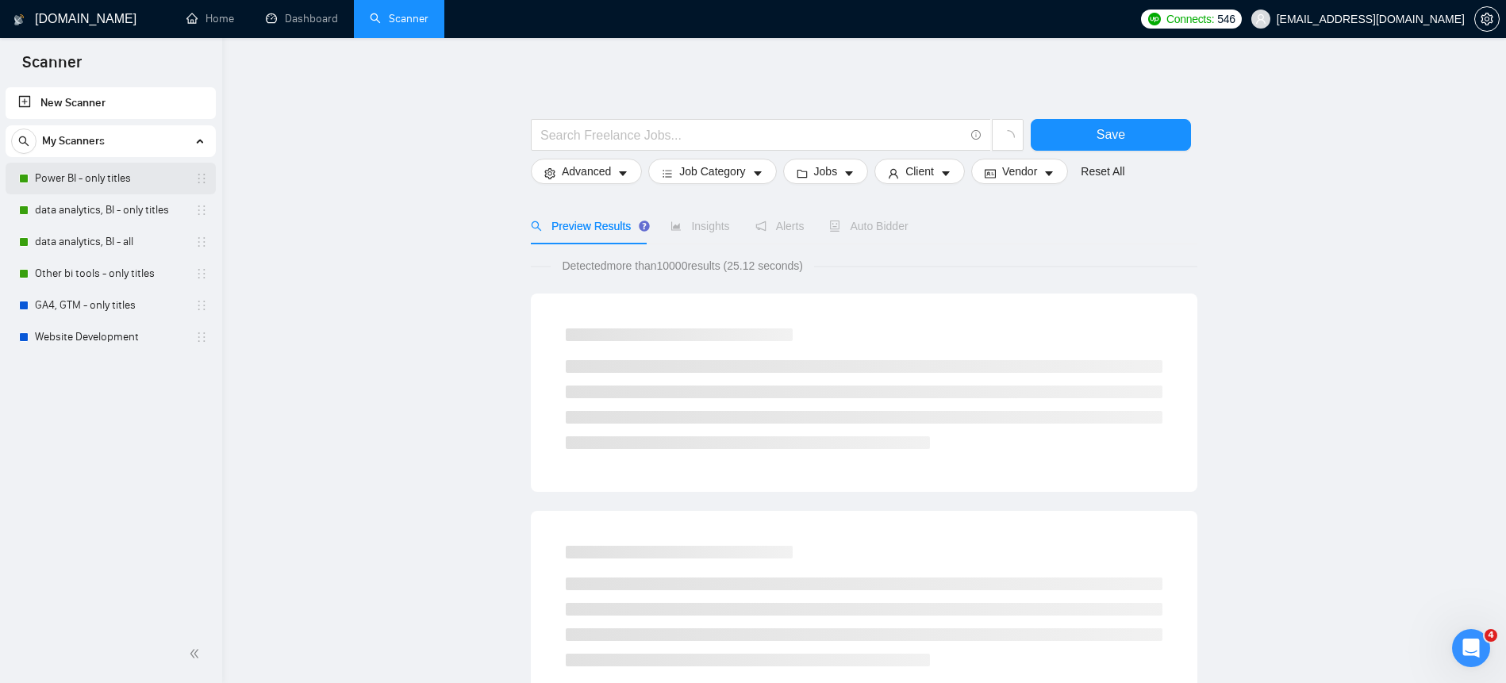
click at [110, 176] on link "Power BI - only titles" at bounding box center [110, 179] width 151 height 32
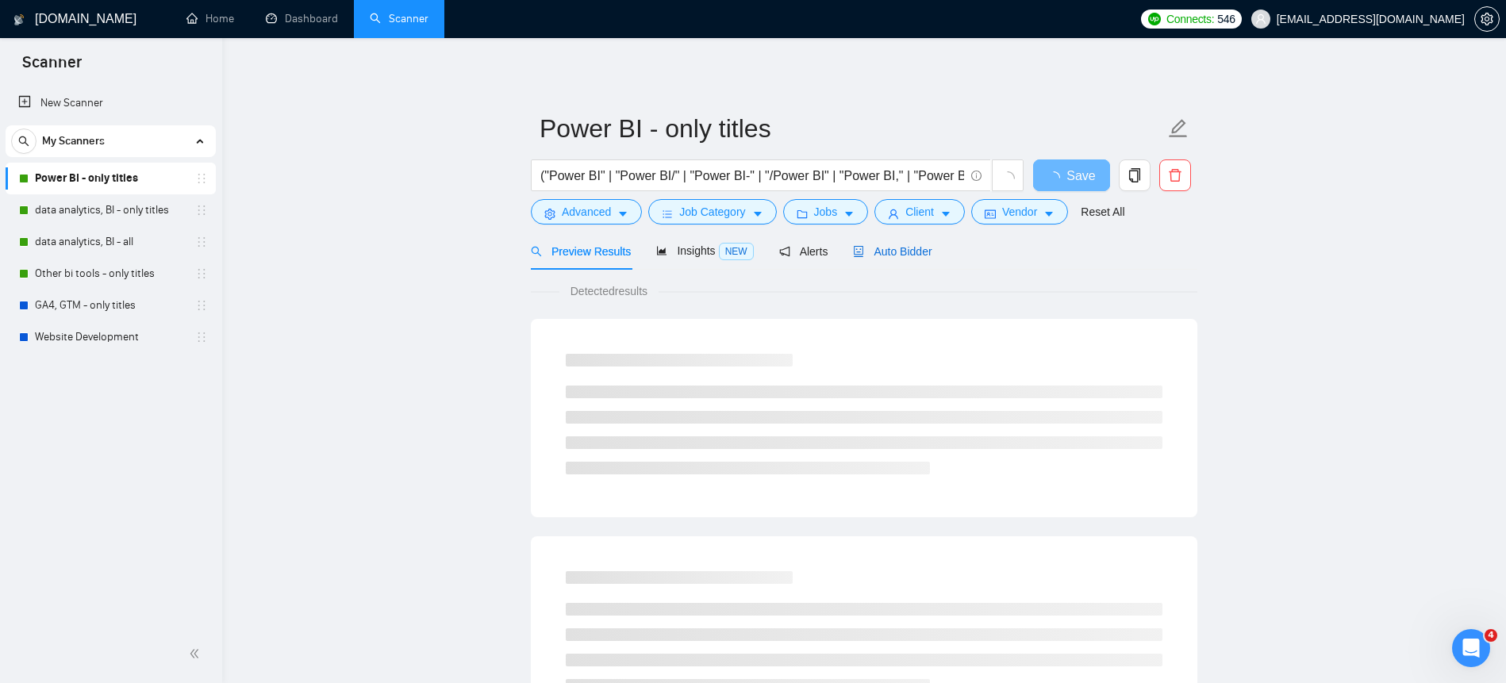
click at [906, 253] on span "Auto Bidder" at bounding box center [892, 251] width 79 height 13
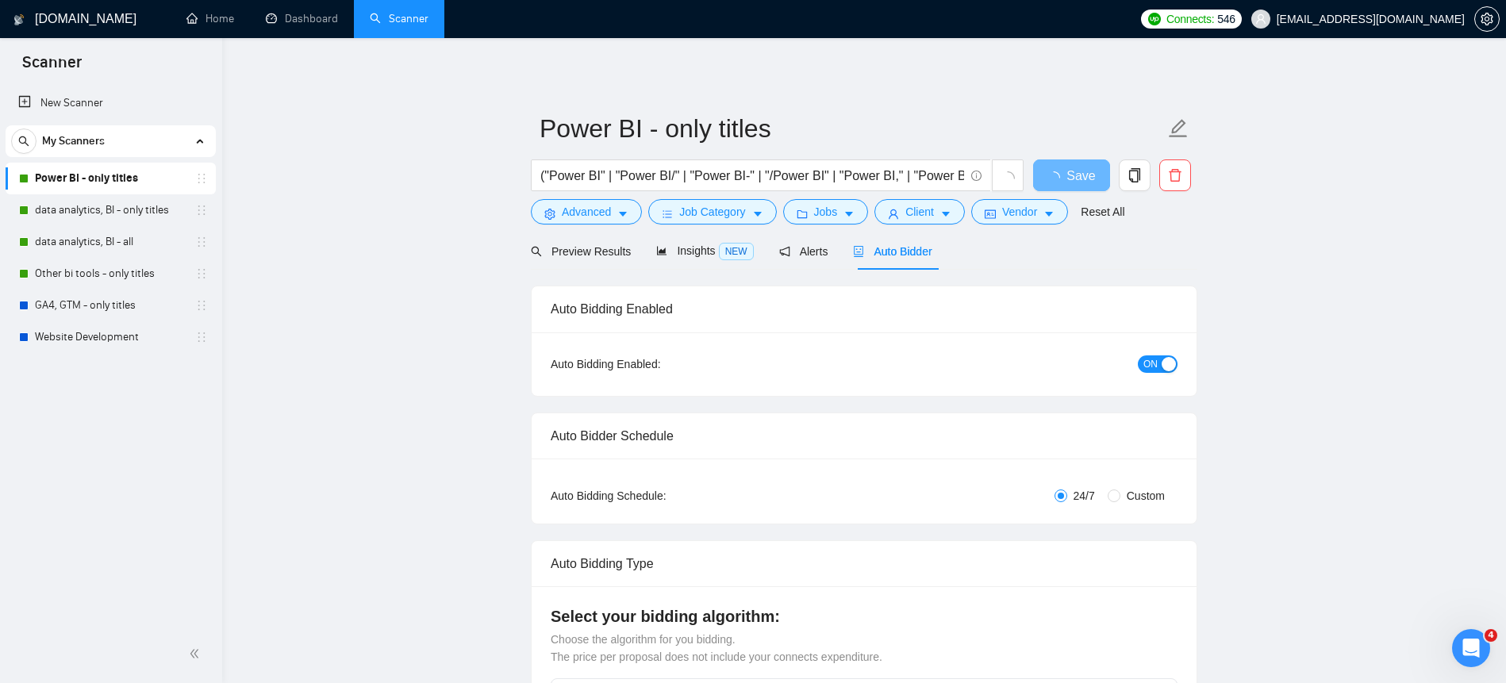
checkbox input "true"
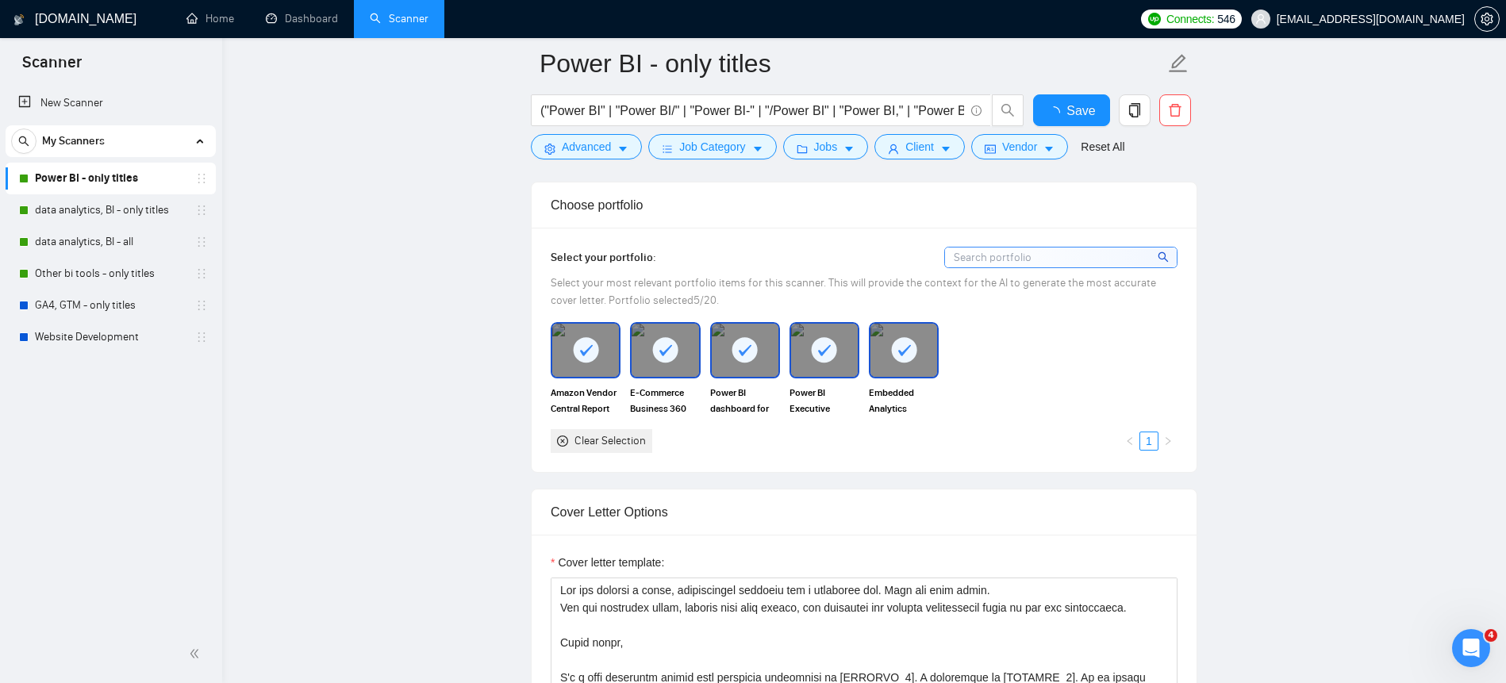
scroll to position [1647, 0]
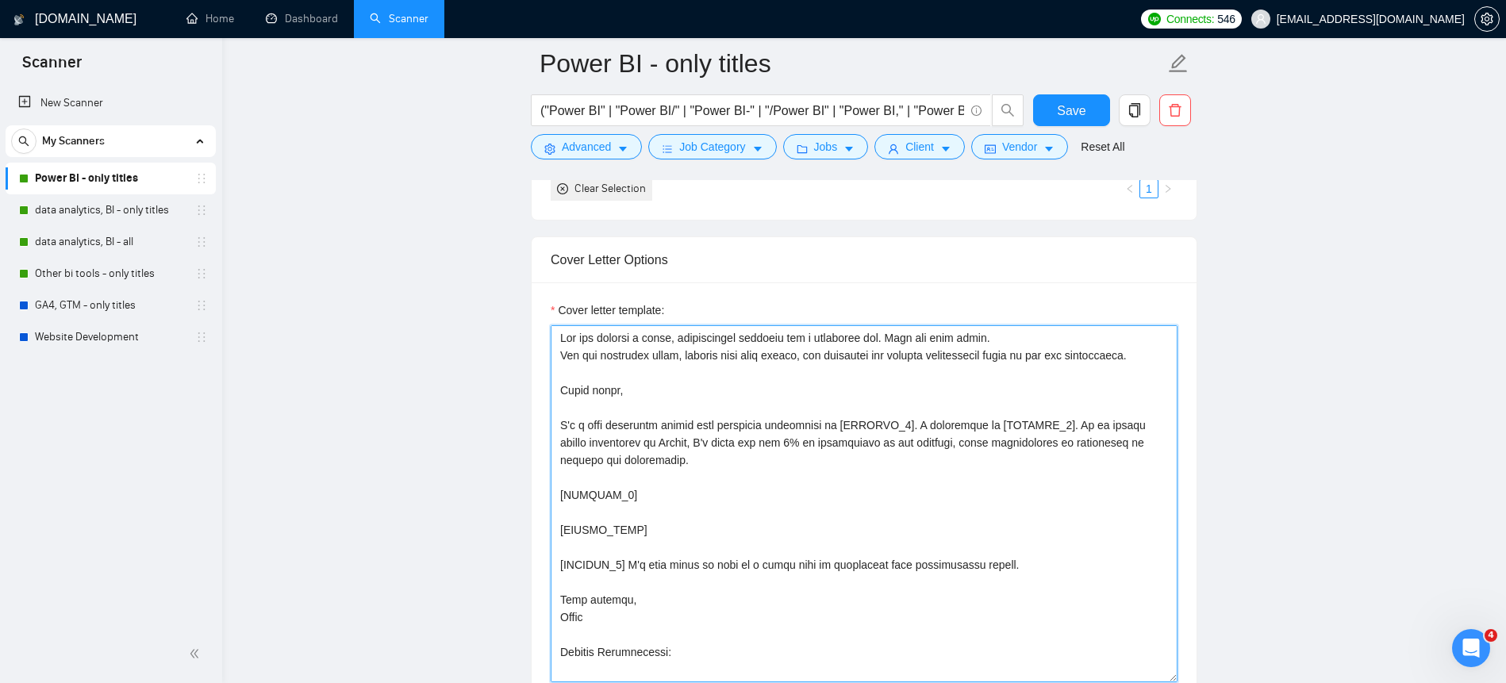
click at [892, 453] on textarea "Cover letter template:" at bounding box center [864, 503] width 627 height 357
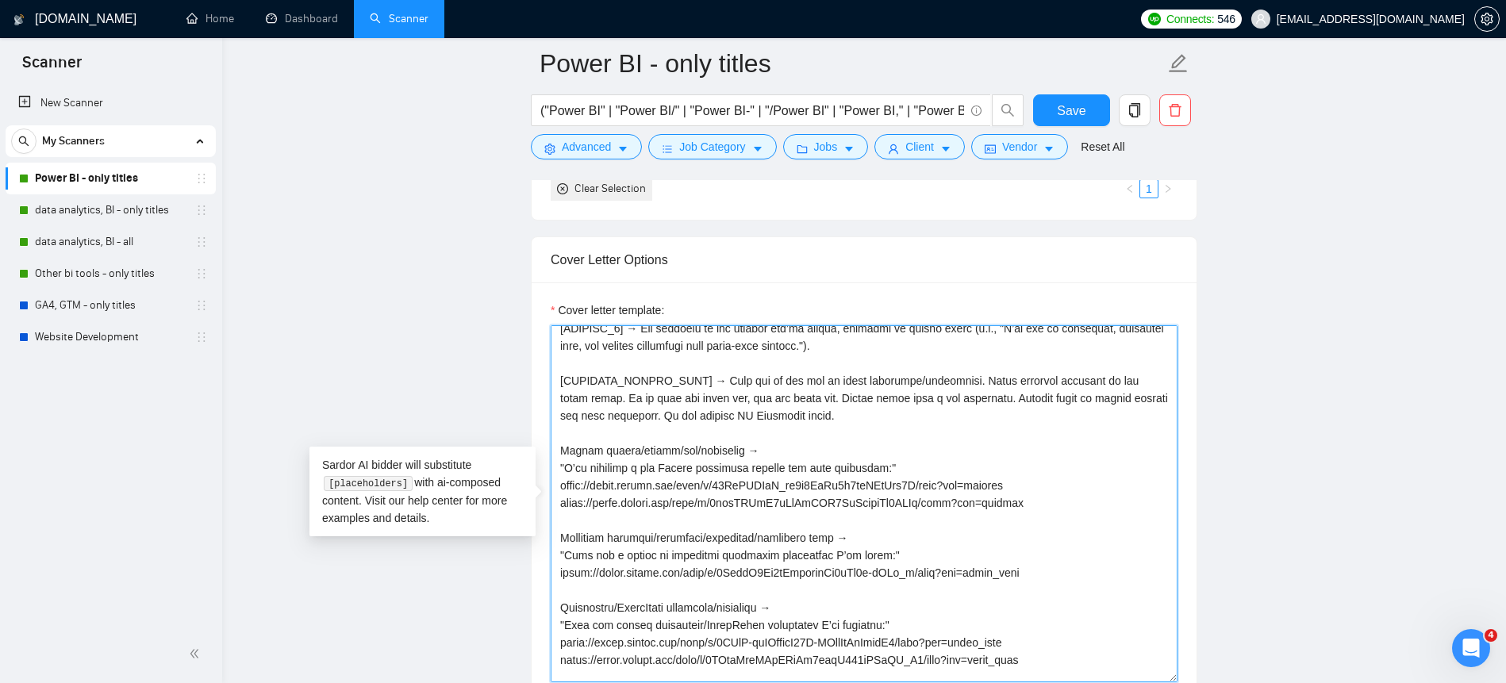
scroll to position [698, 0]
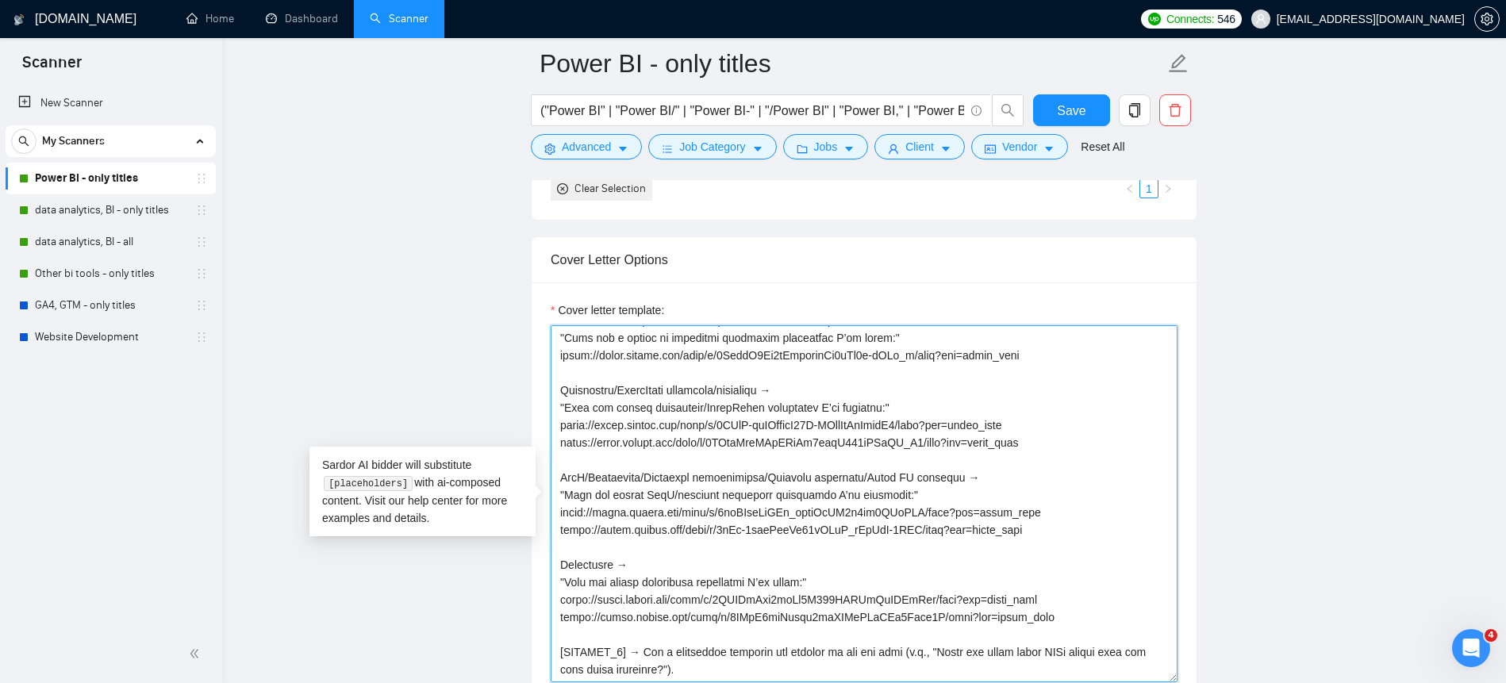
click at [865, 617] on textarea "Cover letter template:" at bounding box center [864, 503] width 627 height 357
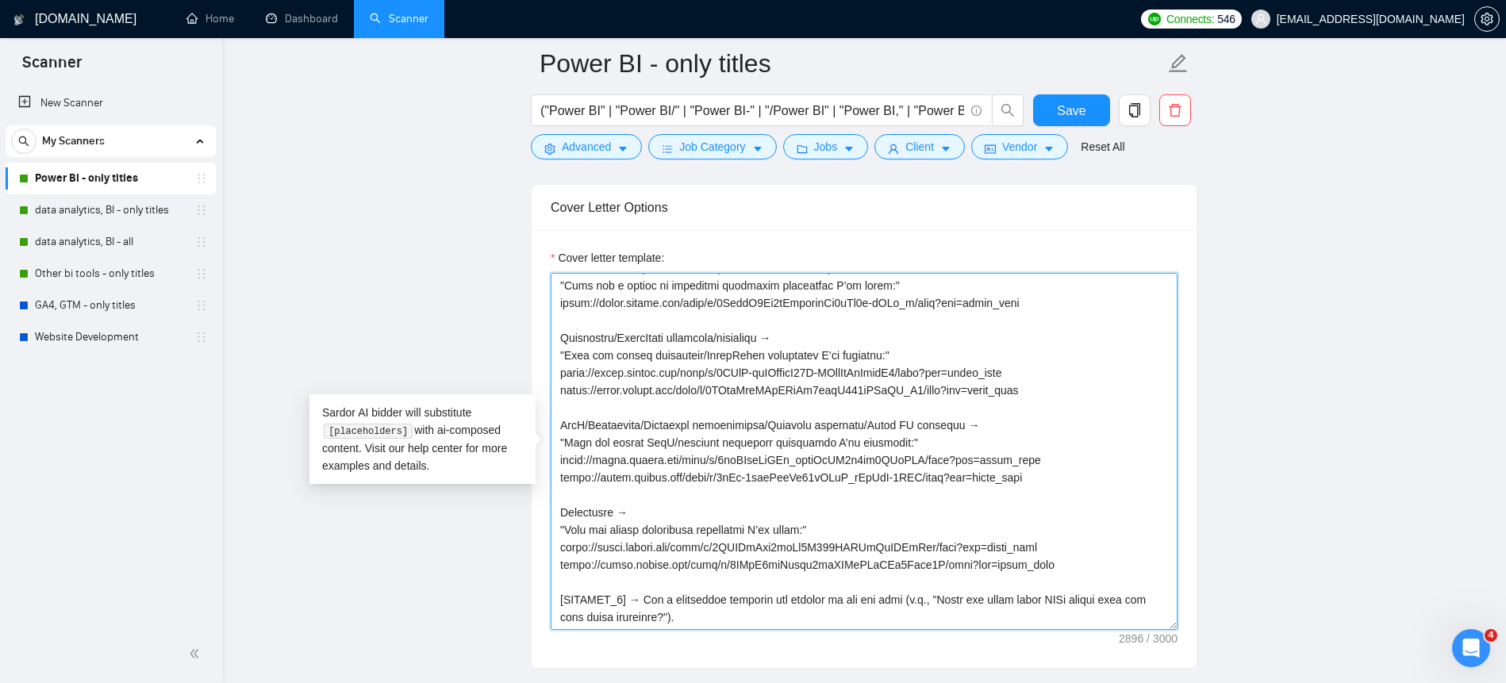
click at [909, 601] on textarea "Cover letter template:" at bounding box center [864, 451] width 627 height 357
type textarea "Lor ips dolorsi a conse, adipiscingel seddoeiu tem i utlaboree dol. Magn ali en…"
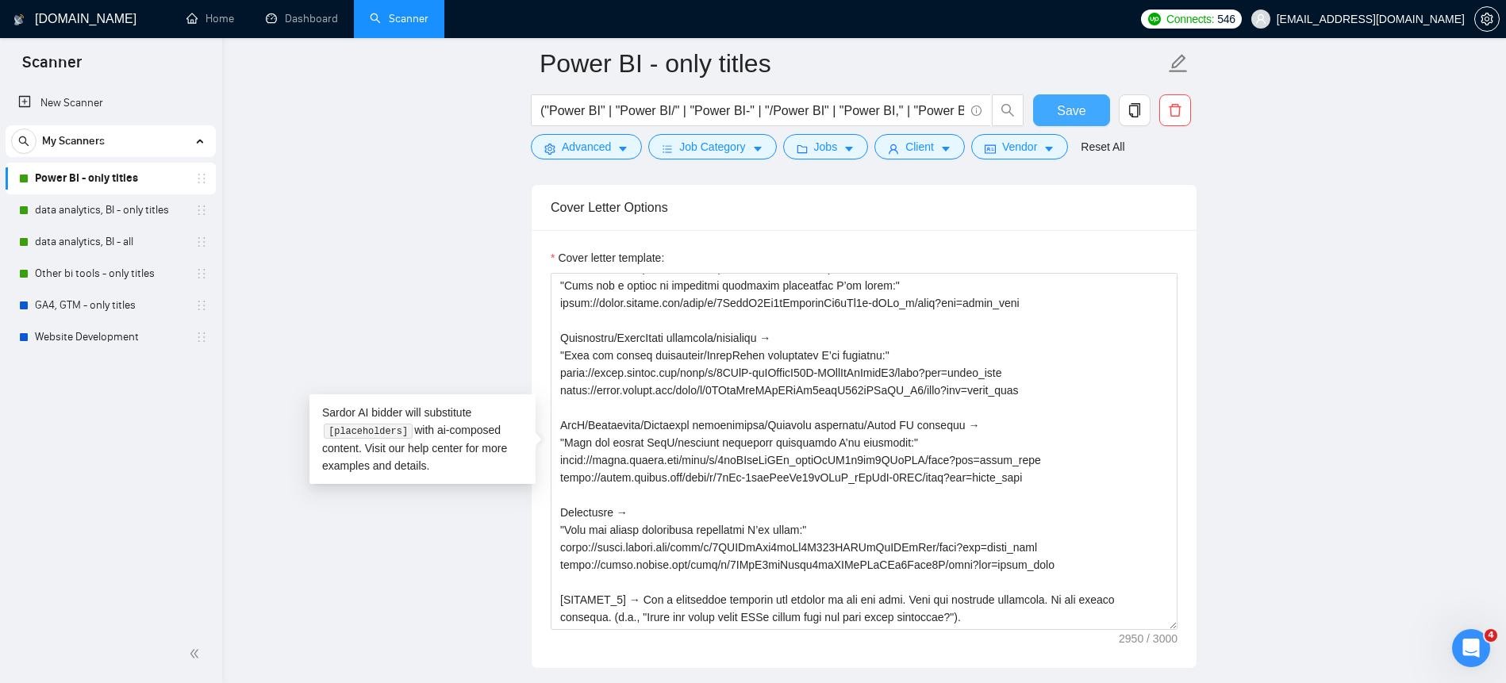
click at [1059, 113] on span "Save" at bounding box center [1071, 111] width 29 height 20
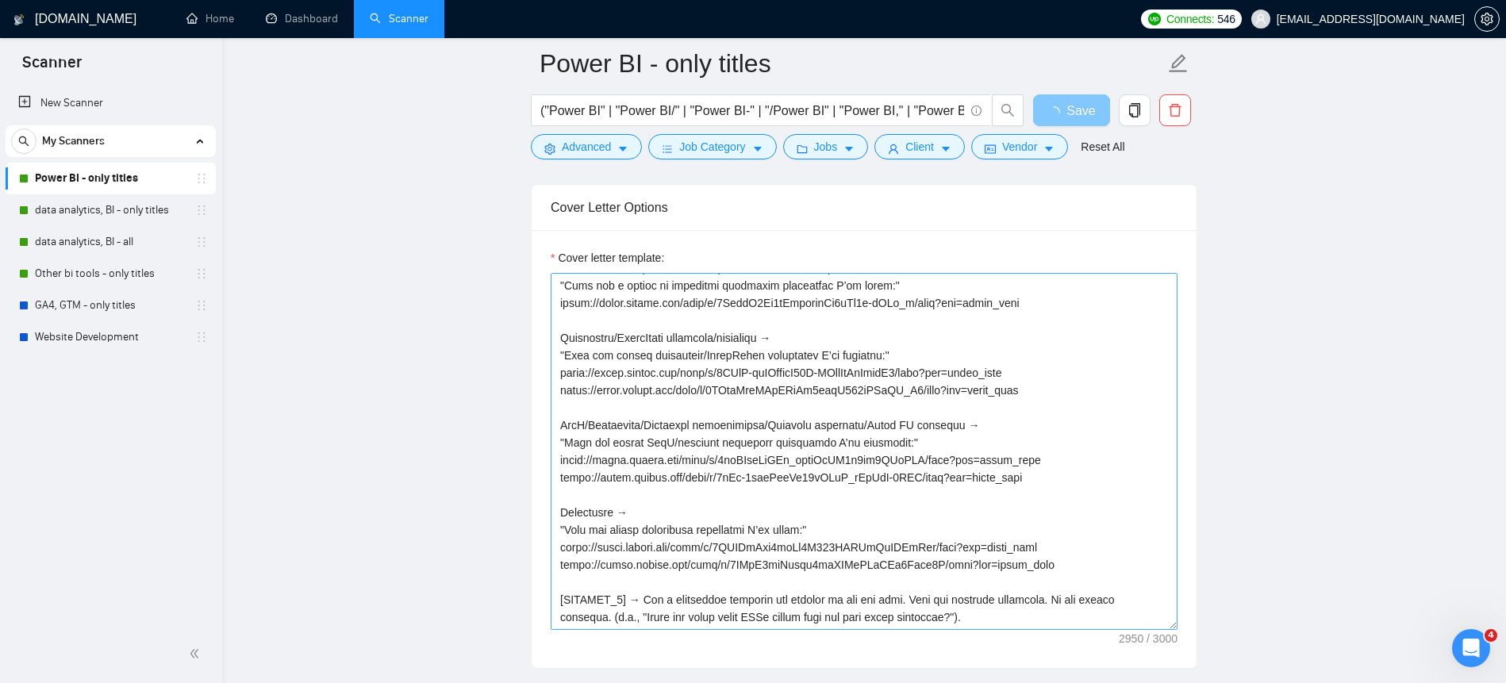
scroll to position [1720, 0]
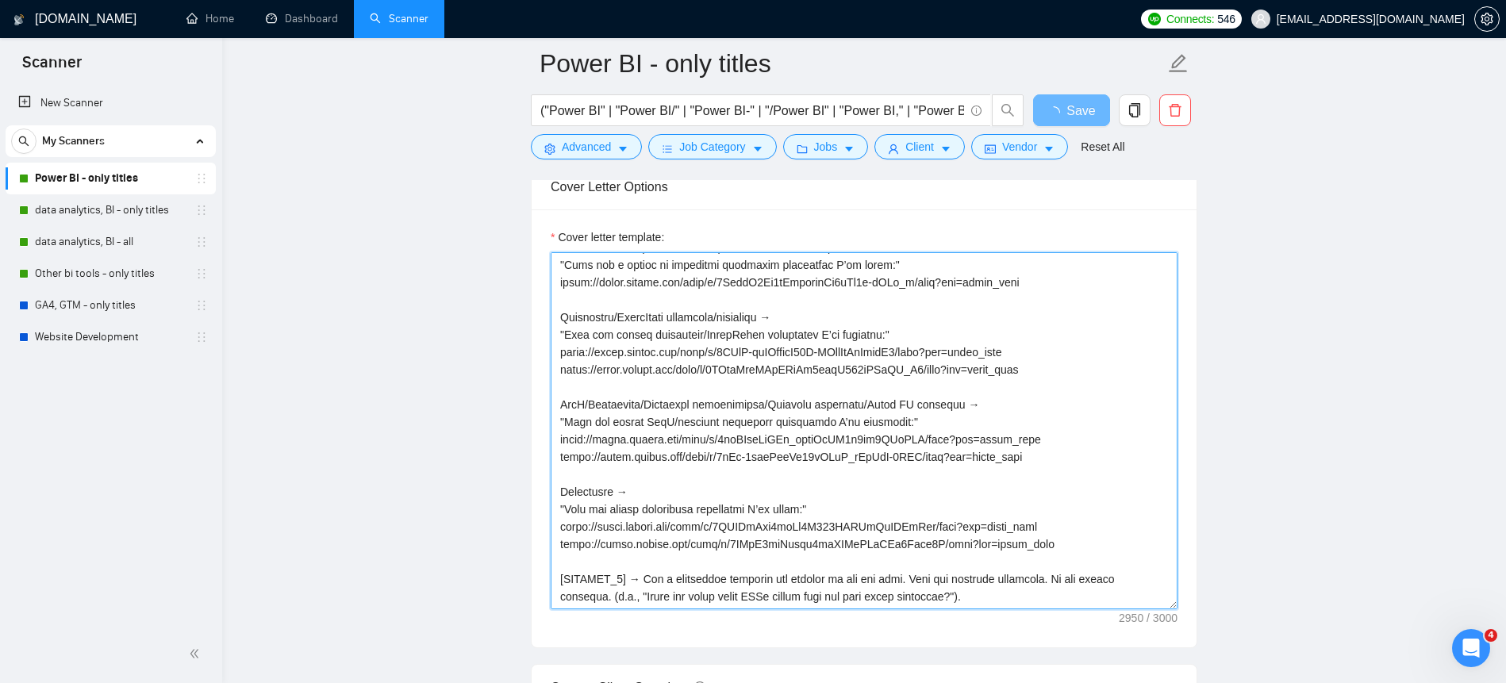
click at [1058, 464] on textarea "Cover letter template:" at bounding box center [864, 430] width 627 height 357
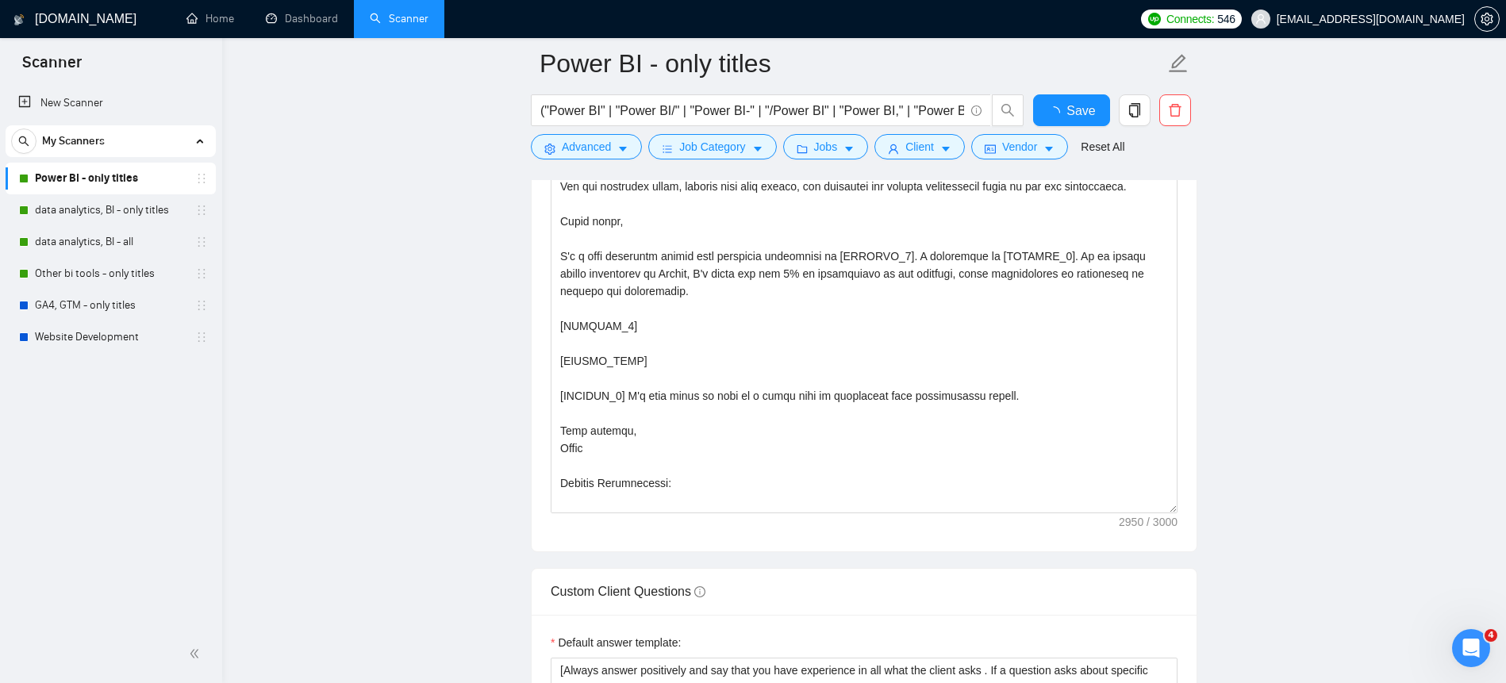
checkbox input "true"
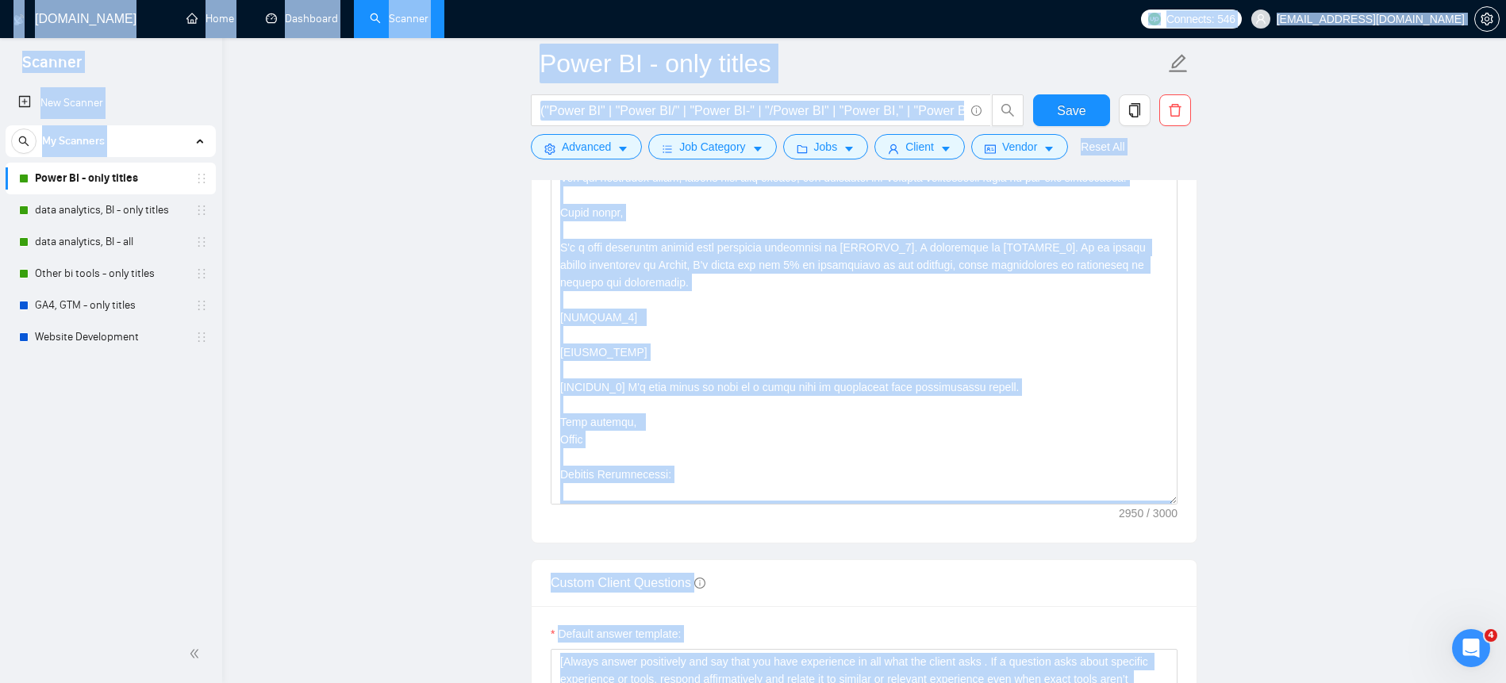
copy body "Loremip Dol Sitamet Co Adipisci Elits DO - eius tempor inci utlaboree, DO - mag…"
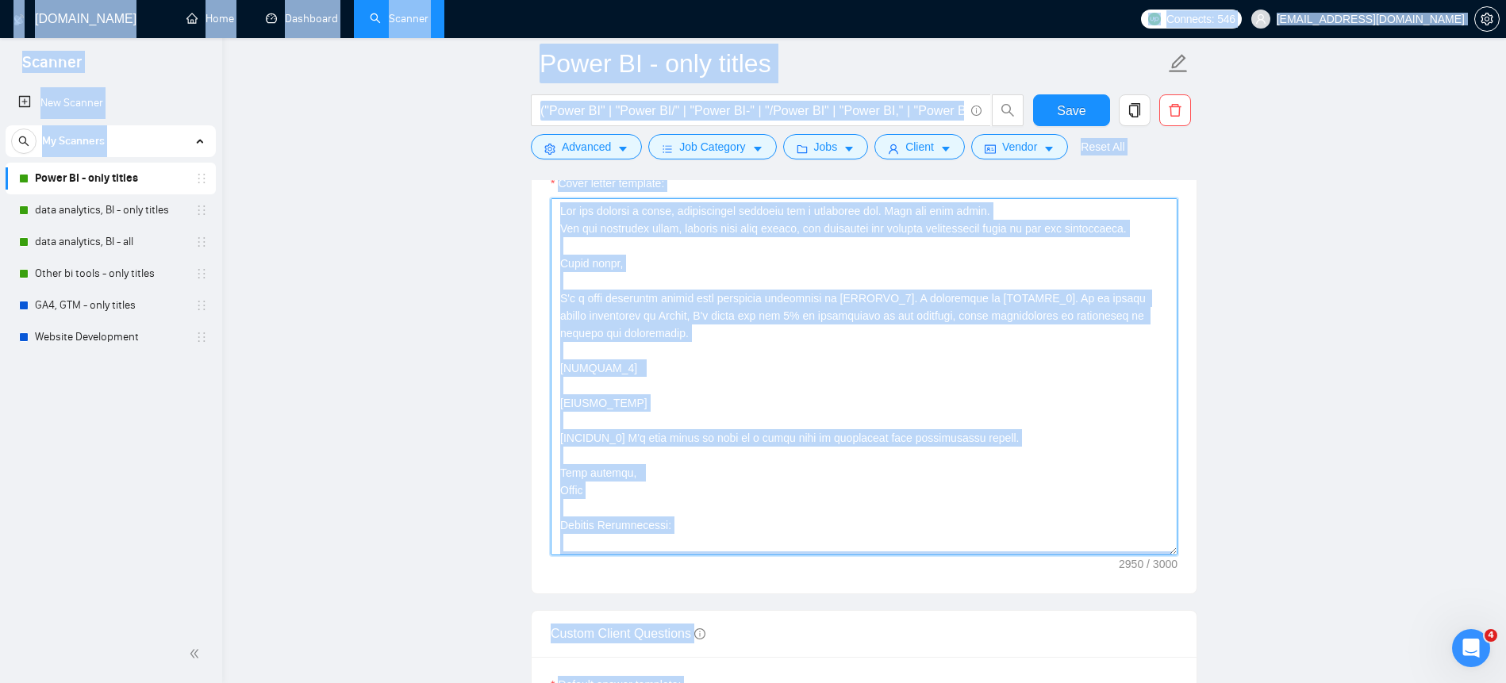
click at [1056, 459] on textarea "Cover letter template:" at bounding box center [864, 376] width 627 height 357
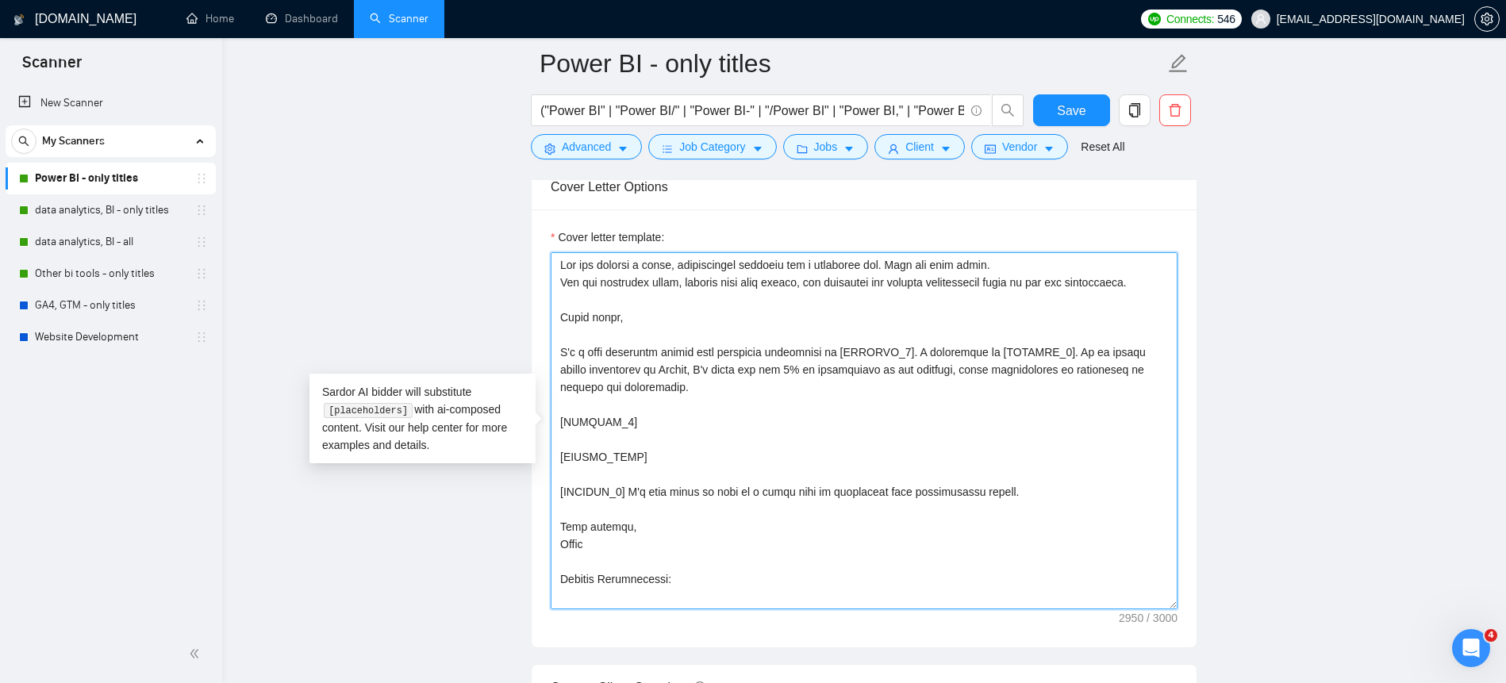
click at [967, 475] on textarea "Cover letter template:" at bounding box center [864, 430] width 627 height 357
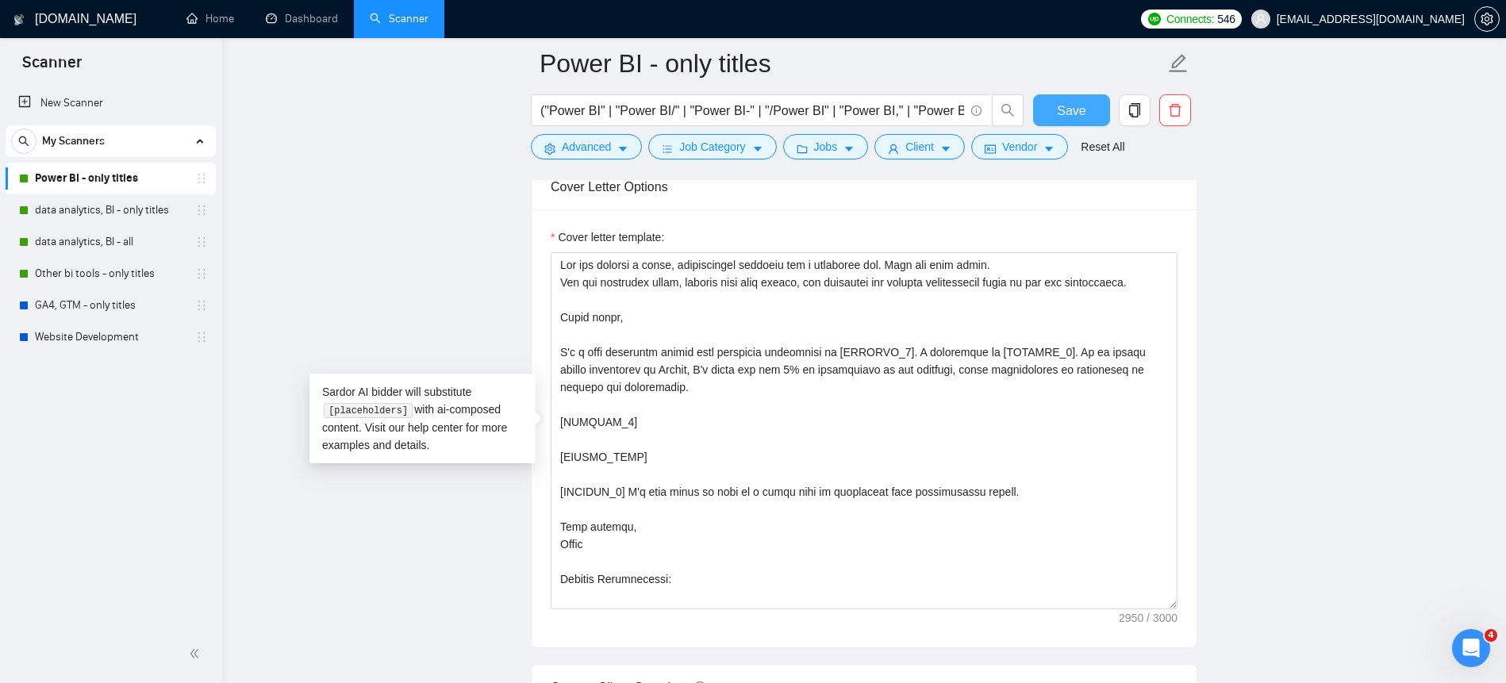
click at [1069, 110] on span "Save" at bounding box center [1071, 111] width 29 height 20
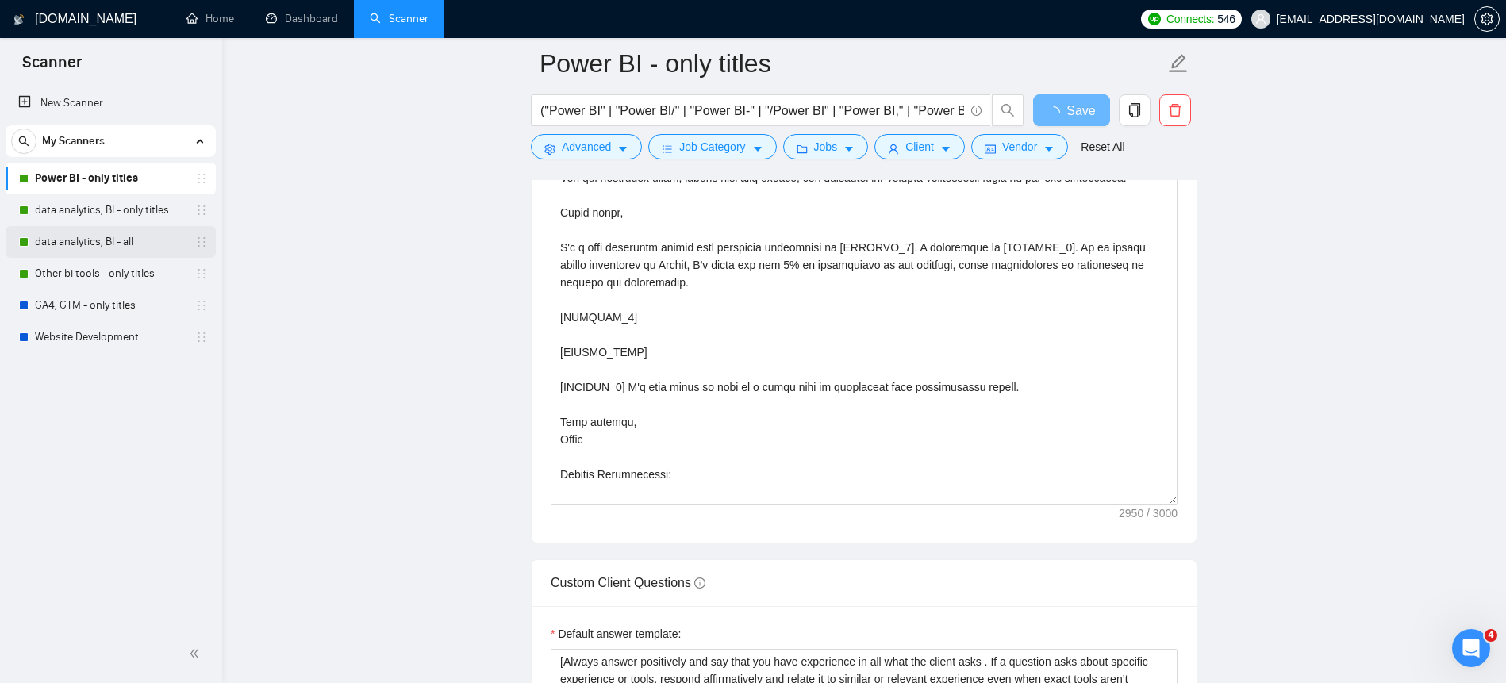
drag, startPoint x: 122, startPoint y: 211, endPoint x: 152, endPoint y: 226, distance: 33.7
click at [122, 211] on link "data analytics, BI - only titles" at bounding box center [110, 210] width 151 height 32
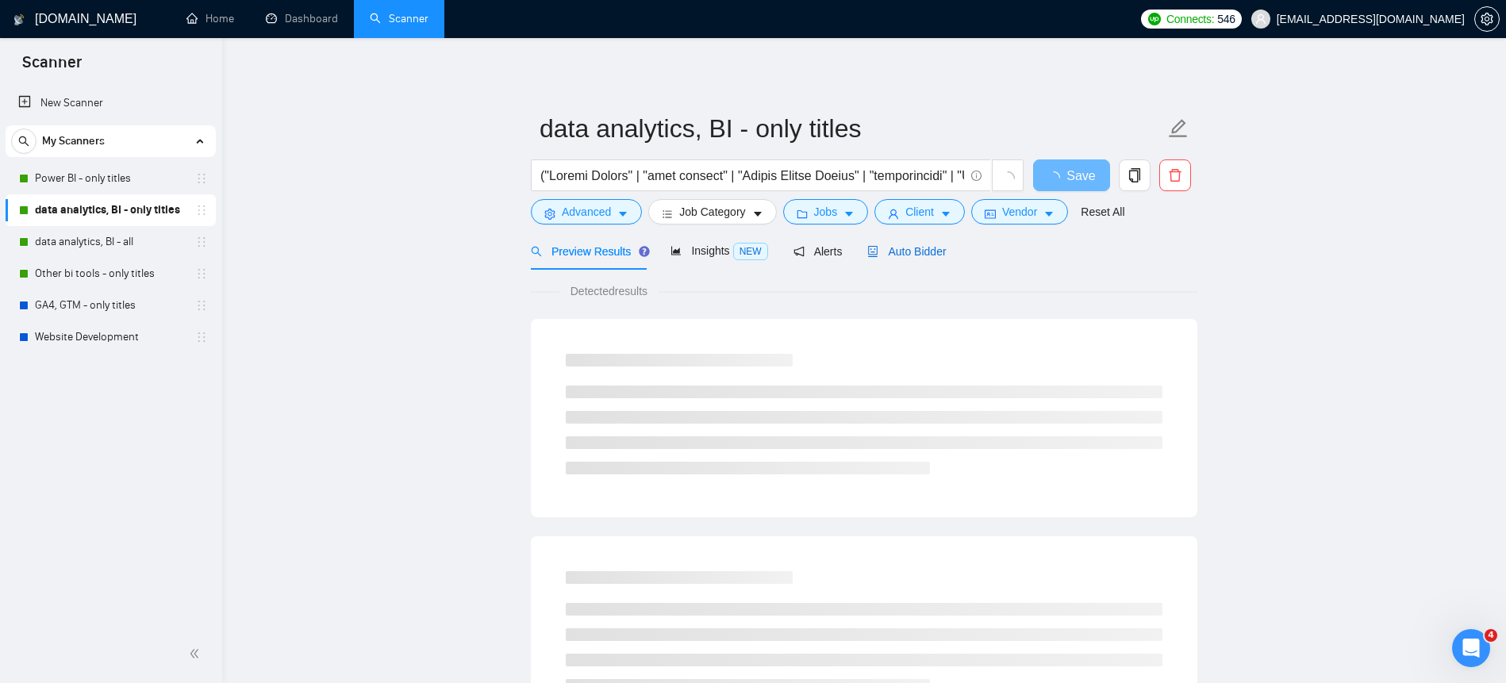
click at [909, 253] on span "Auto Bidder" at bounding box center [906, 251] width 79 height 13
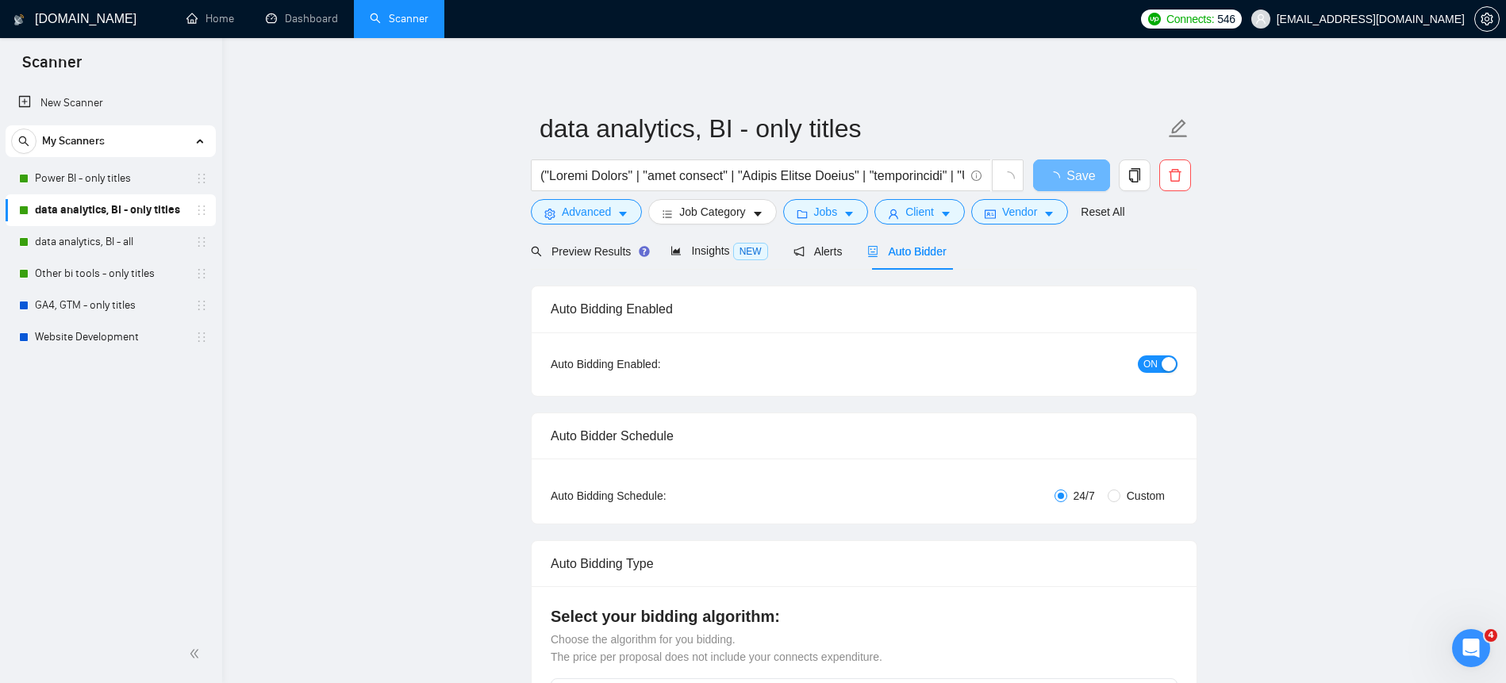
checkbox input "true"
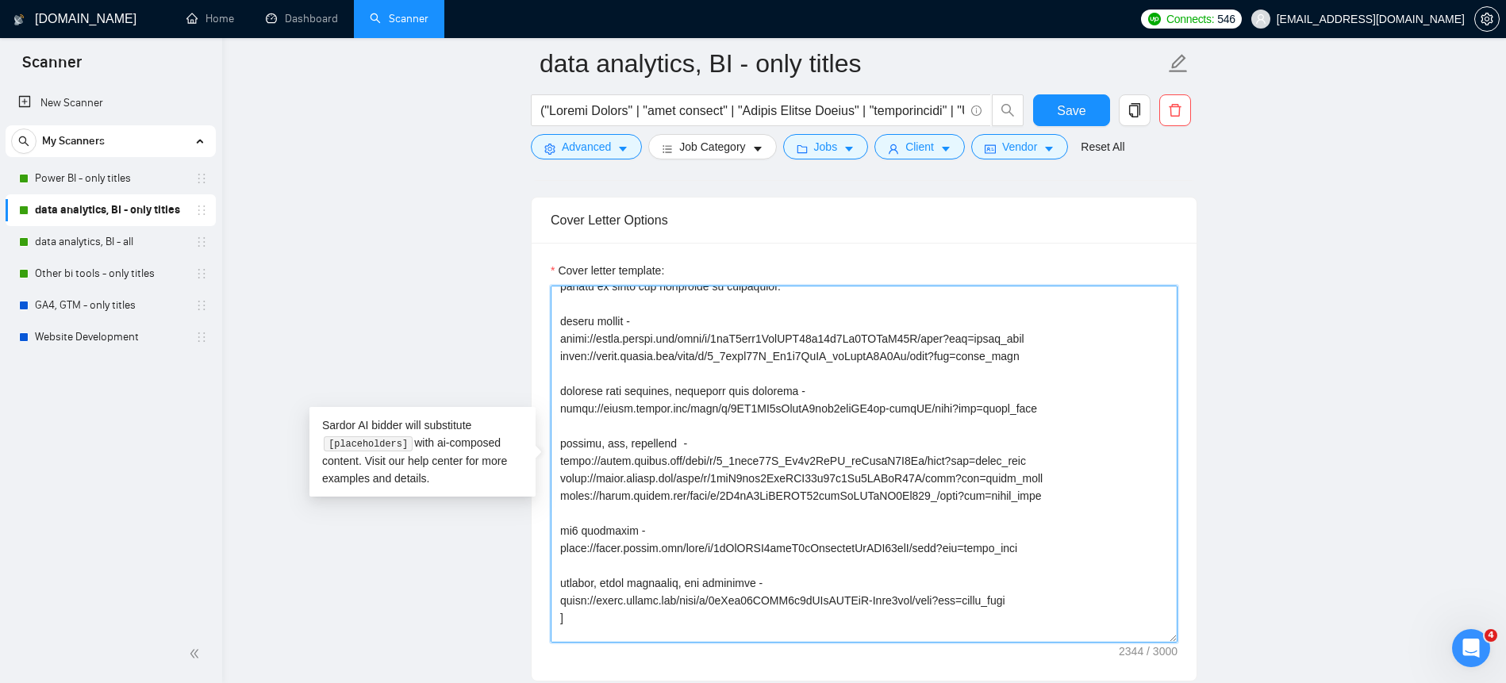
scroll to position [283, 0]
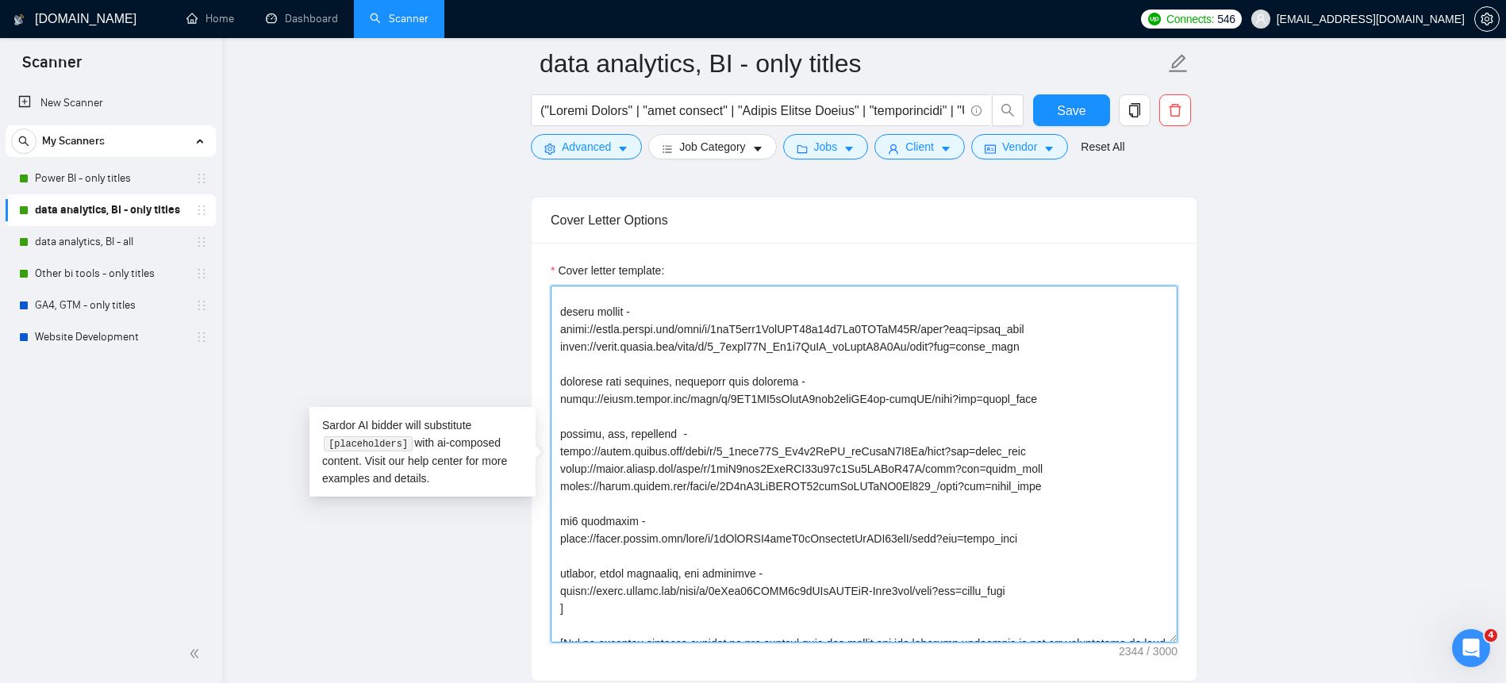
drag, startPoint x: 1055, startPoint y: 537, endPoint x: 542, endPoint y: 333, distance: 551.8
click at [542, 333] on div "Cover letter template:" at bounding box center [864, 462] width 665 height 438
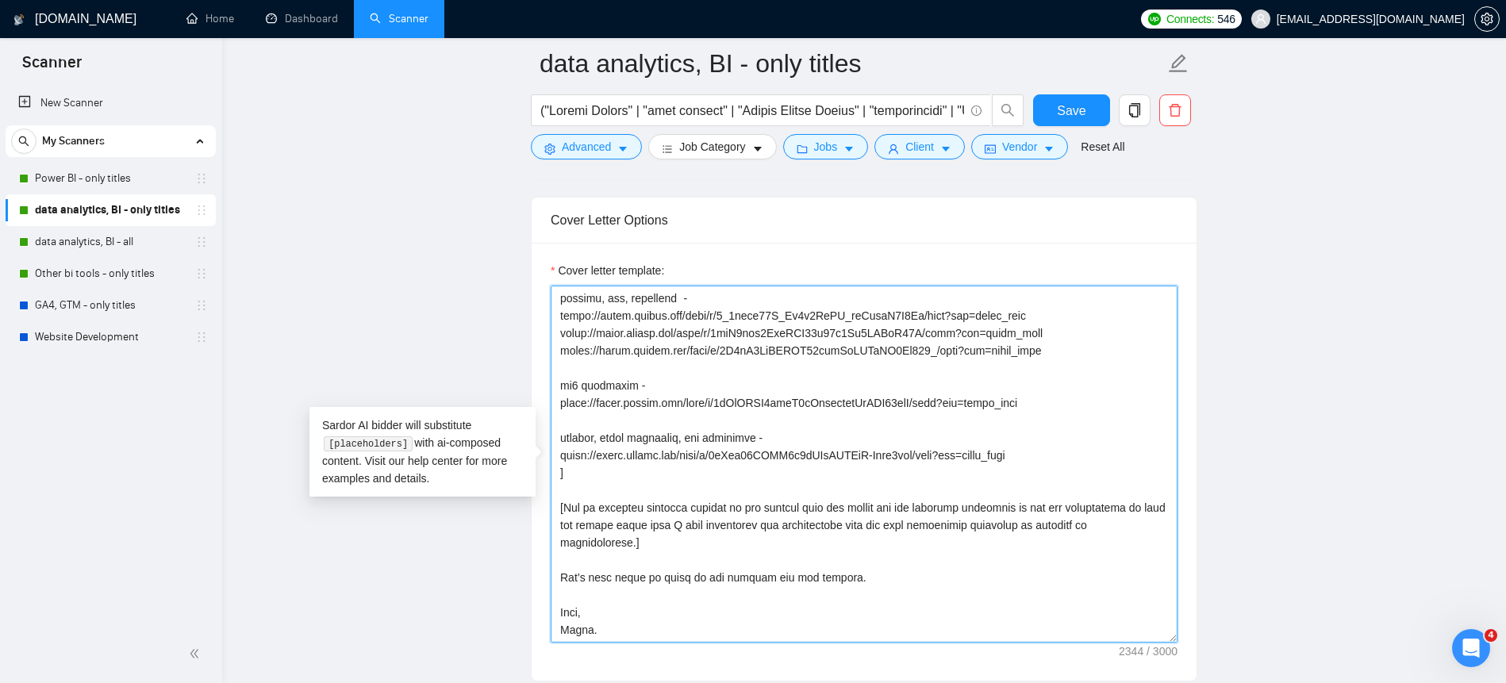
click at [748, 385] on textarea "Cover letter template:" at bounding box center [864, 464] width 627 height 357
paste textarea "Lor ips dolorsi a conse, adipiscingel seddoeiu tem i utlaboree dol. Magn ali en…"
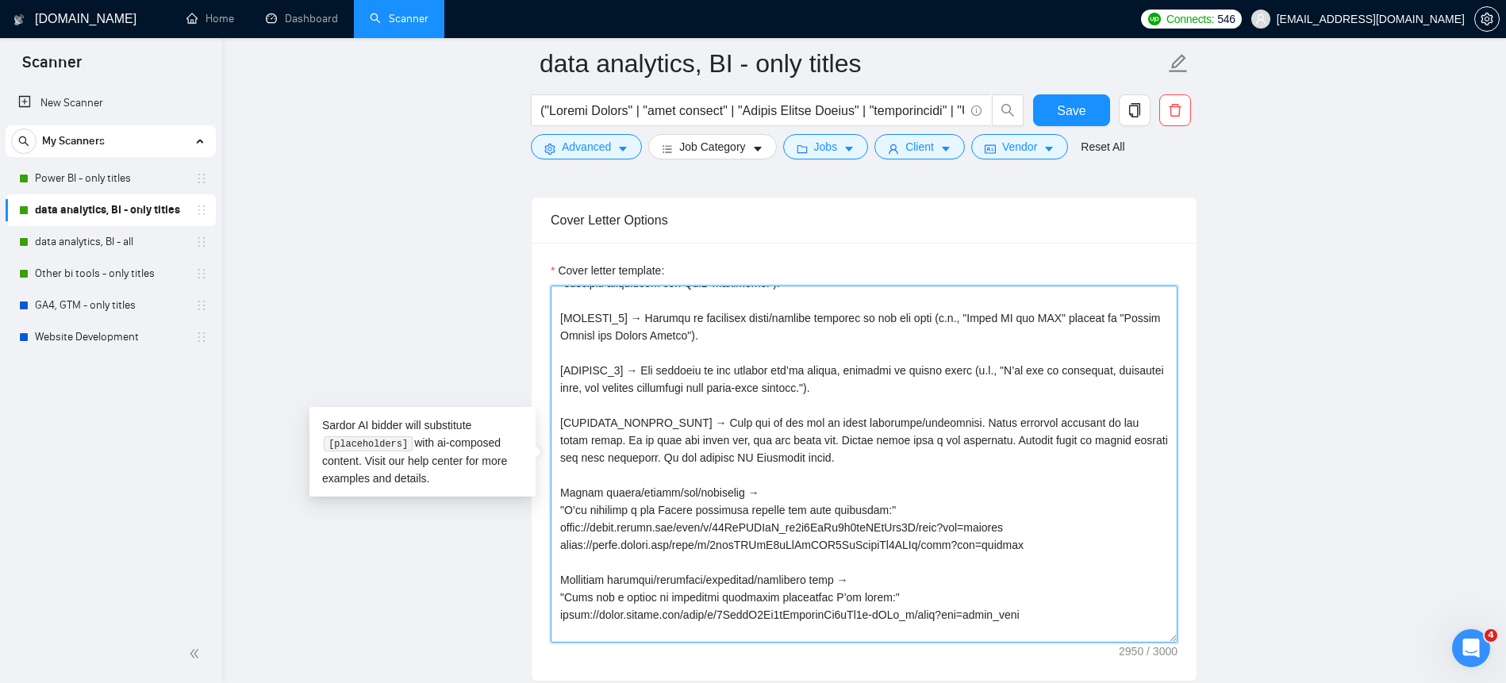
scroll to position [391, 0]
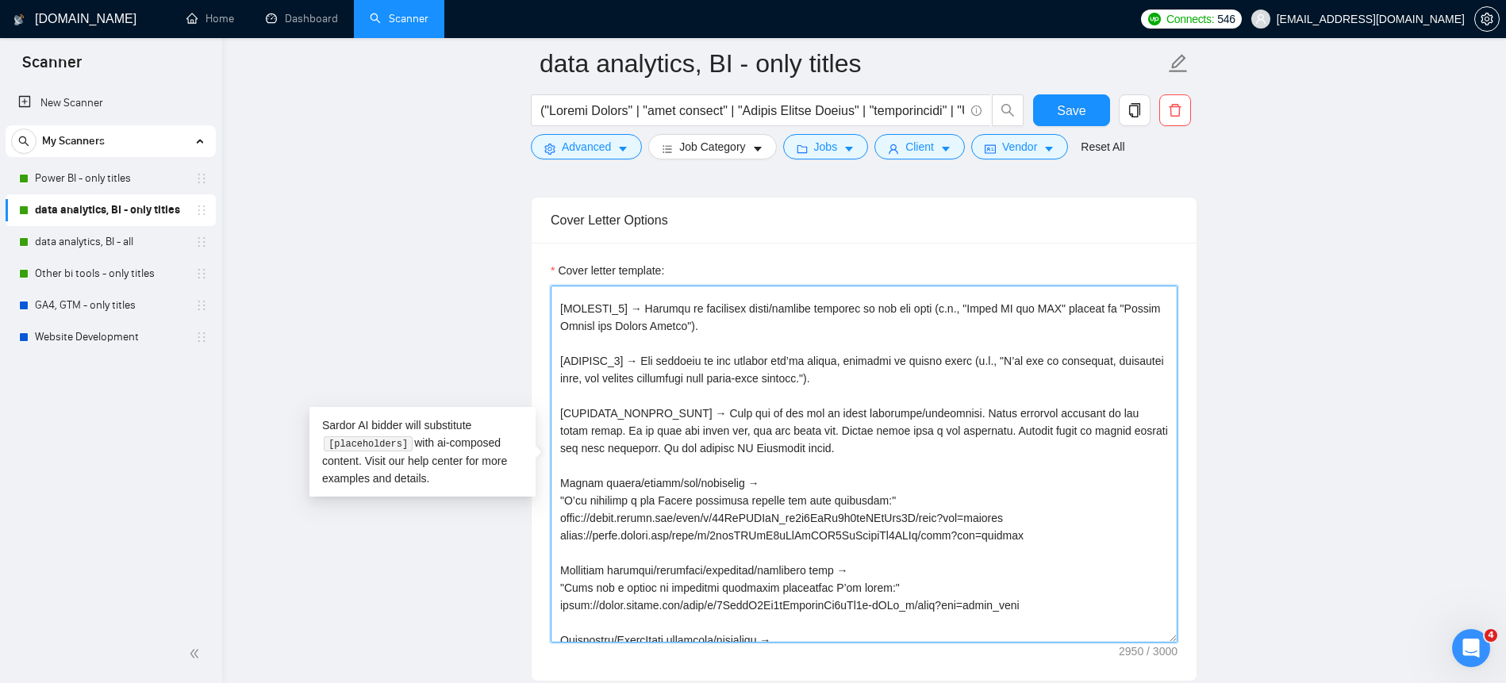
click at [771, 407] on textarea "Cover letter template:" at bounding box center [864, 464] width 627 height 357
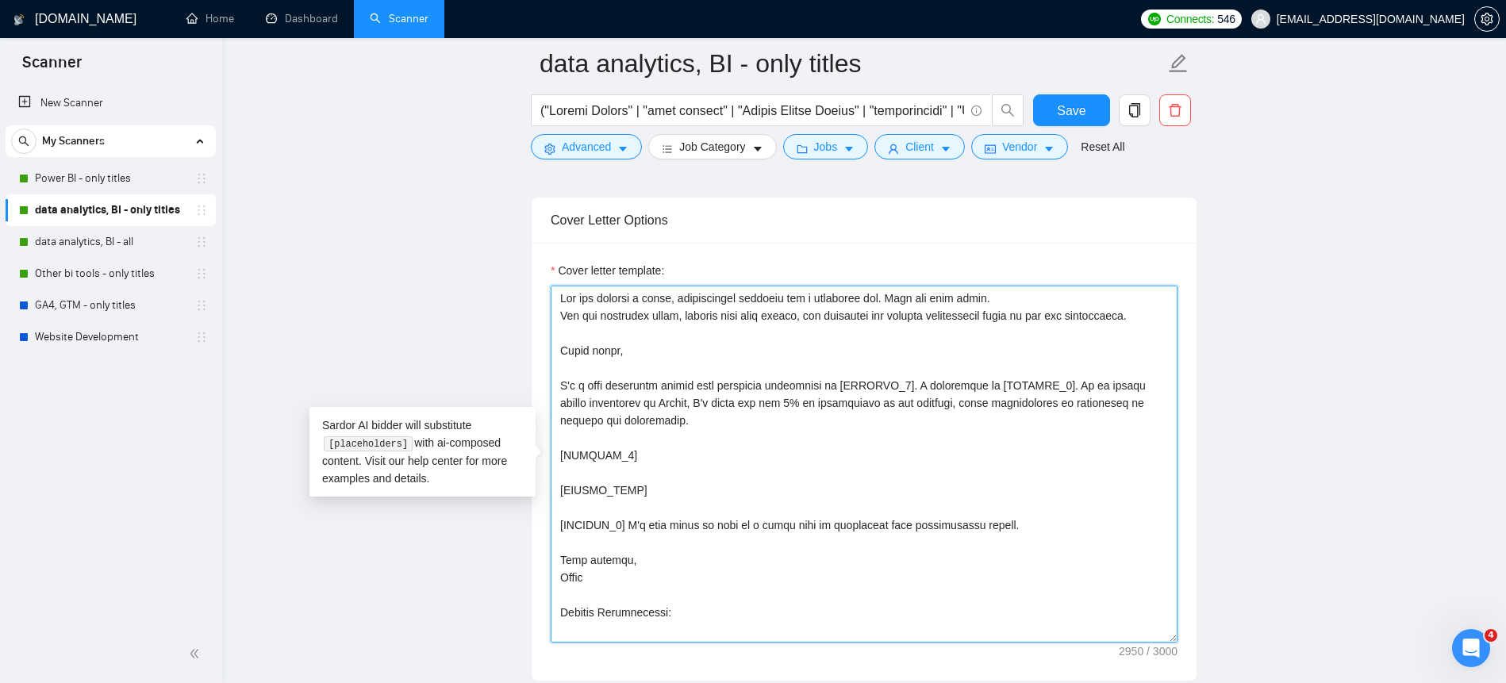
drag, startPoint x: 628, startPoint y: 328, endPoint x: 517, endPoint y: 290, distance: 116.4
click at [845, 346] on textarea "Cover letter template:" at bounding box center [864, 464] width 627 height 357
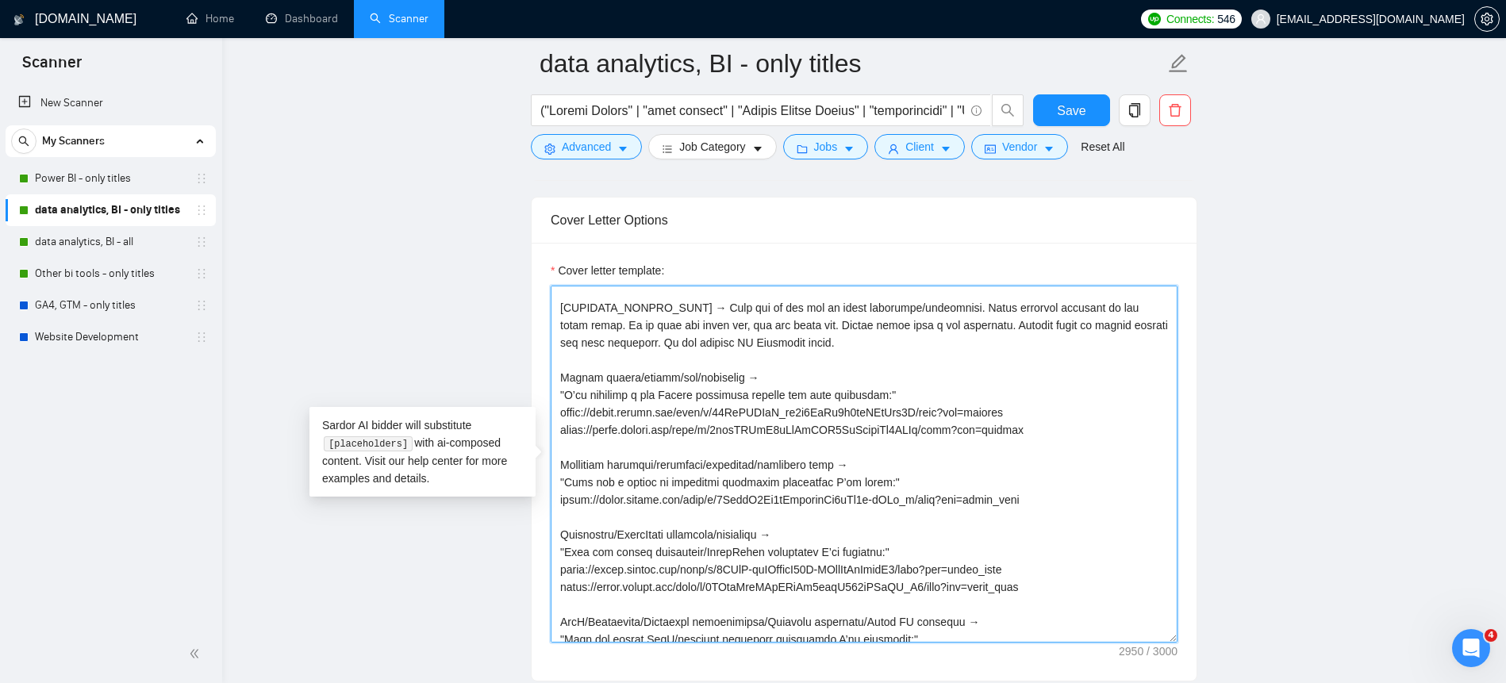
scroll to position [415, 0]
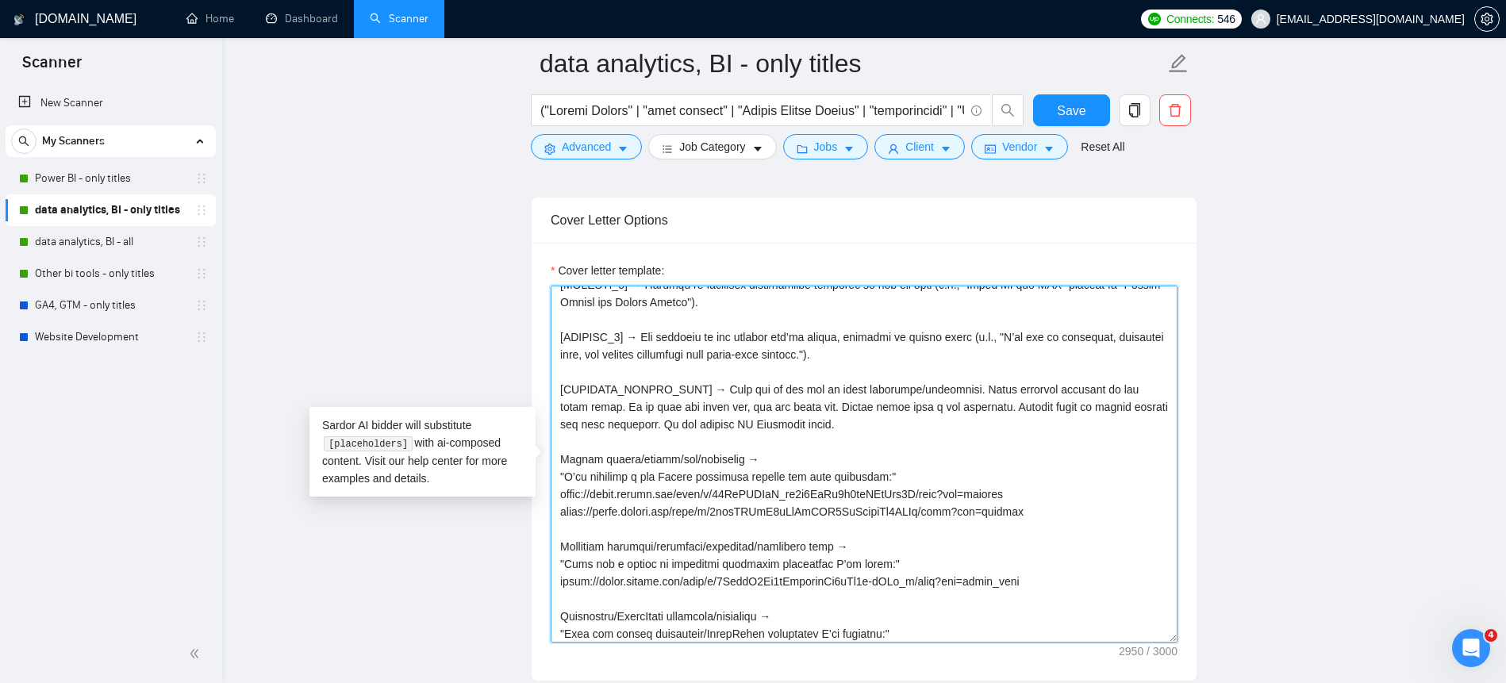
drag, startPoint x: 1048, startPoint y: 577, endPoint x: 529, endPoint y: 474, distance: 529.2
paste textarea "Loremi Dolors → "Amet con adipis Elitse Doeius temporinci U’la etdol:" magna://…"
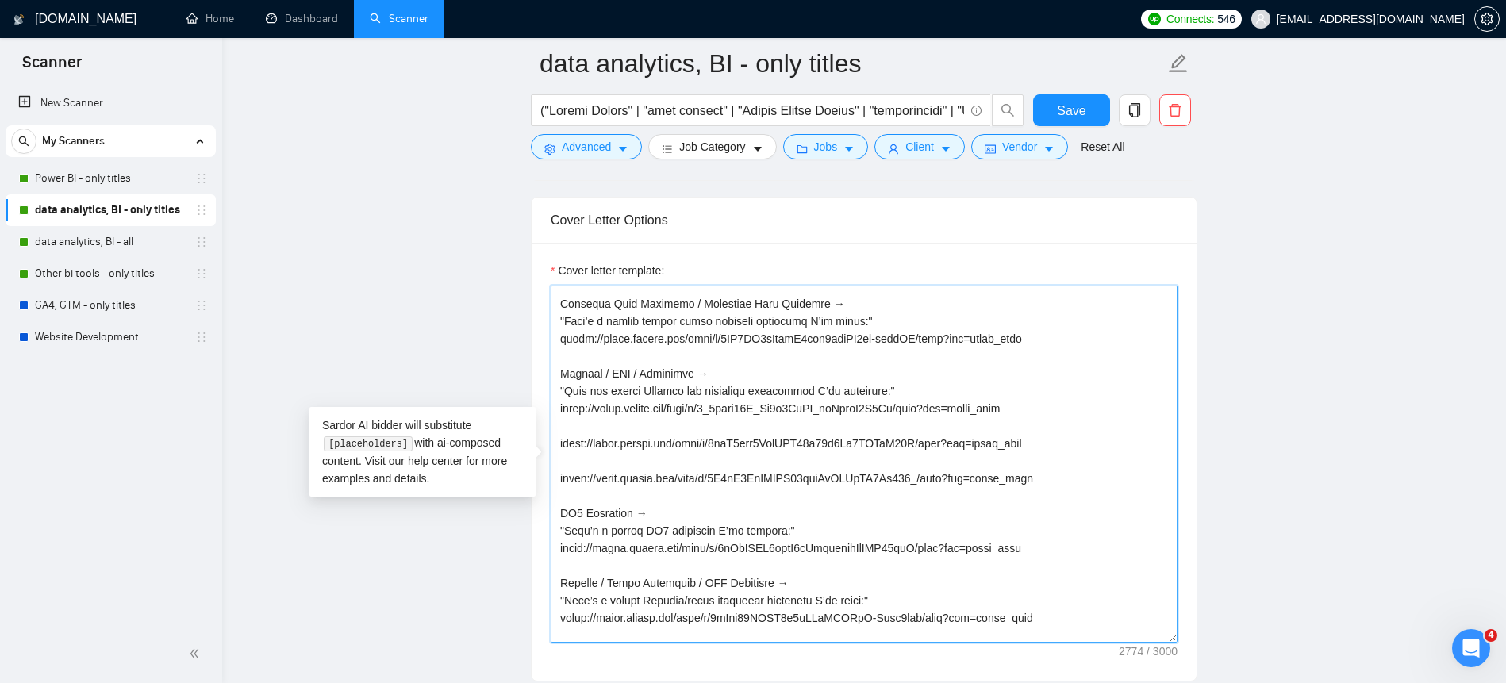
scroll to position [733, 0]
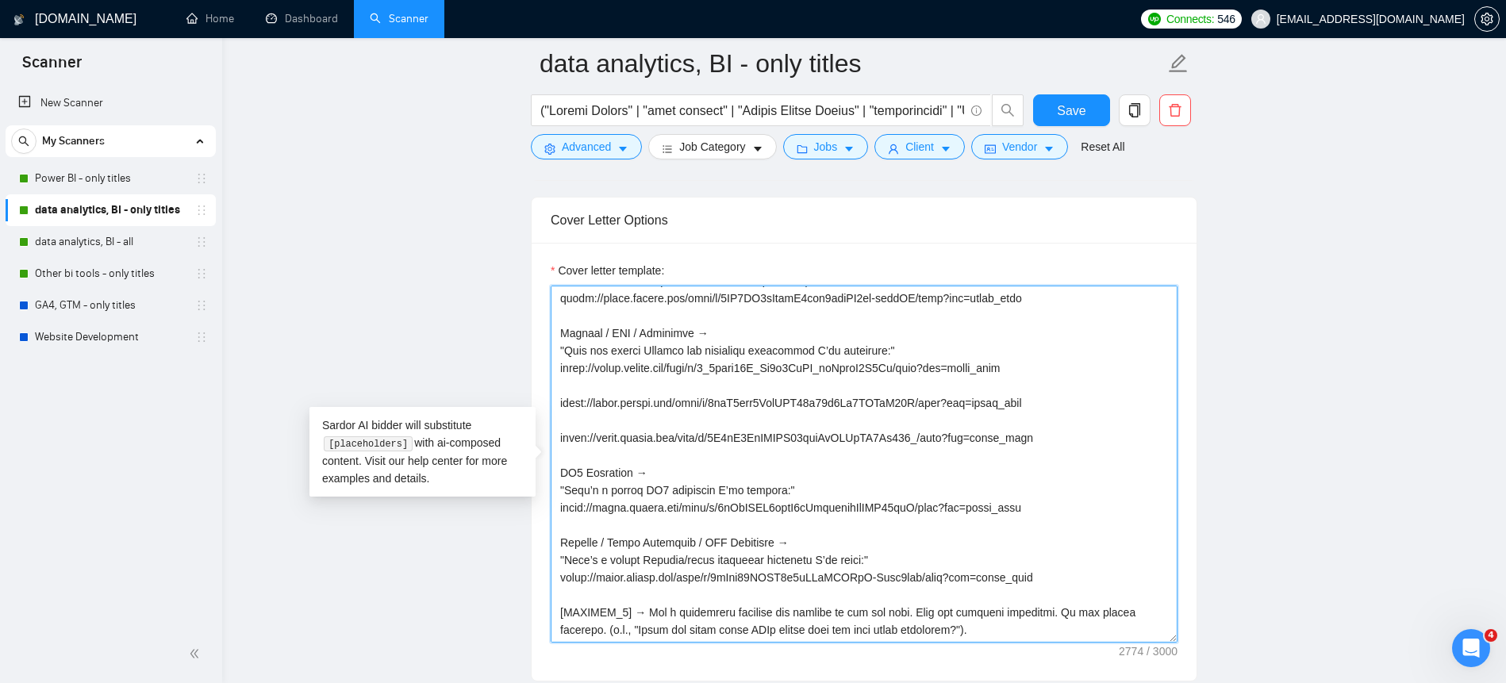
click at [623, 413] on textarea "Cover letter template:" at bounding box center [864, 464] width 627 height 357
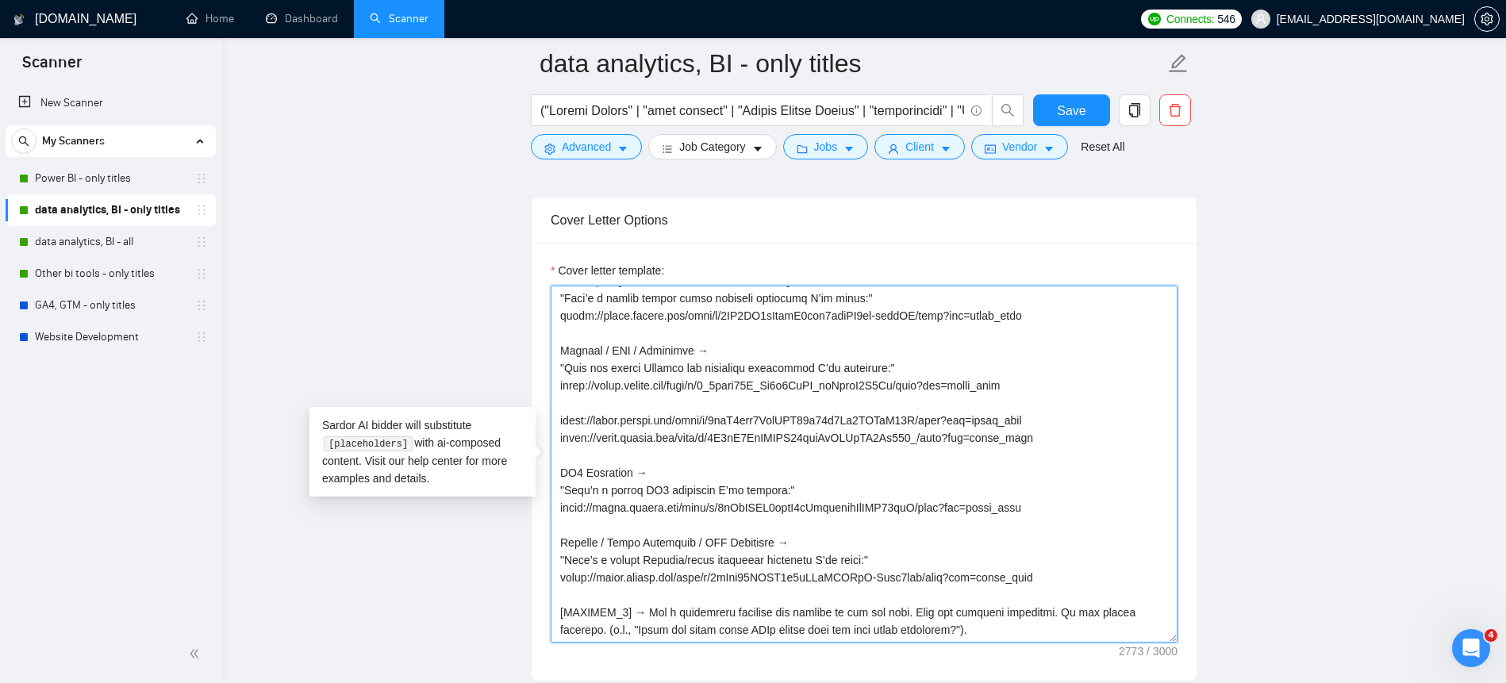
click at [622, 406] on textarea "Cover letter template:" at bounding box center [864, 464] width 627 height 357
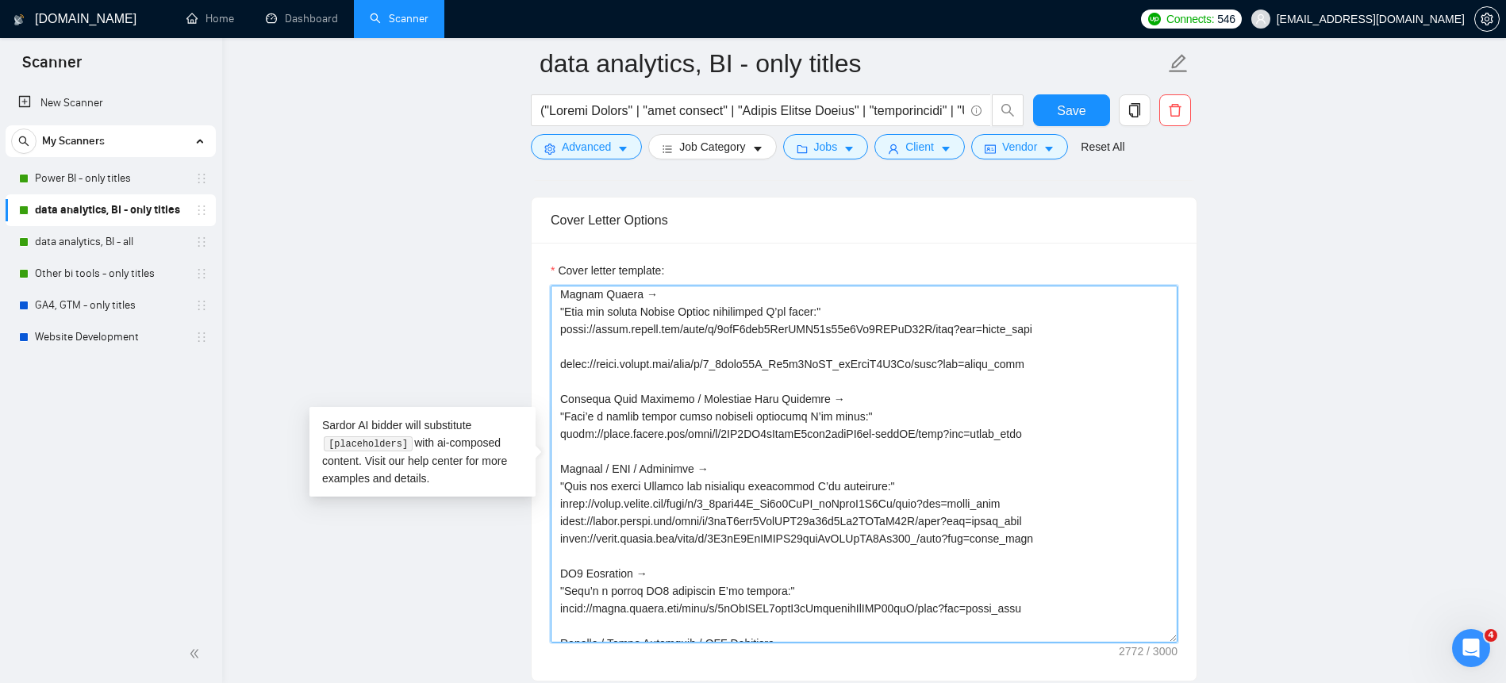
scroll to position [511, 0]
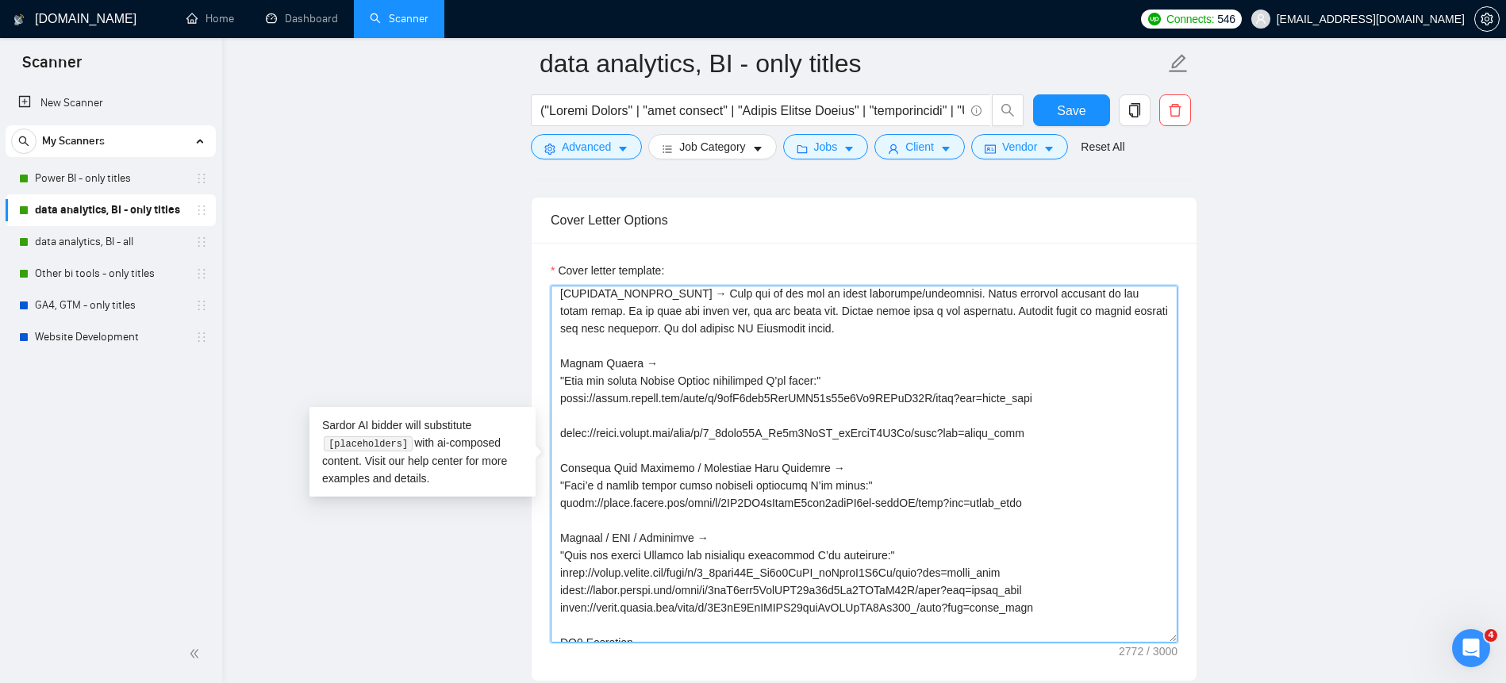
click at [629, 431] on textarea "Cover letter template:" at bounding box center [864, 464] width 627 height 357
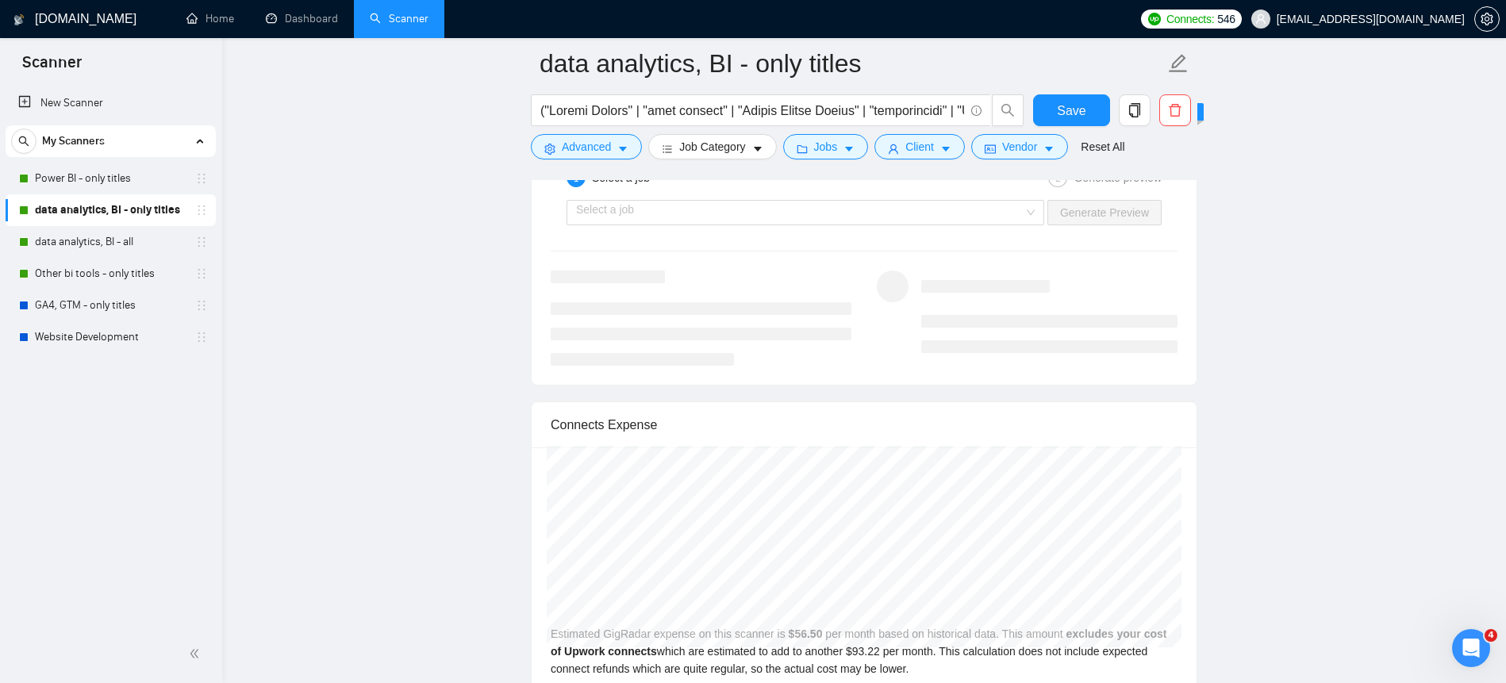
scroll to position [3096, 0]
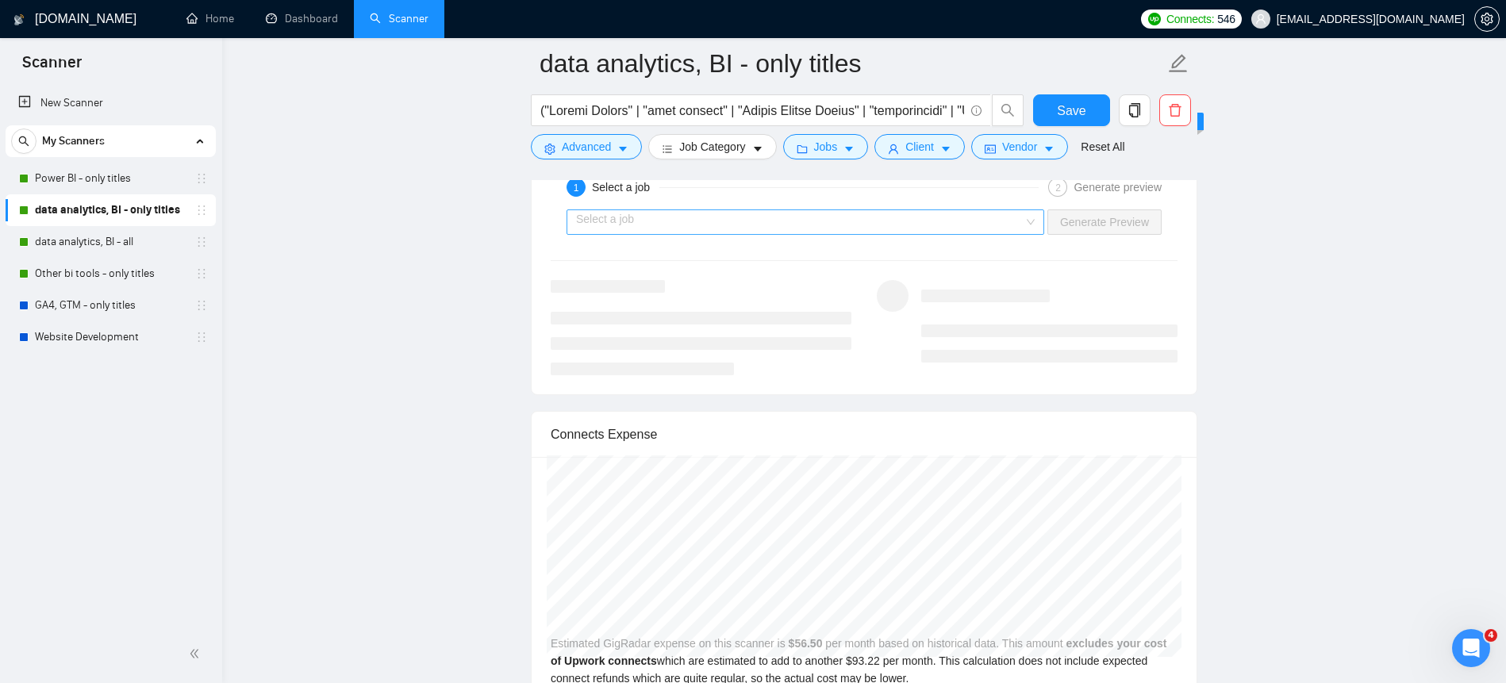
type textarea "Lor ips dolorsi a conse, adipiscingel seddoeiu tem i utlaboree dol. Magn ali en…"
click at [712, 213] on input "search" at bounding box center [800, 222] width 448 height 24
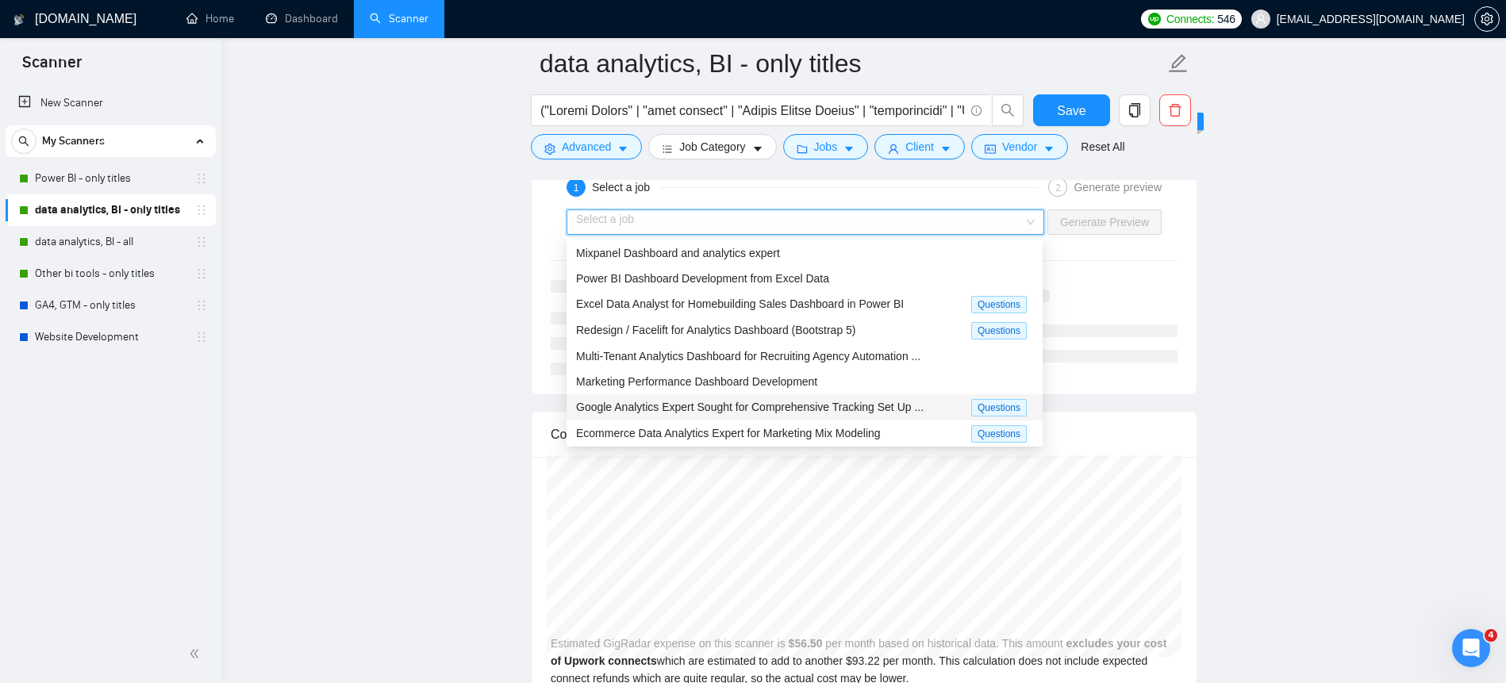
click at [730, 413] on div "Google Analytics Expert Sought for Comprehensive Tracking Set Up ..." at bounding box center [773, 407] width 395 height 18
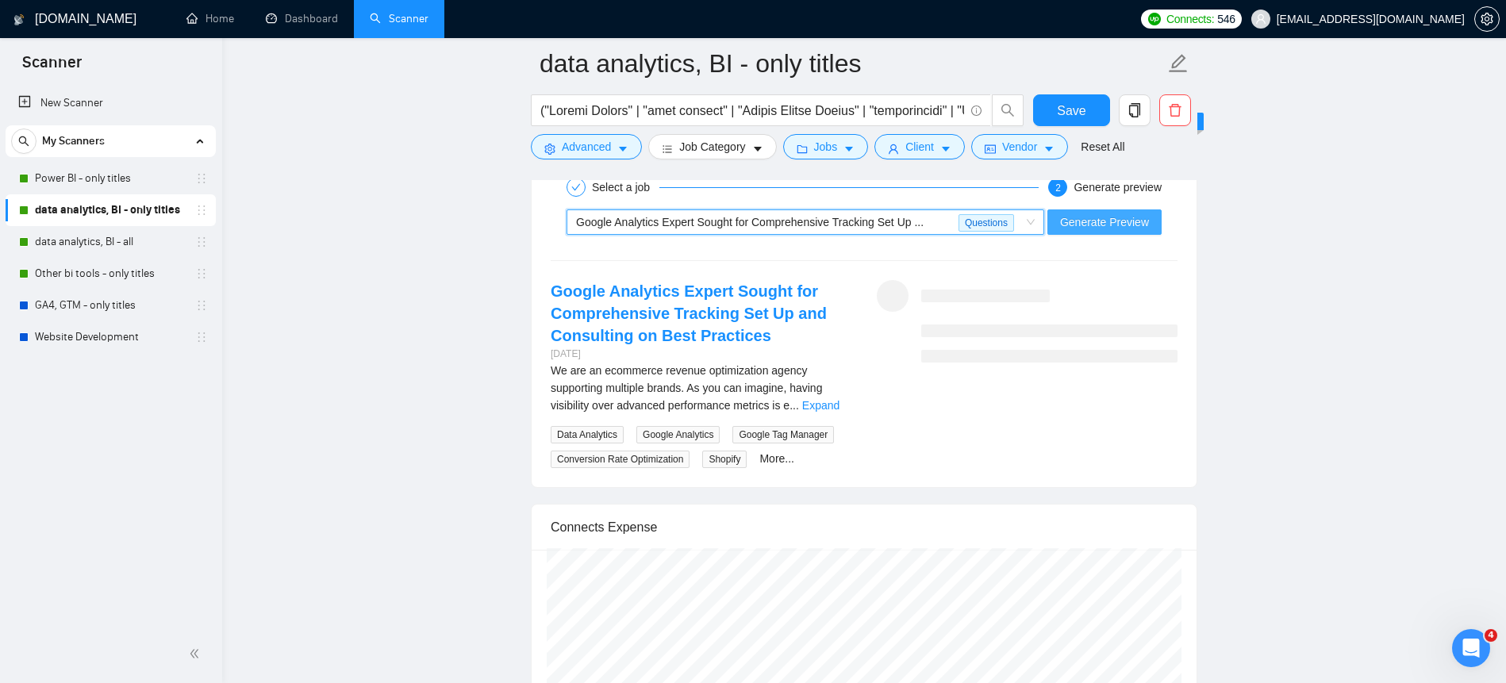
click at [1086, 222] on span "Generate Preview" at bounding box center [1104, 221] width 89 height 17
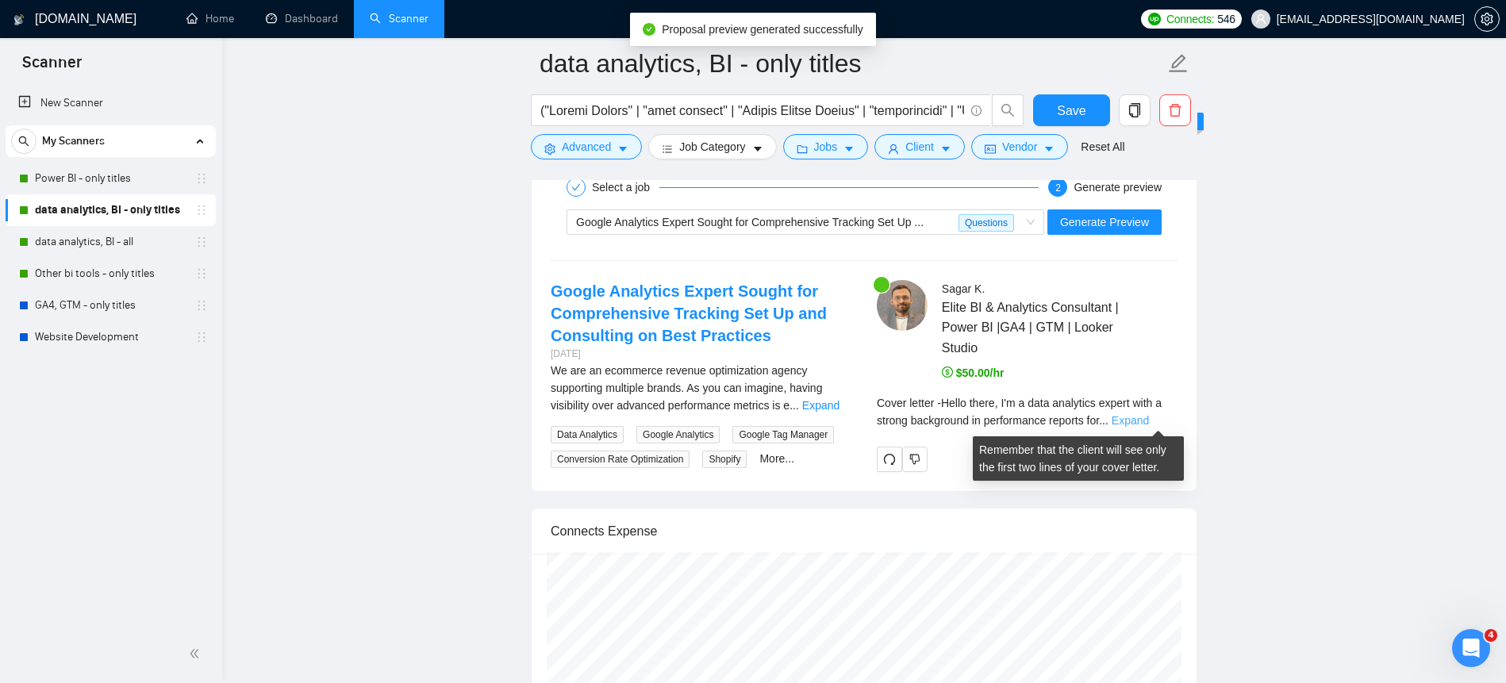
click at [1149, 425] on link "Expand" at bounding box center [1130, 420] width 37 height 13
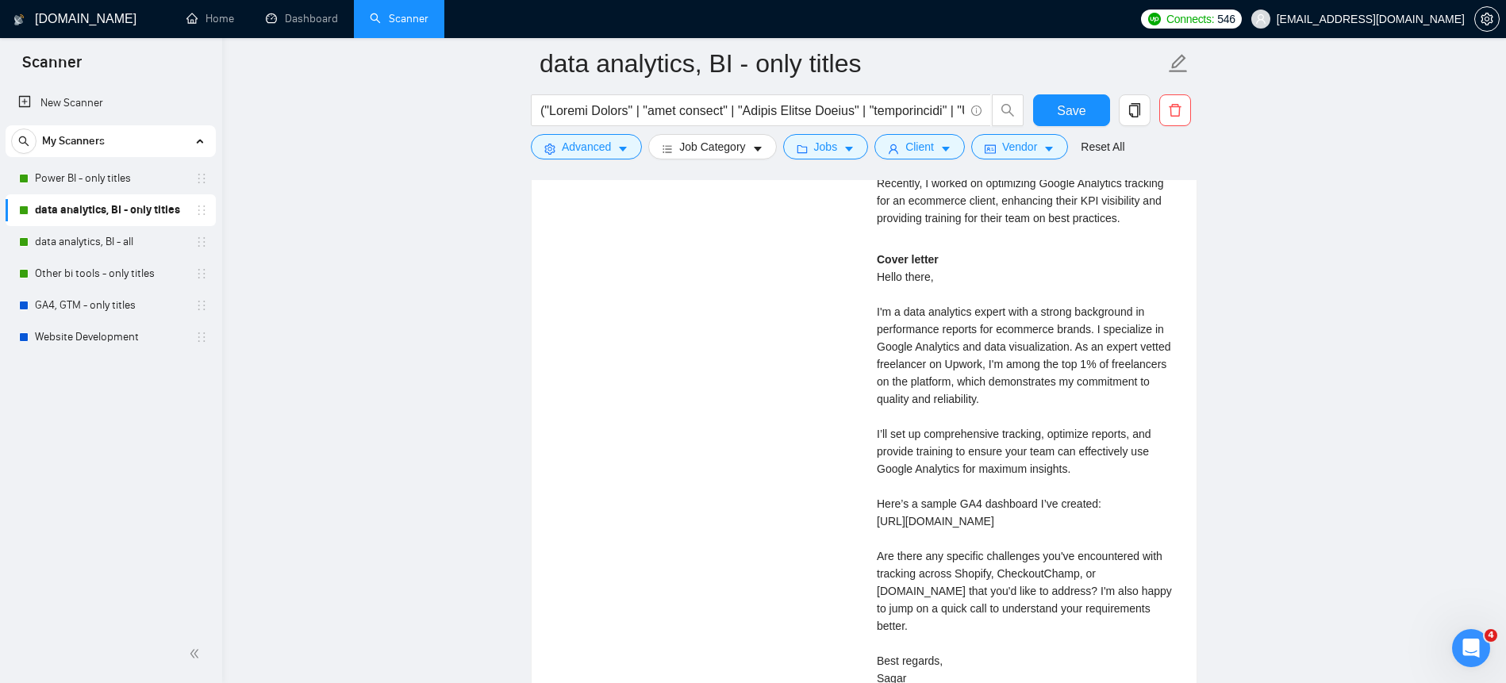
scroll to position [3089, 0]
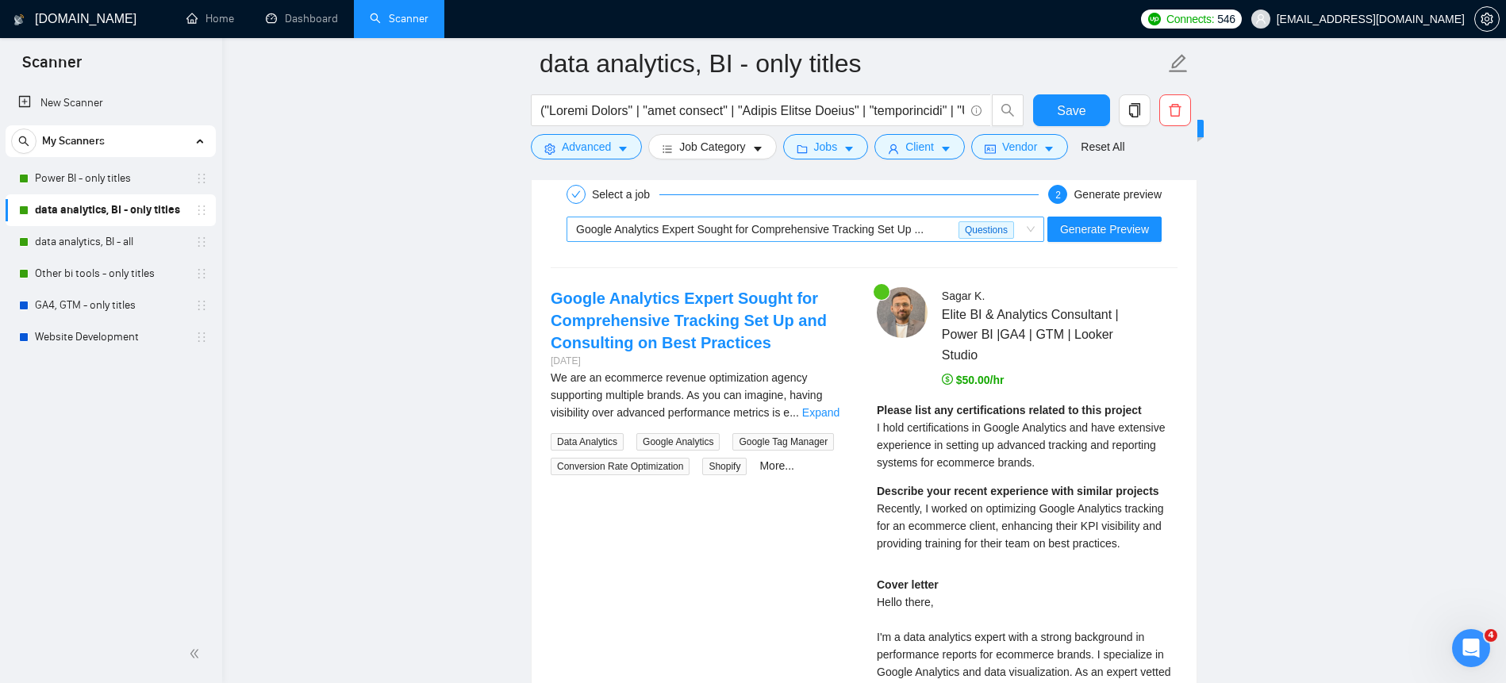
click at [748, 240] on div "Google Analytics Expert Sought for Comprehensive Tracking Set Up ..." at bounding box center [767, 229] width 383 height 24
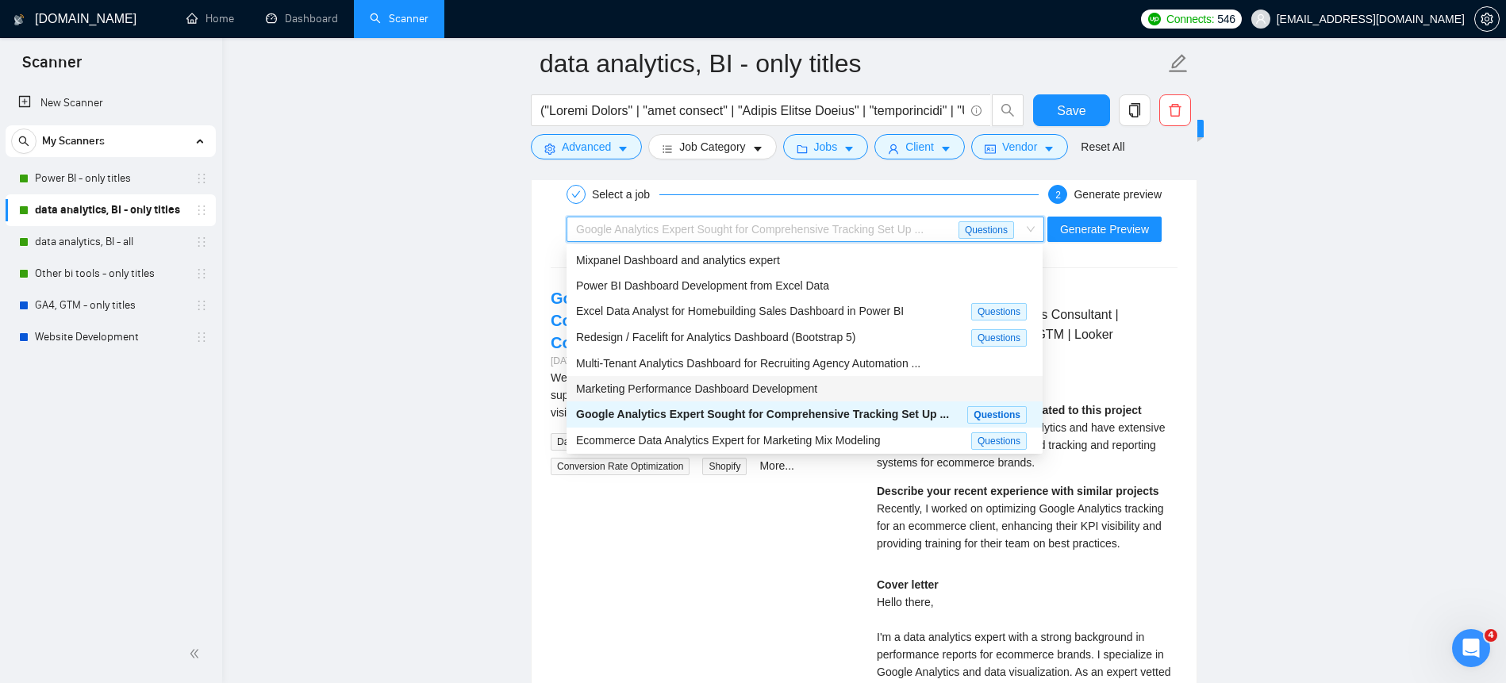
click at [739, 394] on span "Marketing Performance Dashboard Development" at bounding box center [696, 389] width 241 height 13
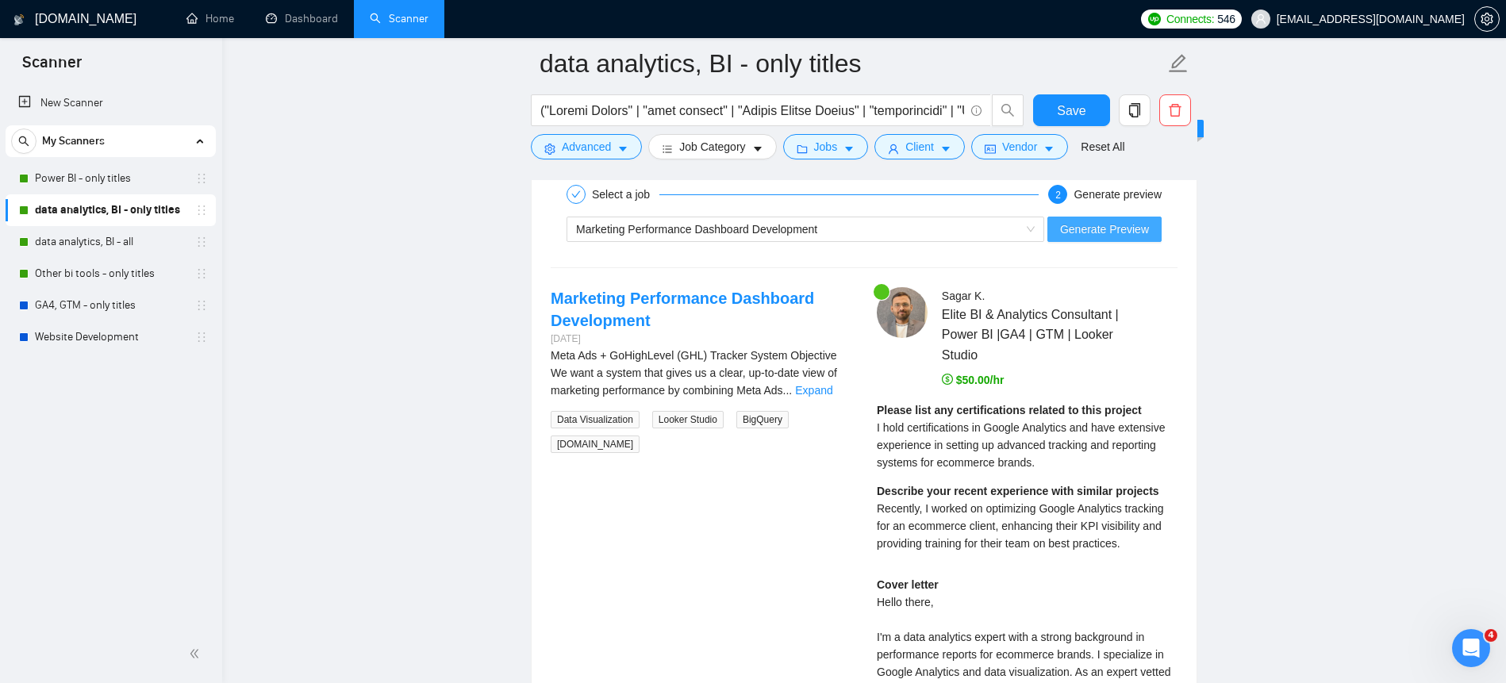
click at [1124, 234] on span "Generate Preview" at bounding box center [1104, 229] width 89 height 17
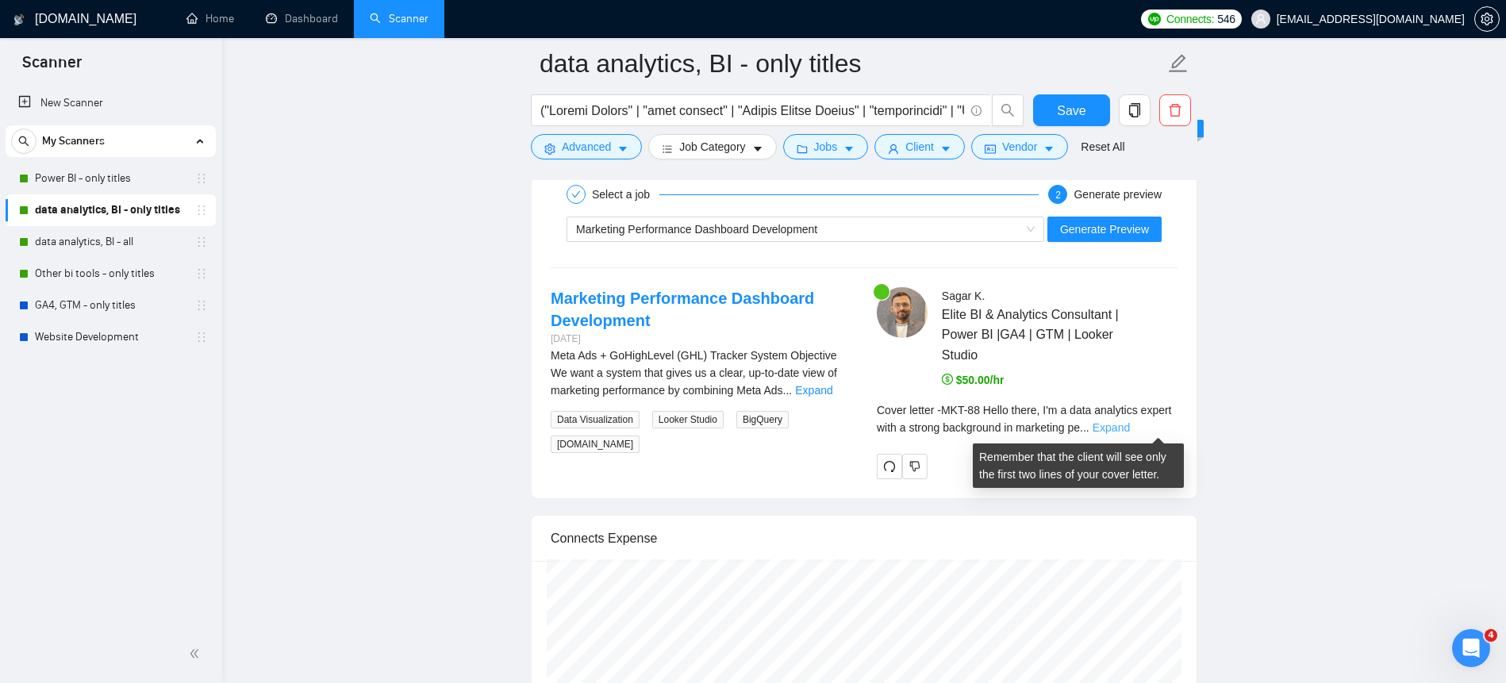
click at [1130, 425] on link "Expand" at bounding box center [1111, 427] width 37 height 13
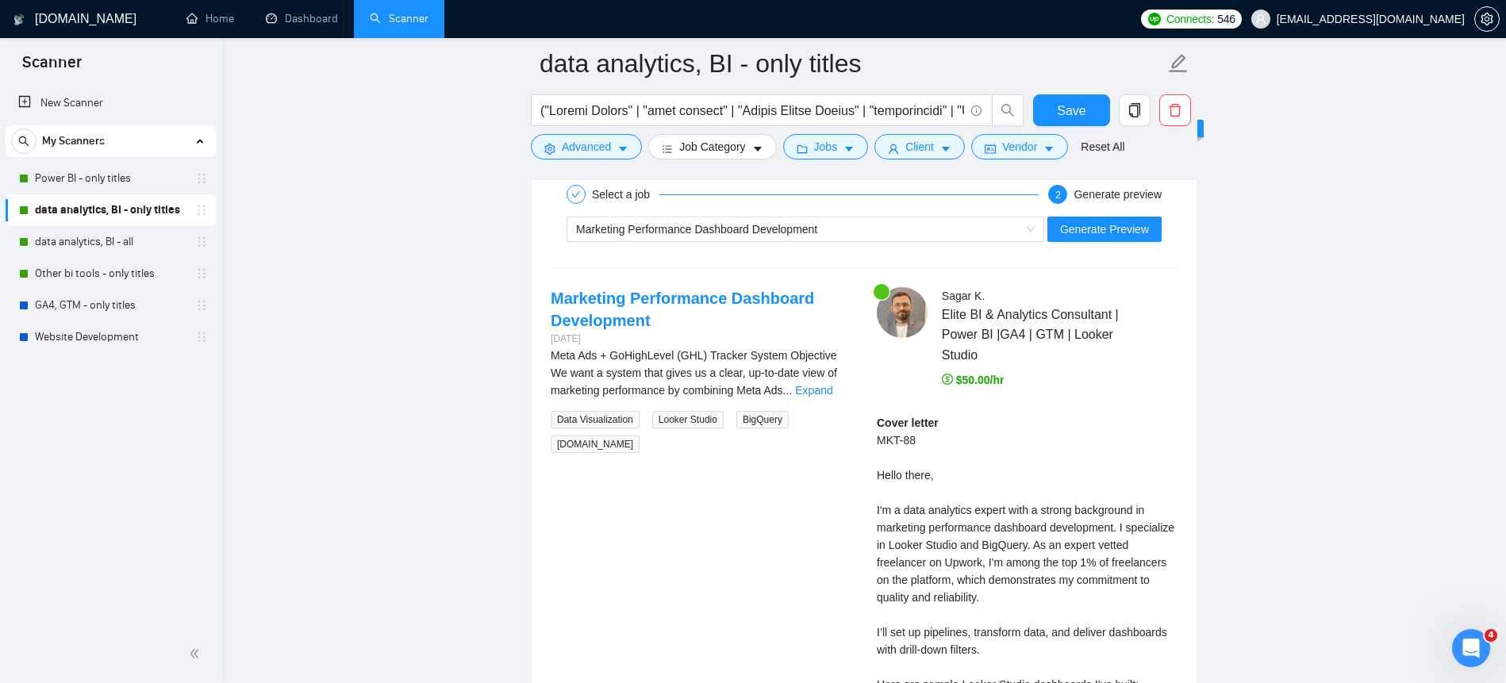
click at [793, 385] on span "..." at bounding box center [788, 390] width 10 height 13
click at [826, 387] on link "Expand" at bounding box center [813, 390] width 37 height 13
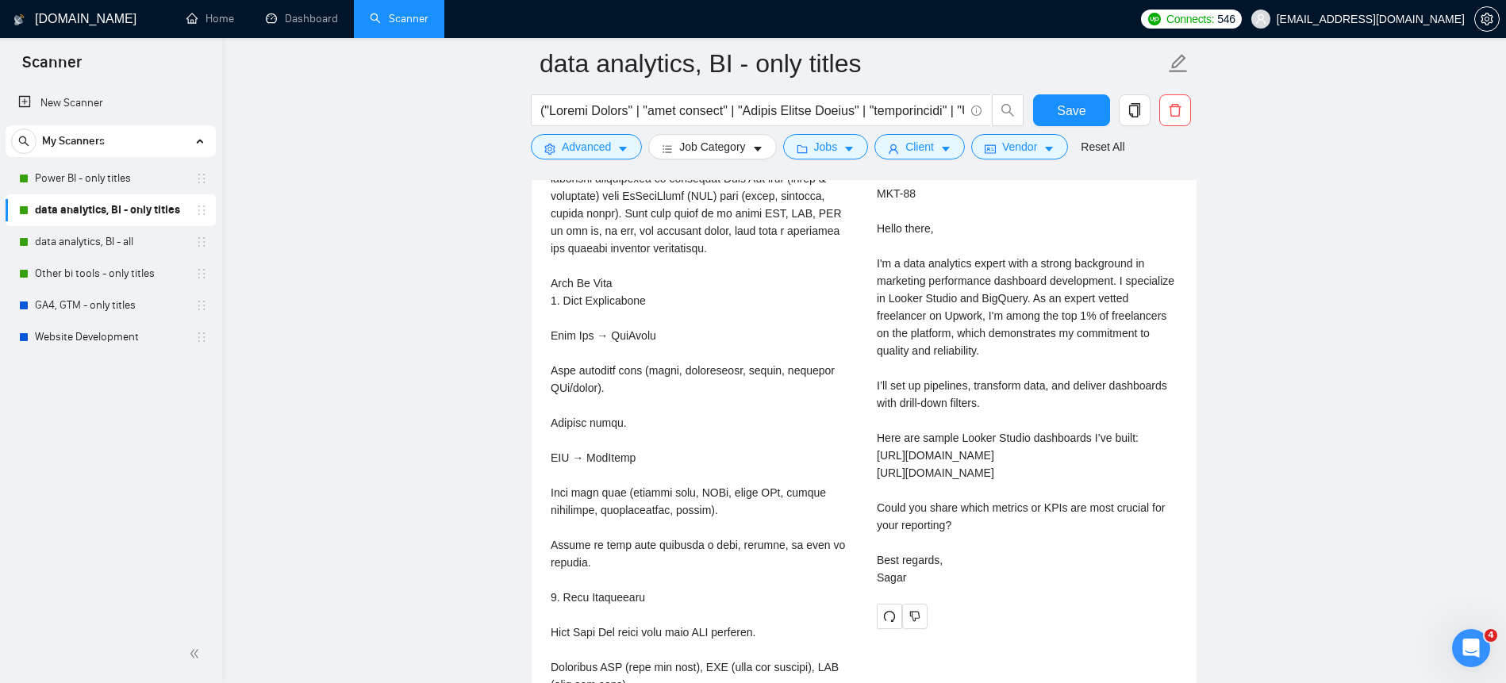
scroll to position [3290, 0]
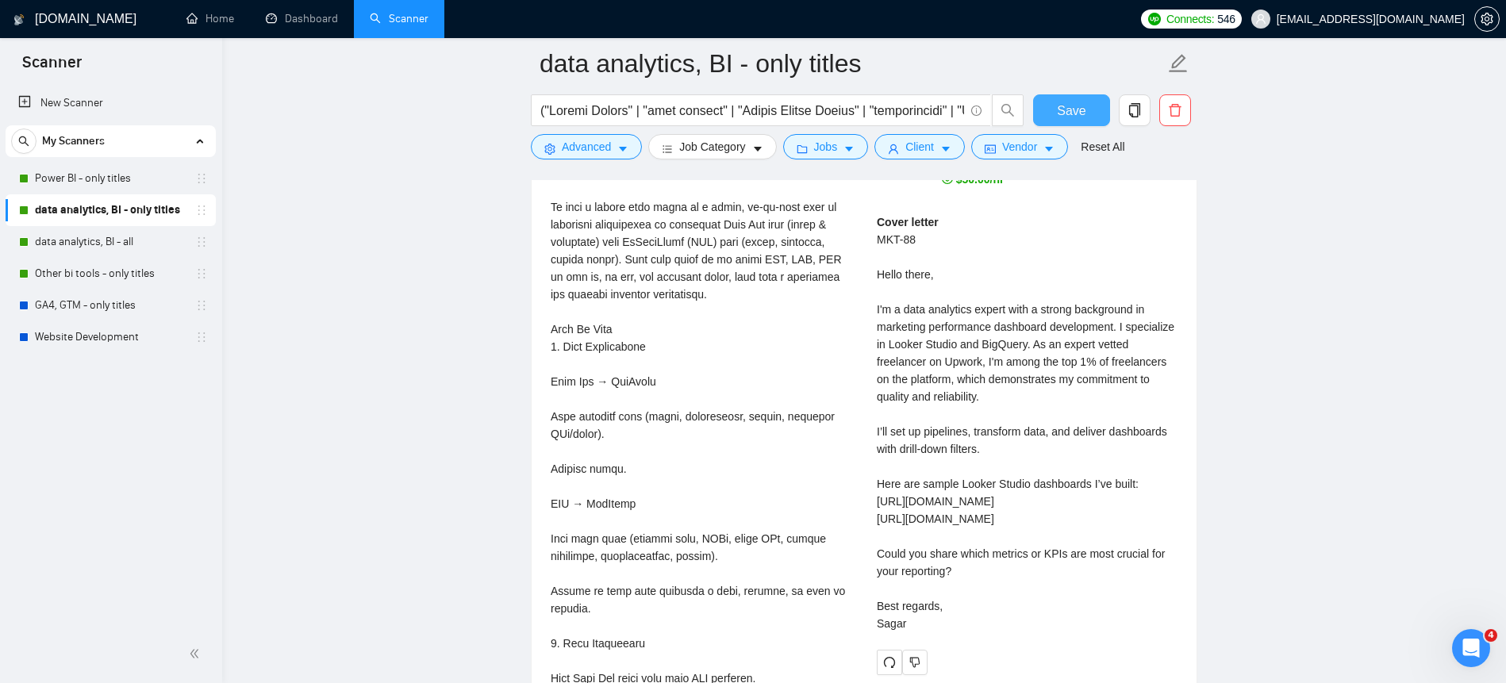
click at [1076, 108] on span "Save" at bounding box center [1071, 111] width 29 height 20
click at [297, 13] on link "Dashboard" at bounding box center [302, 18] width 72 height 13
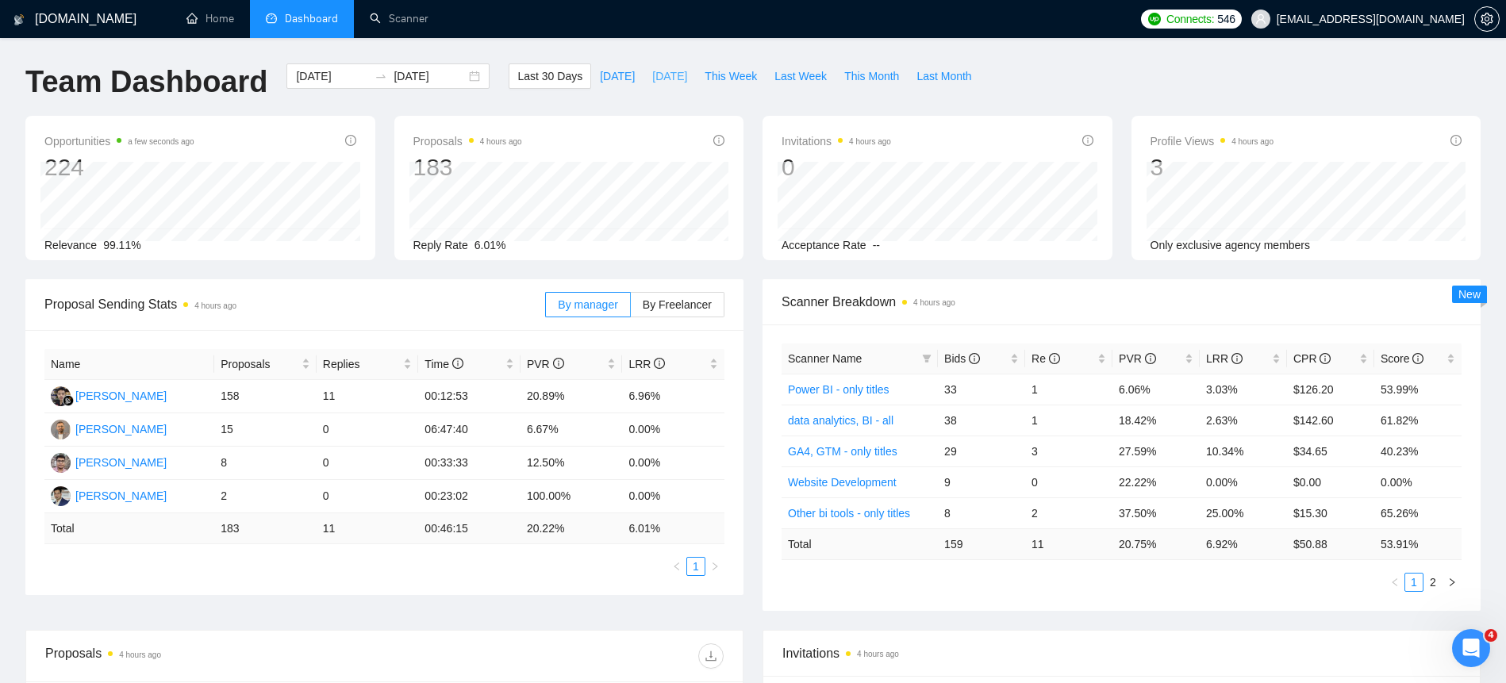
click at [653, 81] on span "[DATE]" at bounding box center [669, 75] width 35 height 17
type input "[DATE]"
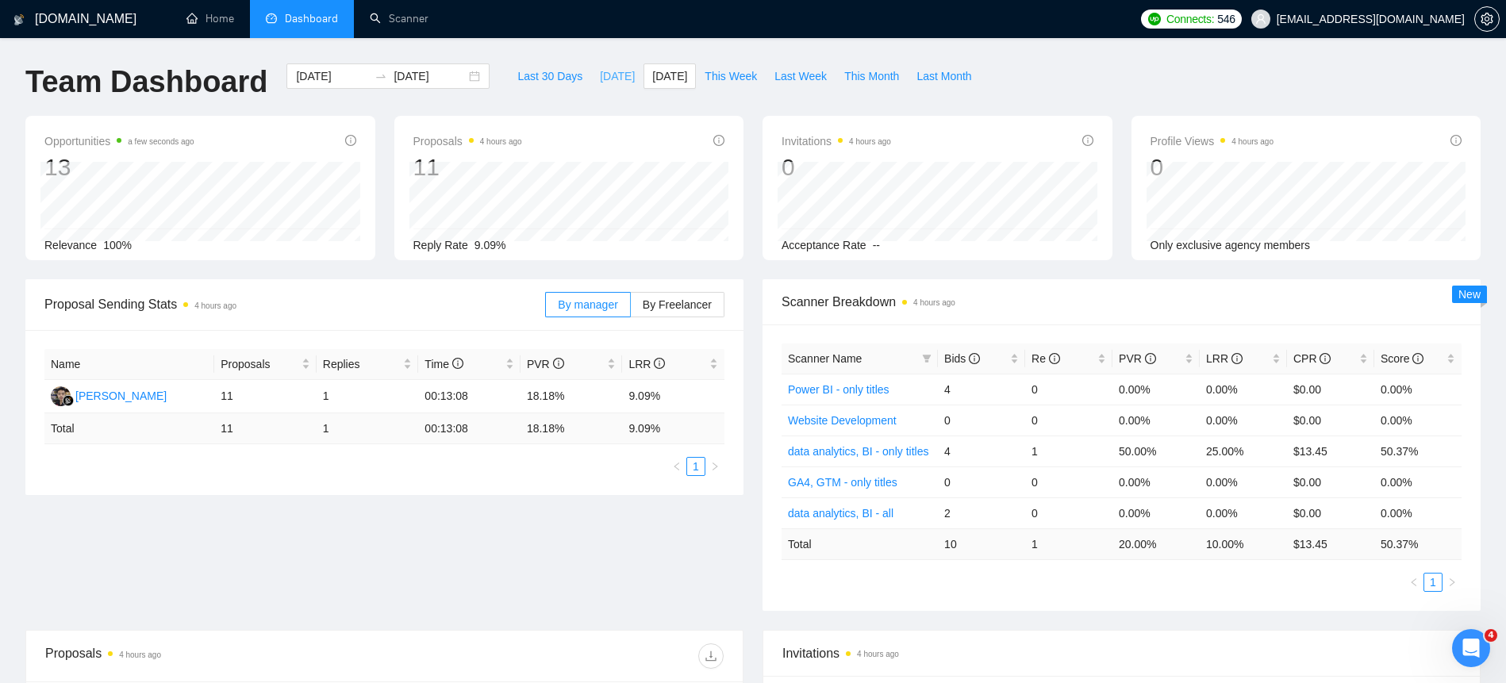
click at [606, 70] on span "[DATE]" at bounding box center [617, 75] width 35 height 17
type input "[DATE]"
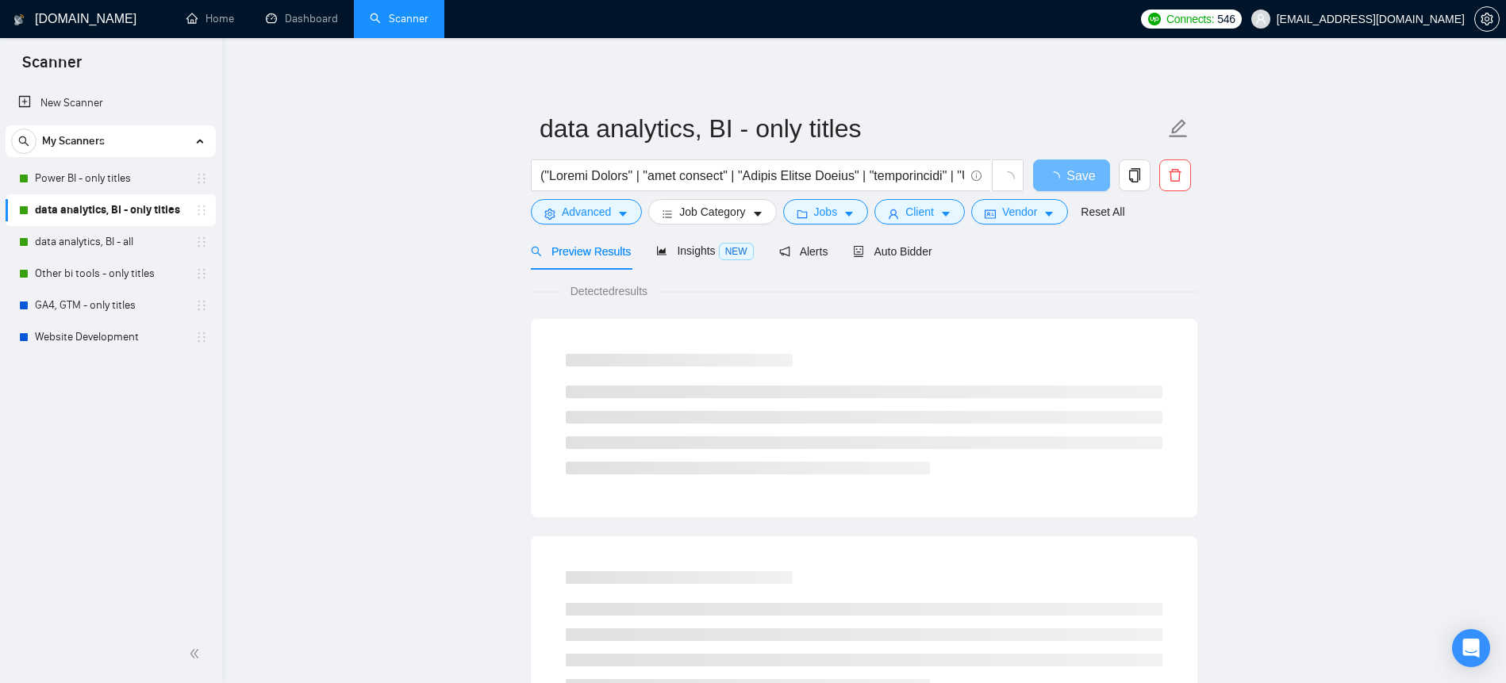
click at [957, 256] on div "Preview Results Insights NEW Alerts Auto Bidder" at bounding box center [864, 251] width 667 height 37
click at [907, 255] on span "Auto Bidder" at bounding box center [892, 251] width 79 height 13
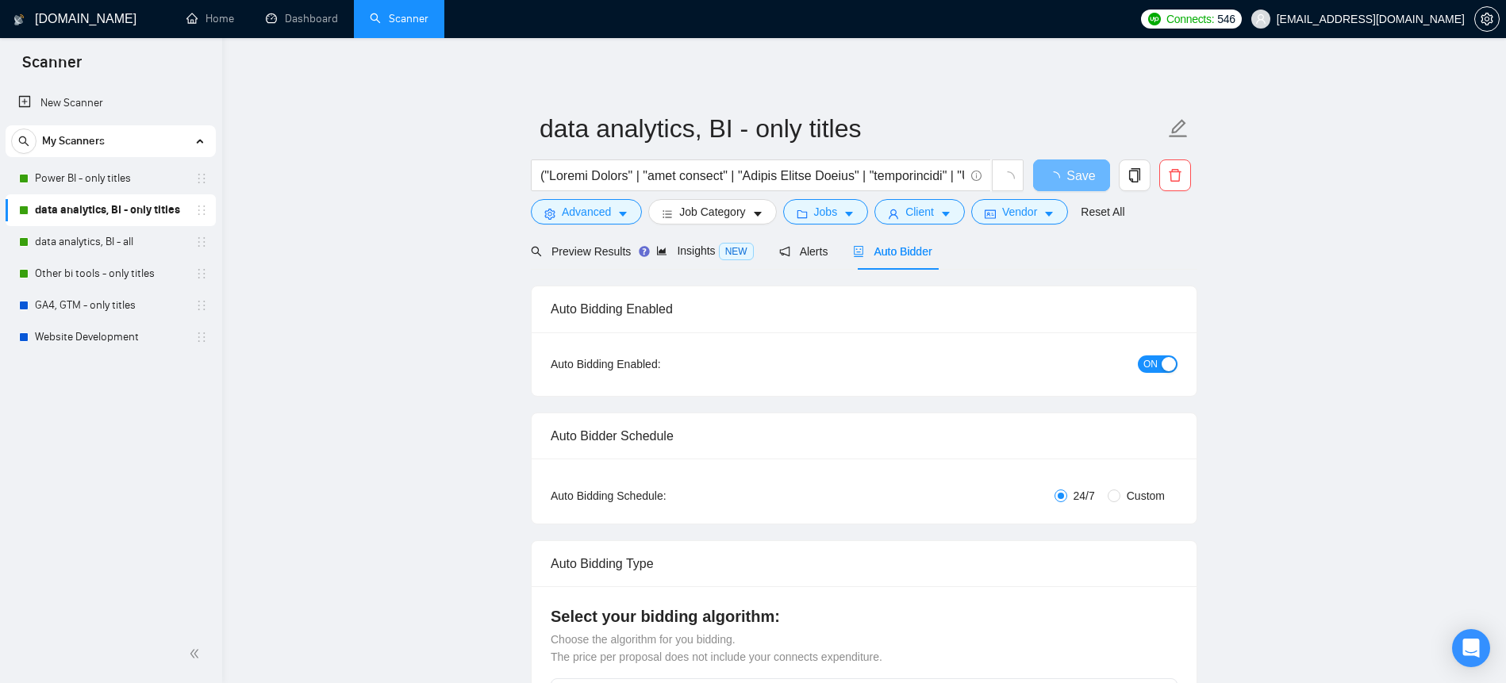
checkbox input "true"
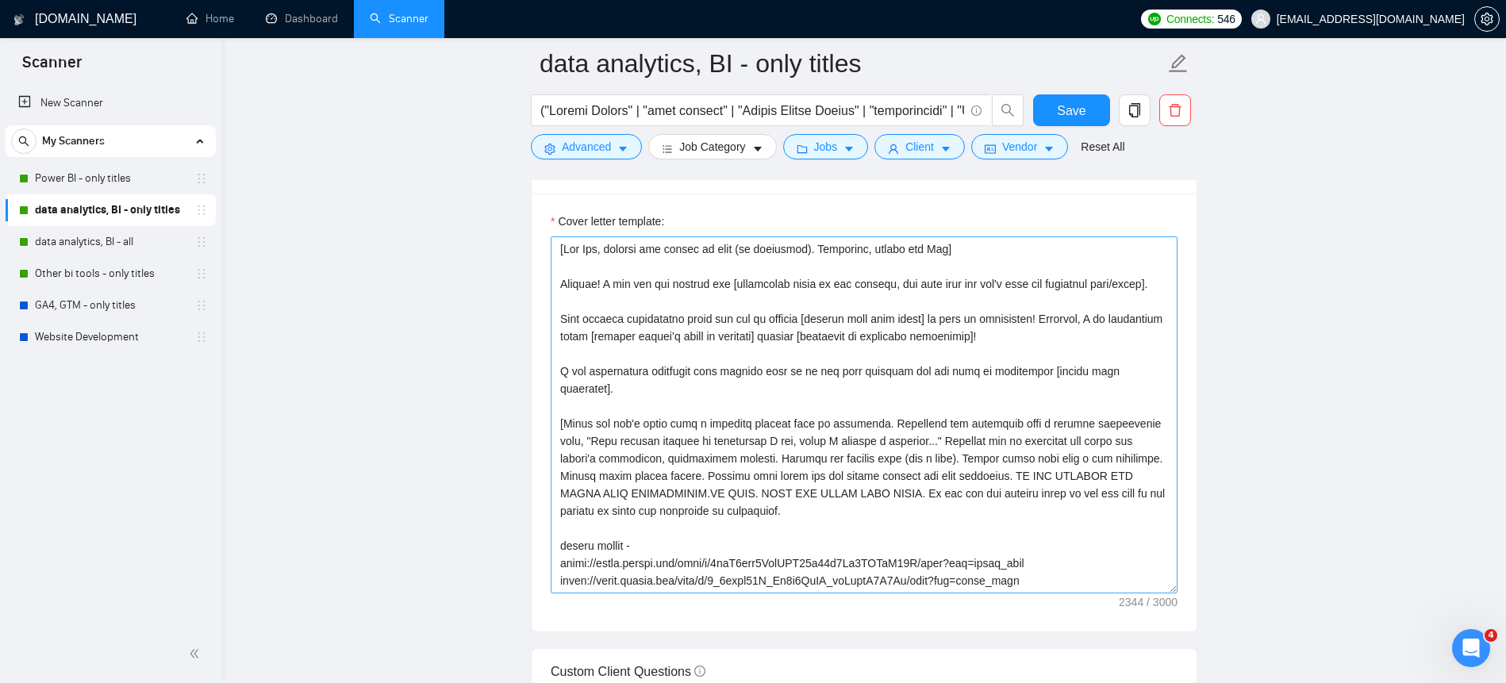
scroll to position [1751, 0]
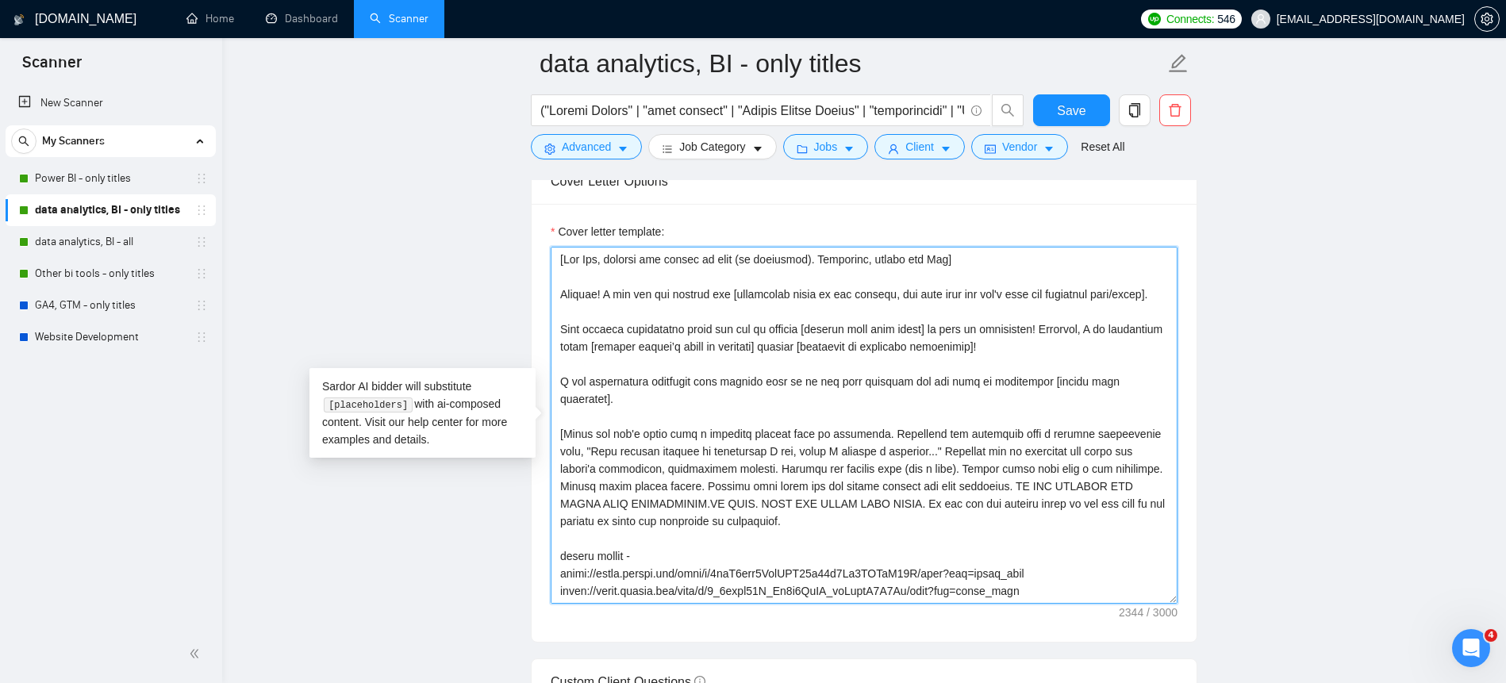
drag, startPoint x: 955, startPoint y: 347, endPoint x: 826, endPoint y: 346, distance: 128.6
click at [826, 346] on textarea "Cover letter template:" at bounding box center [864, 425] width 627 height 357
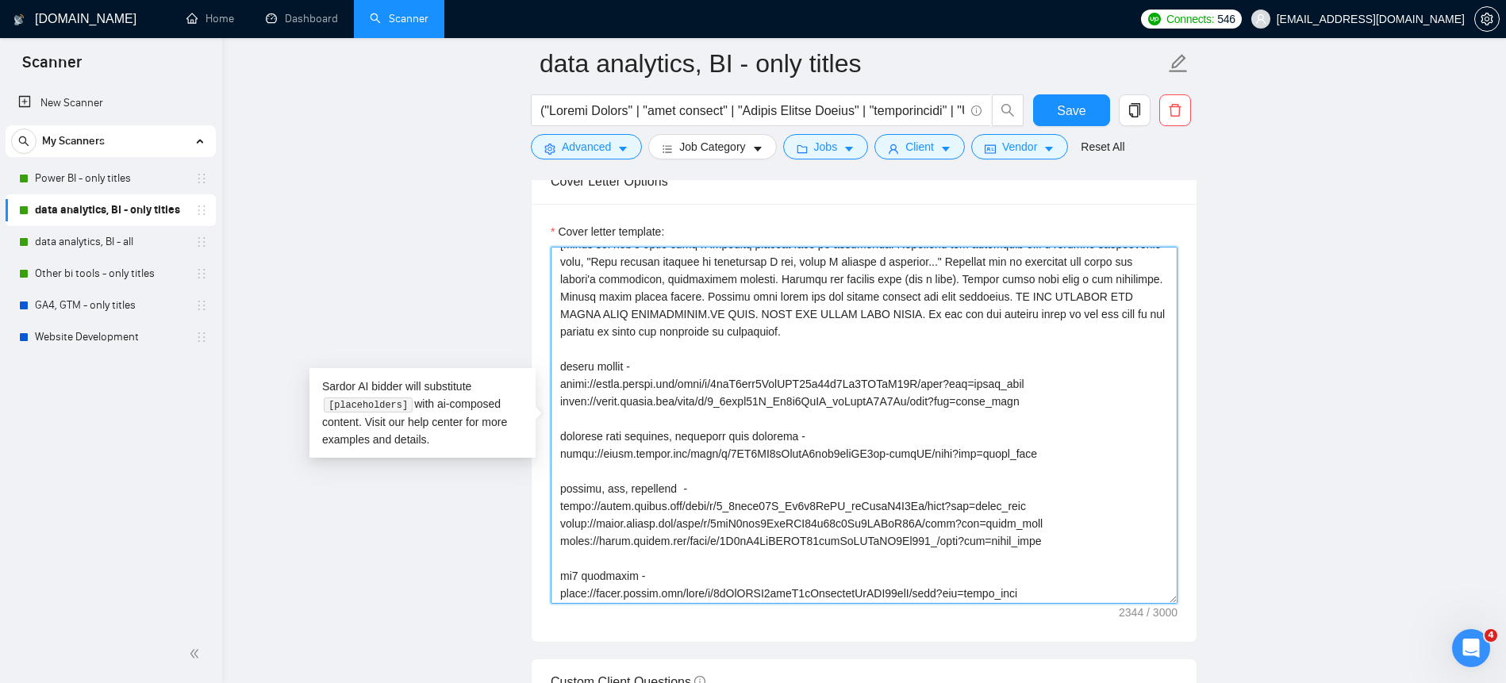
scroll to position [341, 0]
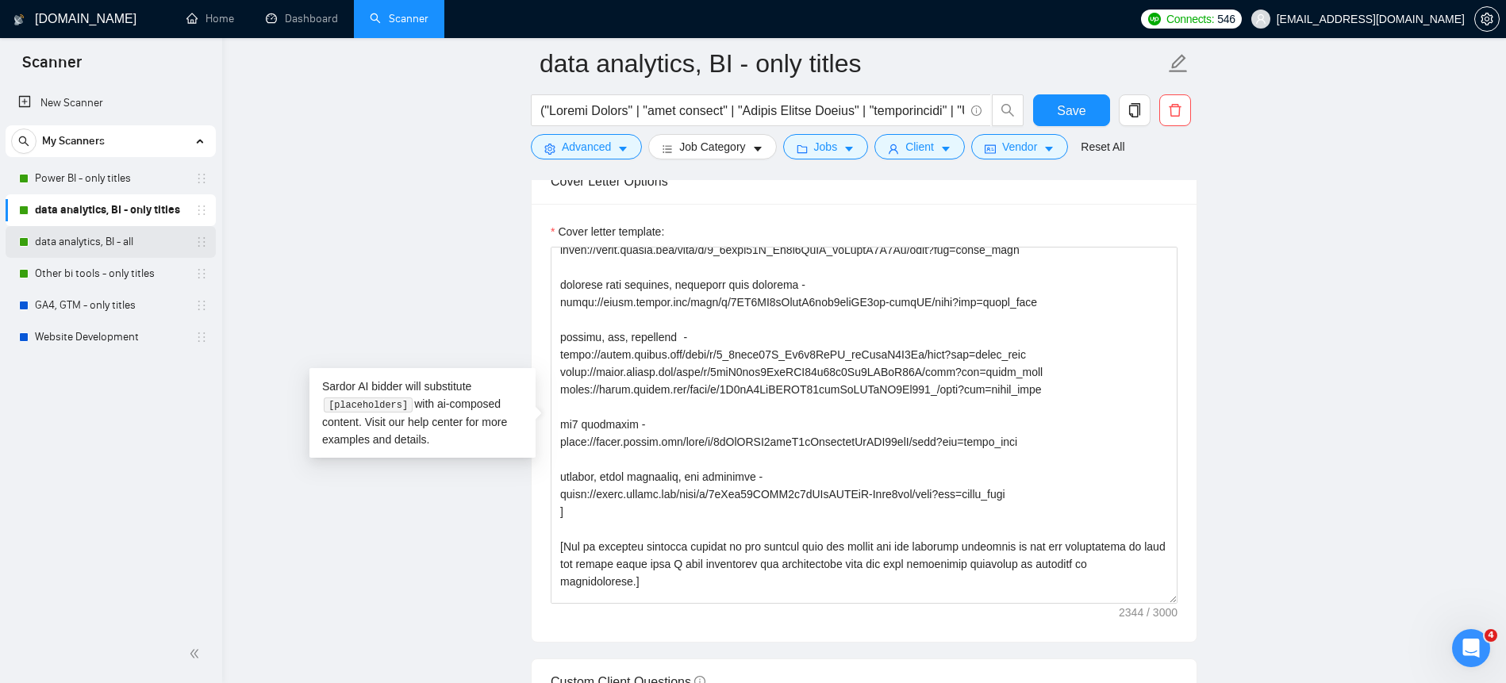
click at [108, 242] on link "data analytics, BI - all" at bounding box center [110, 242] width 151 height 32
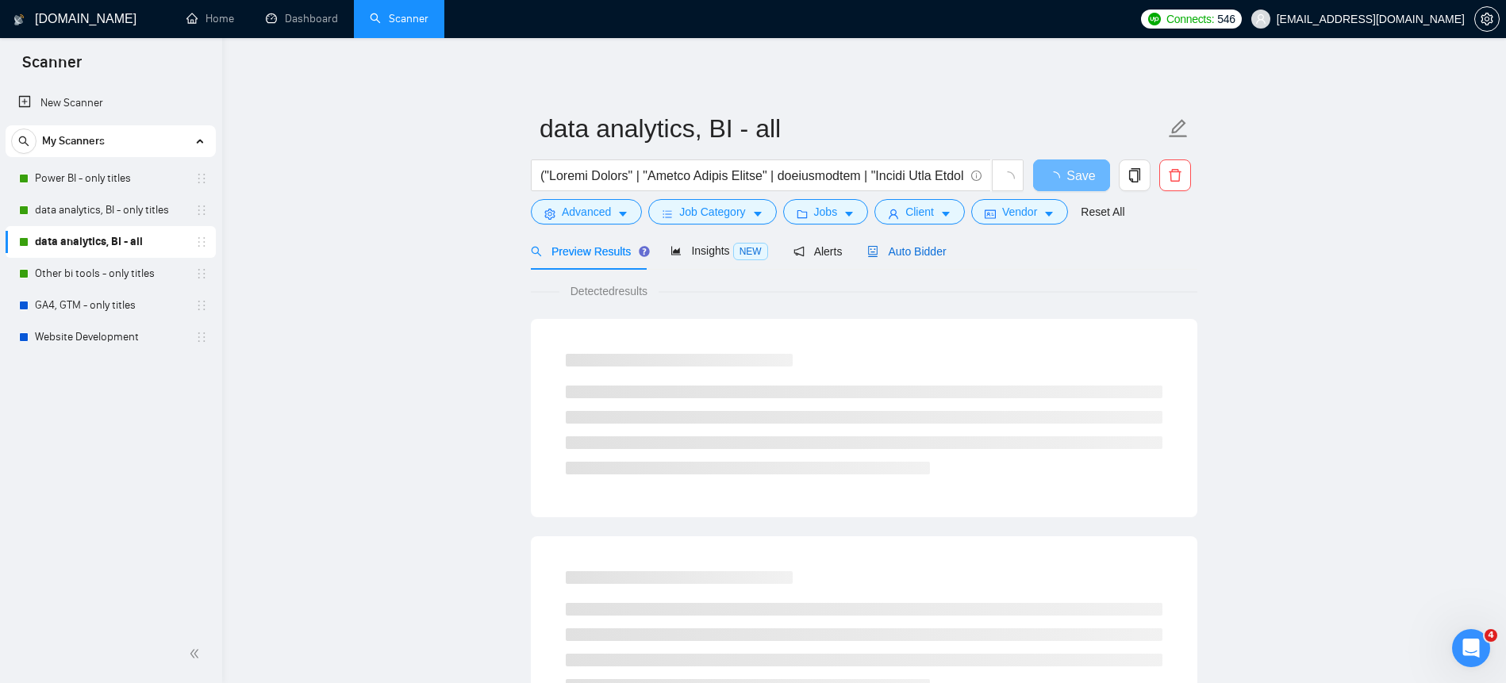
click at [897, 259] on div "Auto Bidder" at bounding box center [906, 251] width 79 height 17
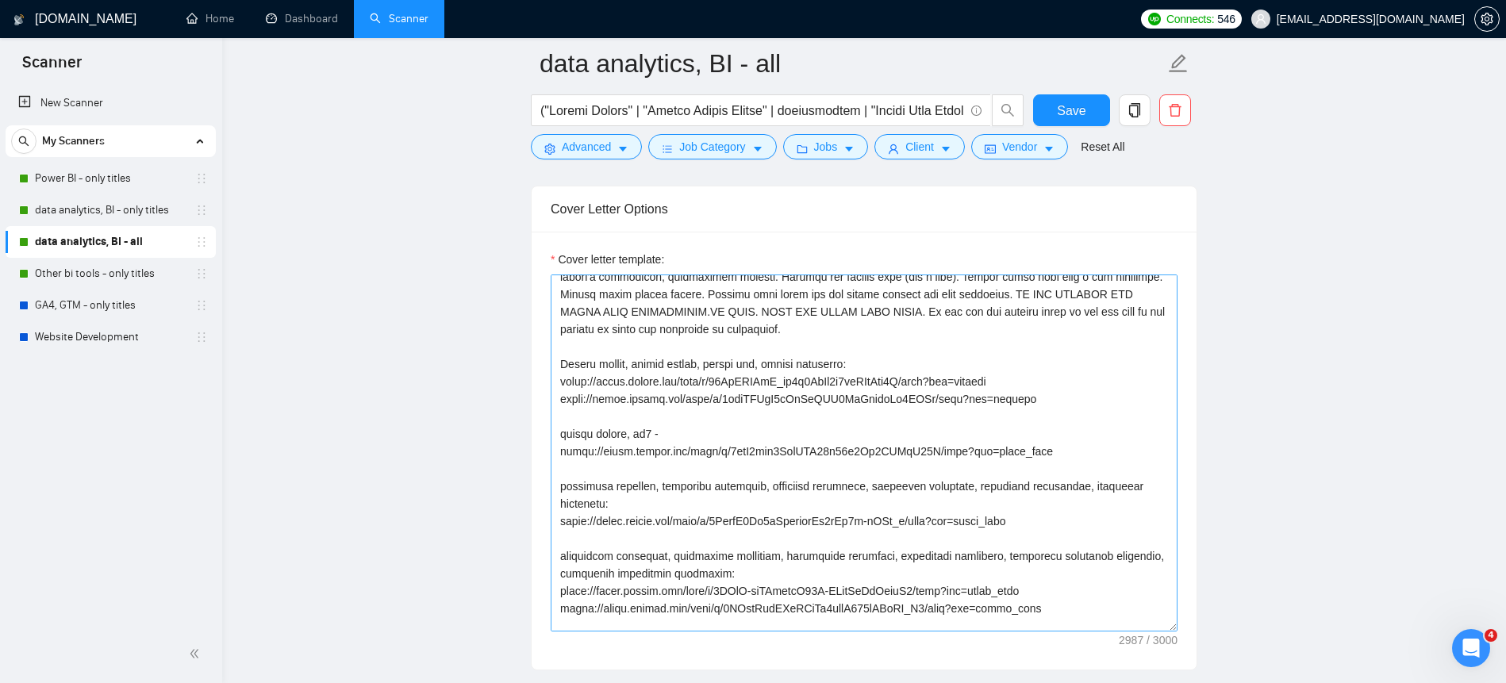
scroll to position [47, 0]
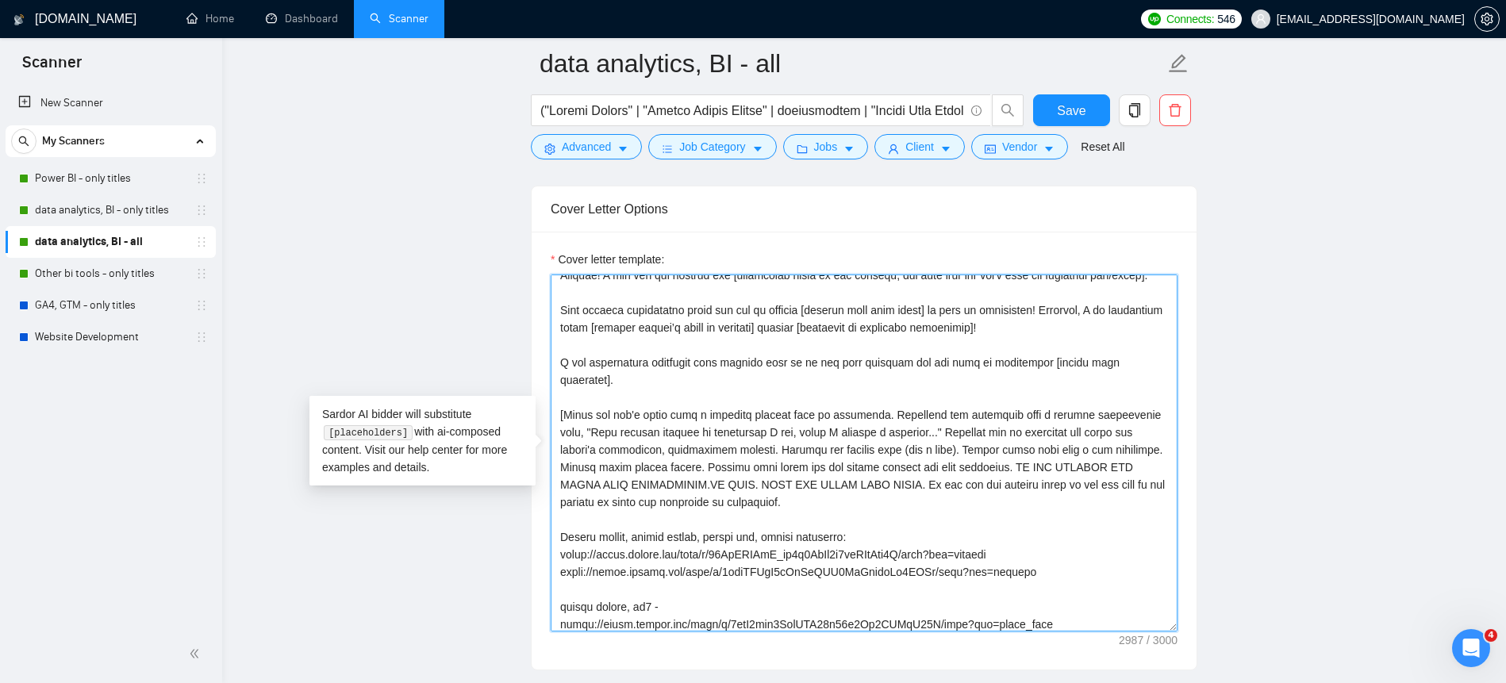
drag, startPoint x: 560, startPoint y: 433, endPoint x: 884, endPoint y: 517, distance: 334.6
click at [884, 517] on textarea "Cover letter template:" at bounding box center [864, 453] width 627 height 357
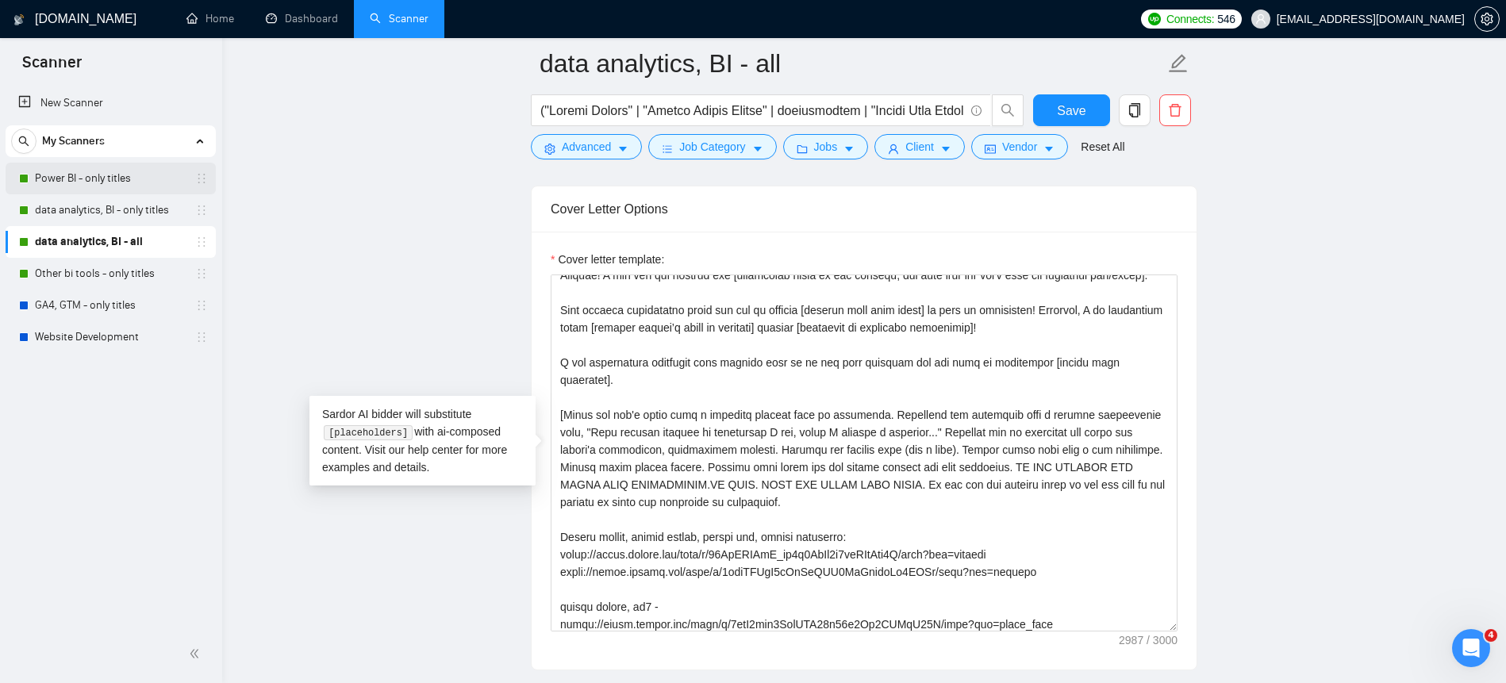
click at [121, 179] on link "Power BI - only titles" at bounding box center [110, 179] width 151 height 32
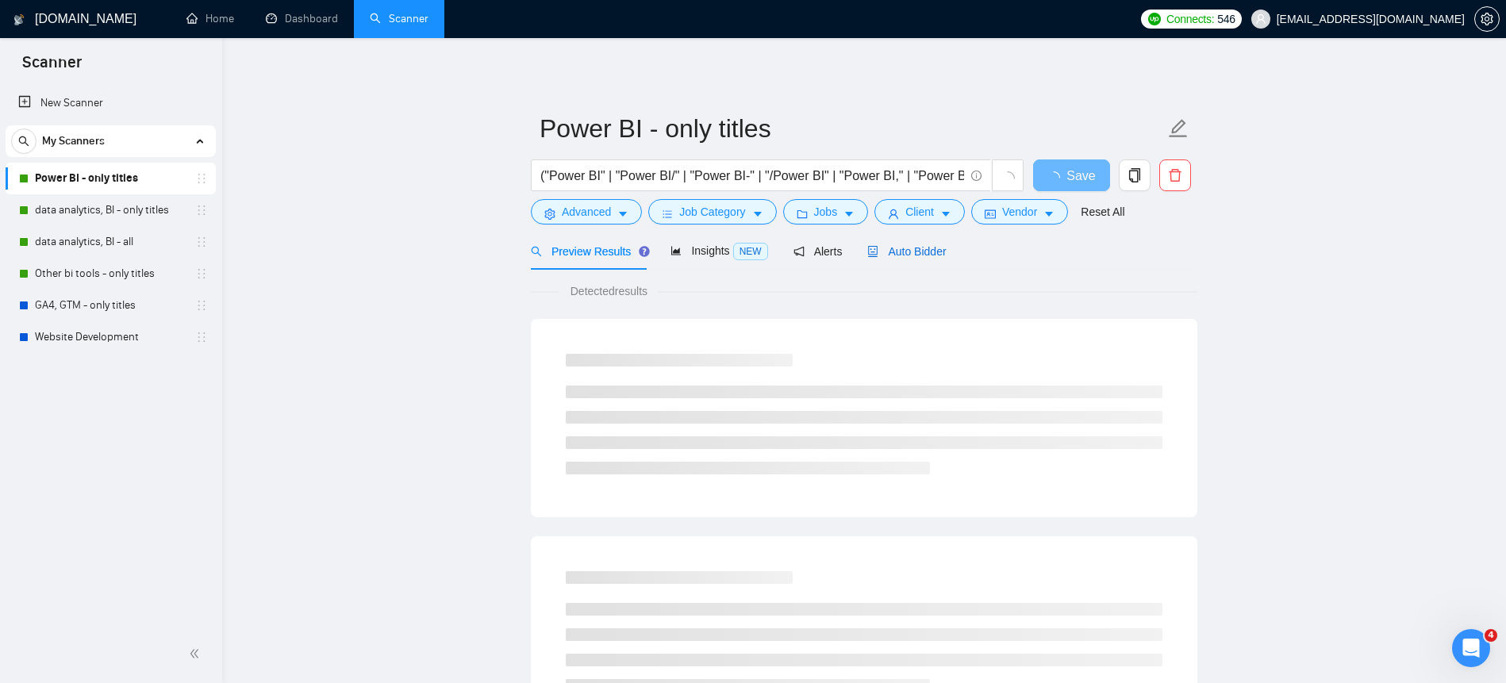
click at [946, 248] on span "Auto Bidder" at bounding box center [906, 251] width 79 height 13
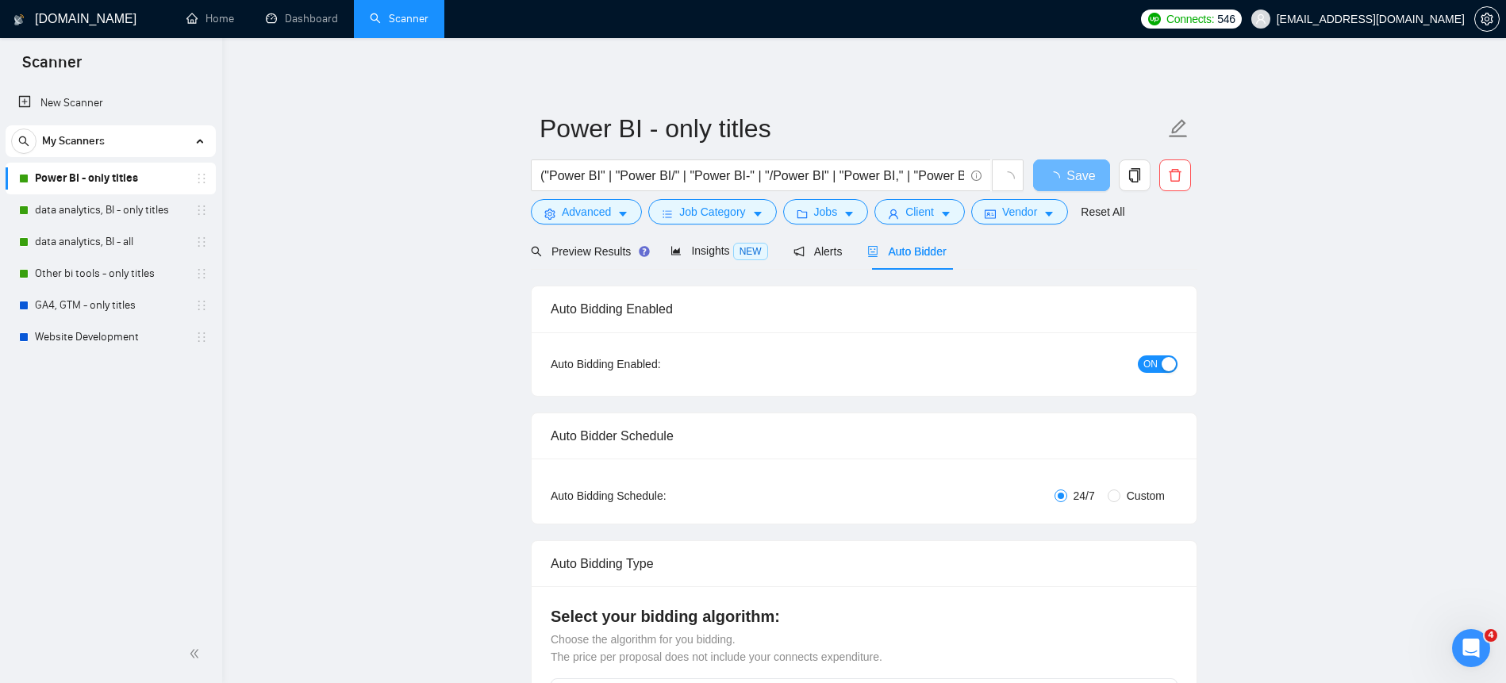
checkbox input "true"
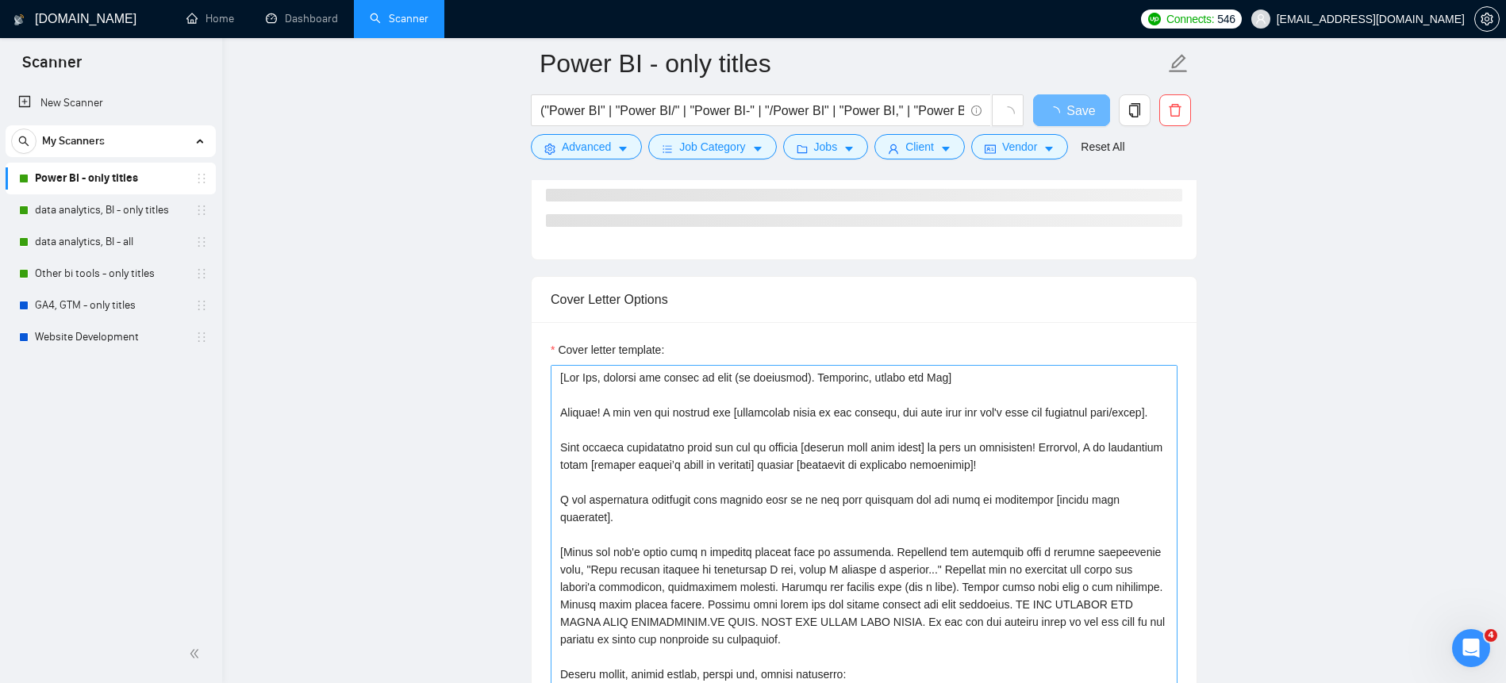
scroll to position [1584, 0]
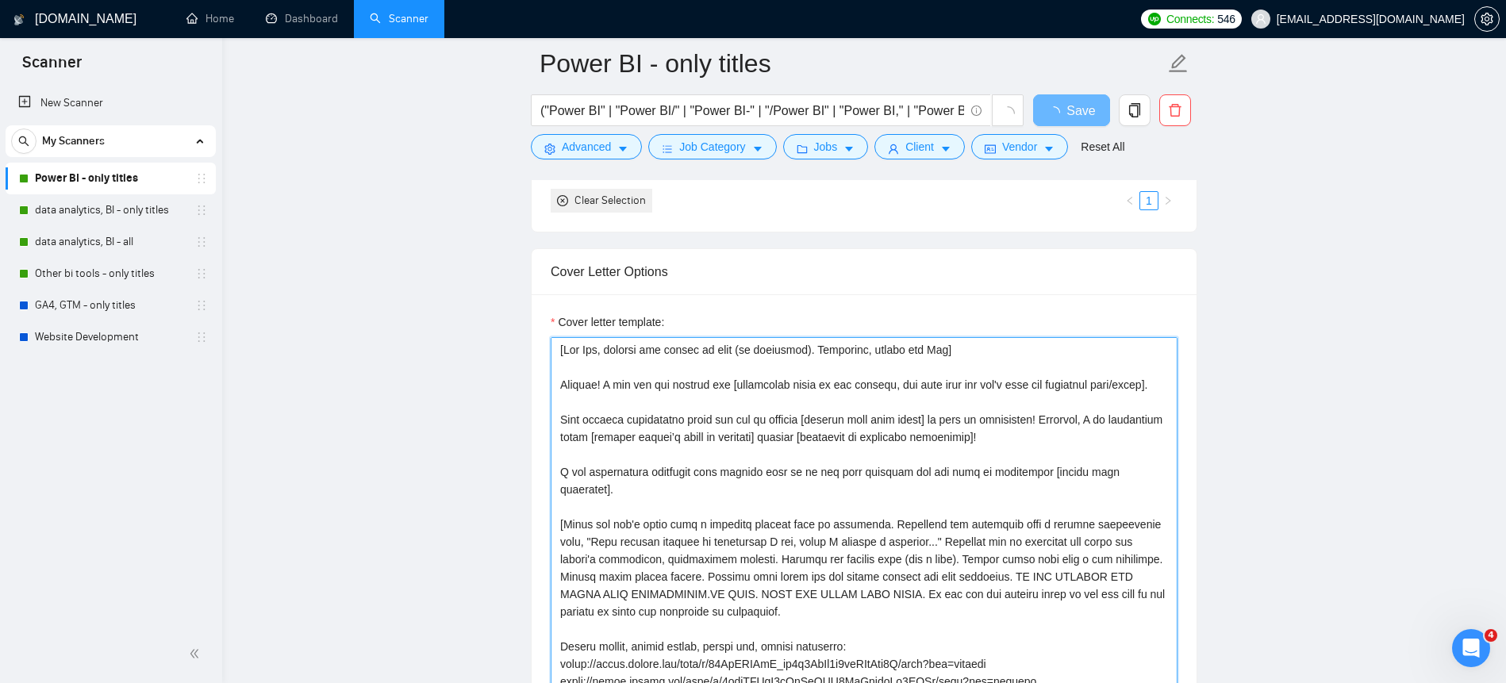
click at [935, 440] on textarea "Cover letter template:" at bounding box center [864, 515] width 627 height 357
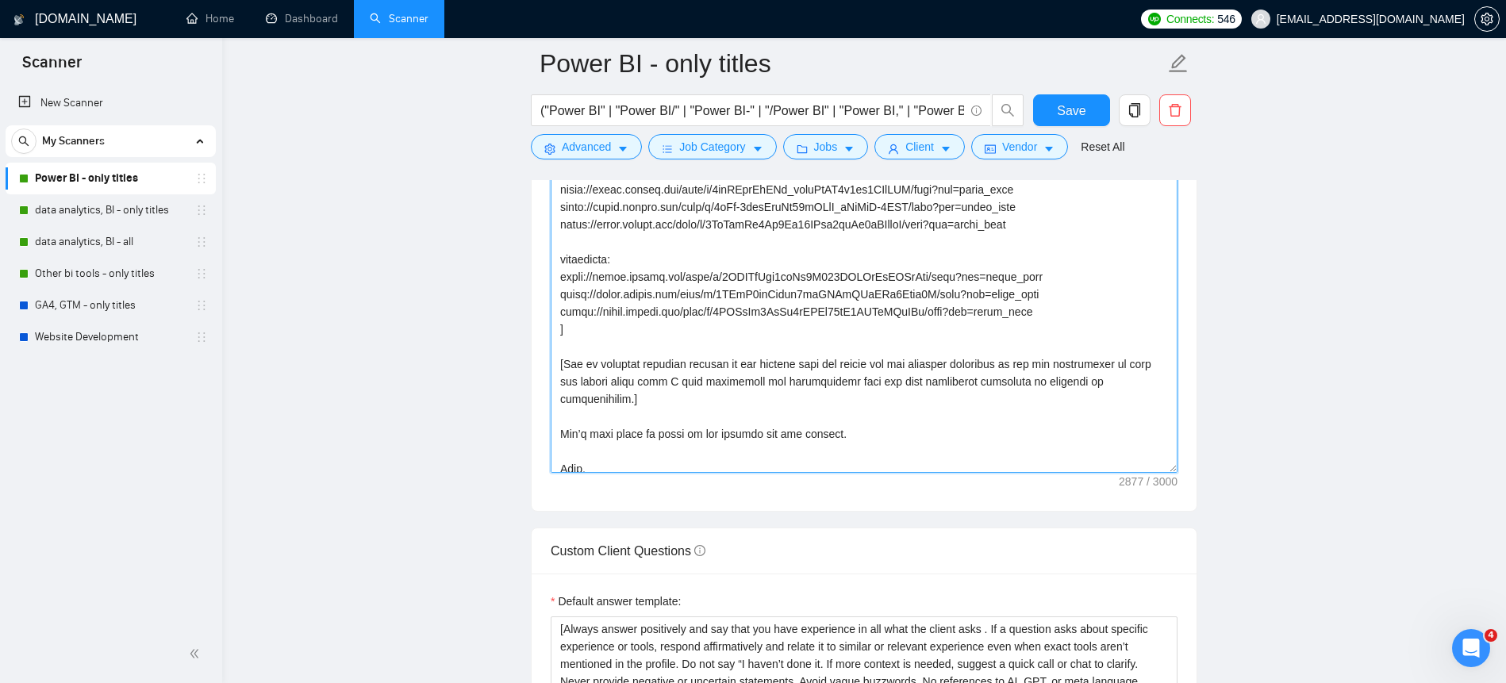
scroll to position [524, 0]
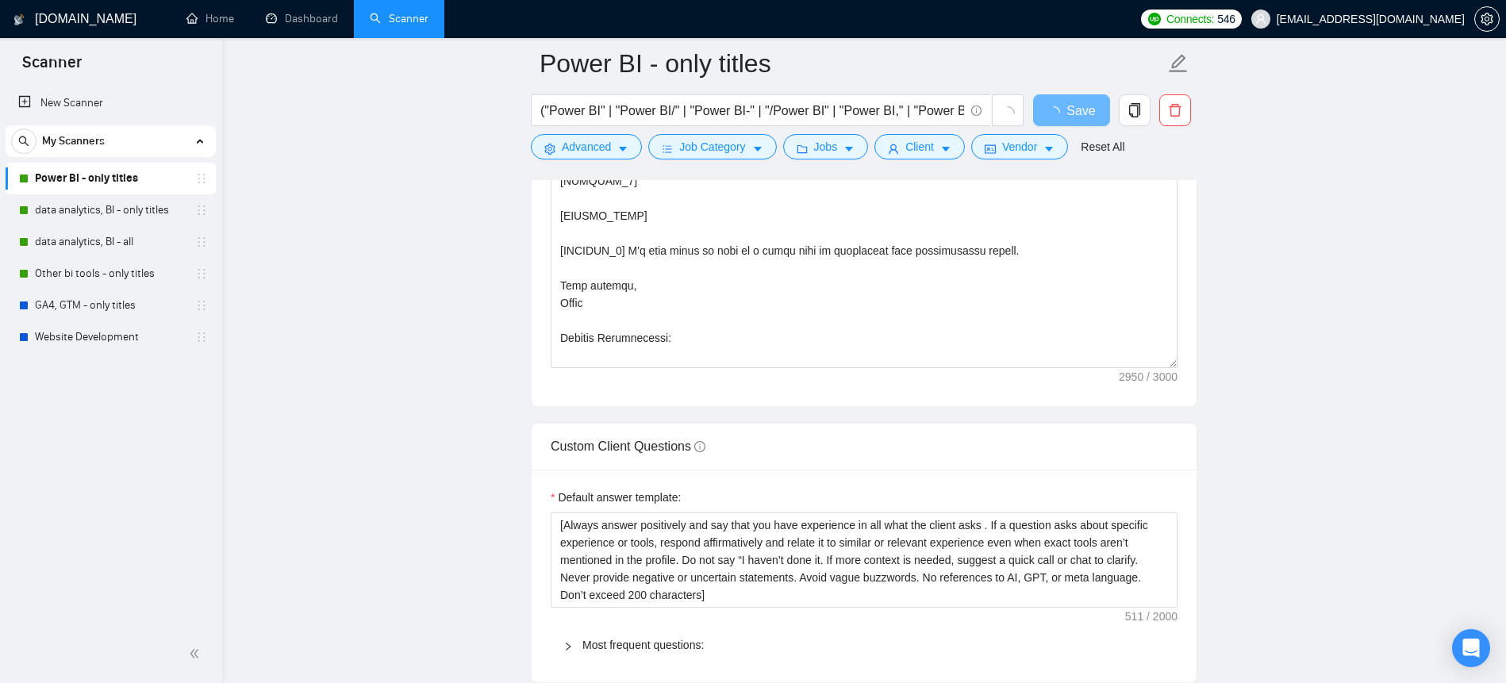
scroll to position [1702, 0]
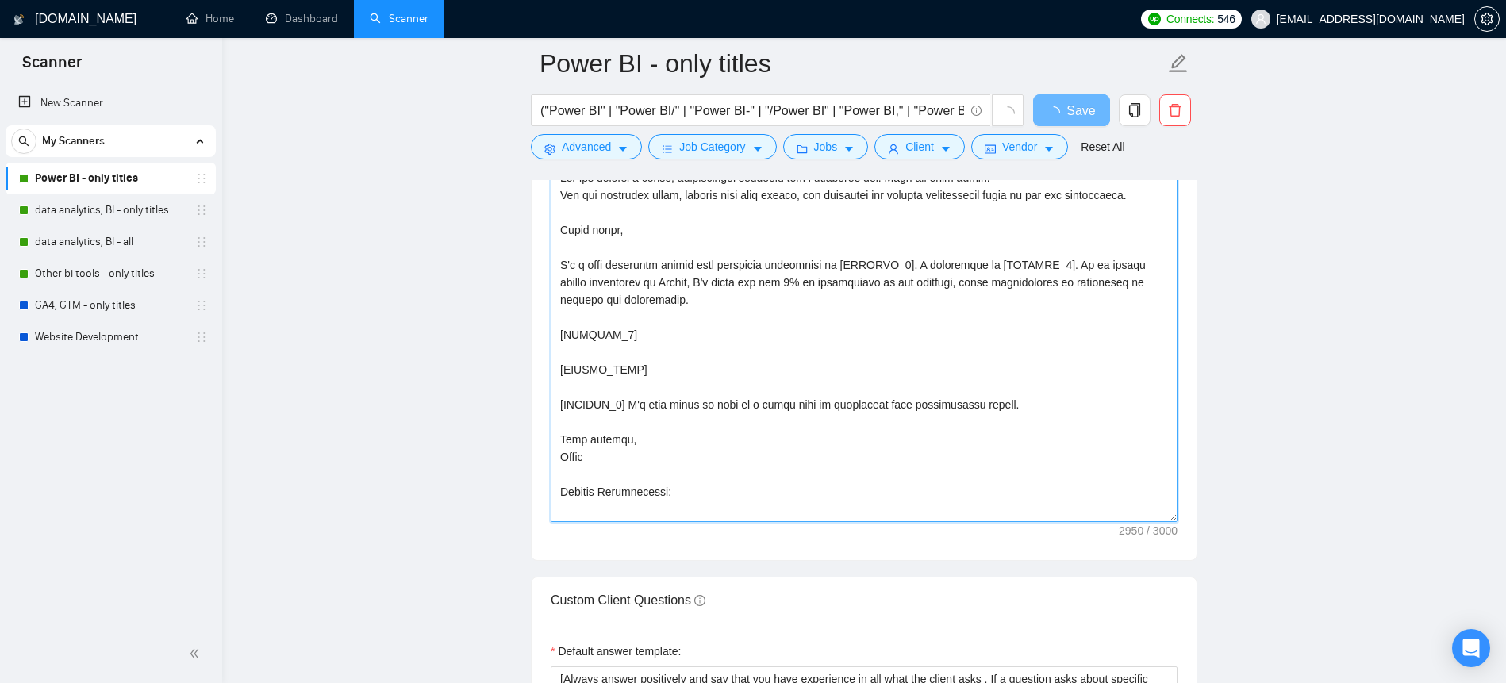
click at [906, 444] on textarea "Cover letter template:" at bounding box center [864, 343] width 627 height 357
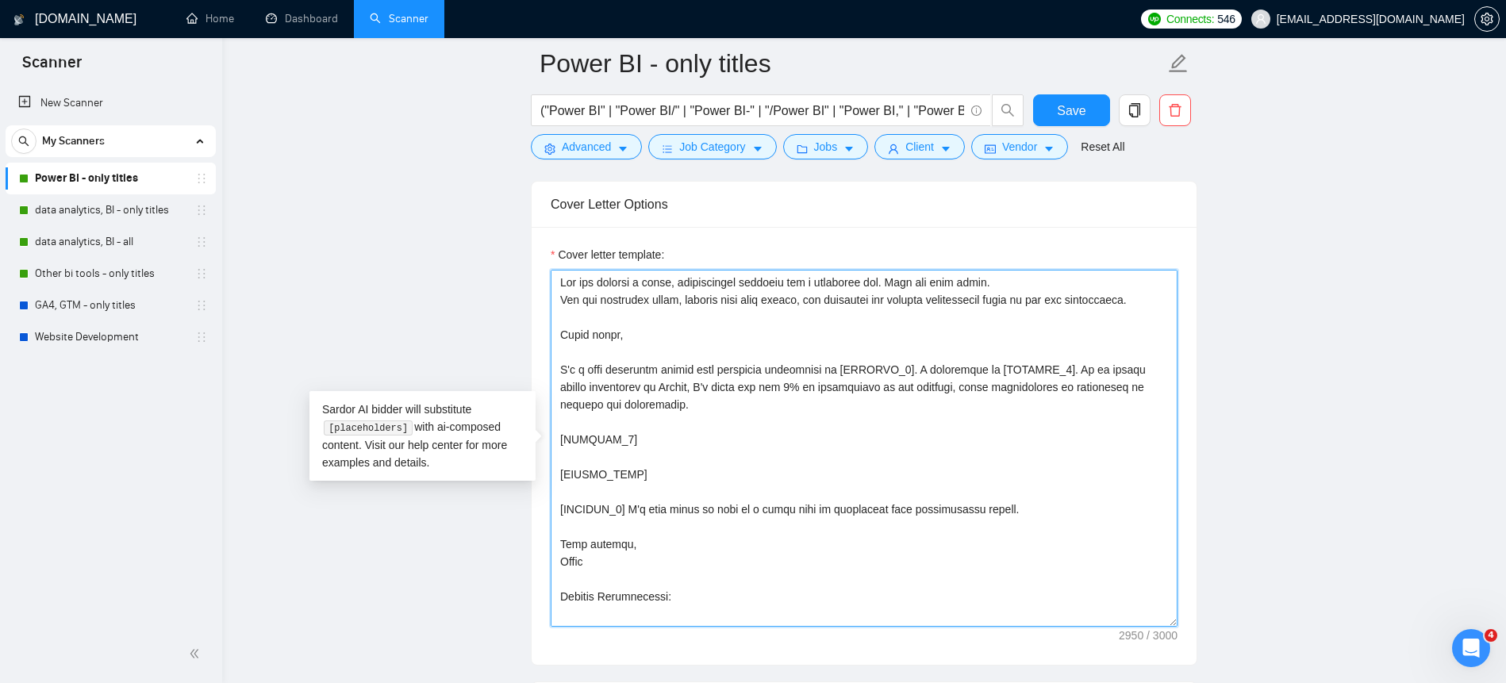
scroll to position [0, 0]
